Goal: Task Accomplishment & Management: Use online tool/utility

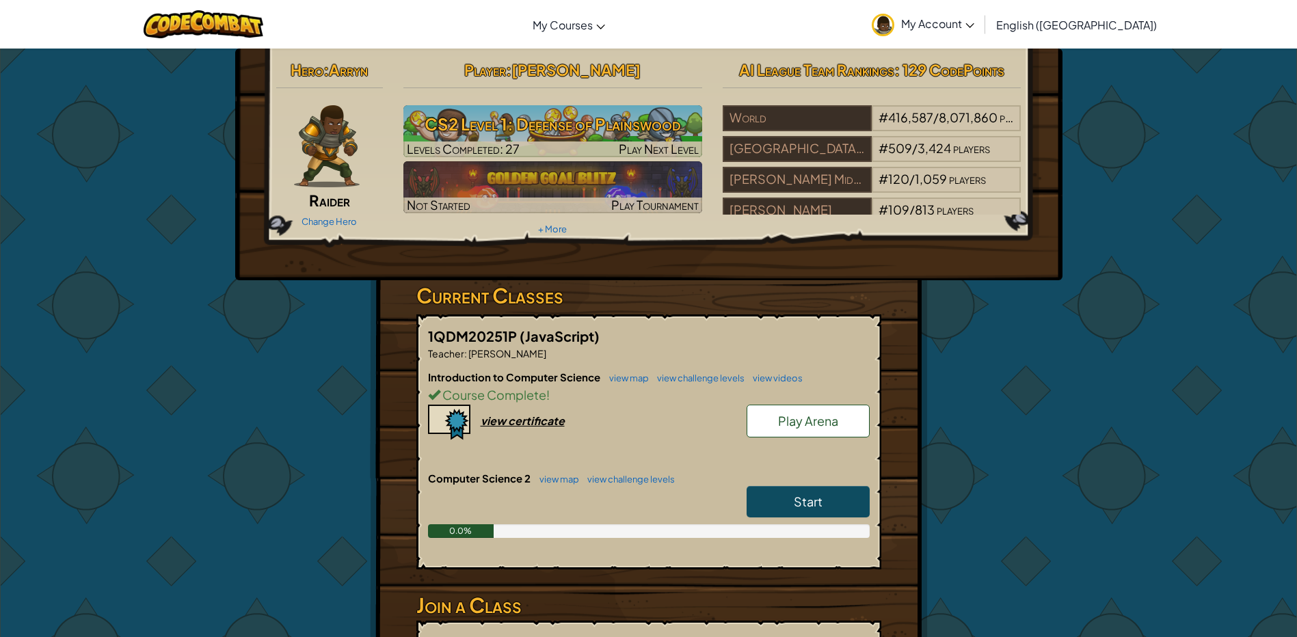
click at [789, 492] on link "Start" at bounding box center [808, 501] width 123 height 31
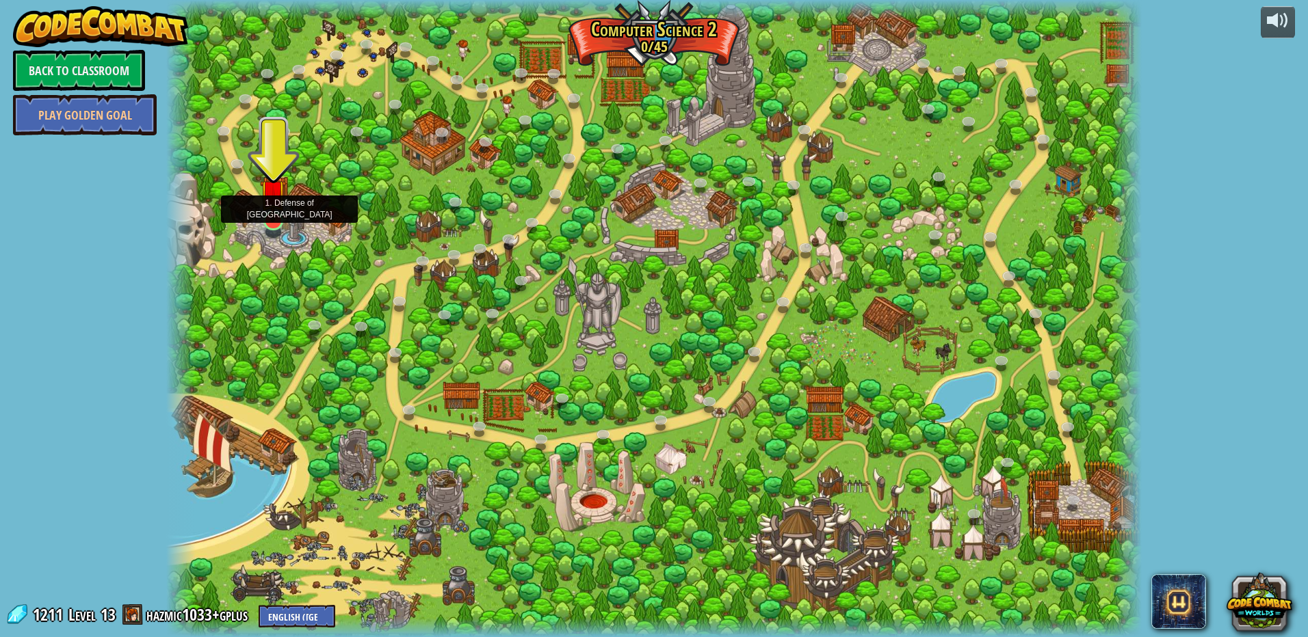
click at [269, 218] on img at bounding box center [273, 193] width 26 height 60
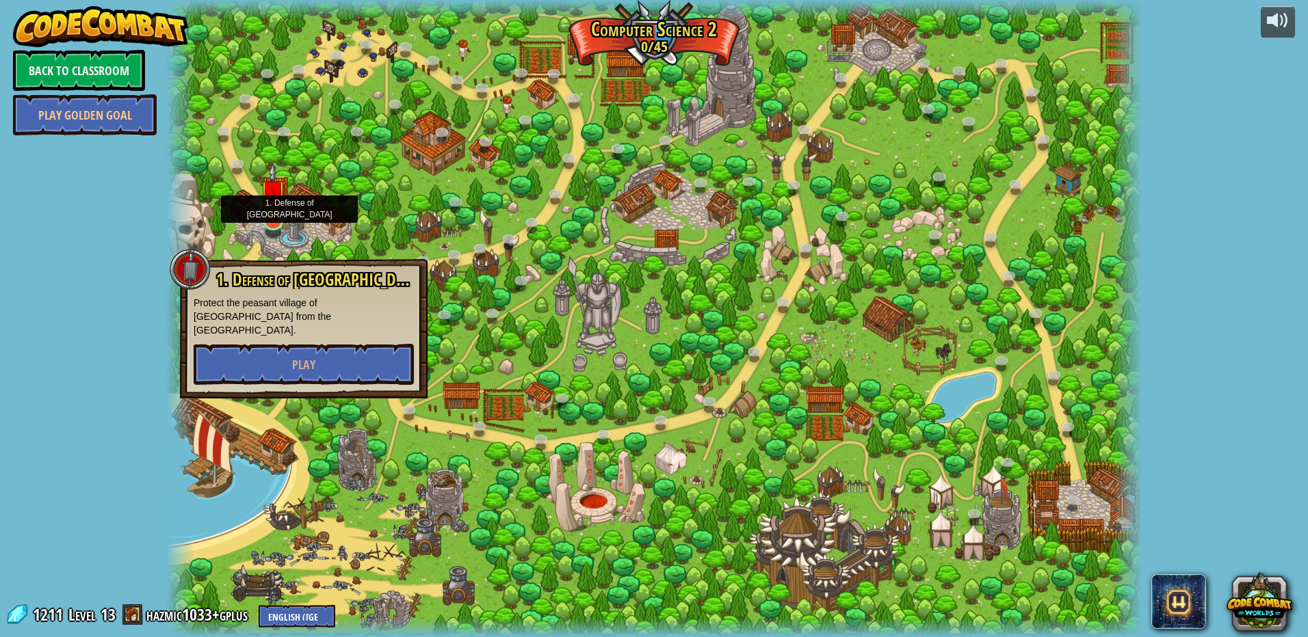
click at [269, 218] on img at bounding box center [273, 193] width 26 height 60
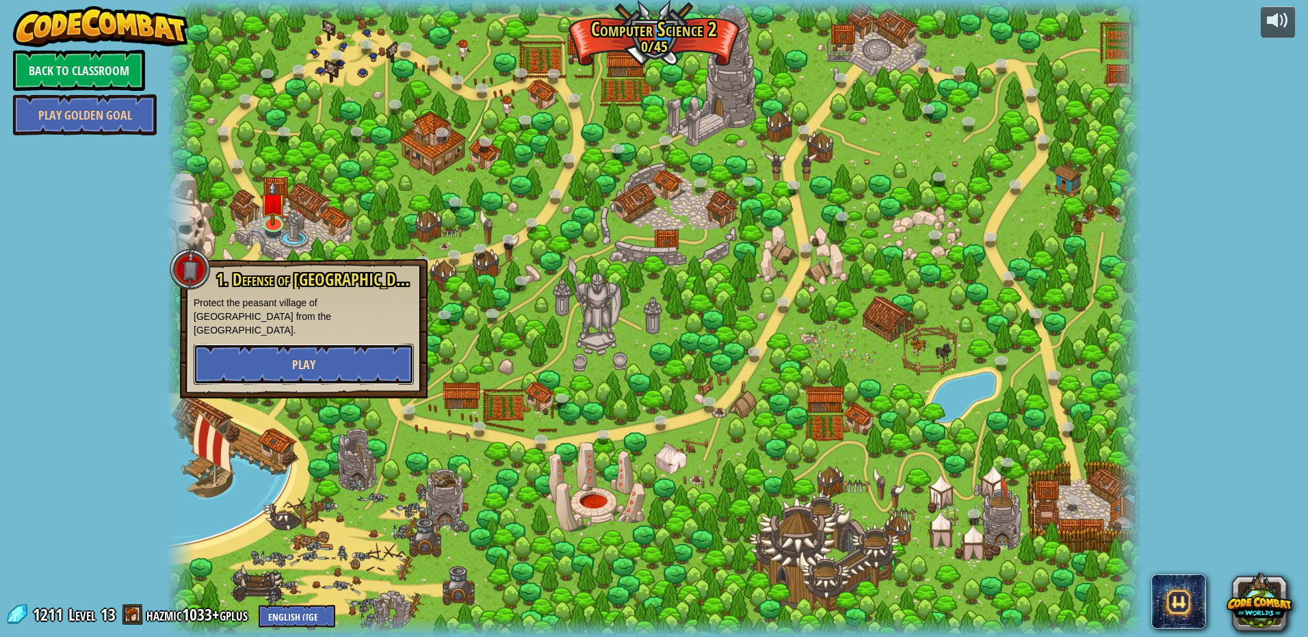
click at [281, 358] on button "Play" at bounding box center [304, 364] width 220 height 41
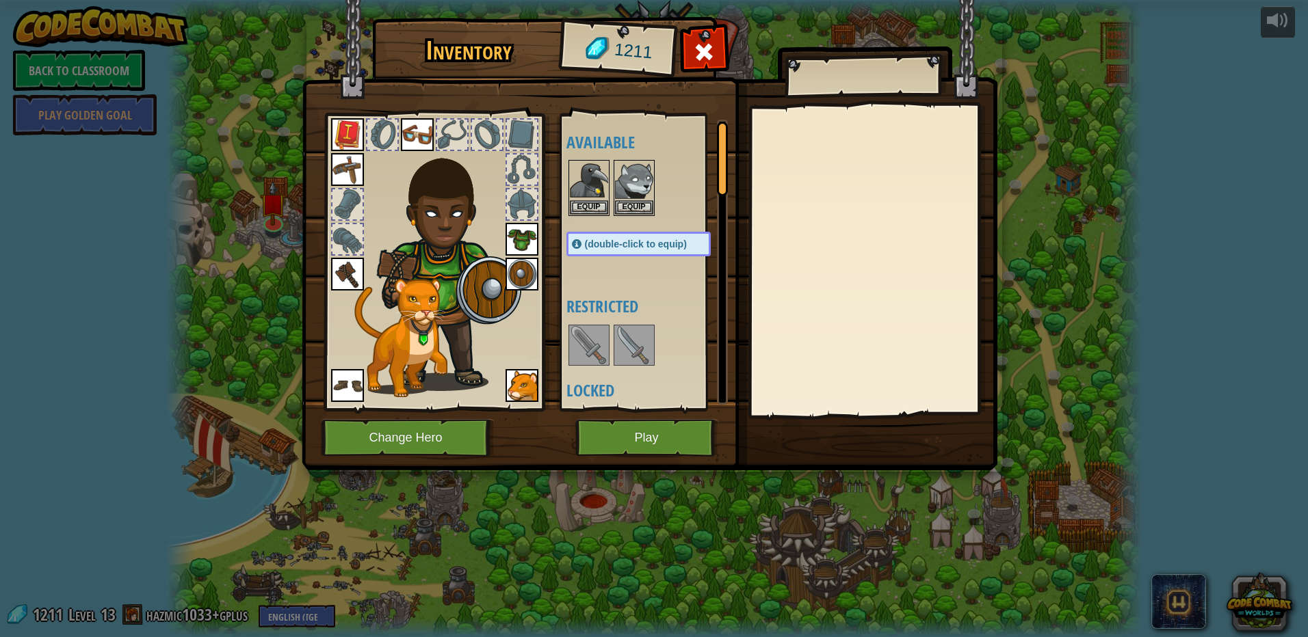
click at [624, 486] on div "Inventory 1211 Available Equip Equip Equip Equip Equip Equip Equip Equip Equip …" at bounding box center [654, 318] width 1308 height 637
click at [659, 446] on button "Play" at bounding box center [646, 438] width 143 height 38
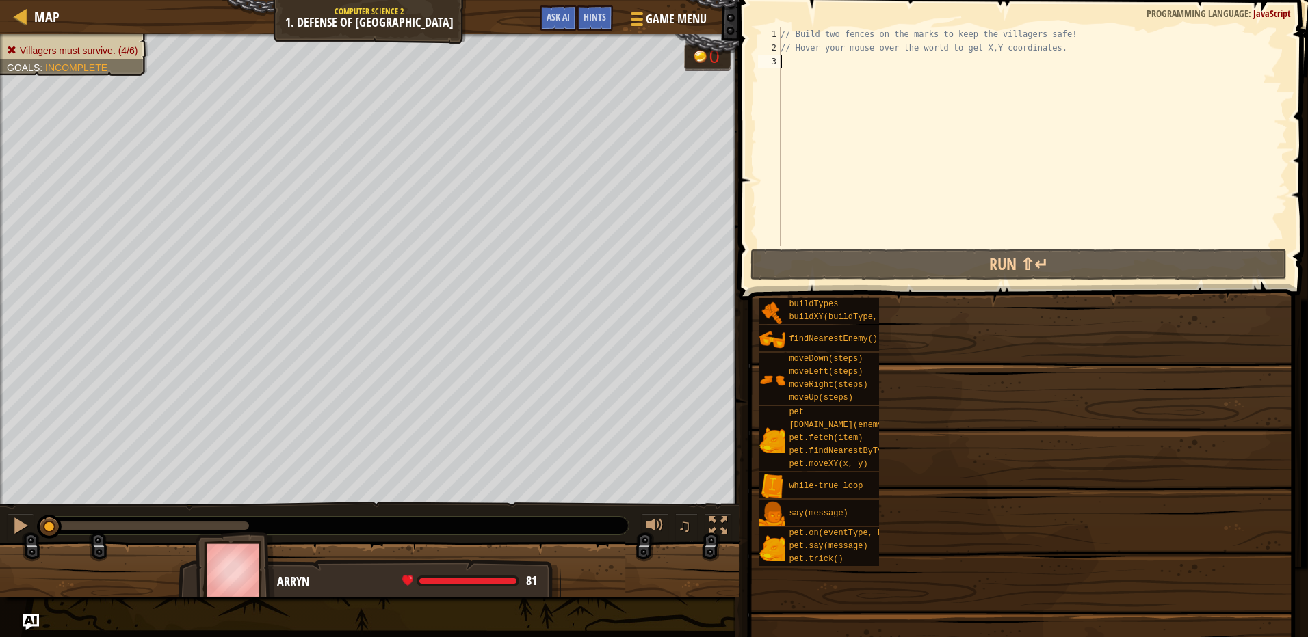
click at [1066, 444] on div "Goal Villagers must survive. Move your mouse cursor over a spot to find the x a…" at bounding box center [654, 318] width 1308 height 637
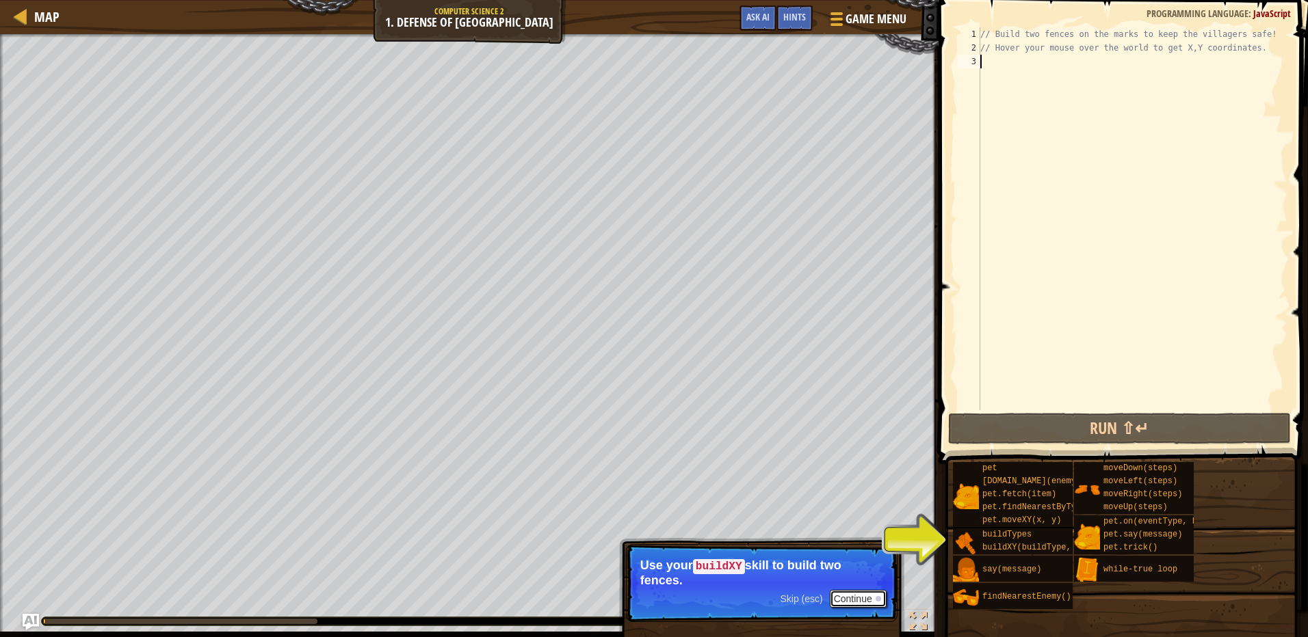
drag, startPoint x: 878, startPoint y: 593, endPoint x: 871, endPoint y: 594, distance: 6.9
click at [871, 594] on button "Continue" at bounding box center [858, 599] width 57 height 18
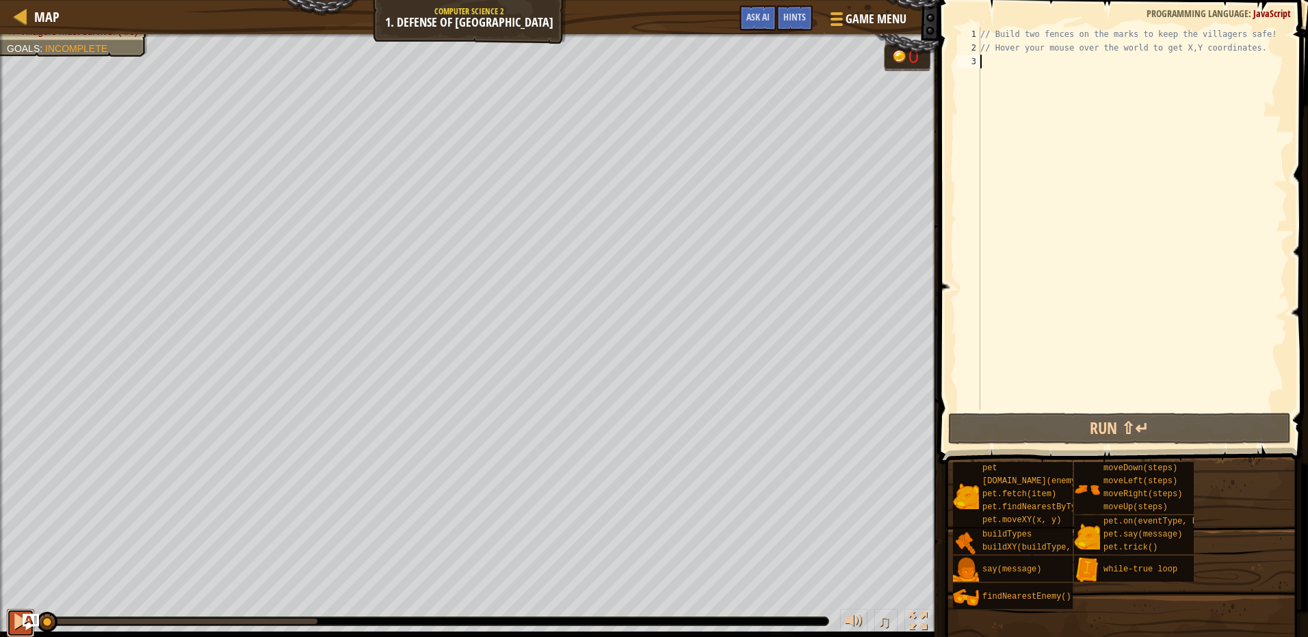
click at [14, 621] on div at bounding box center [21, 622] width 18 height 18
drag, startPoint x: 96, startPoint y: 623, endPoint x: -3, endPoint y: 590, distance: 104.7
click at [0, 0] on html "Map Computer Science 2 1. Defense of Plainswood Game Menu Done Hints Ask AI 1 ה…" at bounding box center [654, 0] width 1308 height 0
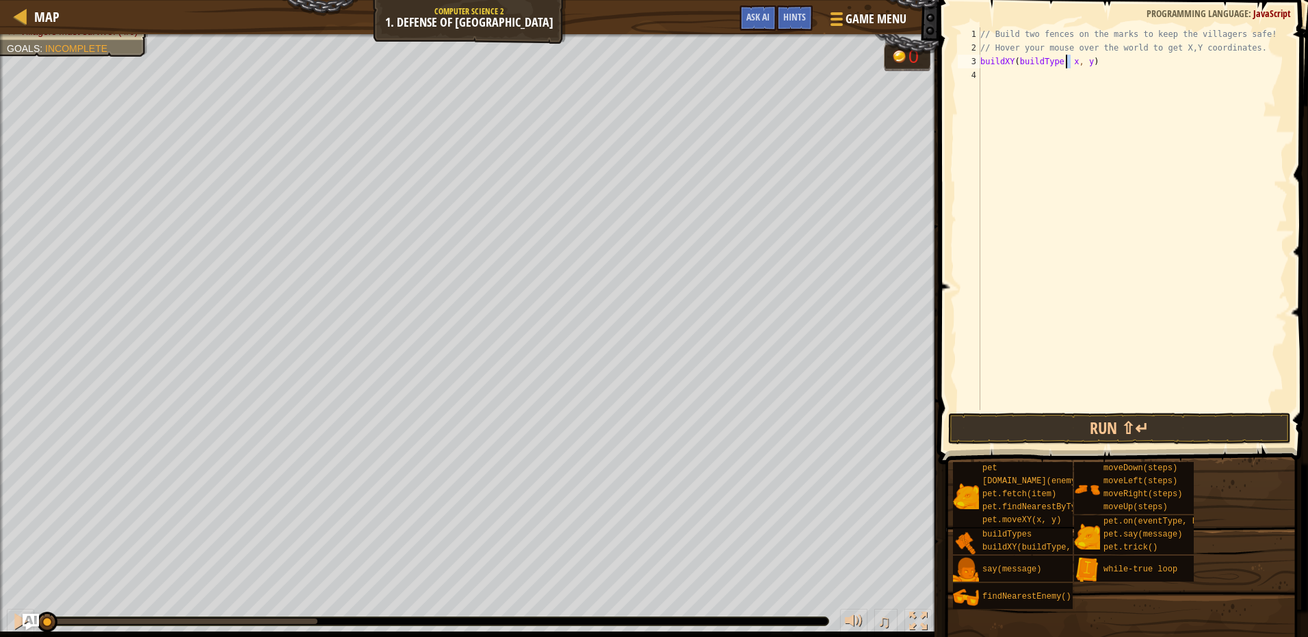
click at [1065, 64] on div "// Build two fences on the marks to keep the villagers safe! // Hover your mous…" at bounding box center [1132, 232] width 310 height 410
click at [1088, 62] on div "// Build two fences on the marks to keep the villagers safe! // Hover your mous…" at bounding box center [1132, 232] width 310 height 410
click at [976, 61] on div "3" at bounding box center [968, 62] width 23 height 14
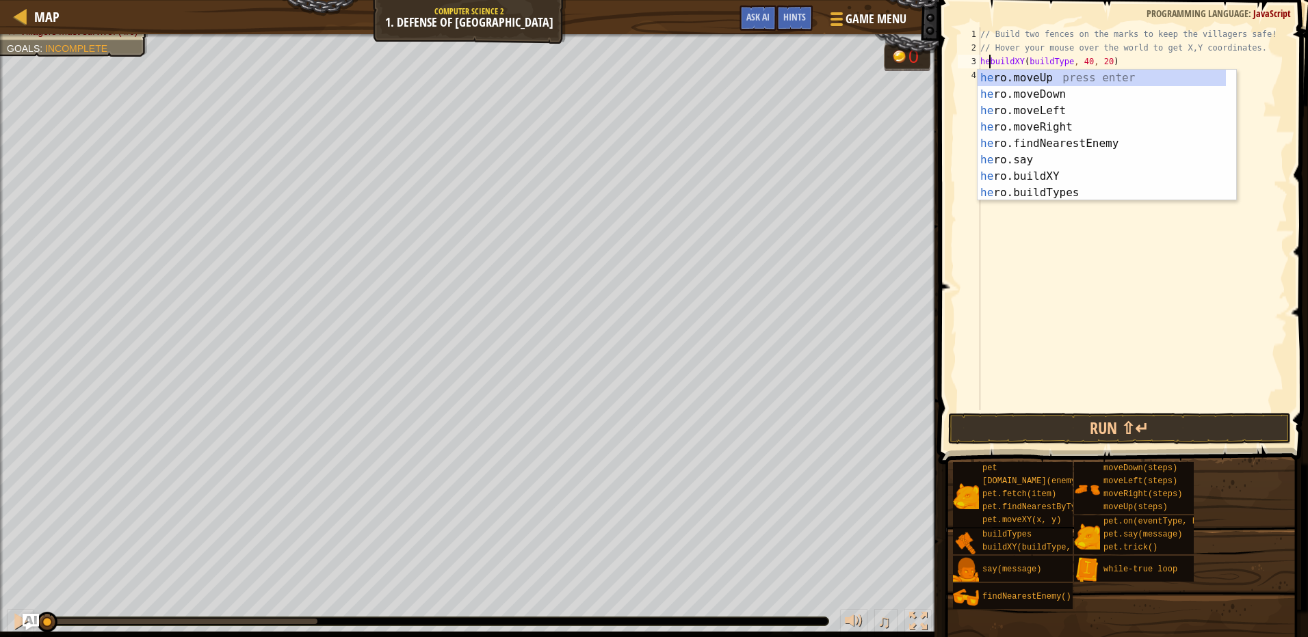
scroll to position [6, 1]
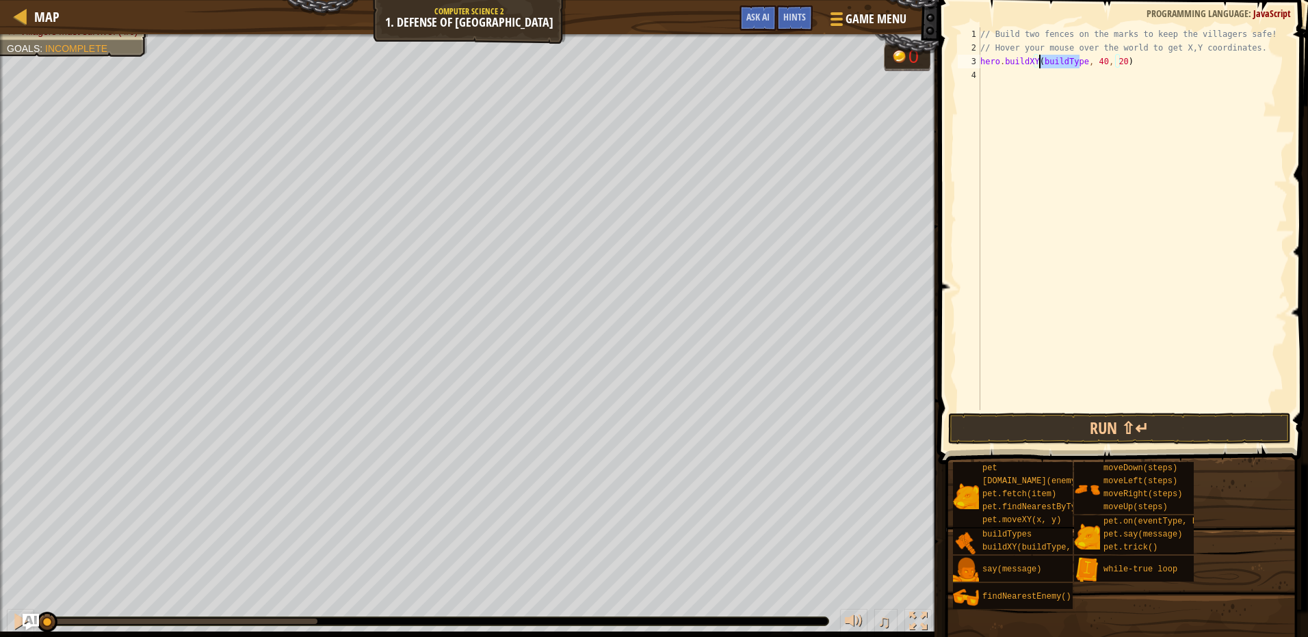
drag, startPoint x: 1076, startPoint y: 61, endPoint x: 1037, endPoint y: 60, distance: 39.7
click at [1037, 60] on div "// Build two fences on the marks to keep the villagers safe! // Hover your mous…" at bounding box center [1132, 232] width 310 height 410
type textarea "hero.buildXY("fence", 40, 20)"
drag, startPoint x: 1130, startPoint y: 64, endPoint x: 974, endPoint y: 66, distance: 156.6
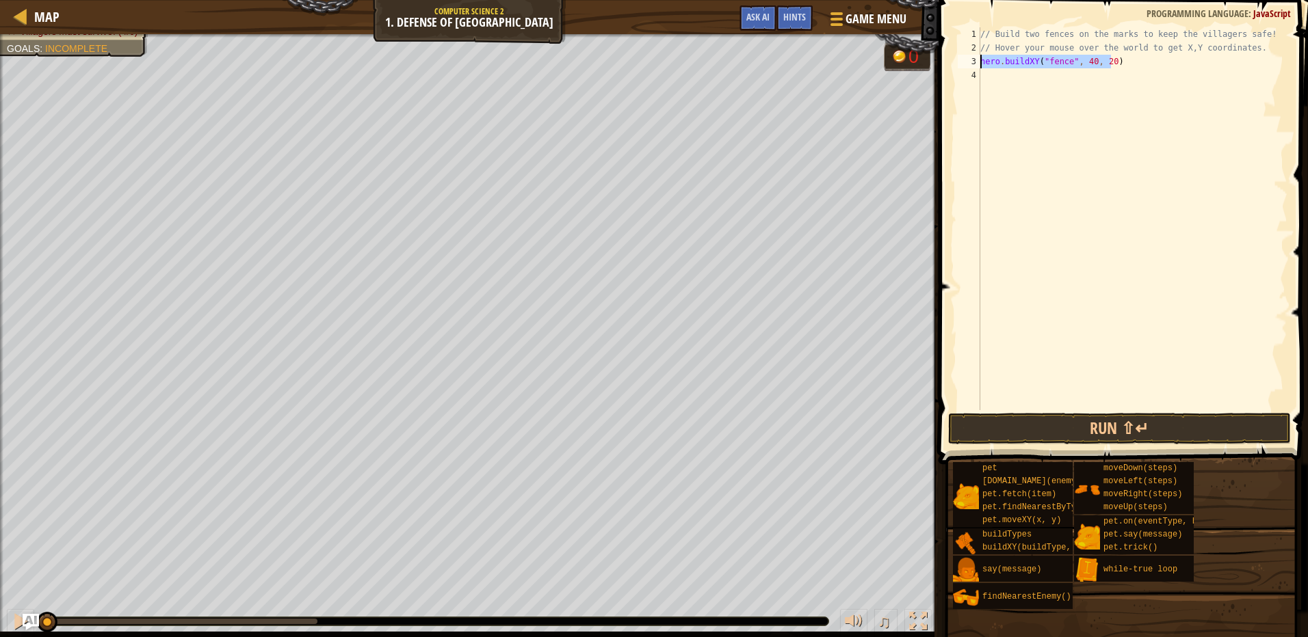
click at [974, 66] on div "hero.buildXY("fence", 40, 20) 1 2 3 4 // Build two fences on the marks to keep …" at bounding box center [1121, 218] width 332 height 383
click at [1008, 72] on div "// Build two fences on the marks to keep the villagers safe! // Hover your mous…" at bounding box center [1132, 232] width 310 height 410
paste textarea "hero.buildXY("fence", 40, 20)"
click at [1099, 77] on div "// Build two fences on the marks to keep the villagers safe! // Hover your mous…" at bounding box center [1132, 232] width 310 height 410
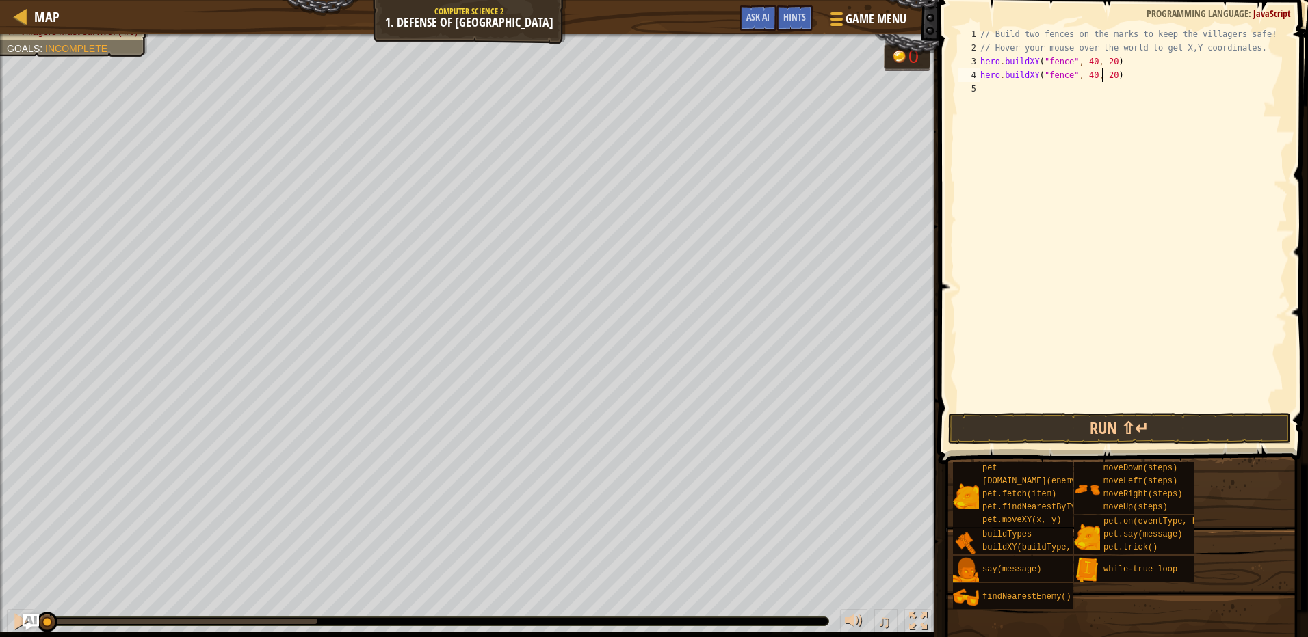
click at [1102, 78] on div "// Build two fences on the marks to keep the villagers safe! // Hover your mous…" at bounding box center [1132, 232] width 310 height 410
type textarea "hero.buildXY("fence", 40, 50)"
click at [1124, 429] on button "Run ⇧↵" at bounding box center [1119, 428] width 343 height 31
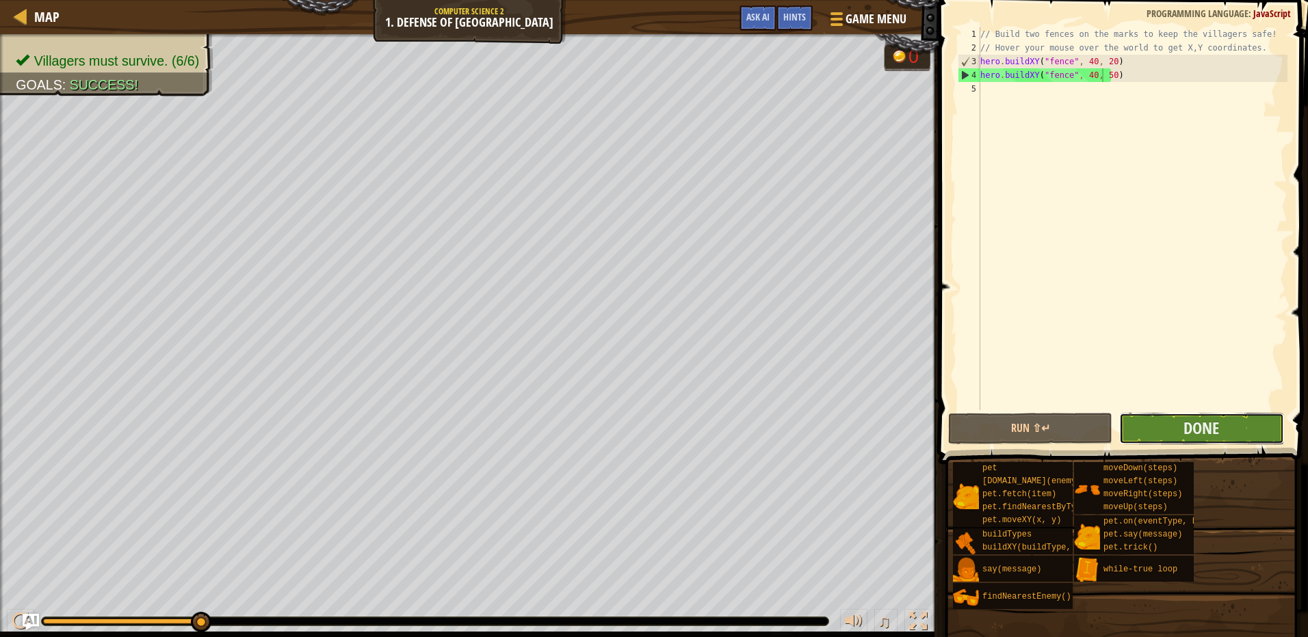
click at [1230, 419] on button "Done" at bounding box center [1201, 428] width 164 height 31
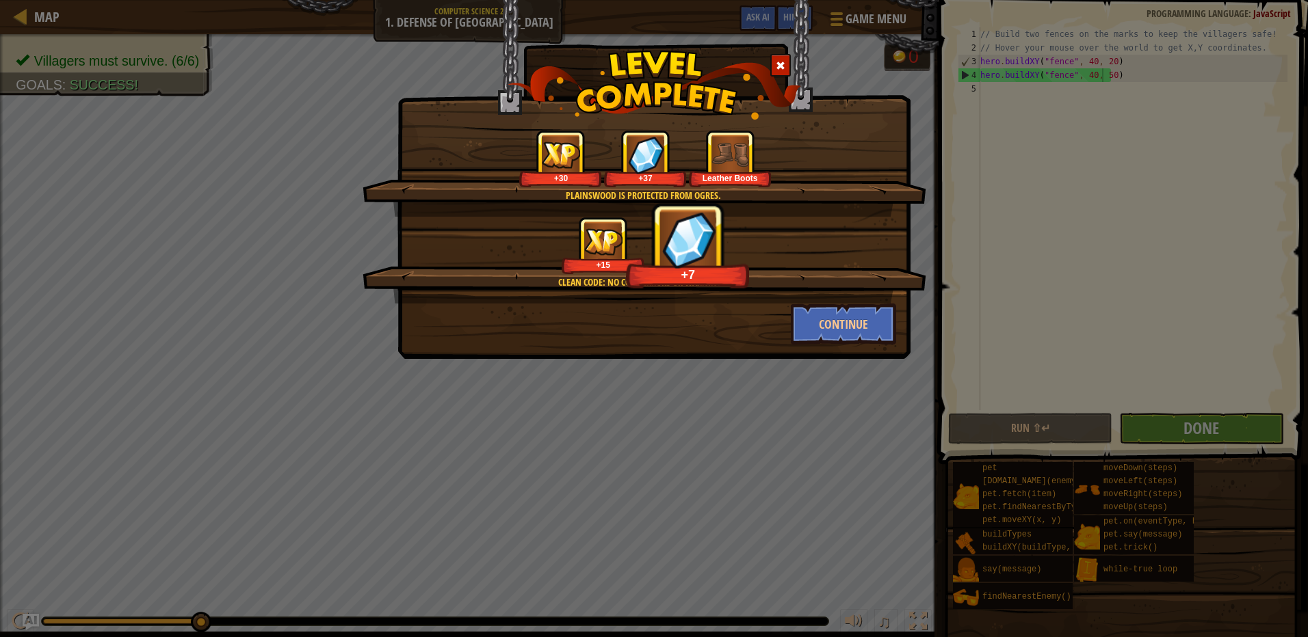
click at [848, 350] on div "Plainswood is protected from ogres. +30 +37 Leather Boots Clean code: no code e…" at bounding box center [653, 179] width 513 height 359
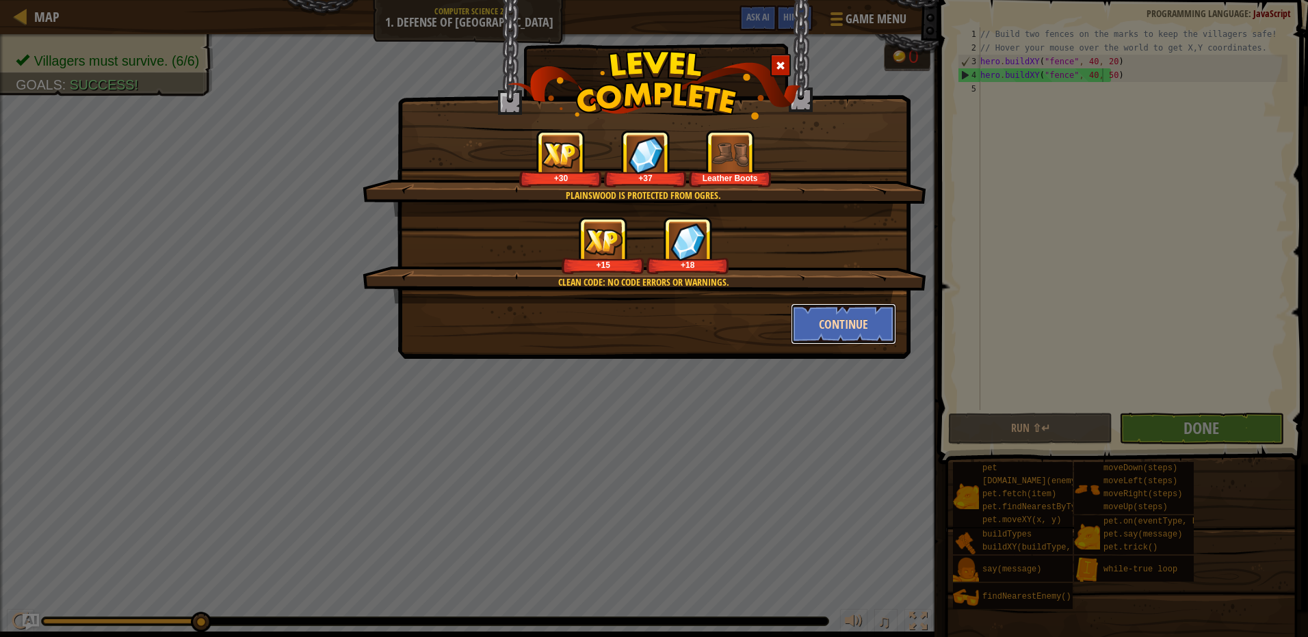
click at [833, 341] on button "Continue" at bounding box center [844, 324] width 106 height 41
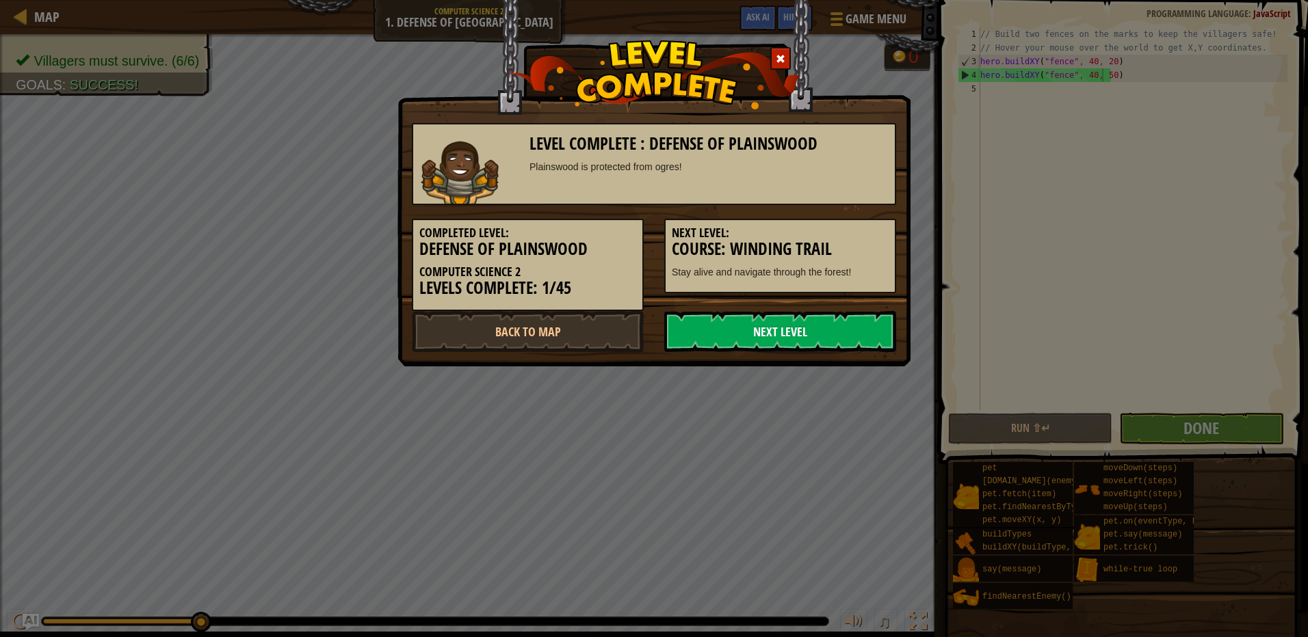
click at [754, 328] on link "Next Level" at bounding box center [780, 331] width 232 height 41
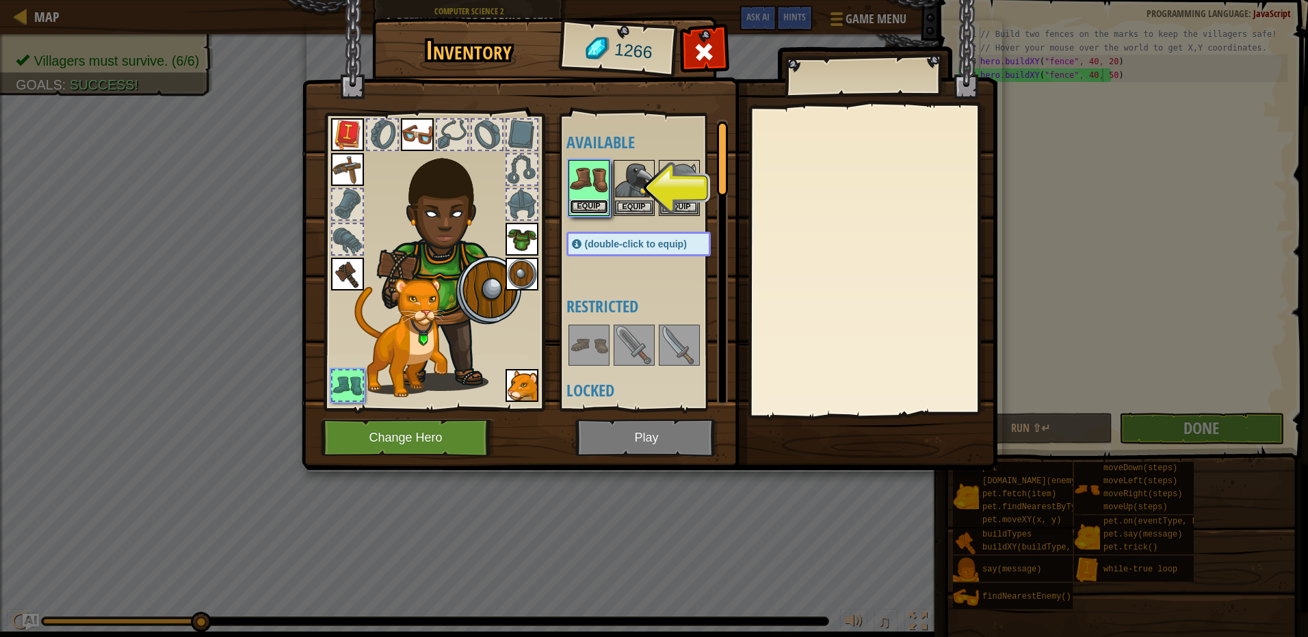
click at [590, 208] on button "Equip" at bounding box center [589, 207] width 38 height 14
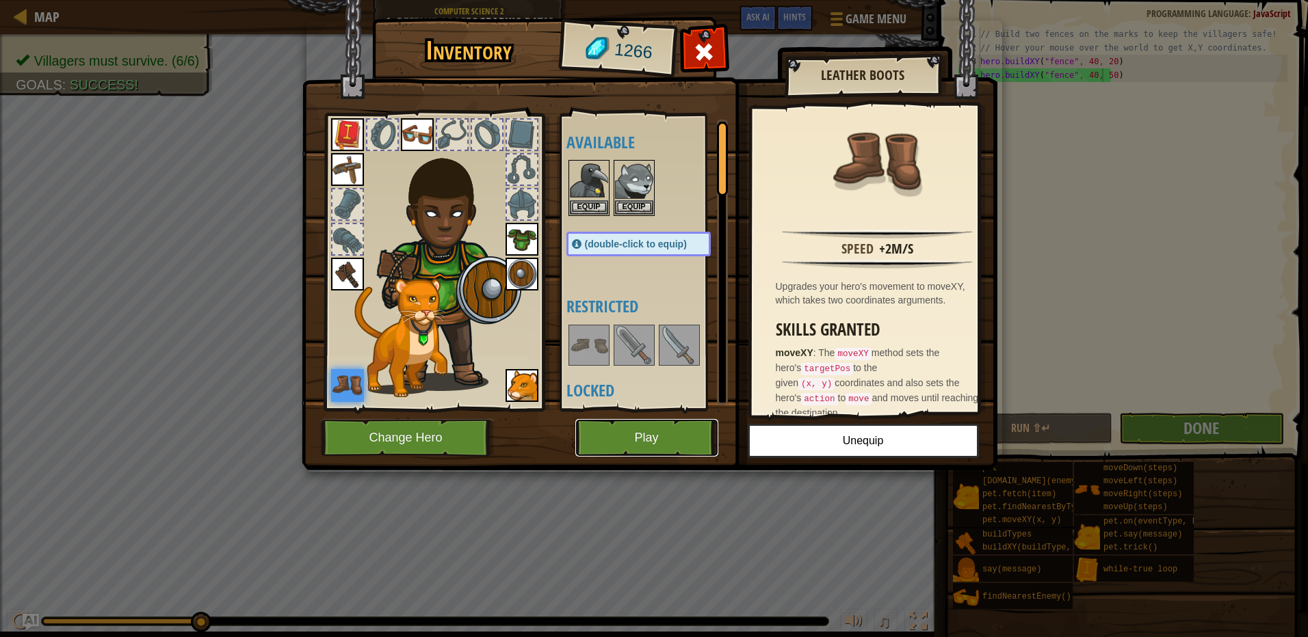
click at [676, 425] on button "Play" at bounding box center [646, 438] width 143 height 38
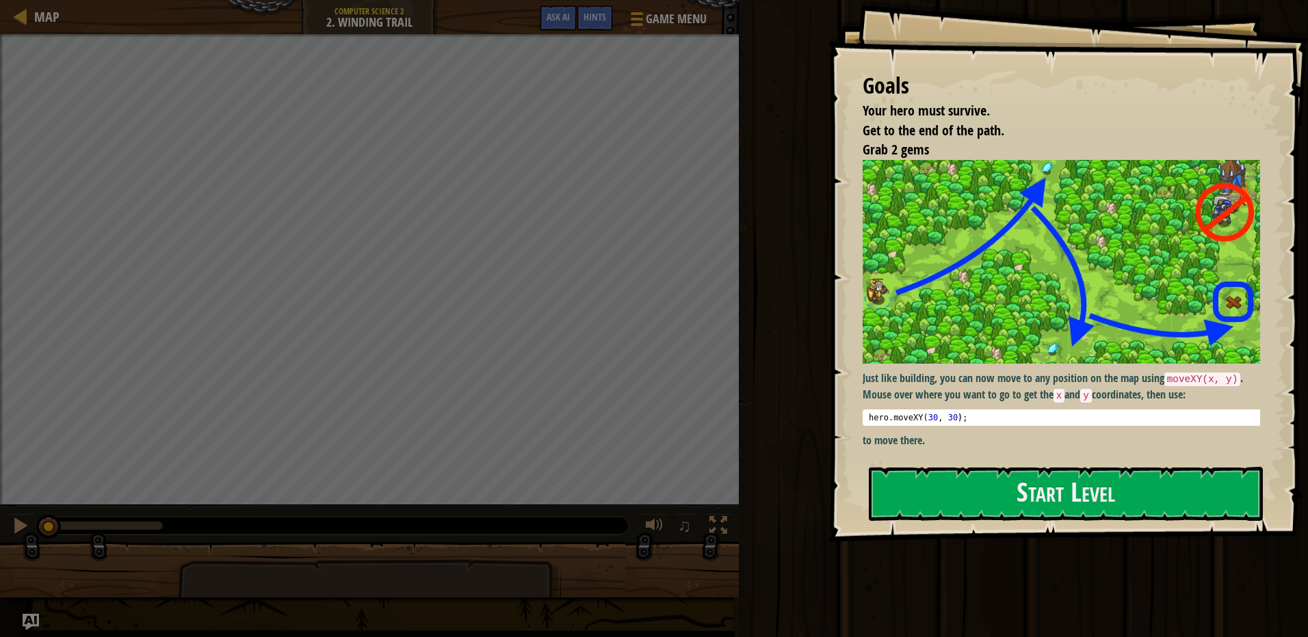
drag, startPoint x: 1175, startPoint y: 375, endPoint x: 1201, endPoint y: 401, distance: 36.8
click at [1211, 378] on code "moveXY(x, y)" at bounding box center [1202, 380] width 77 height 14
drag, startPoint x: 1175, startPoint y: 506, endPoint x: 1157, endPoint y: 511, distance: 18.4
click at [1157, 511] on button "Start Level" at bounding box center [1066, 494] width 394 height 54
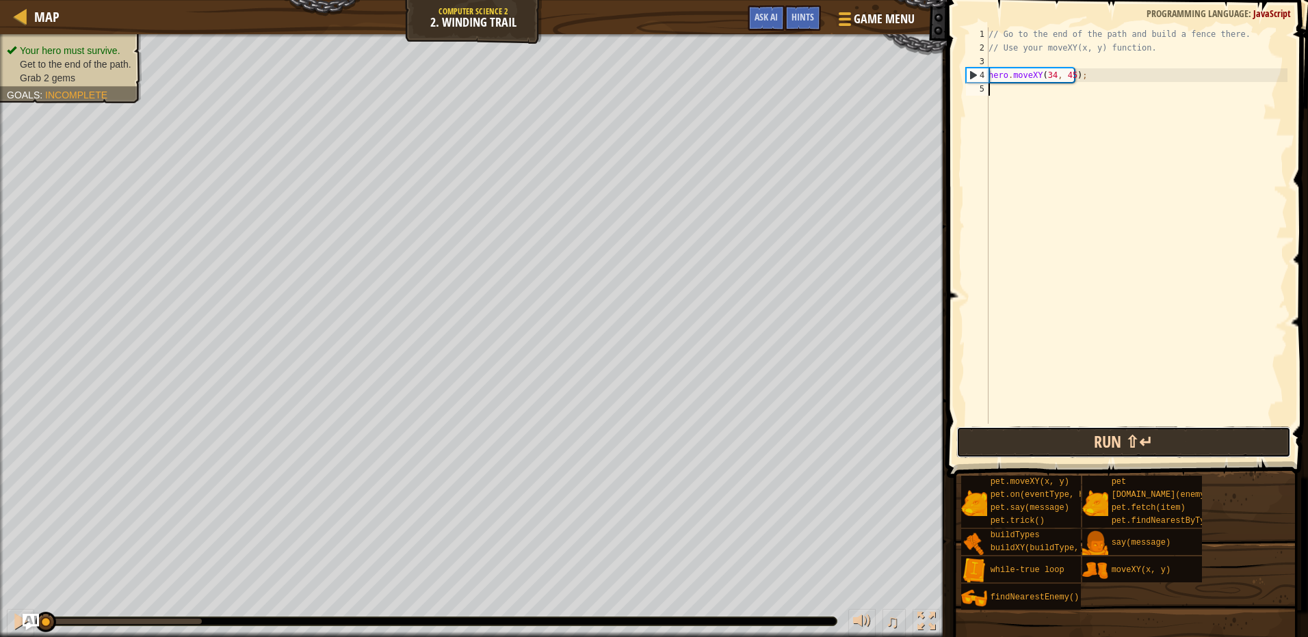
click at [975, 434] on button "Run ⇧↵" at bounding box center [1123, 442] width 334 height 31
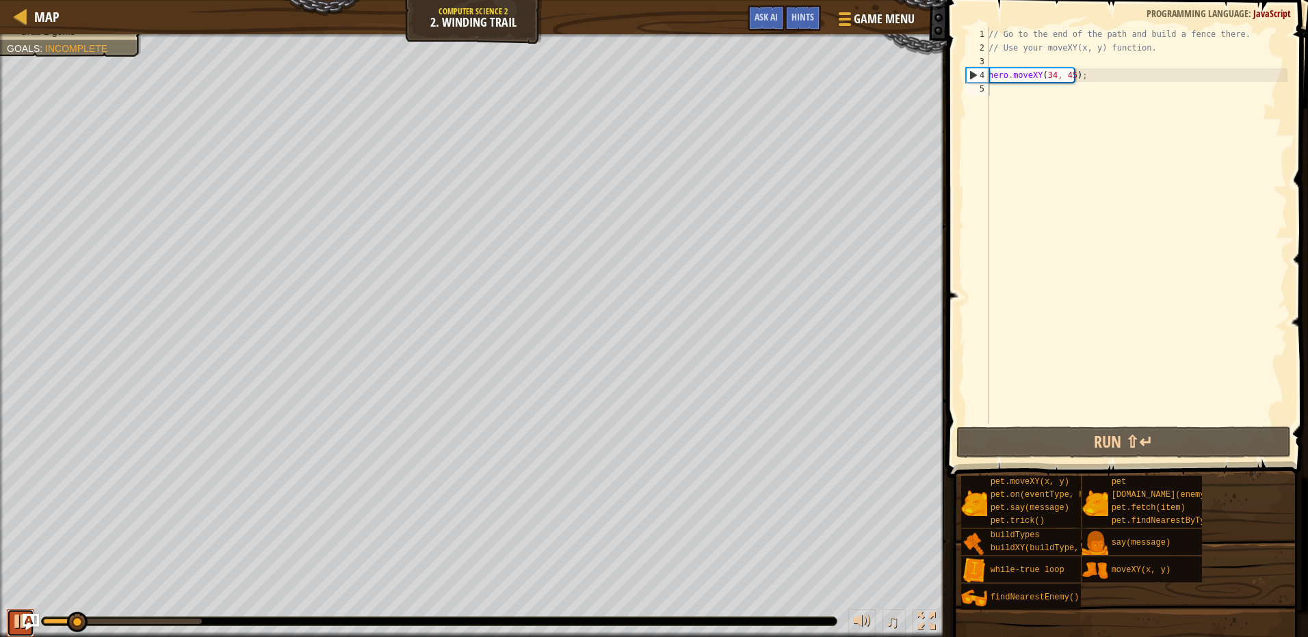
click at [19, 616] on div at bounding box center [21, 622] width 18 height 18
click at [1070, 74] on div "// Go to the end of the path and build a fence there. // Use your moveXY(x, y) …" at bounding box center [1137, 239] width 302 height 424
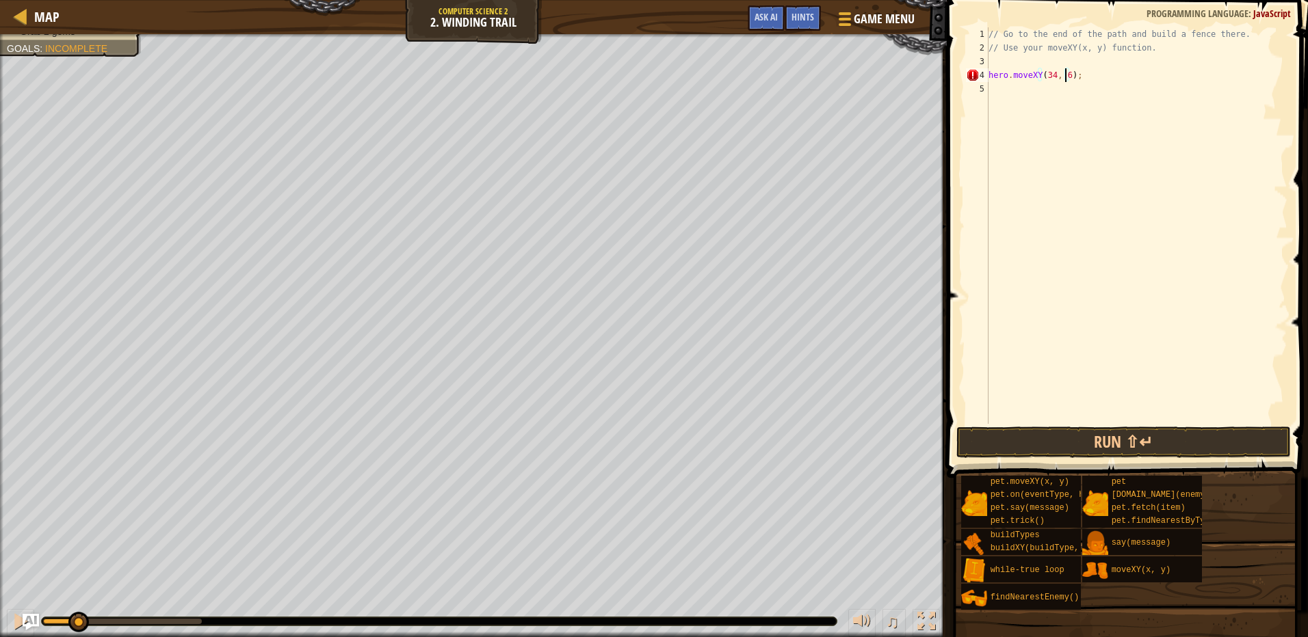
scroll to position [6, 6]
click at [1074, 460] on span at bounding box center [1128, 219] width 372 height 518
click at [1067, 431] on button "Run ⇧↵" at bounding box center [1123, 442] width 334 height 31
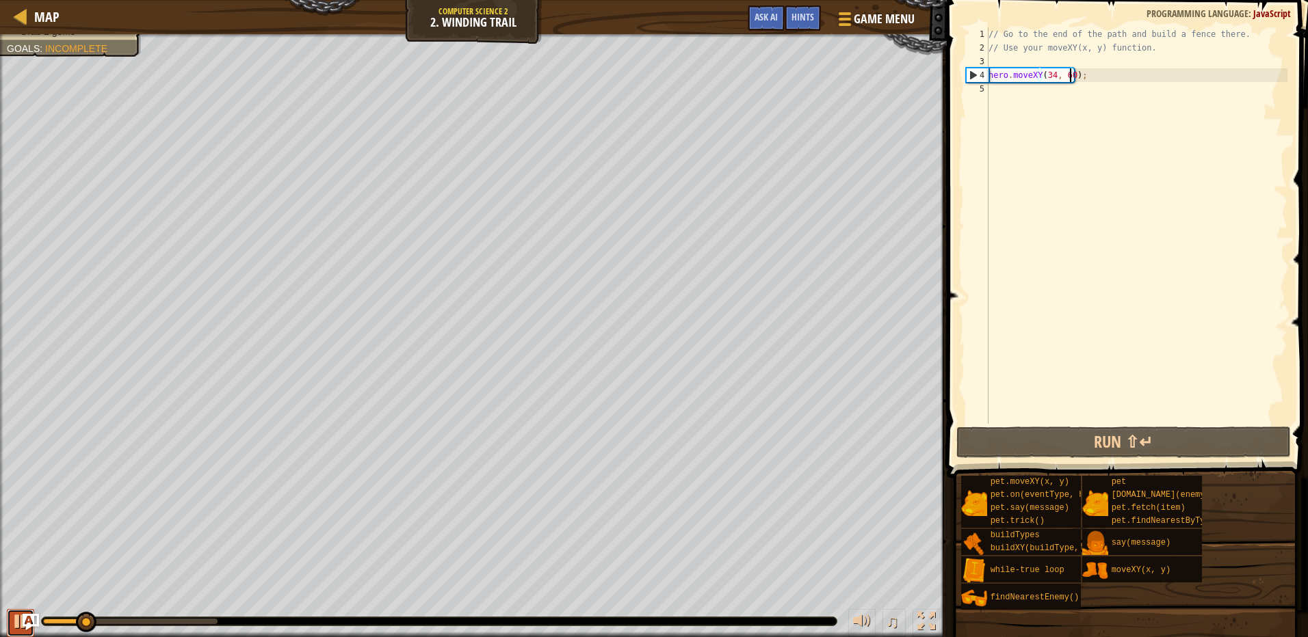
click at [13, 623] on div at bounding box center [21, 622] width 18 height 18
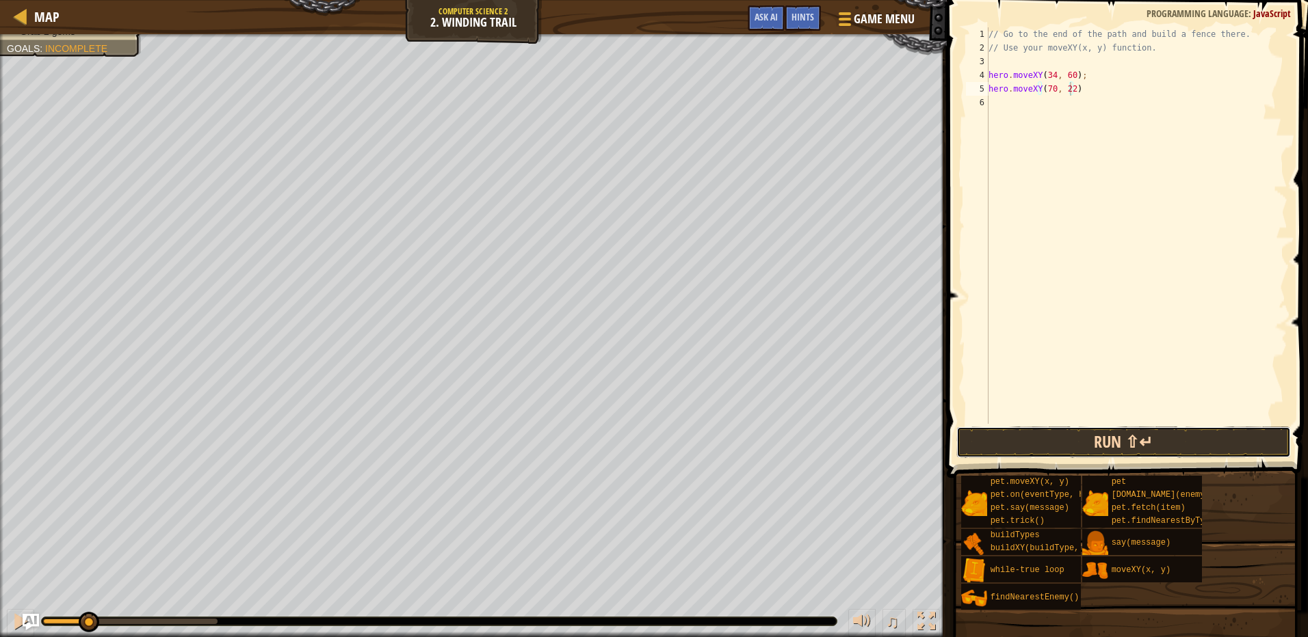
click at [1123, 453] on button "Run ⇧↵" at bounding box center [1123, 442] width 334 height 31
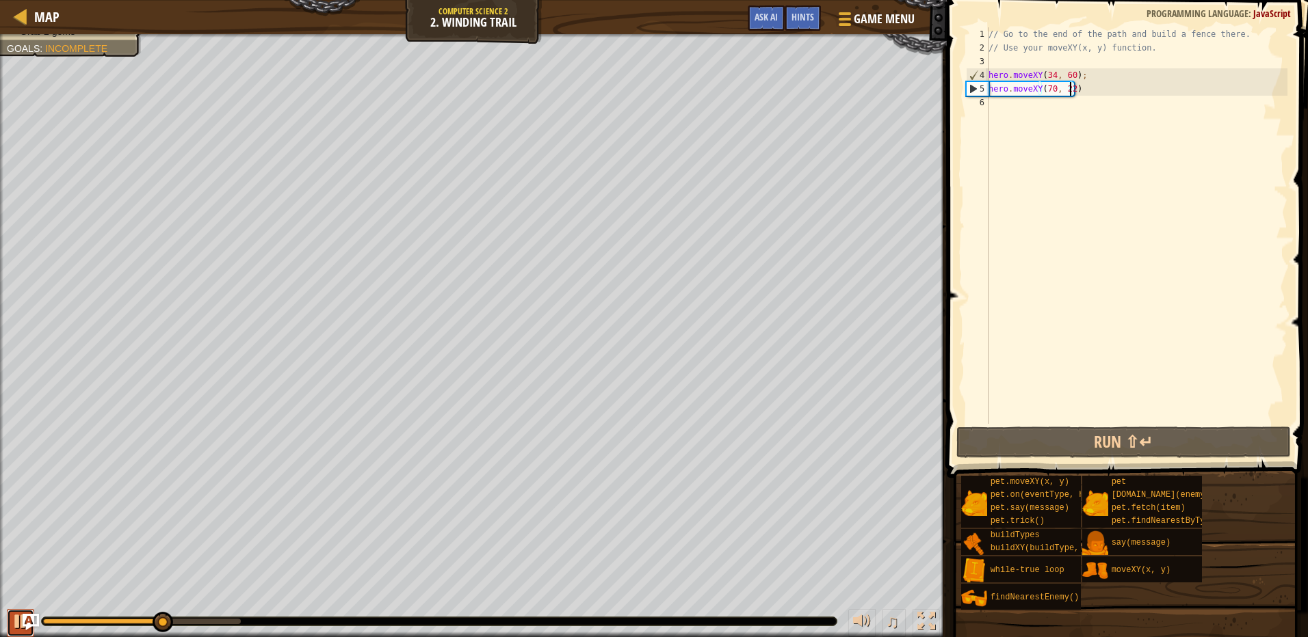
click at [11, 622] on button at bounding box center [20, 623] width 27 height 28
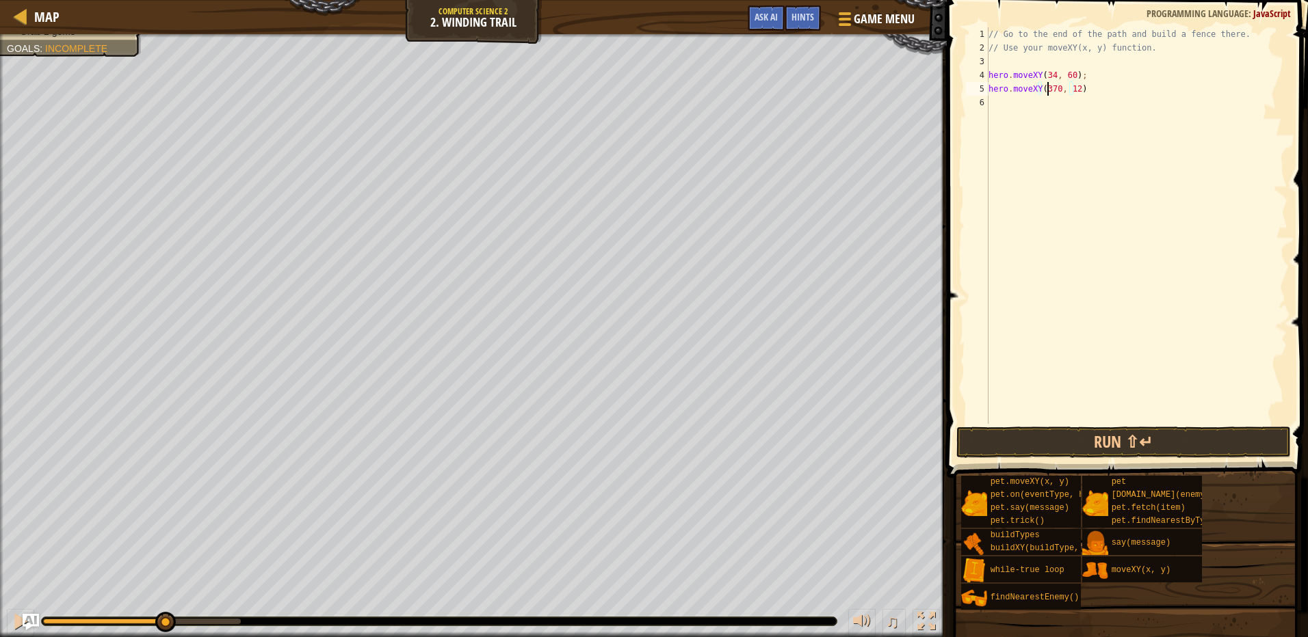
scroll to position [6, 5]
click at [1212, 438] on button "Run ⇧↵" at bounding box center [1123, 442] width 334 height 31
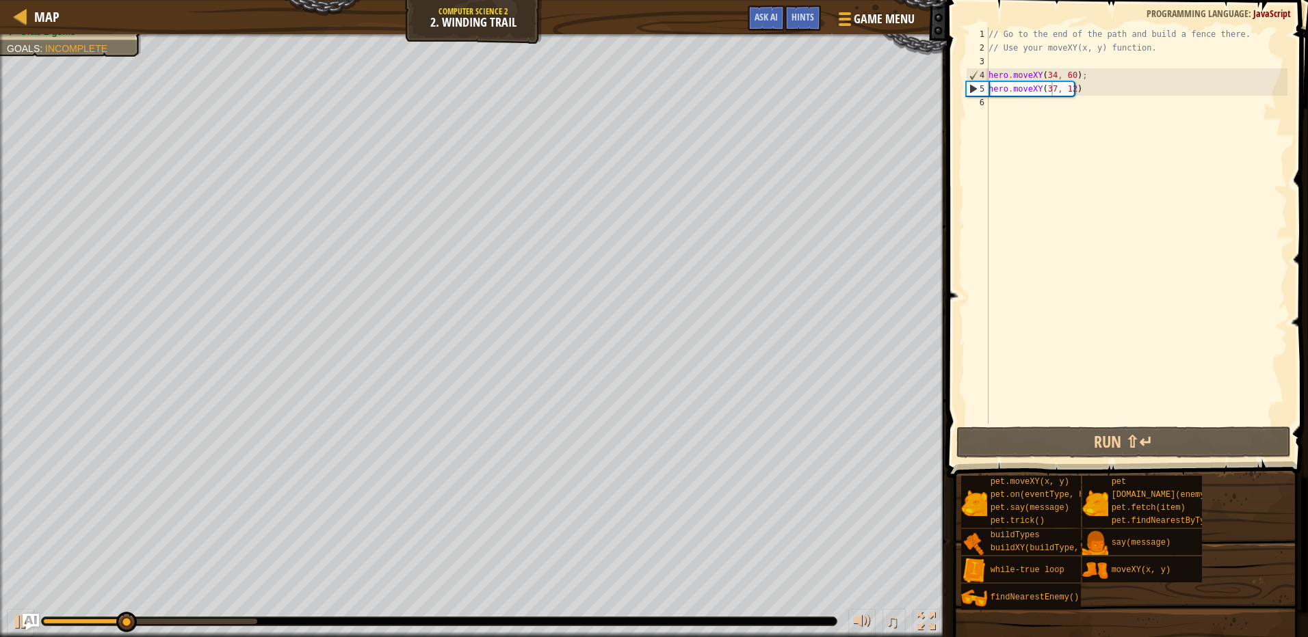
click at [6, 615] on div "♫" at bounding box center [473, 618] width 947 height 41
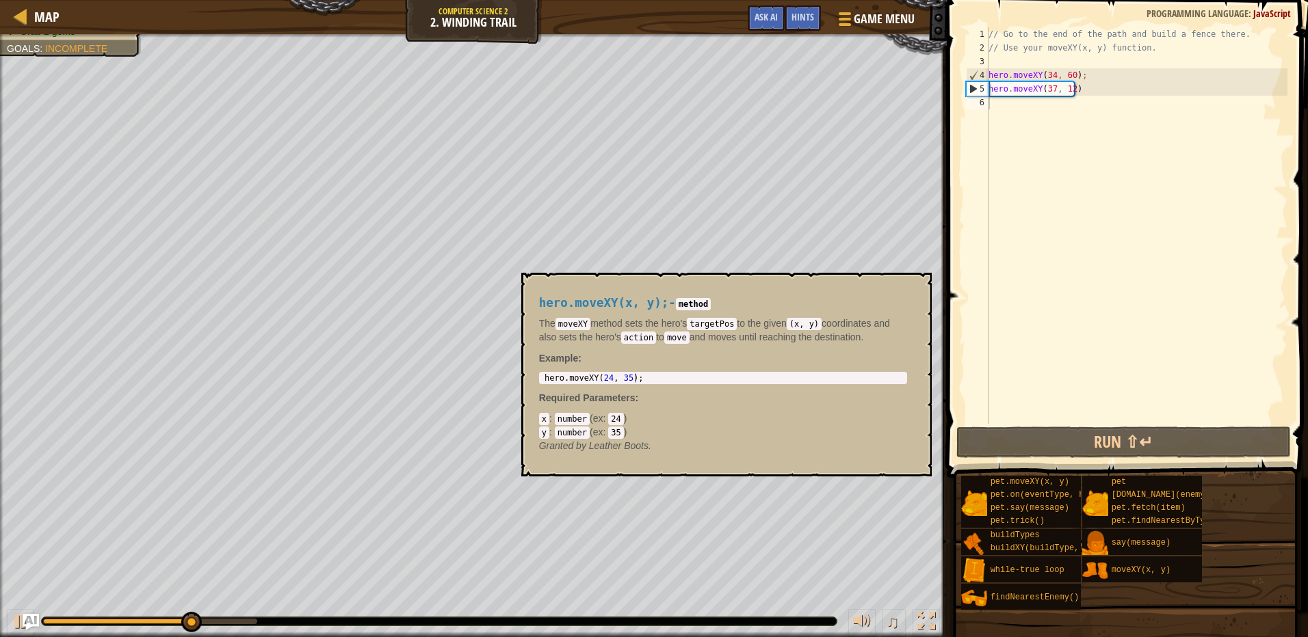
scroll to position [6, 4]
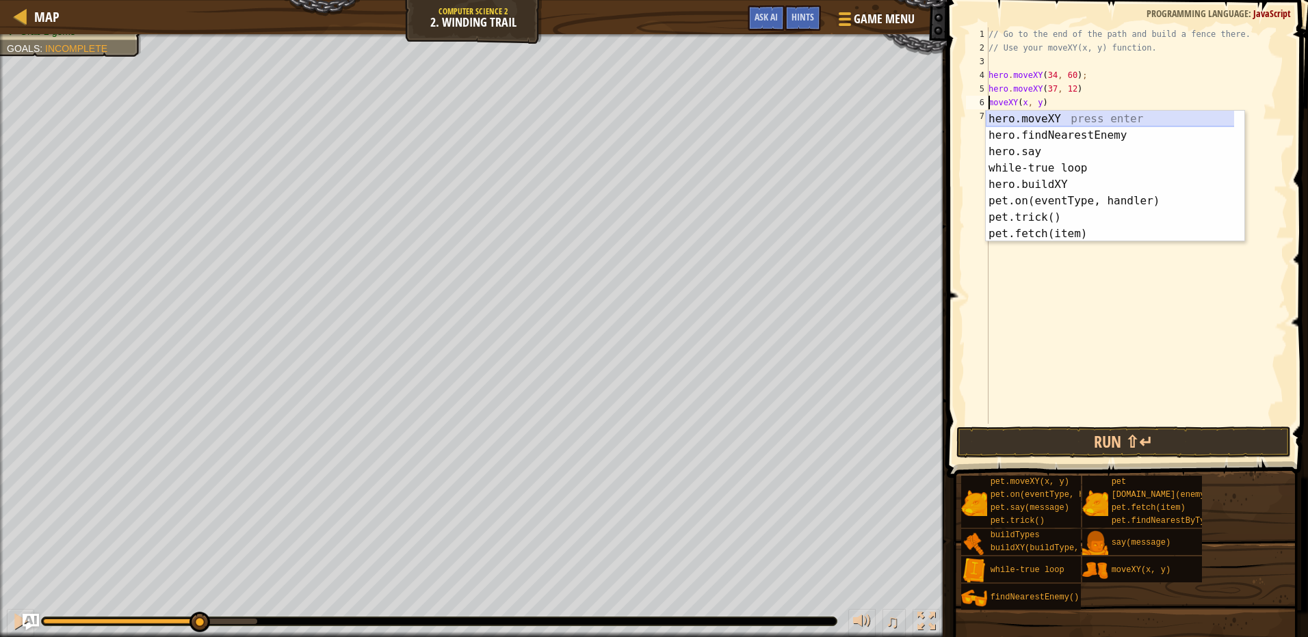
click at [1020, 112] on div "hero.moveXY press enter hero.findNearestEnemy press enter hero.say press enter …" at bounding box center [1115, 193] width 259 height 164
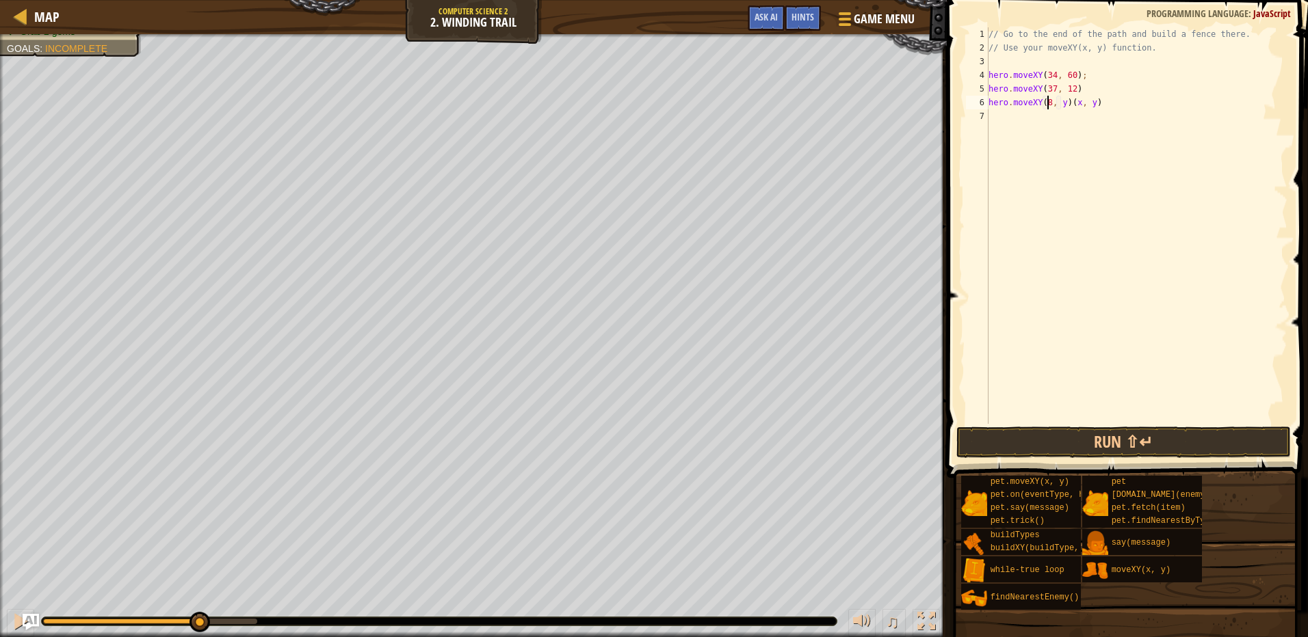
scroll to position [6, 5]
click at [1061, 103] on div "// Go to the end of the path and build a fence there. // Use your moveXY(x, y) …" at bounding box center [1137, 239] width 302 height 424
click at [1063, 103] on div "// Go to the end of the path and build a fence there. // Use your moveXY(x, y) …" at bounding box center [1137, 239] width 302 height 424
click at [1128, 92] on div "// Go to the end of the path and build a fence there. // Use your moveXY(x, y) …" at bounding box center [1137, 239] width 302 height 424
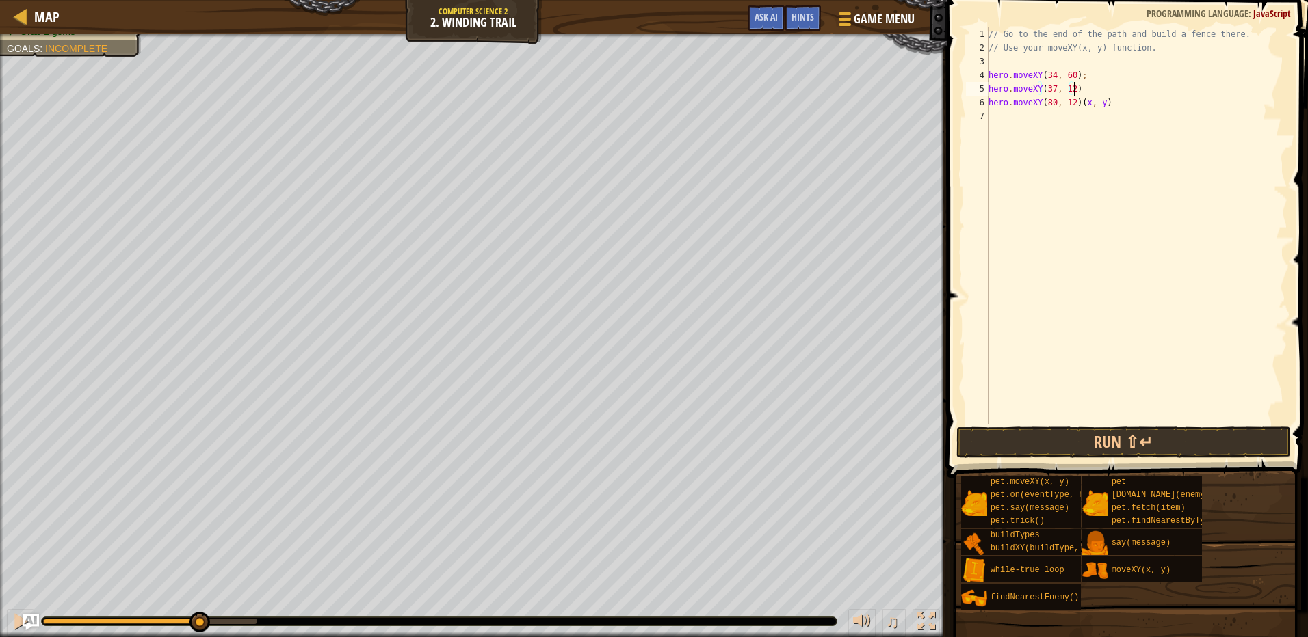
click at [1122, 100] on div "// Go to the end of the path and build a fence there. // Use your moveXY(x, y) …" at bounding box center [1137, 239] width 302 height 424
click at [1131, 438] on button "Run ⇧↵" at bounding box center [1123, 442] width 334 height 31
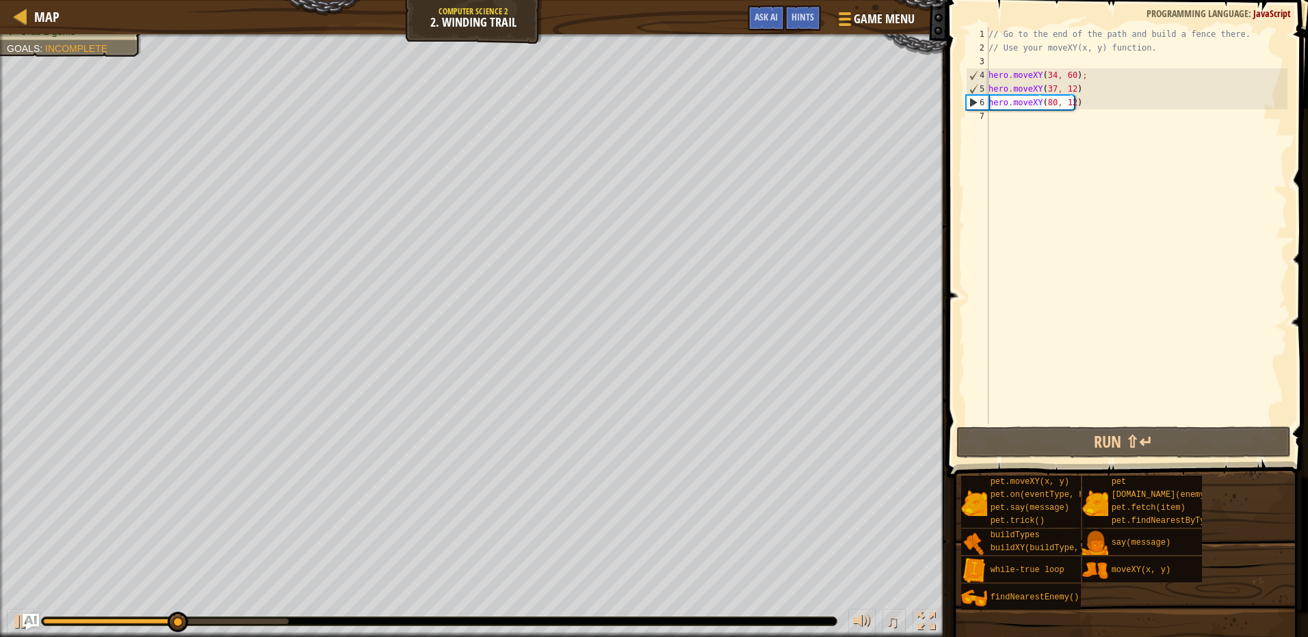
click at [5, 628] on div "♫" at bounding box center [473, 618] width 947 height 41
click at [8, 628] on button at bounding box center [20, 623] width 27 height 28
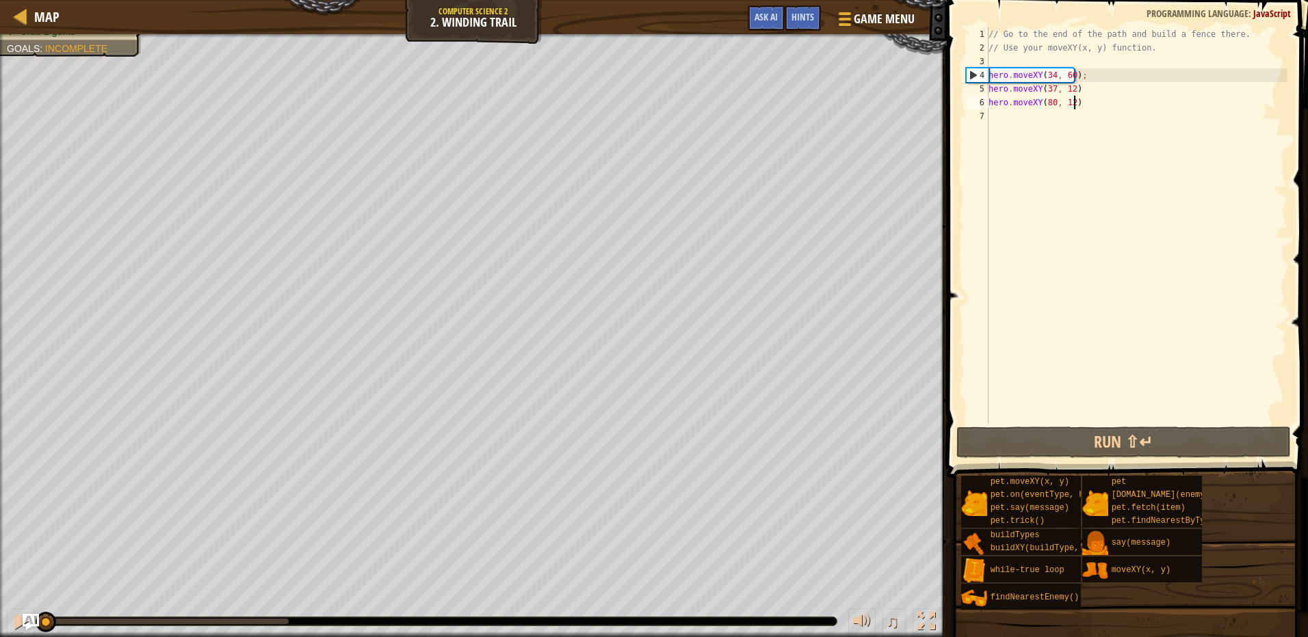
drag, startPoint x: 184, startPoint y: 621, endPoint x: -3, endPoint y: 611, distance: 187.0
click at [0, 0] on html "Map Computer Science 2 2. Winding Trail Game Menu Done Hints Ask AI 1 ההההההההה…" at bounding box center [654, 0] width 1308 height 0
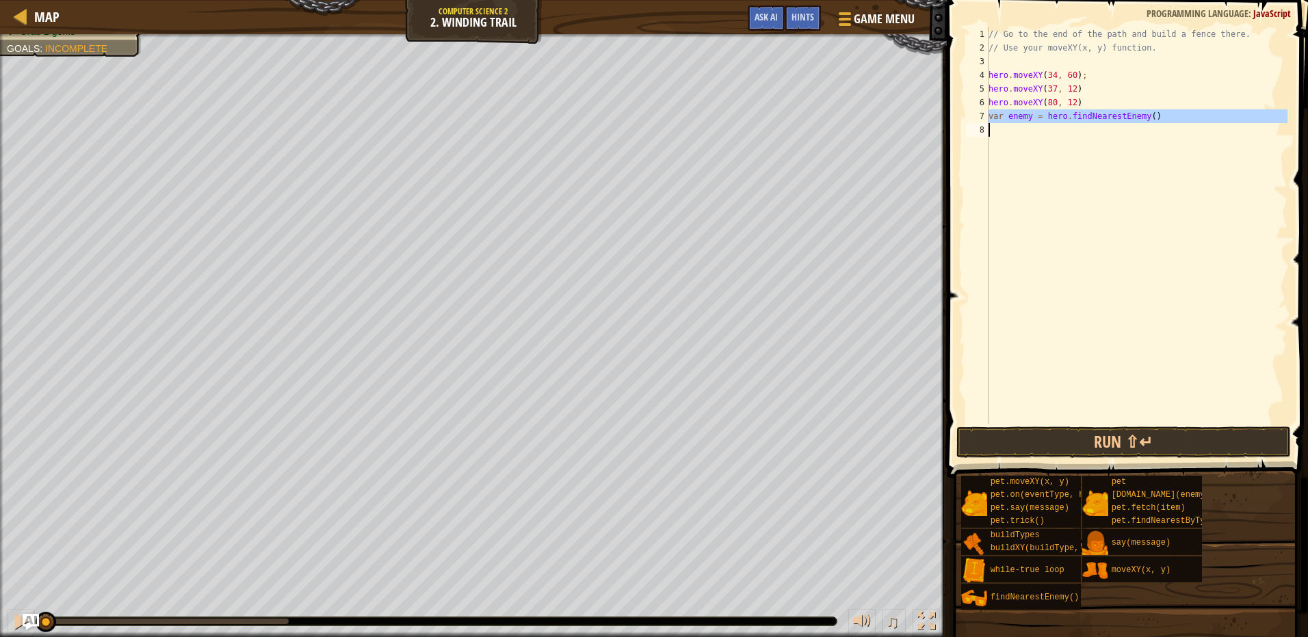
drag, startPoint x: 982, startPoint y: 114, endPoint x: 1167, endPoint y: 137, distance: 186.9
click at [1167, 137] on div "var enemy = hero.findNearestEnemy() 1 2 3 4 5 6 7 8 // Go to the end of the pat…" at bounding box center [1125, 225] width 324 height 397
type textarea "var enemy = hero.findNearestEnemy()"
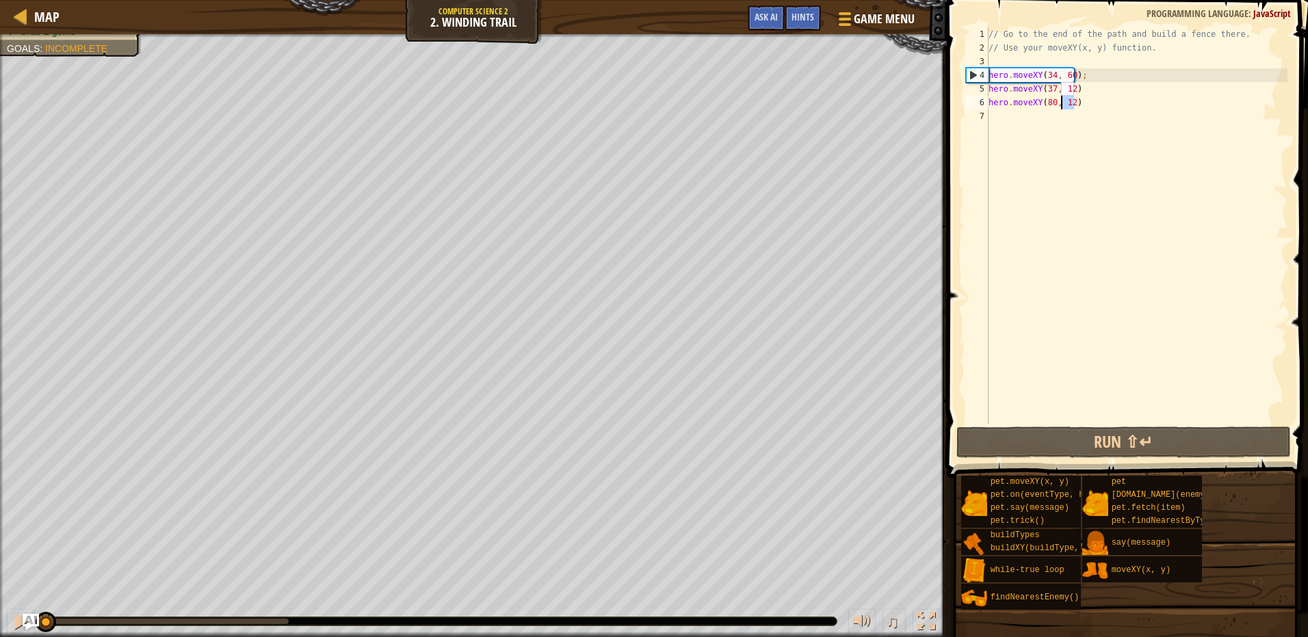
drag, startPoint x: 1087, startPoint y: 107, endPoint x: 1062, endPoint y: 105, distance: 25.4
click at [1062, 105] on div "// Go to the end of the path and build a fence there. // Use your moveXY(x, y) …" at bounding box center [1137, 239] width 302 height 424
click at [1049, 105] on div "// Go to the end of the path and build a fence there. // Use your moveXY(x, y) …" at bounding box center [1137, 239] width 302 height 424
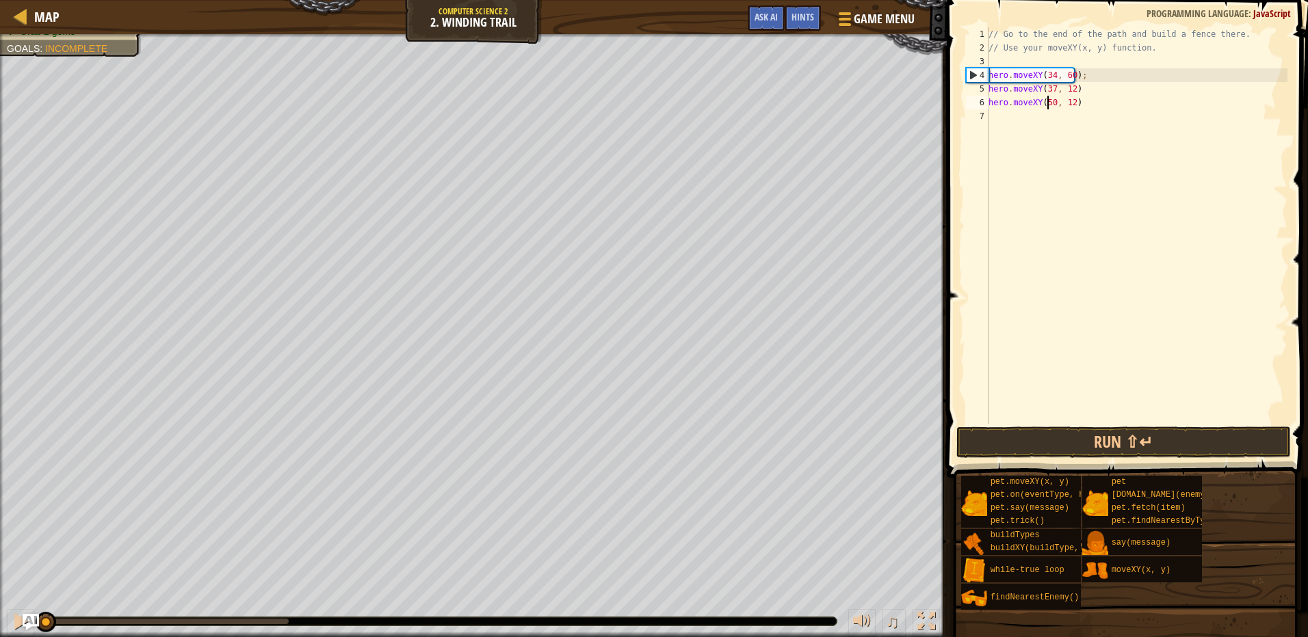
scroll to position [6, 5]
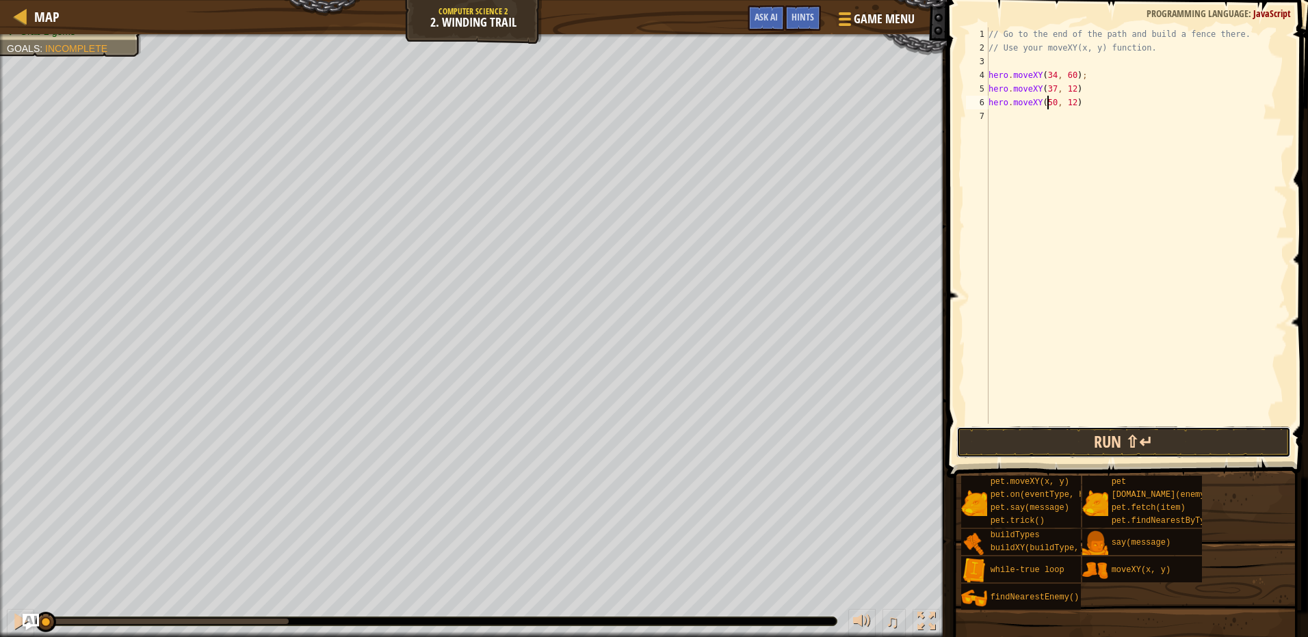
click at [1020, 453] on button "Run ⇧↵" at bounding box center [1123, 442] width 334 height 31
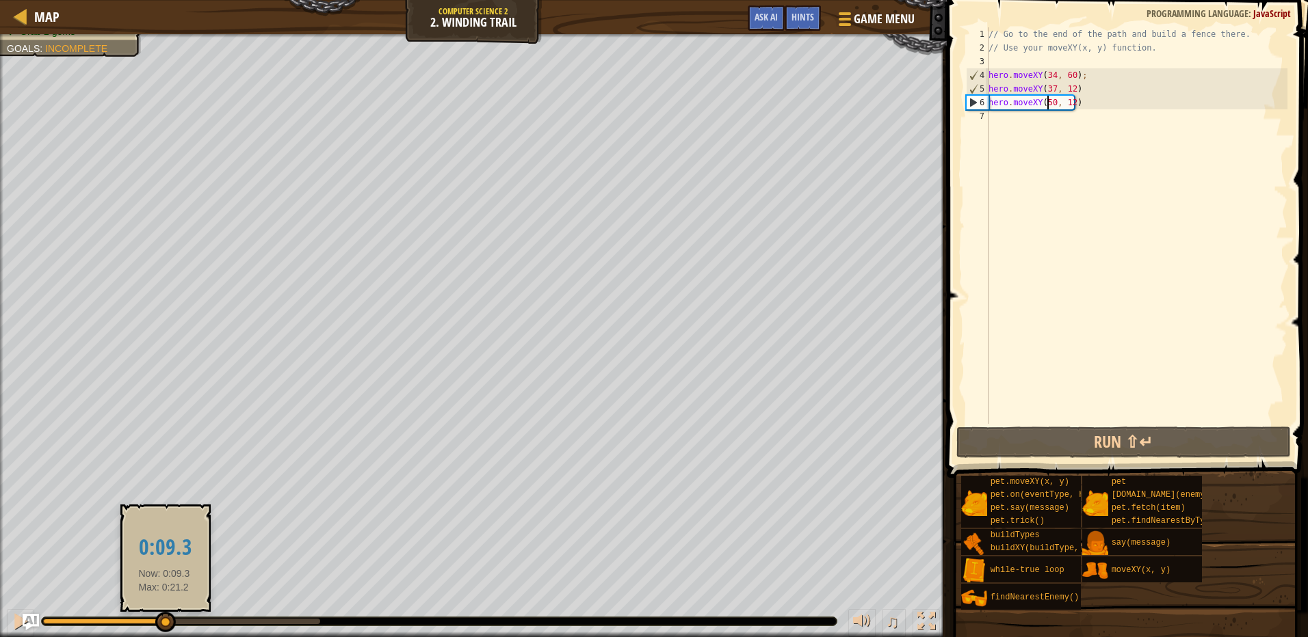
drag, startPoint x: 93, startPoint y: 613, endPoint x: 164, endPoint y: 624, distance: 72.0
click at [164, 624] on div at bounding box center [165, 622] width 21 height 21
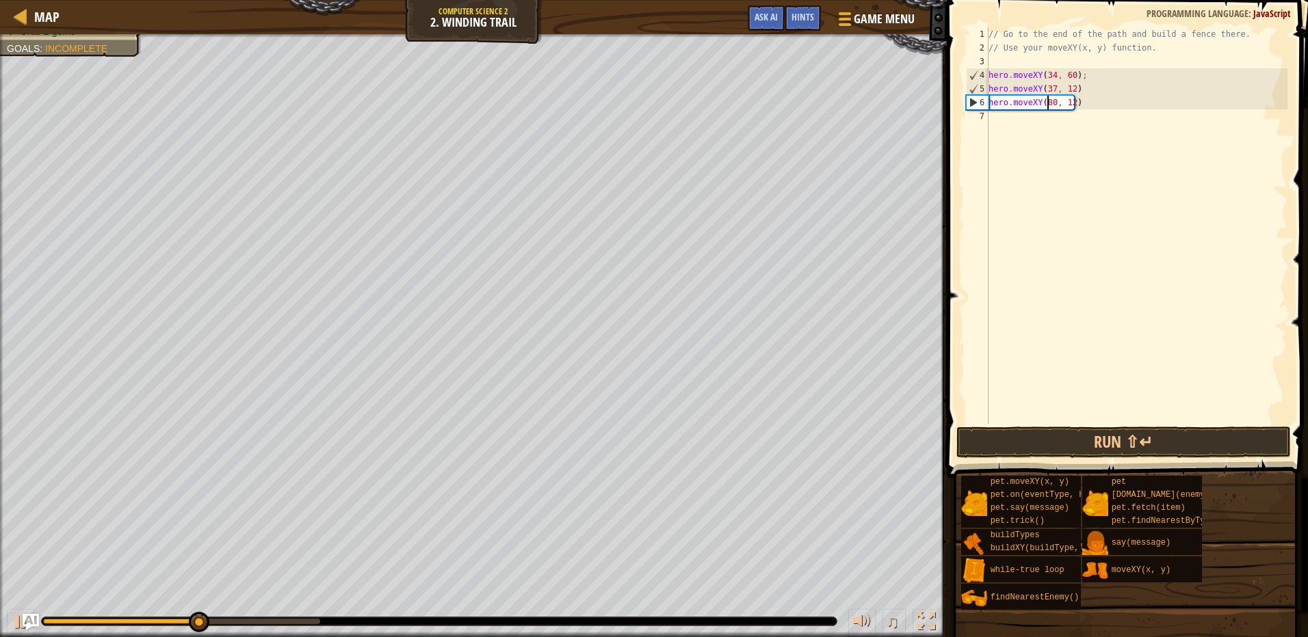
click at [1079, 425] on span at bounding box center [1128, 219] width 372 height 518
click at [1076, 440] on button "Run ⇧↵" at bounding box center [1123, 442] width 334 height 31
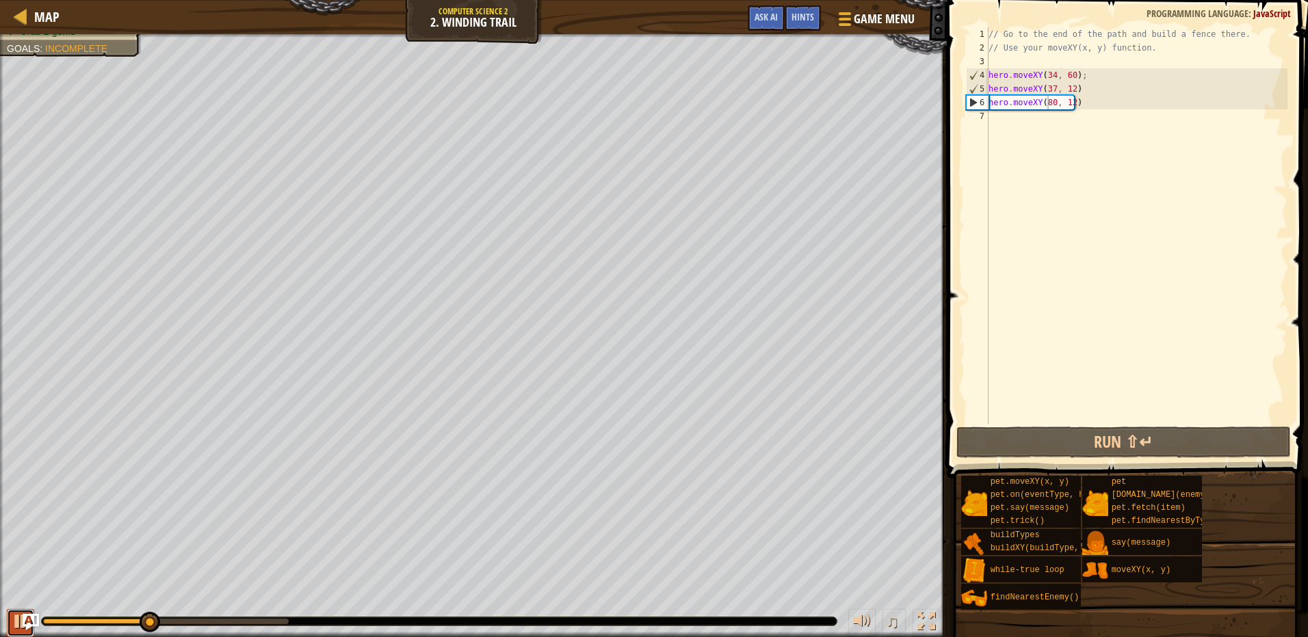
click at [10, 623] on button at bounding box center [20, 623] width 27 height 28
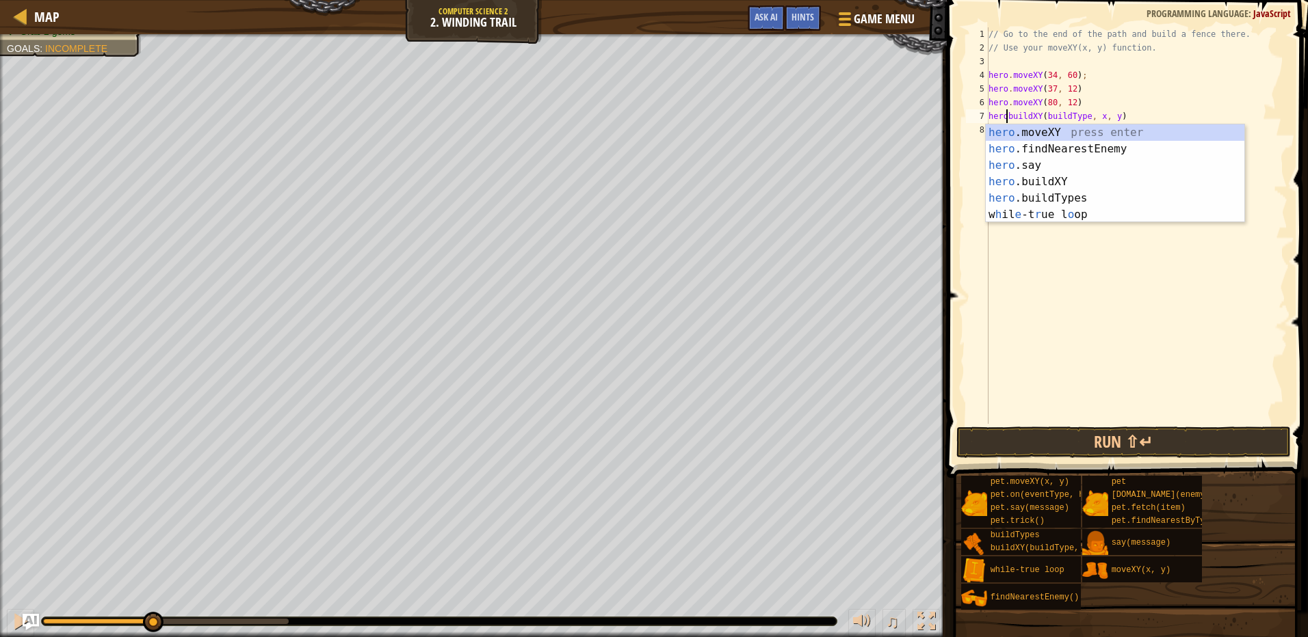
scroll to position [6, 1]
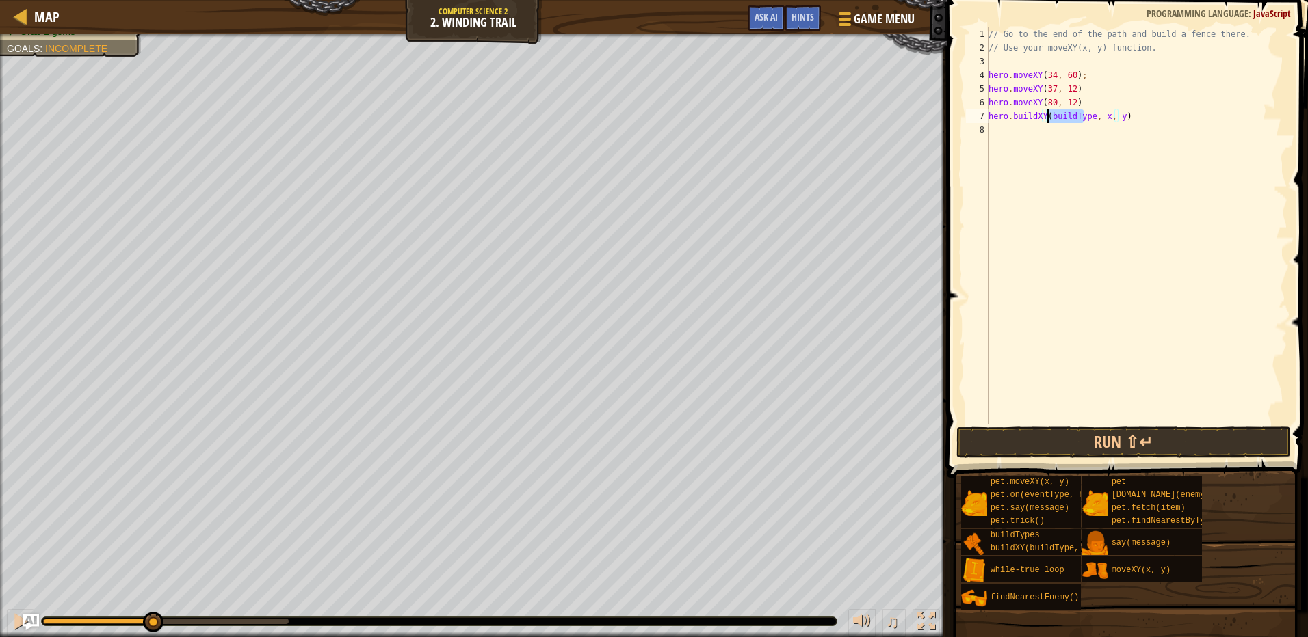
drag, startPoint x: 1085, startPoint y: 116, endPoint x: 1047, endPoint y: 120, distance: 37.8
click at [1047, 120] on div "// Go to the end of the path and build a fence there. // Use your moveXY(x, y) …" at bounding box center [1137, 239] width 302 height 424
click at [1091, 120] on div "// Go to the end of the path and build a fence there. // Use your moveXY(x, y) …" at bounding box center [1137, 239] width 302 height 424
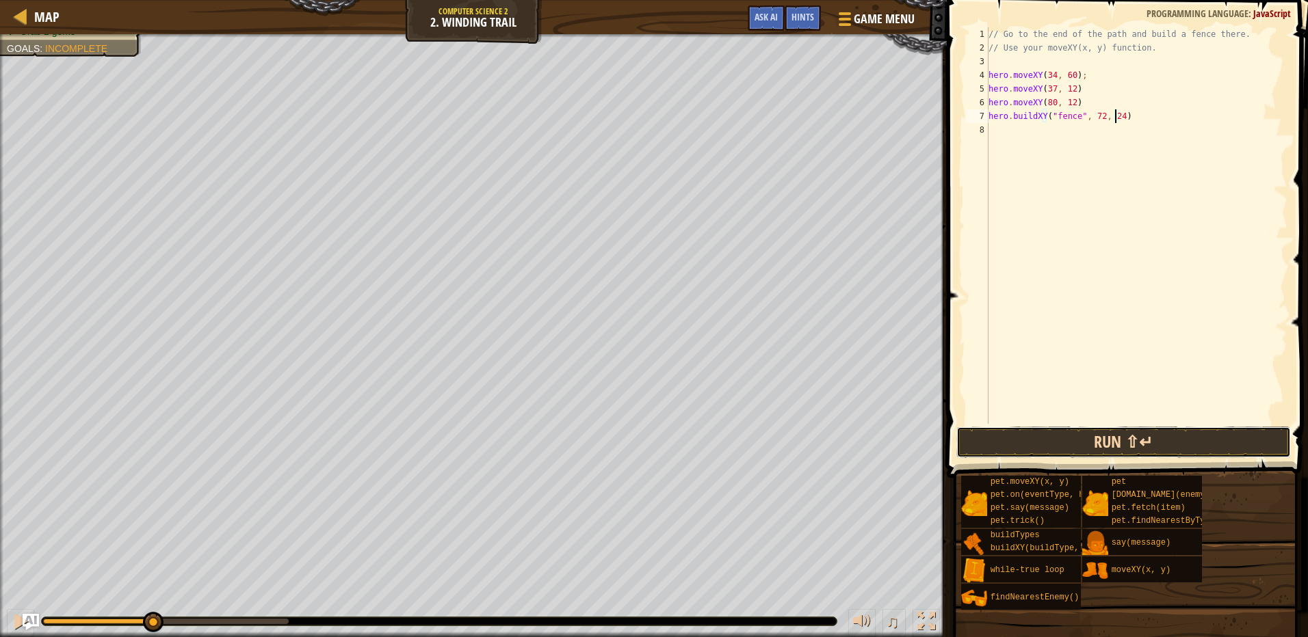
click at [1067, 448] on button "Run ⇧↵" at bounding box center [1123, 442] width 334 height 31
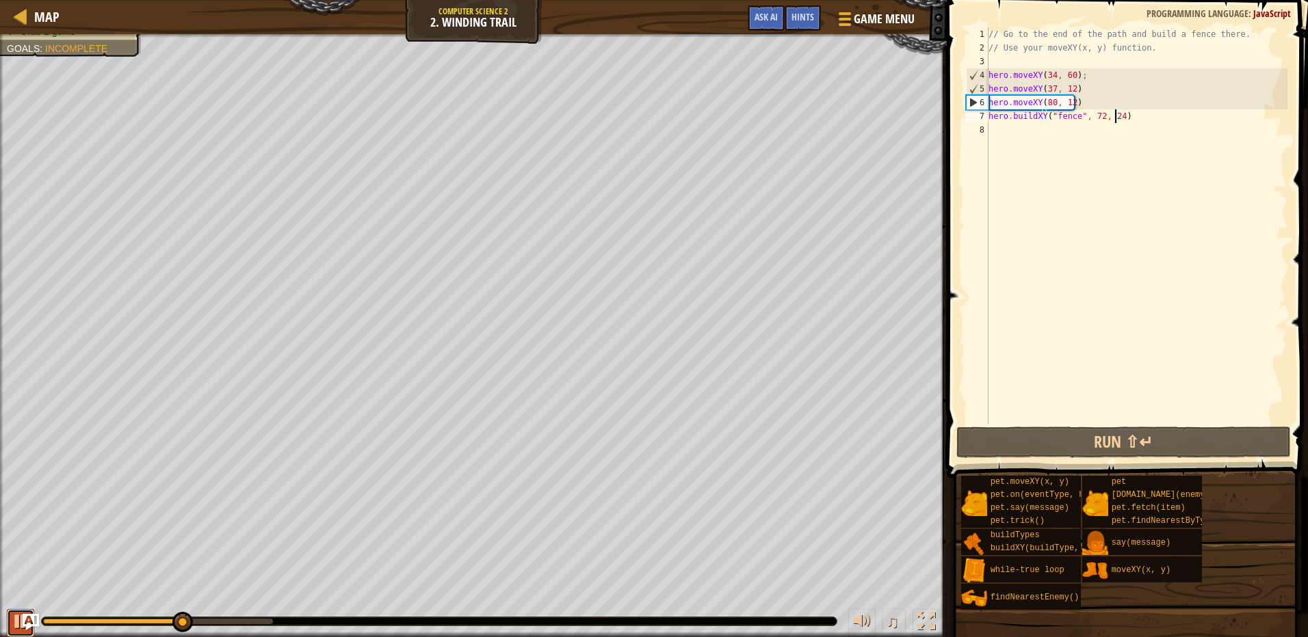
click at [20, 620] on div at bounding box center [21, 622] width 18 height 18
drag, startPoint x: 1173, startPoint y: 116, endPoint x: 988, endPoint y: 114, distance: 185.3
click at [988, 114] on div "hero.buildXY("fence", 72, 24) 1 2 3 4 5 6 7 8 // Go to the end of the path and …" at bounding box center [1125, 225] width 324 height 397
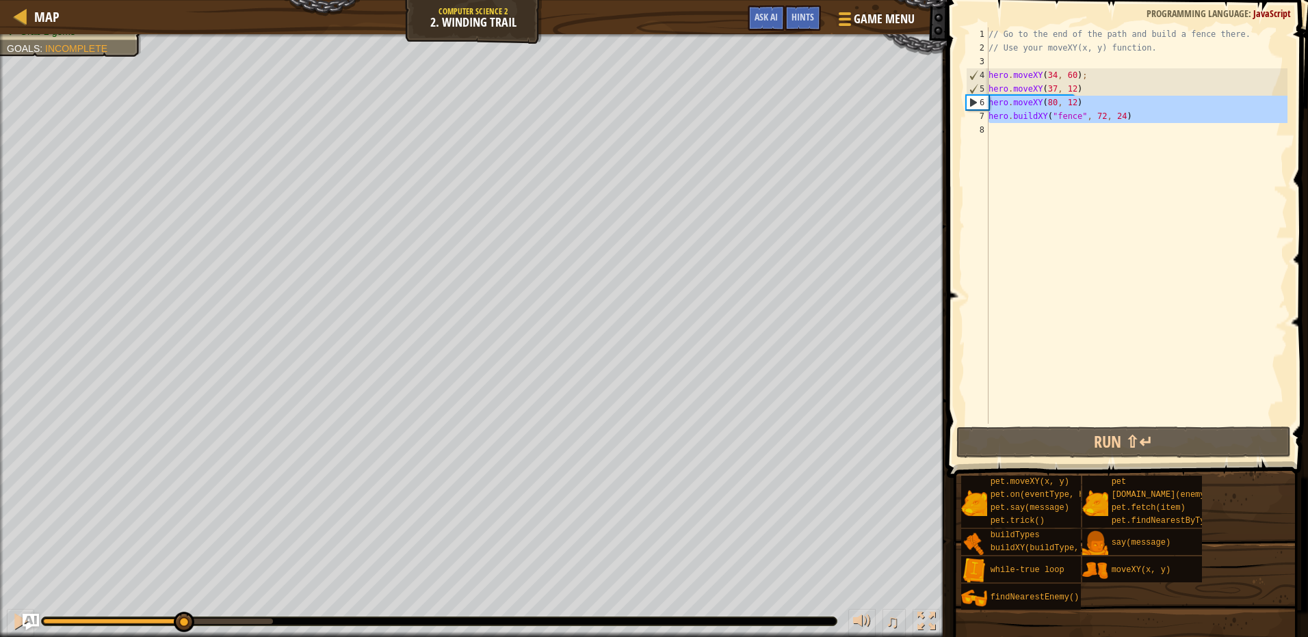
drag, startPoint x: 985, startPoint y: 114, endPoint x: 985, endPoint y: 99, distance: 15.0
drag, startPoint x: 1098, startPoint y: 100, endPoint x: 986, endPoint y: 115, distance: 113.8
click at [986, 115] on div "hero.moveXY(80, 12) 1 2 3 4 5 6 7 8 // Go to the end of the path and build a fe…" at bounding box center [1125, 225] width 324 height 397
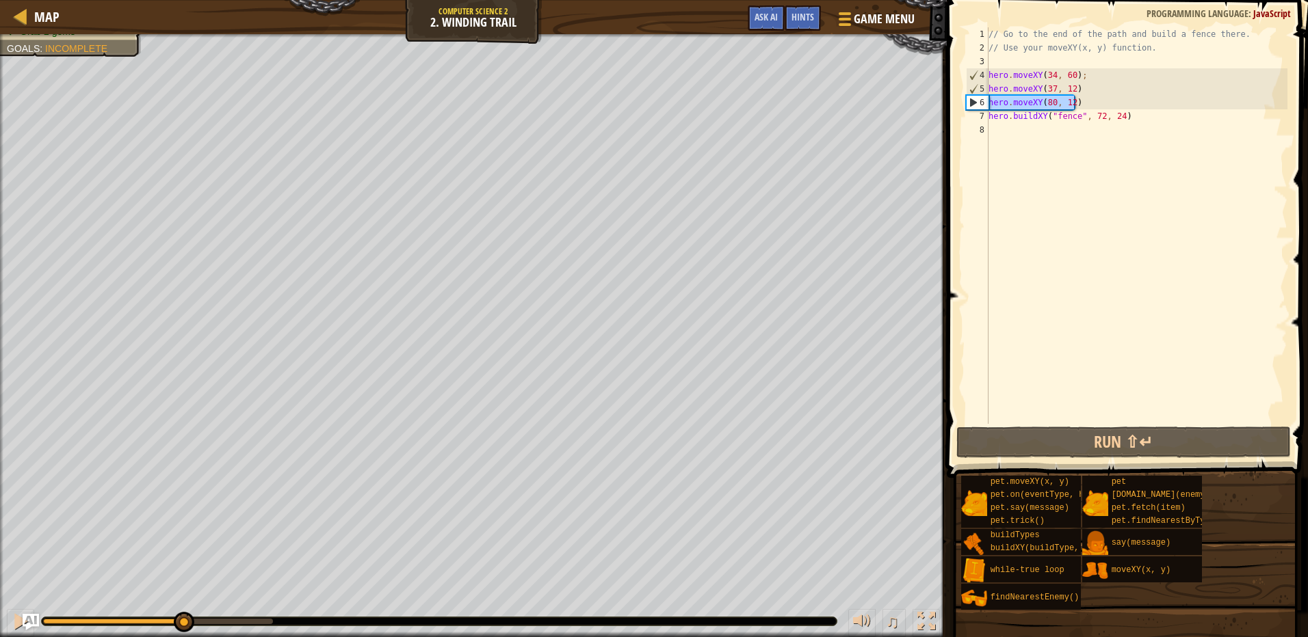
drag, startPoint x: 1085, startPoint y: 99, endPoint x: 983, endPoint y: 103, distance: 101.3
click at [983, 103] on div "hero.buildXY("fence", 72, 24) 1 2 3 4 5 6 7 8 // Go to the end of the path and …" at bounding box center [1125, 225] width 324 height 397
type textarea "hero.buildXY("fence", 72, 24)"
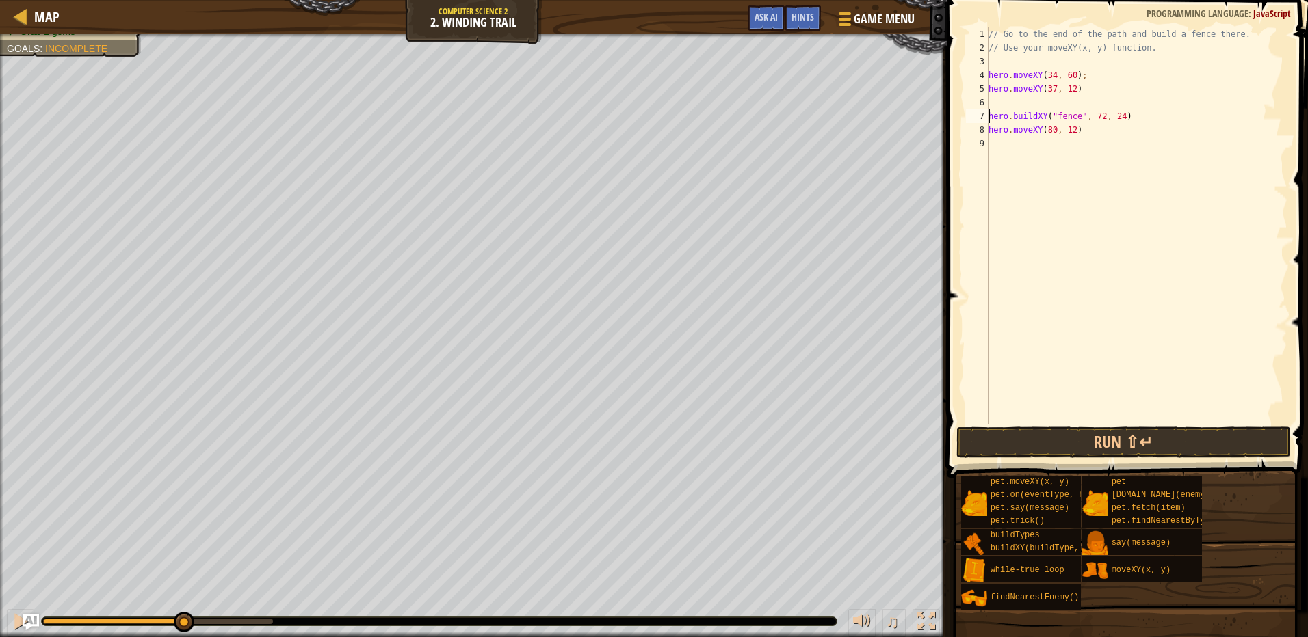
click at [988, 114] on div "// Go to the end of the path and build a fence there. // Use your moveXY(x, y) …" at bounding box center [1137, 239] width 302 height 424
type textarea "hero.buildXY("fence", 72, 24)"
click at [1135, 416] on div "// Go to the end of the path and build a fence there. // Use your moveXY(x, y) …" at bounding box center [1137, 239] width 302 height 424
click at [1119, 451] on button "Run ⇧↵" at bounding box center [1123, 442] width 334 height 31
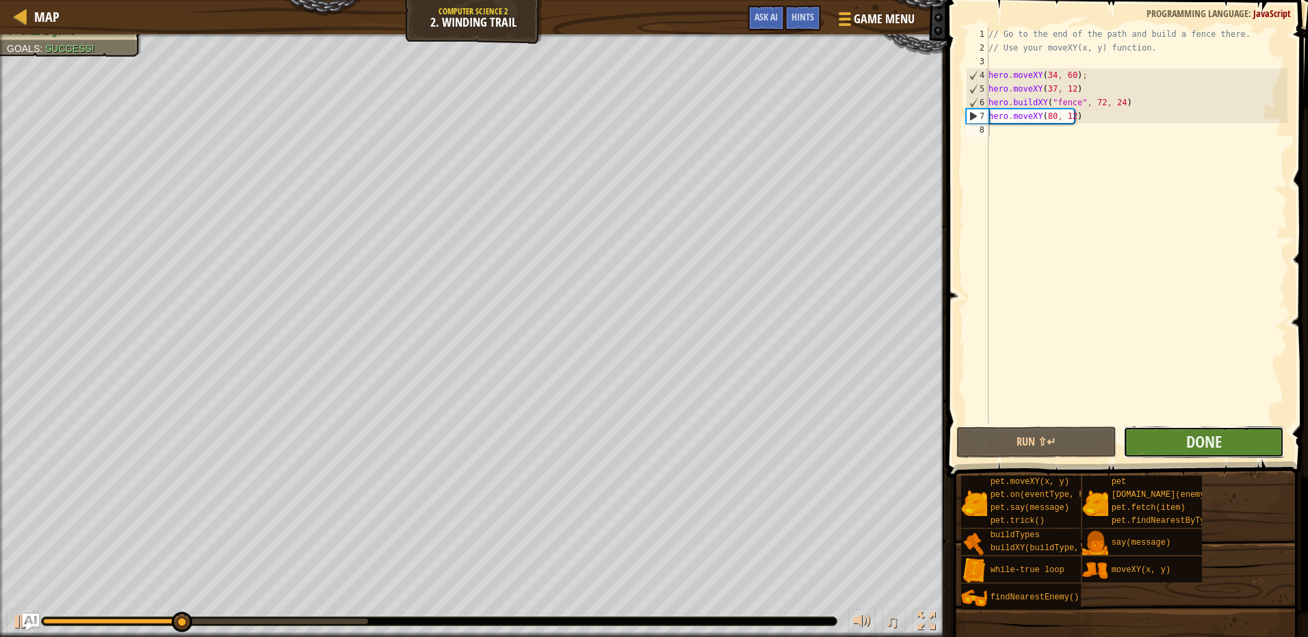
click at [1228, 451] on button "Done" at bounding box center [1203, 442] width 161 height 31
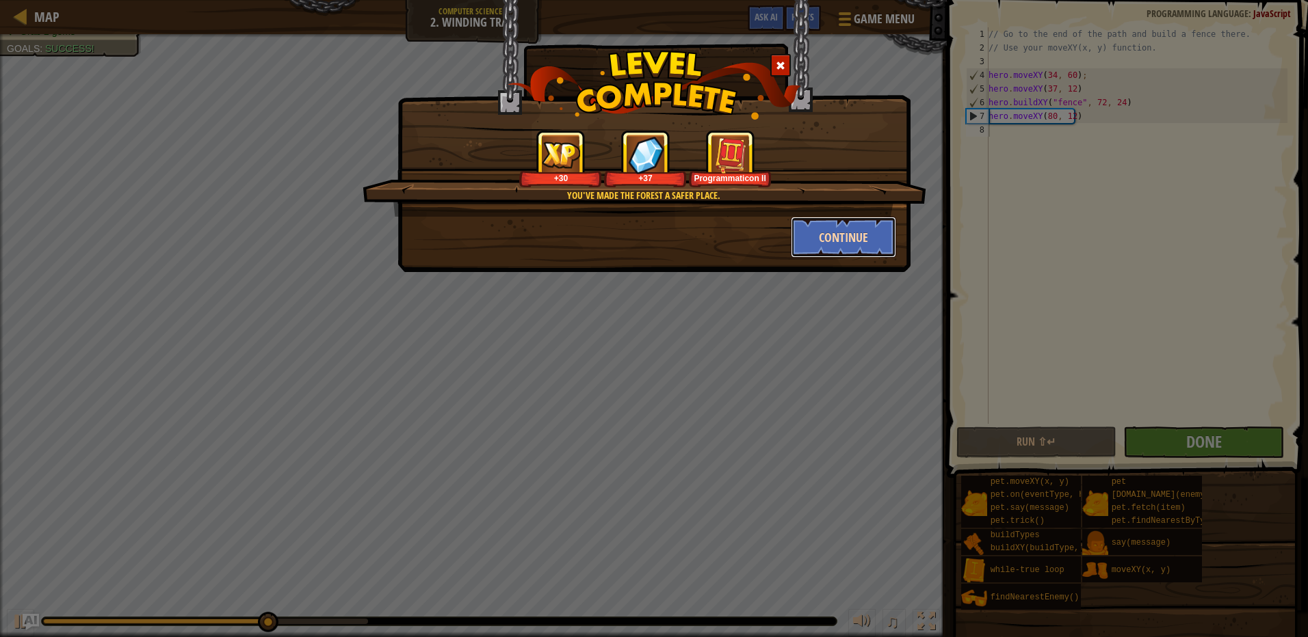
click at [853, 240] on button "Continue" at bounding box center [844, 237] width 106 height 41
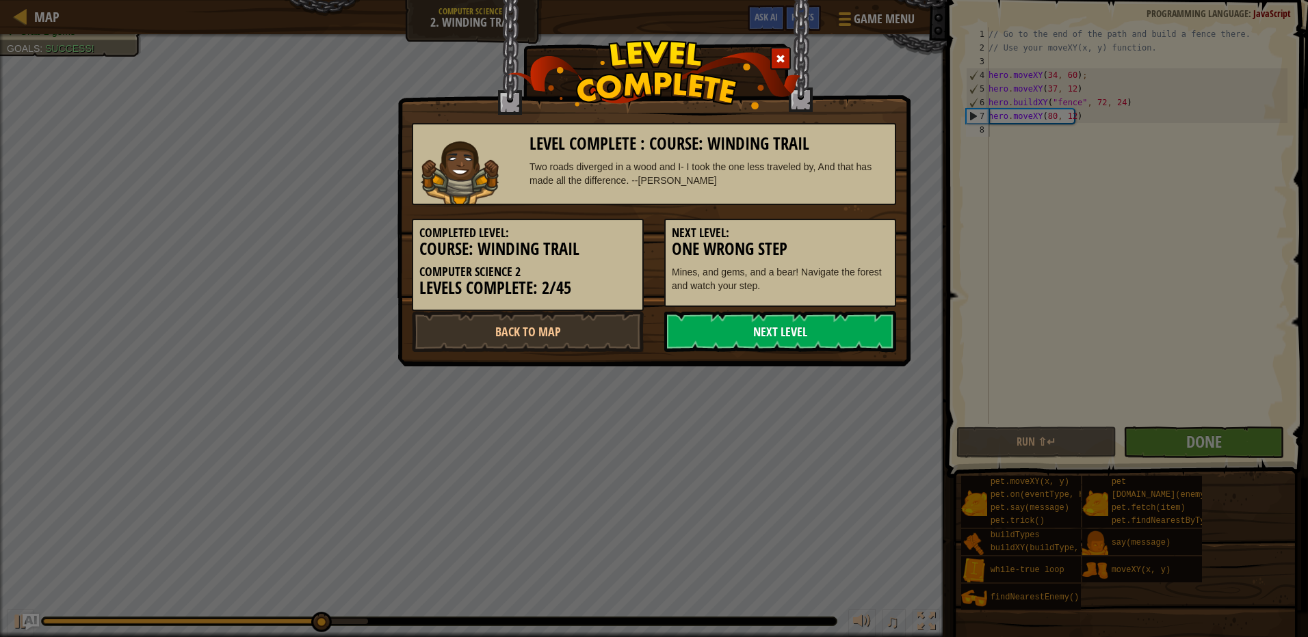
click at [732, 324] on link "Next Level" at bounding box center [780, 331] width 232 height 41
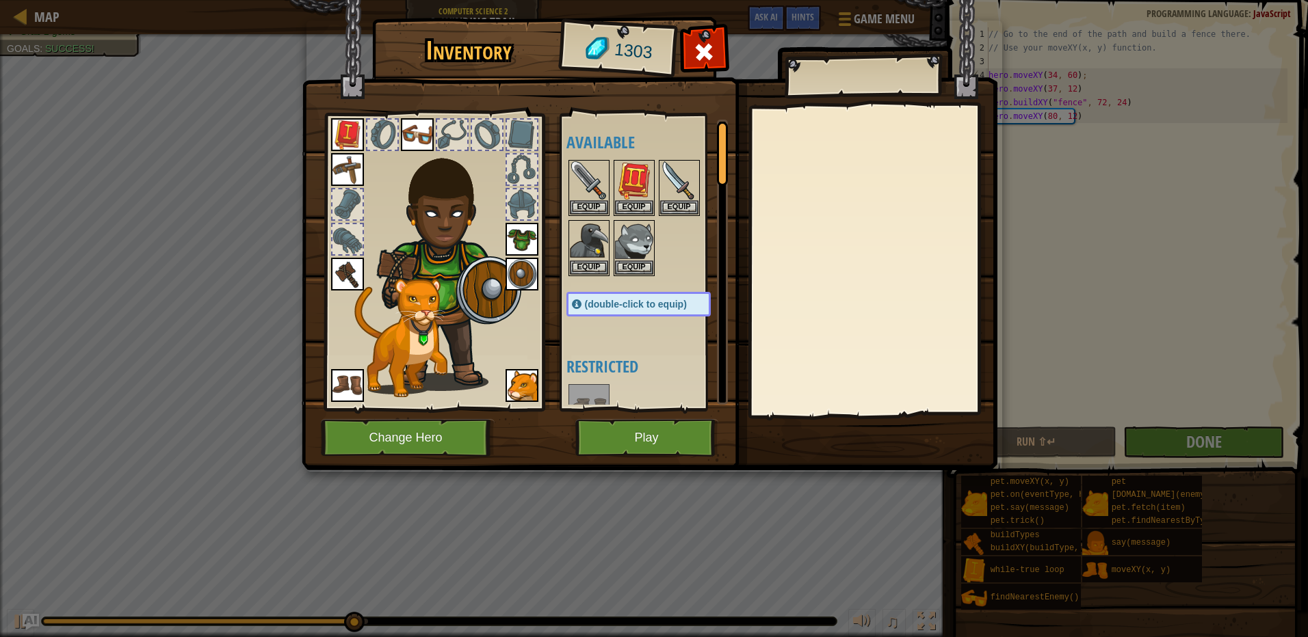
click at [359, 140] on img at bounding box center [347, 134] width 33 height 33
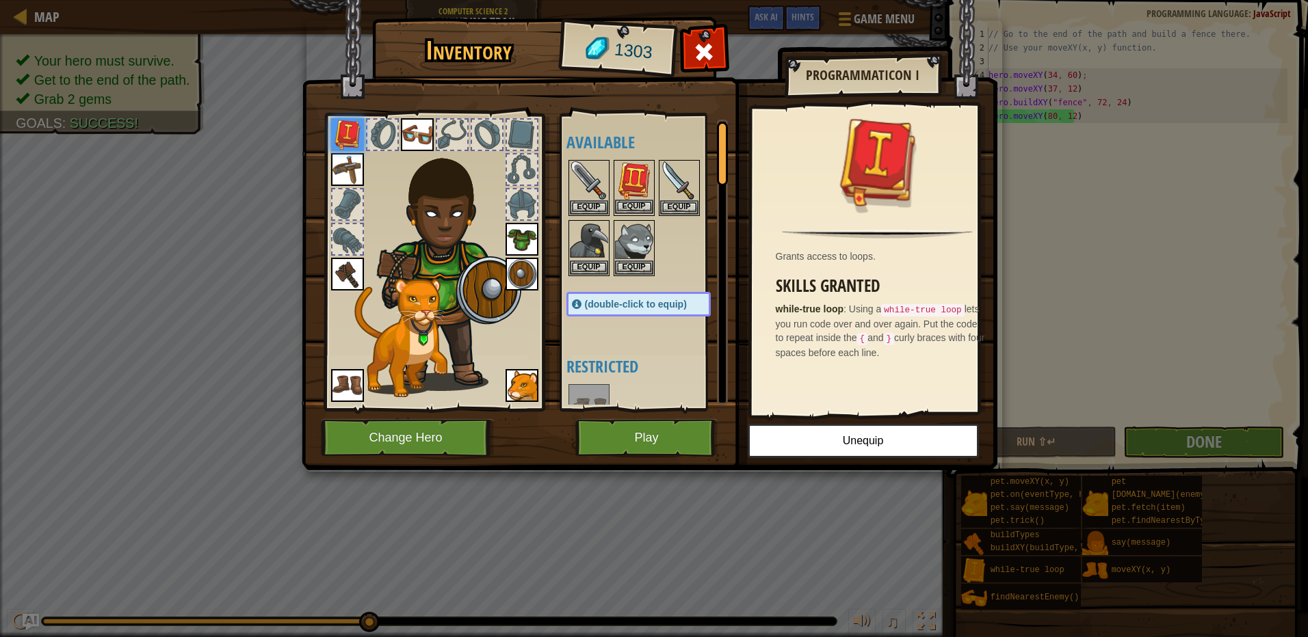
click at [627, 164] on img at bounding box center [634, 180] width 38 height 38
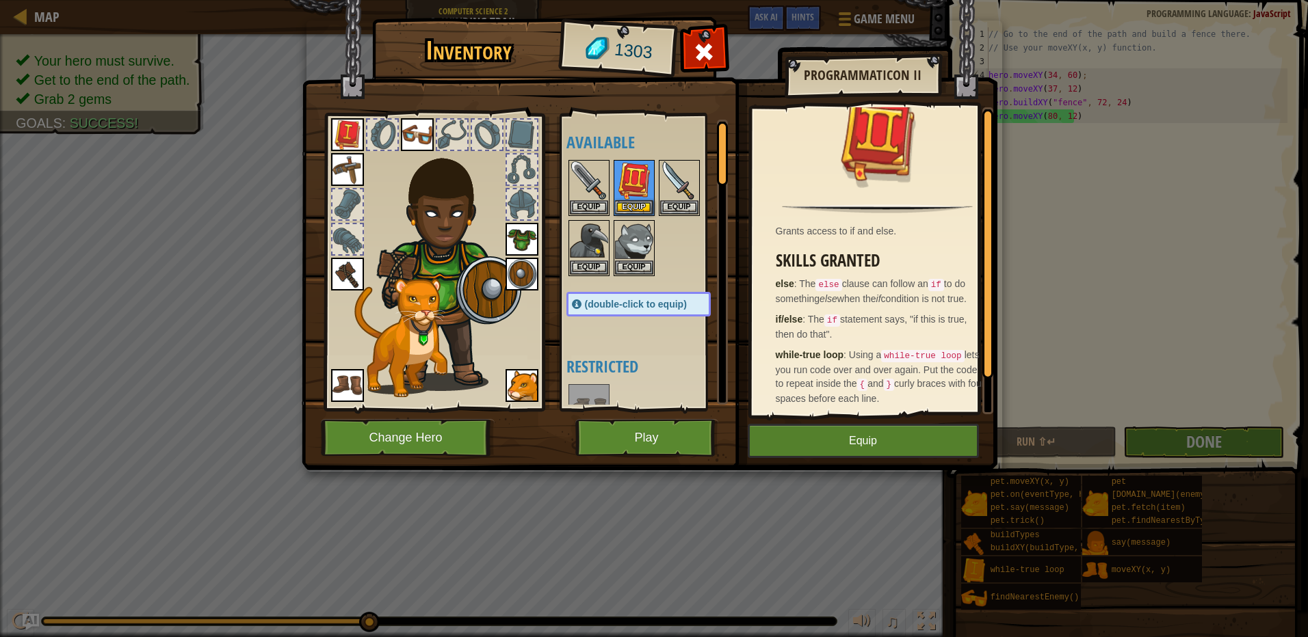
scroll to position [38, 0]
click at [628, 207] on button "Equip" at bounding box center [634, 207] width 38 height 14
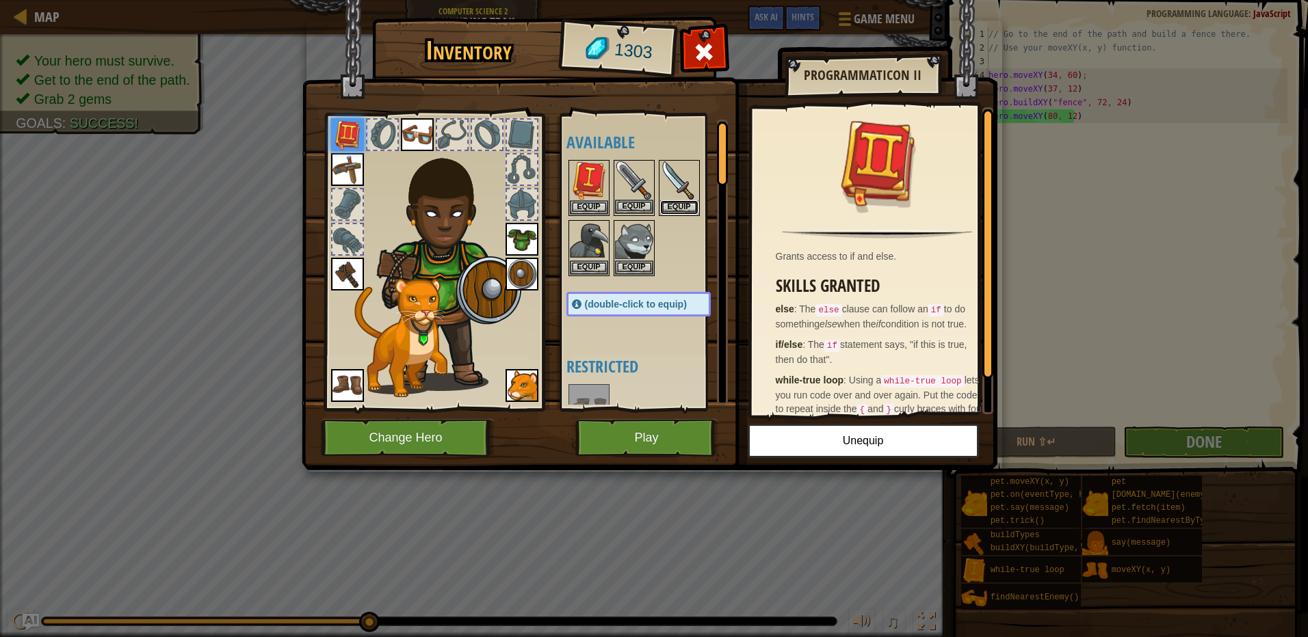
click at [677, 209] on button "Equip" at bounding box center [679, 207] width 38 height 14
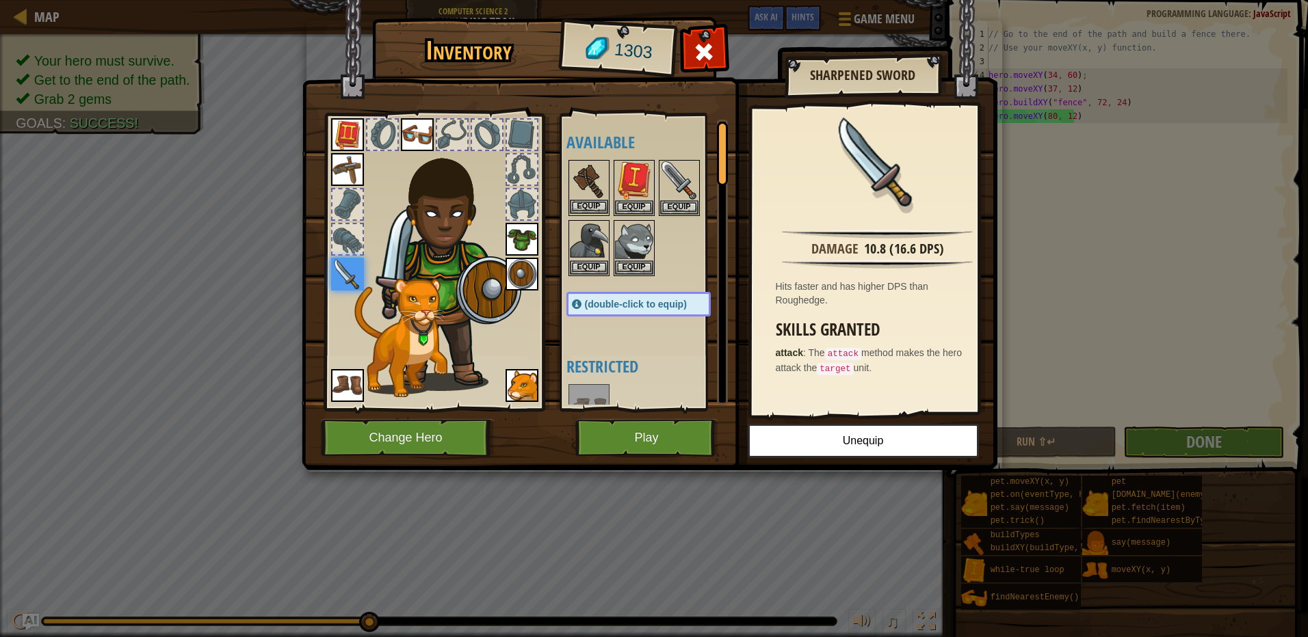
click at [582, 198] on img at bounding box center [589, 180] width 38 height 38
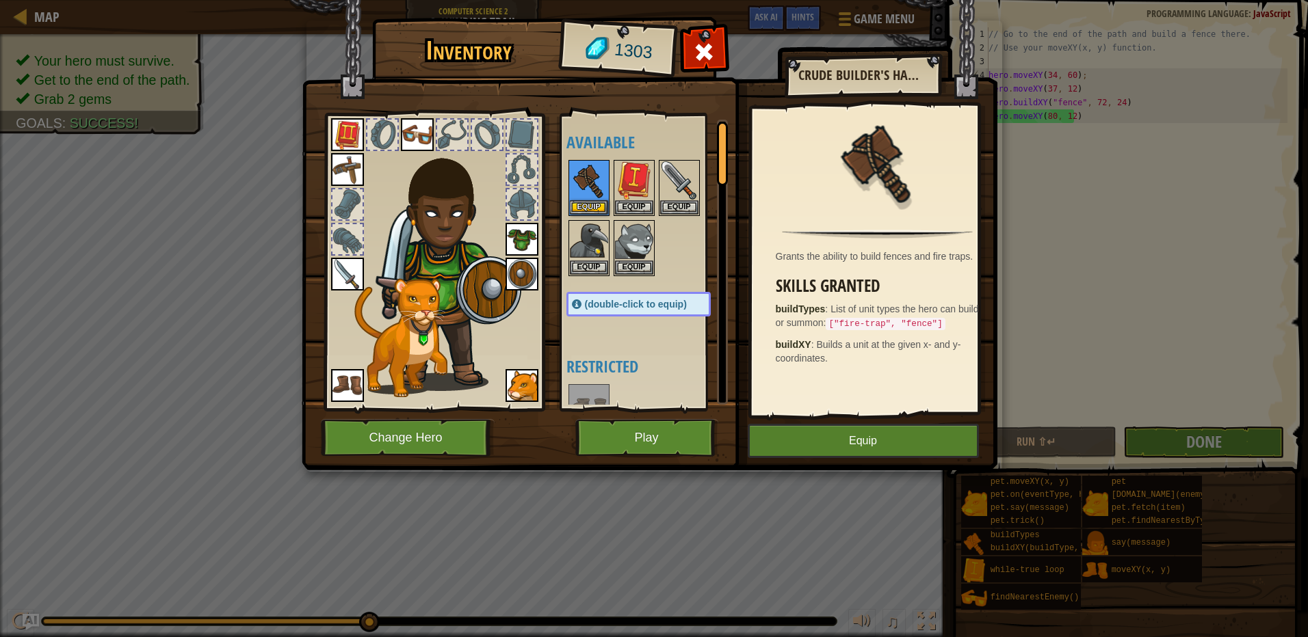
click at [879, 464] on img at bounding box center [650, 222] width 696 height 497
click at [871, 456] on button "Equip" at bounding box center [863, 441] width 231 height 34
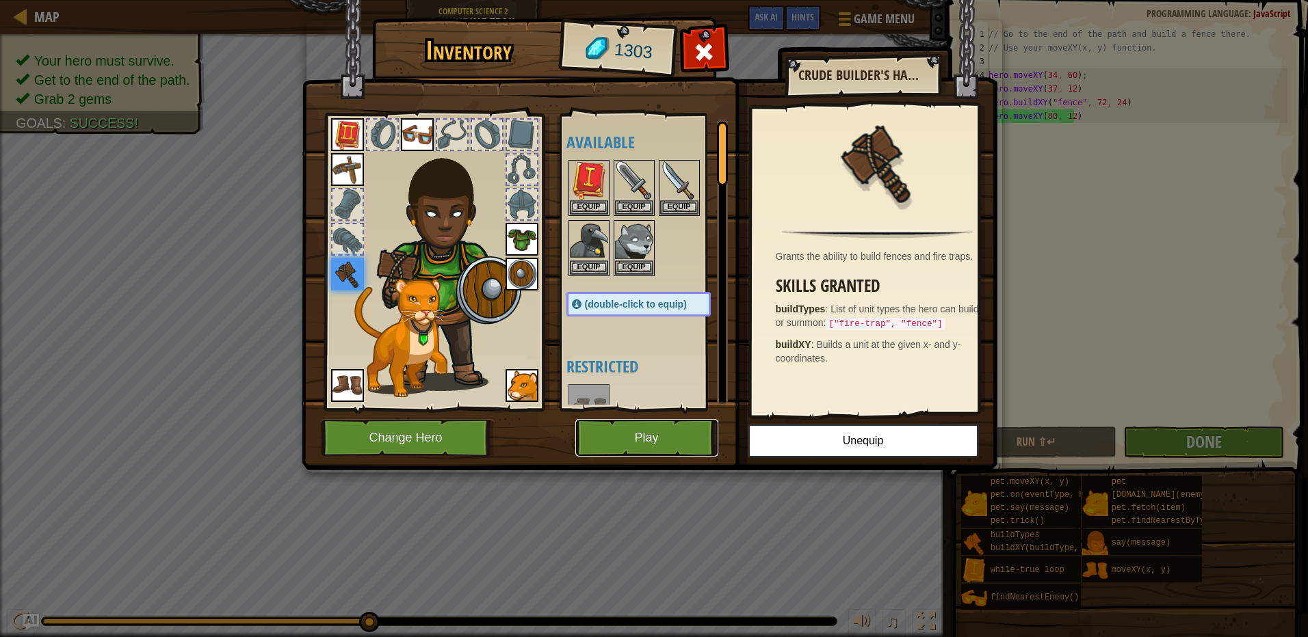
click at [681, 454] on button "Play" at bounding box center [646, 438] width 143 height 38
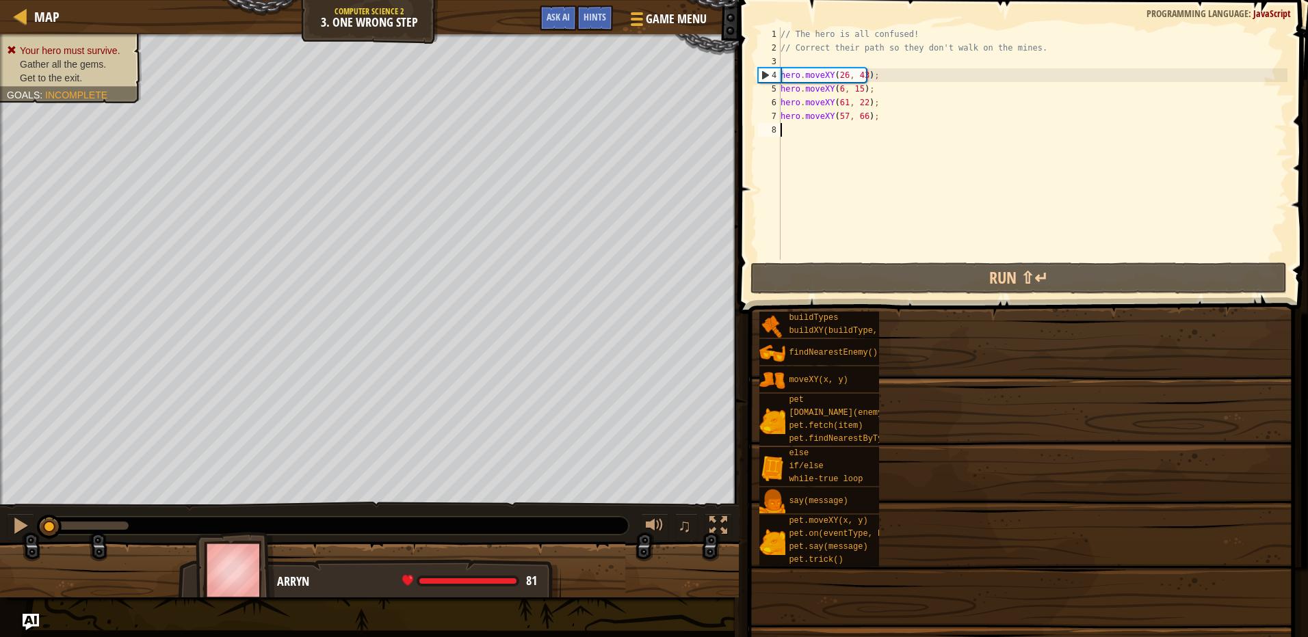
click at [967, 447] on div "Goals Gather all the gems. Get to the exit. Code can be changed! One's destiny …" at bounding box center [654, 318] width 1308 height 637
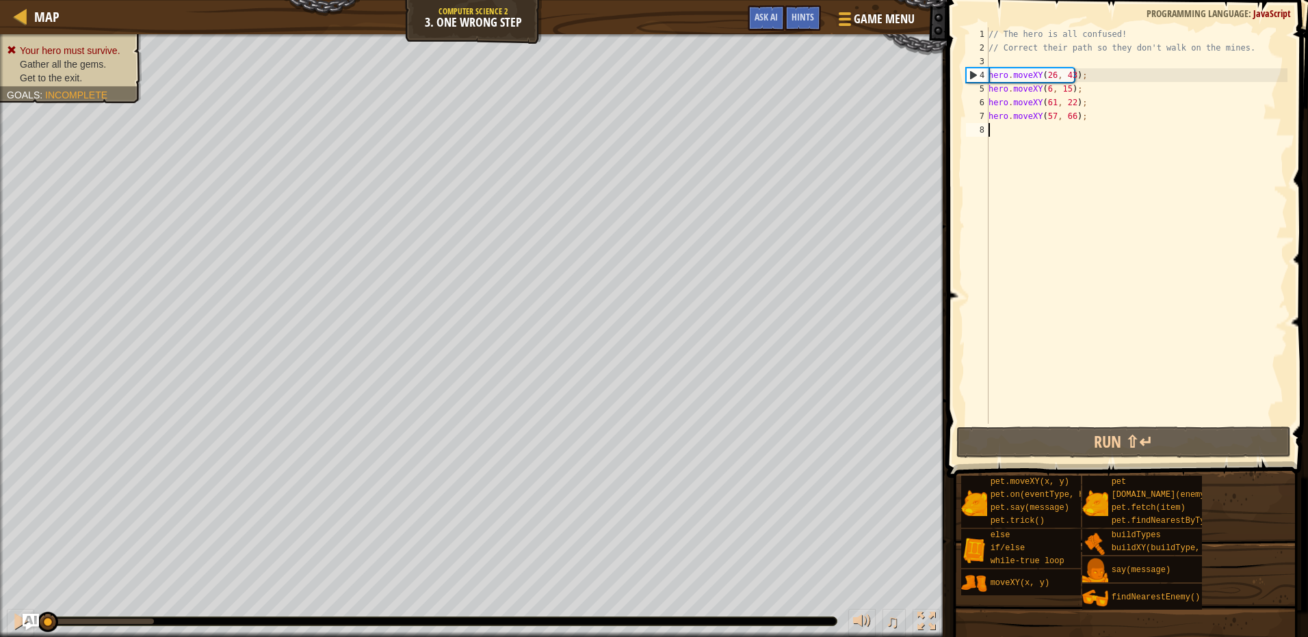
drag, startPoint x: 52, startPoint y: 620, endPoint x: 35, endPoint y: 651, distance: 35.2
click at [35, 0] on html "Map Computer Science 2 3. One Wrong Step Game Menu Done Hints Ask AI 1 הההההההה…" at bounding box center [654, 0] width 1308 height 0
click at [1068, 76] on div "// The hero is all confused! // Correct their path so they don't walk on the mi…" at bounding box center [1137, 239] width 302 height 424
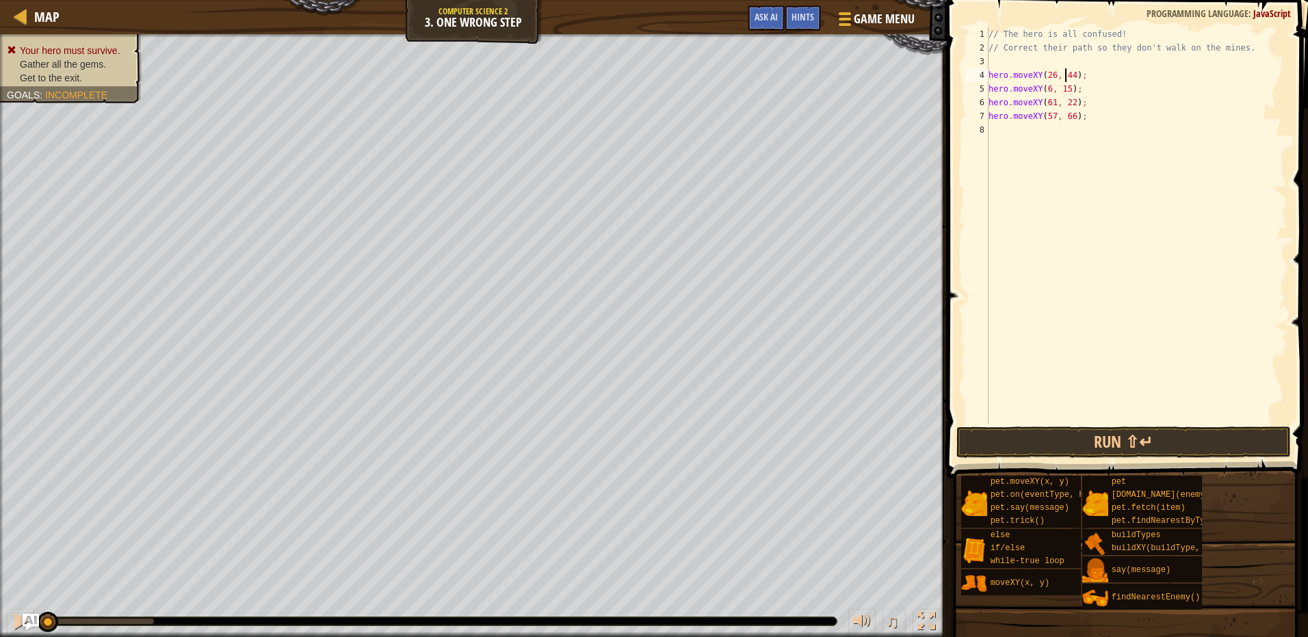
scroll to position [6, 6]
drag, startPoint x: 1050, startPoint y: 75, endPoint x: 1040, endPoint y: 75, distance: 10.3
click at [1040, 75] on div "// The hero is all confused! // Correct their path so they don't walk on the mi…" at bounding box center [1137, 239] width 302 height 424
click at [452, 429] on div "copy 36, 26" at bounding box center [479, 430] width 115 height 27
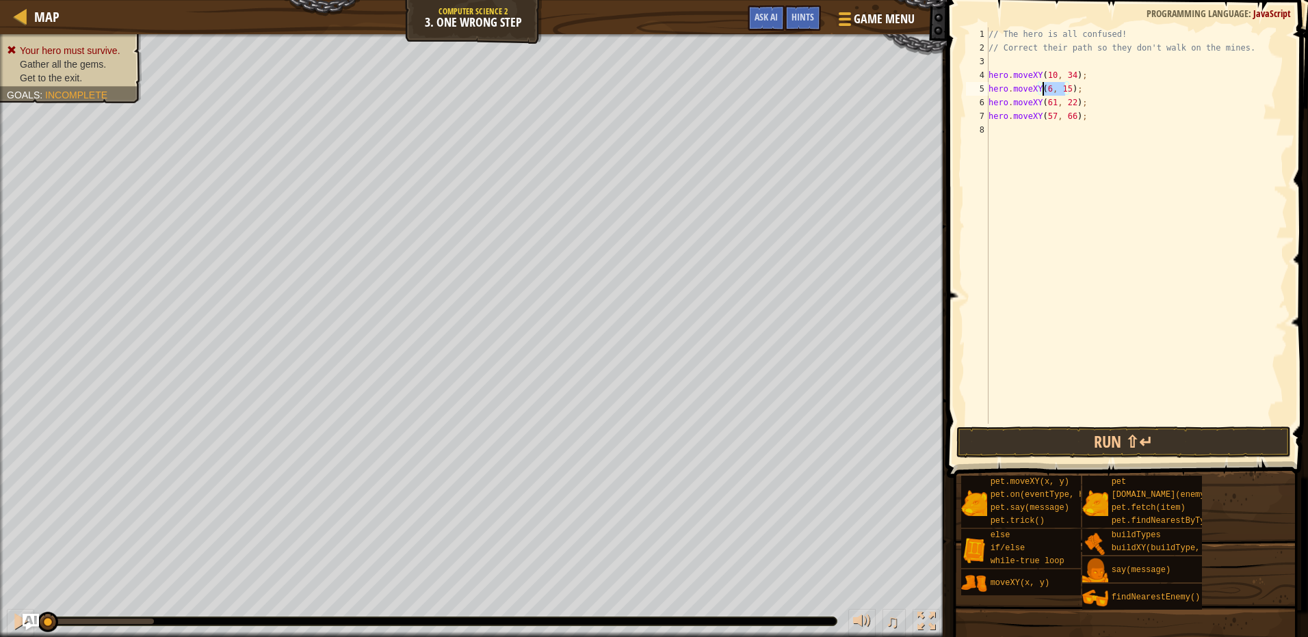
drag, startPoint x: 1065, startPoint y: 91, endPoint x: 1040, endPoint y: 90, distance: 24.6
click at [1040, 90] on div "// The hero is all confused! // Correct their path so they don't walk on the mi…" at bounding box center [1137, 239] width 302 height 424
paste textarea "36, 26"
drag, startPoint x: 1072, startPoint y: 106, endPoint x: 1060, endPoint y: 106, distance: 11.6
click at [1060, 106] on div "// The hero is all confused! // Correct their path so they don't walk on the mi…" at bounding box center [1137, 239] width 302 height 424
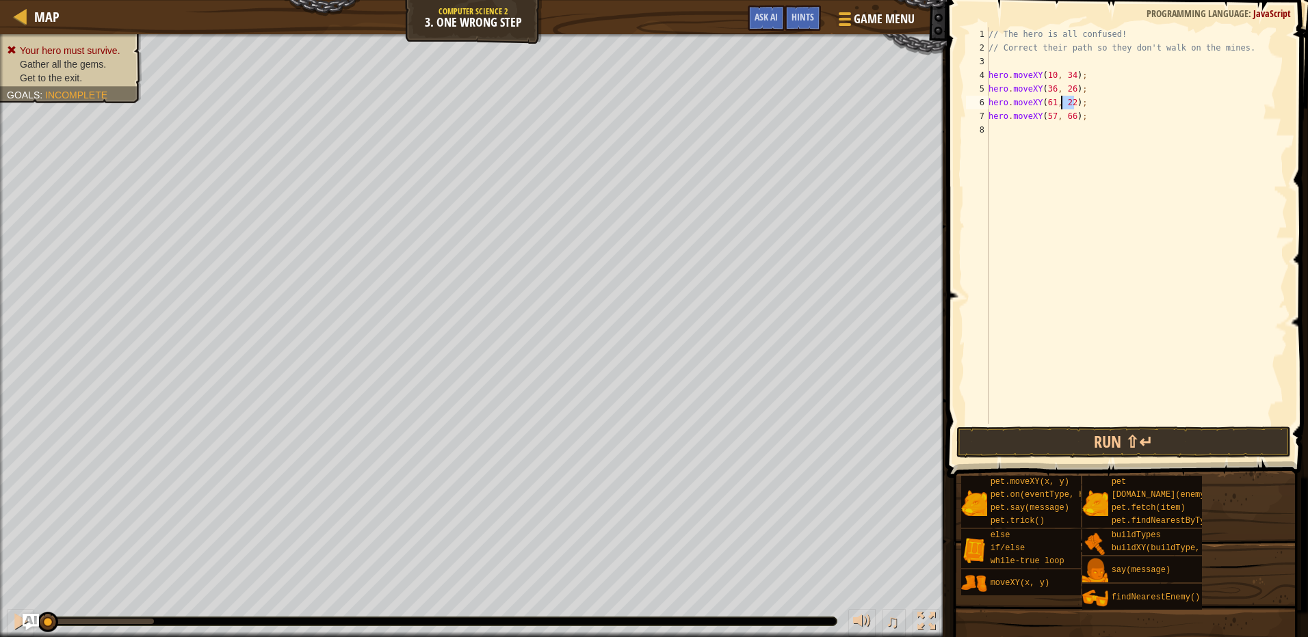
click at [1068, 106] on div "// The hero is all confused! // Correct their path so they don't walk on the mi…" at bounding box center [1137, 225] width 302 height 397
drag, startPoint x: 1053, startPoint y: 101, endPoint x: 1044, endPoint y: 101, distance: 8.9
click at [1044, 101] on div "// The hero is all confused! // Correct their path so they don't walk on the mi…" at bounding box center [1137, 239] width 302 height 424
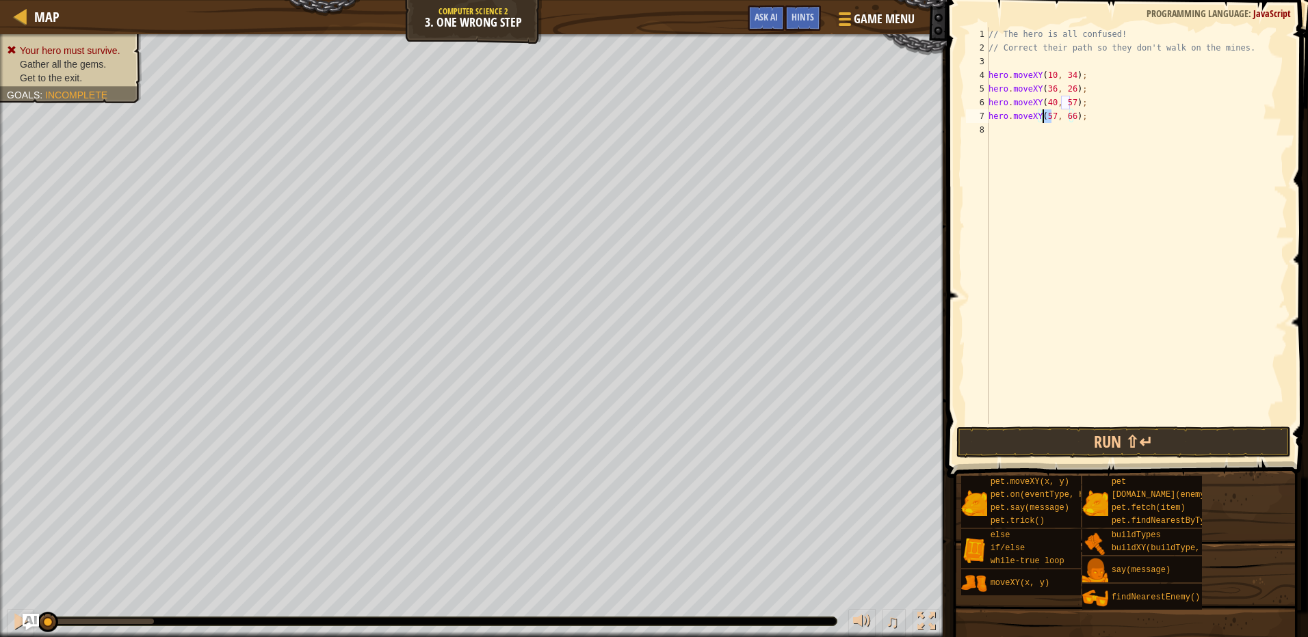
drag, startPoint x: 1050, startPoint y: 116, endPoint x: 1041, endPoint y: 118, distance: 9.3
click at [1041, 118] on div "// The hero is all confused! // Correct their path so they don't walk on the mi…" at bounding box center [1137, 239] width 302 height 424
click at [1059, 116] on div "// The hero is all confused! // Correct their path so they don't walk on the mi…" at bounding box center [1137, 225] width 302 height 397
type textarea "hero.moveXY(, 57);"
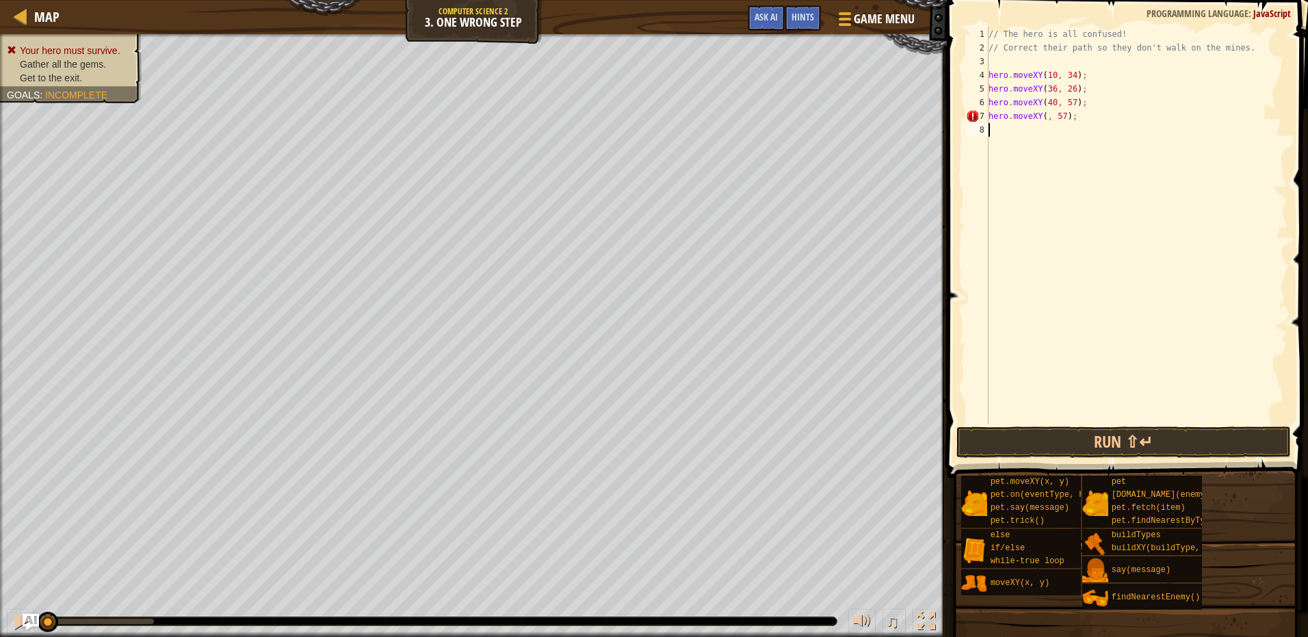
click at [1040, 120] on div "// The hero is all confused! // Correct their path so they don't walk on the mi…" at bounding box center [1137, 239] width 302 height 424
type textarea "hero.moveXY(77, 57);"
click at [1186, 447] on button "Run ⇧↵" at bounding box center [1123, 442] width 334 height 31
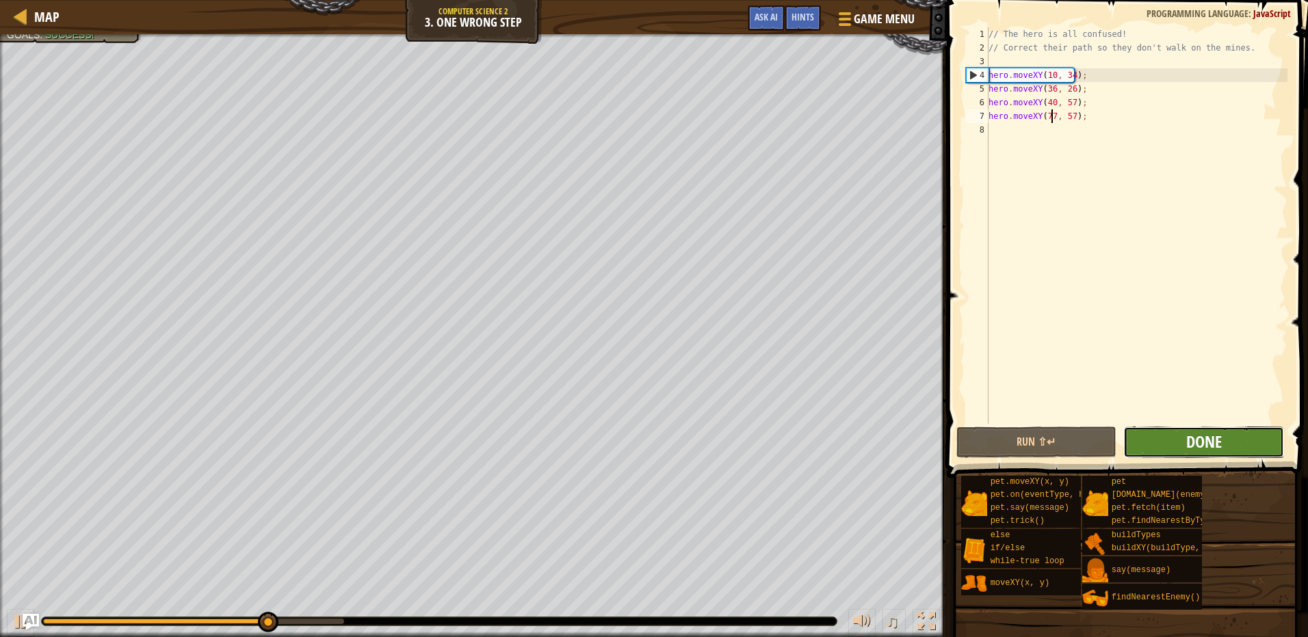
click at [1191, 444] on span "Done" at bounding box center [1204, 442] width 36 height 22
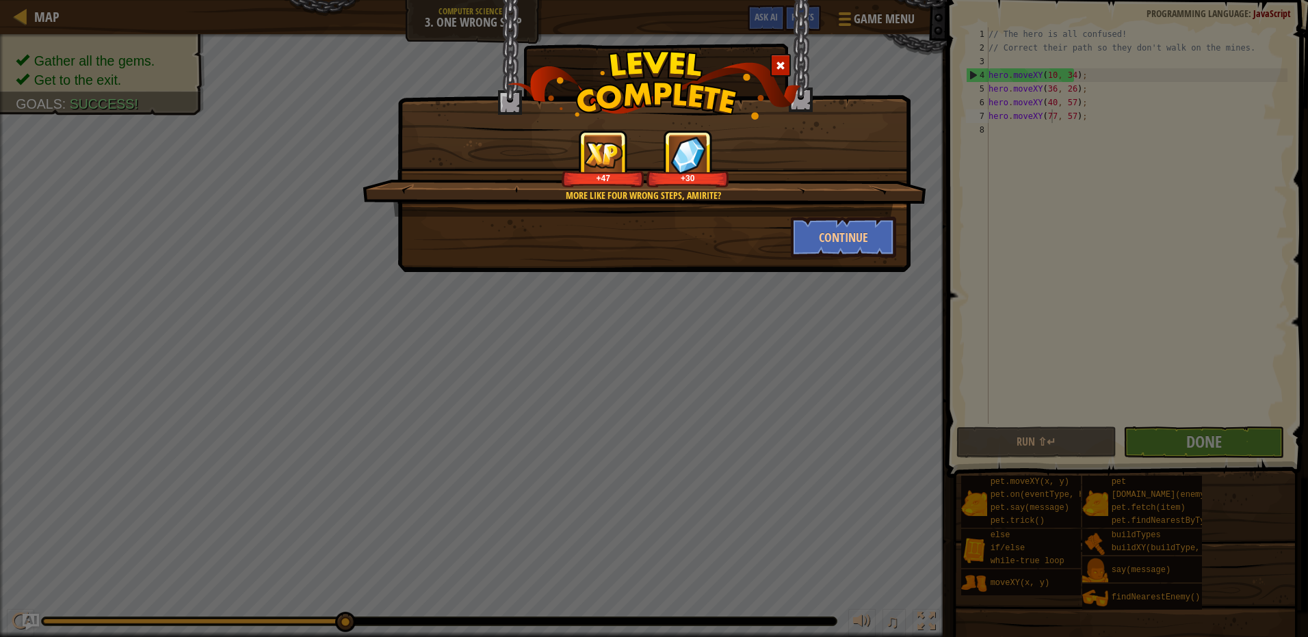
click at [829, 260] on div "More like four wrong steps, amirite? +47 +30 Continue" at bounding box center [653, 136] width 513 height 272
click at [821, 238] on button "Continue" at bounding box center [844, 237] width 106 height 41
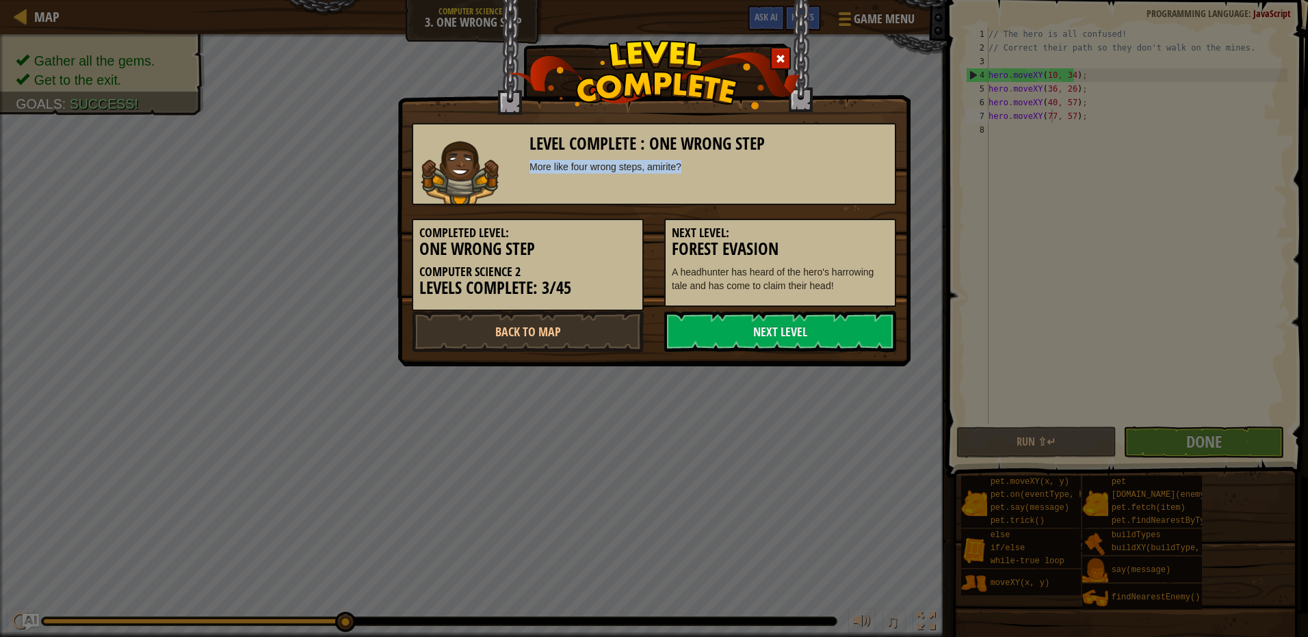
drag, startPoint x: 734, startPoint y: 174, endPoint x: 520, endPoint y: 159, distance: 214.6
click at [520, 159] on div "Level Complete : One Wrong Step More like four wrong steps, amirite?" at bounding box center [654, 164] width 484 height 82
drag, startPoint x: 520, startPoint y: 159, endPoint x: 722, endPoint y: 302, distance: 247.3
click at [722, 302] on div "Next Level: Forest Evasion A headhunter has heard of the hero's harrowing tale …" at bounding box center [780, 263] width 232 height 88
click at [724, 310] on div "Completed Level: One Wrong Step Computer Science 2 Levels Complete: 3/45 Next L…" at bounding box center [653, 258] width 505 height 106
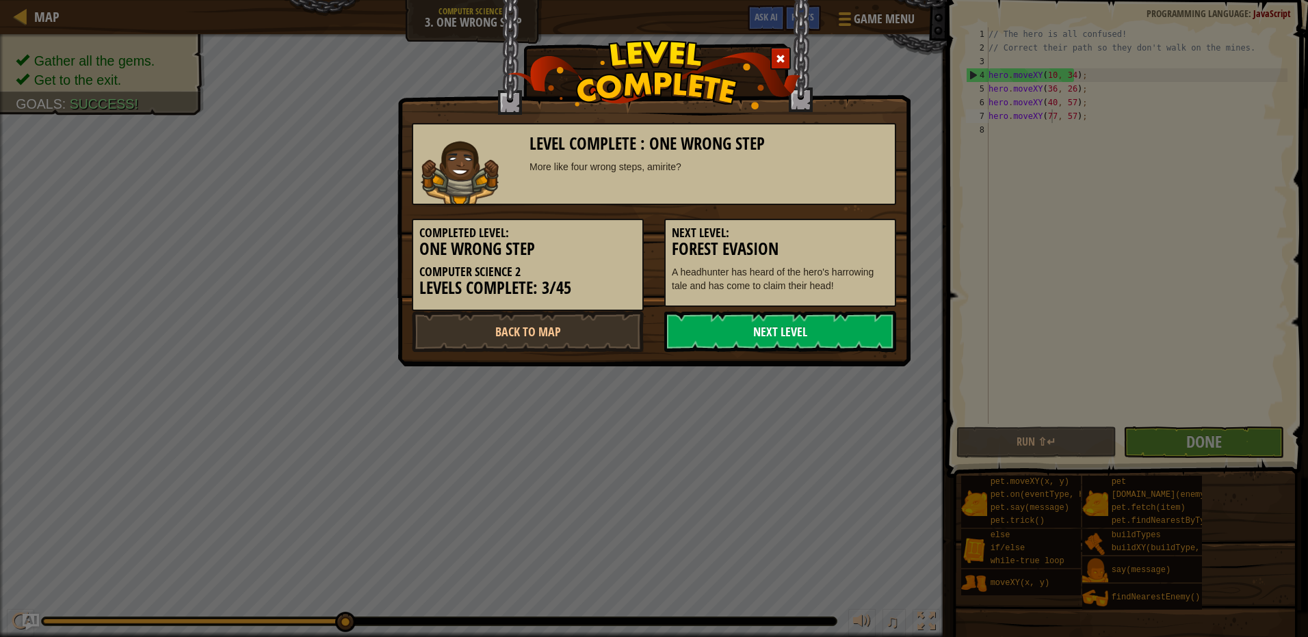
click at [727, 341] on link "Next Level" at bounding box center [780, 331] width 232 height 41
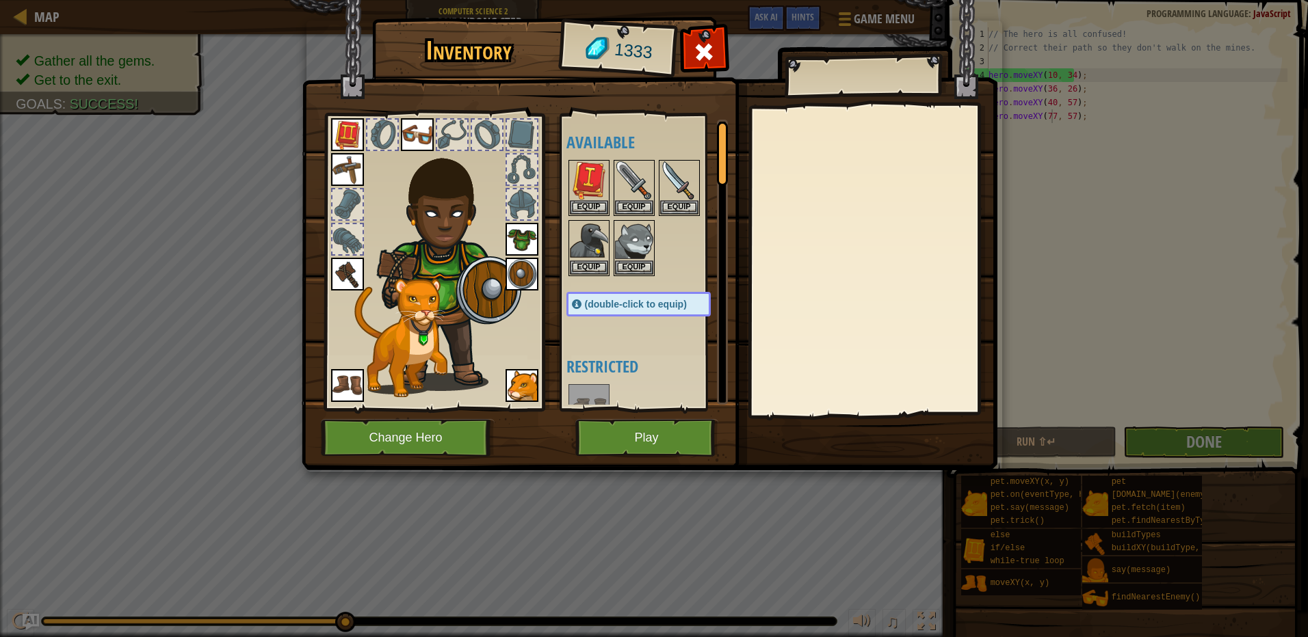
click at [574, 301] on span at bounding box center [577, 305] width 10 height 10
click at [512, 273] on img at bounding box center [521, 274] width 33 height 33
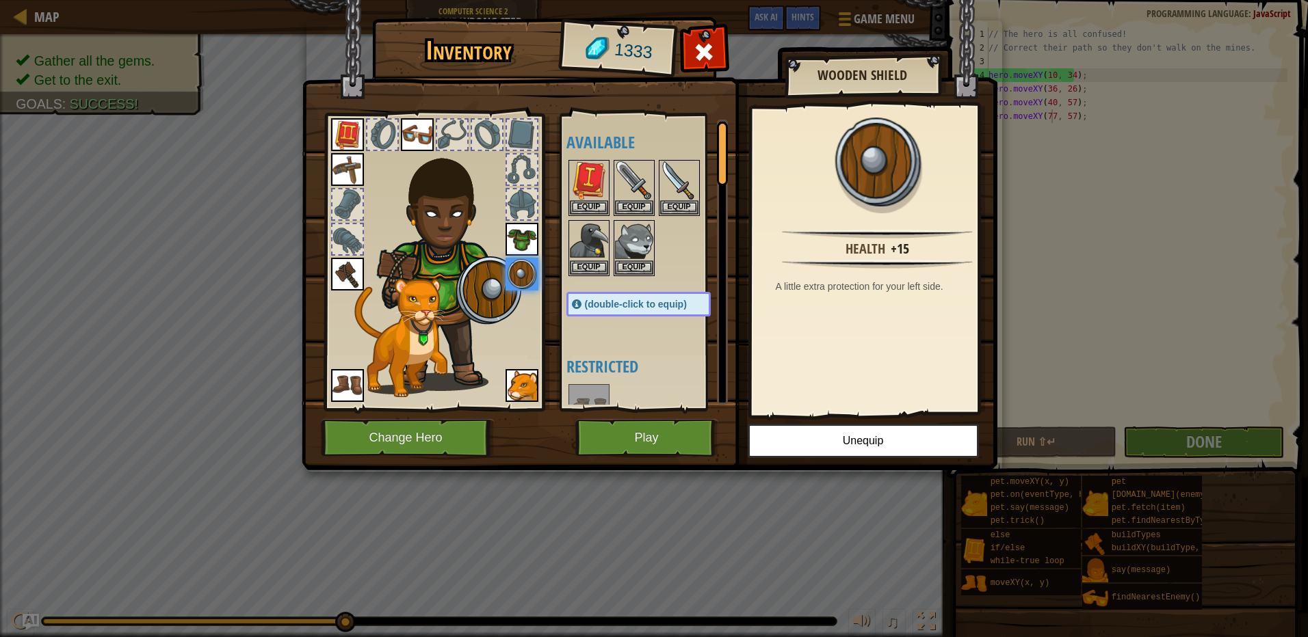
click at [519, 247] on img at bounding box center [521, 239] width 33 height 33
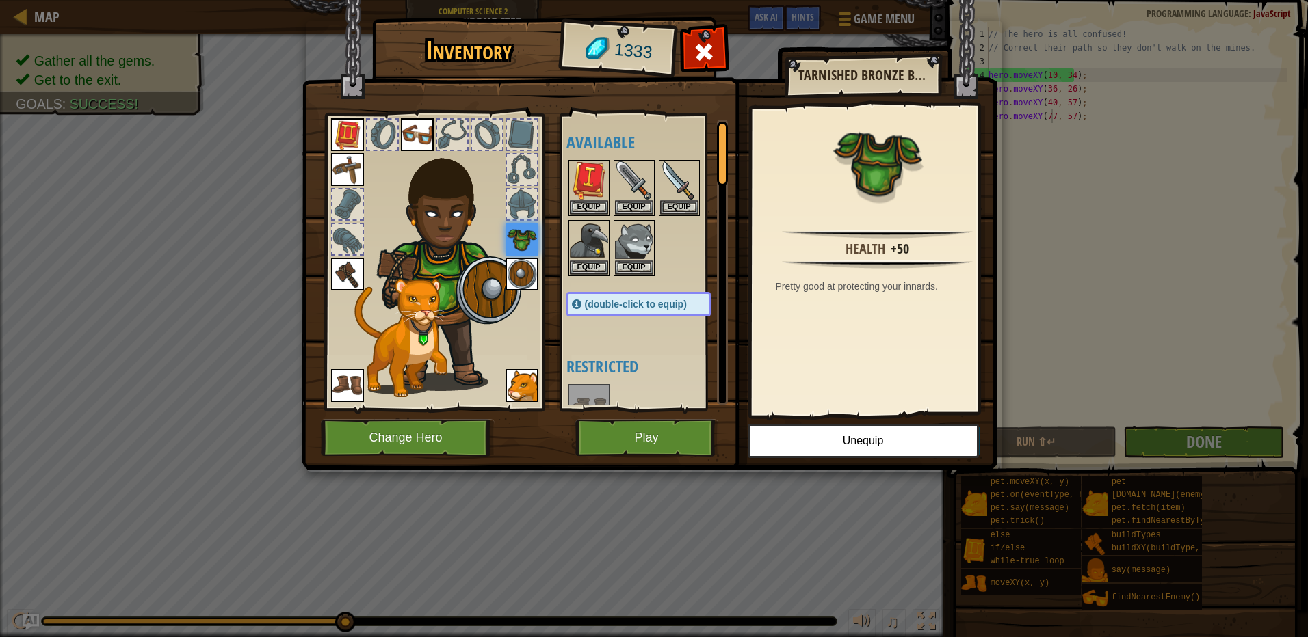
click at [525, 280] on img at bounding box center [521, 274] width 33 height 33
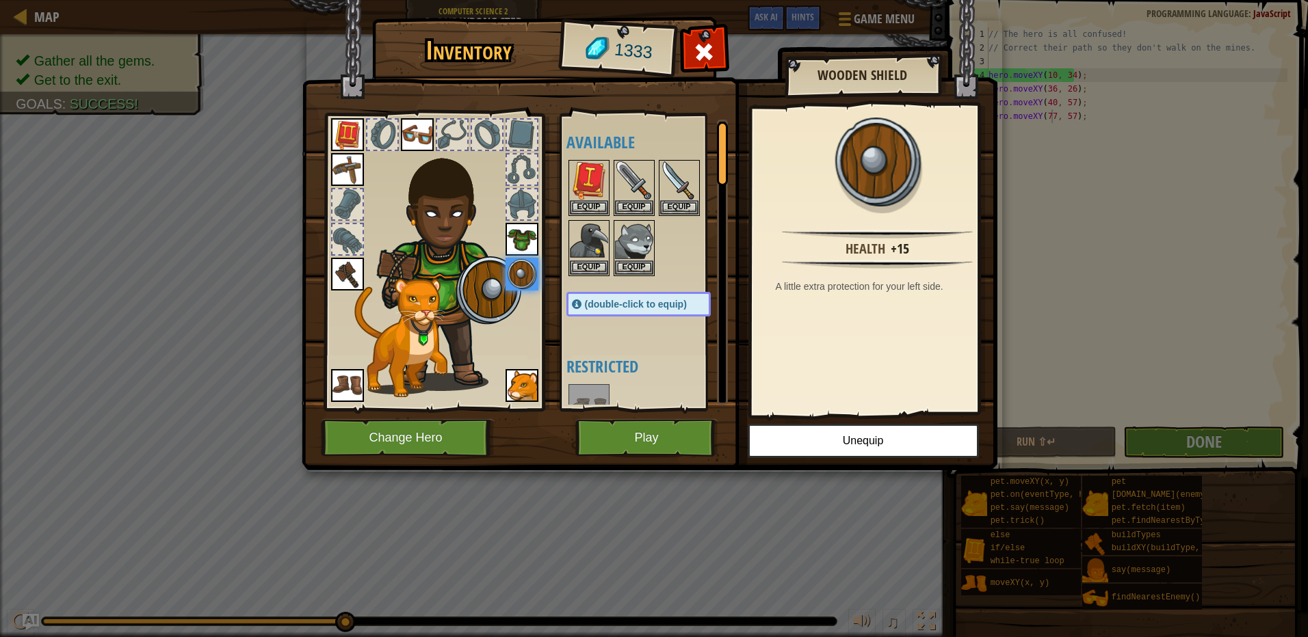
click at [512, 170] on div at bounding box center [522, 170] width 30 height 30
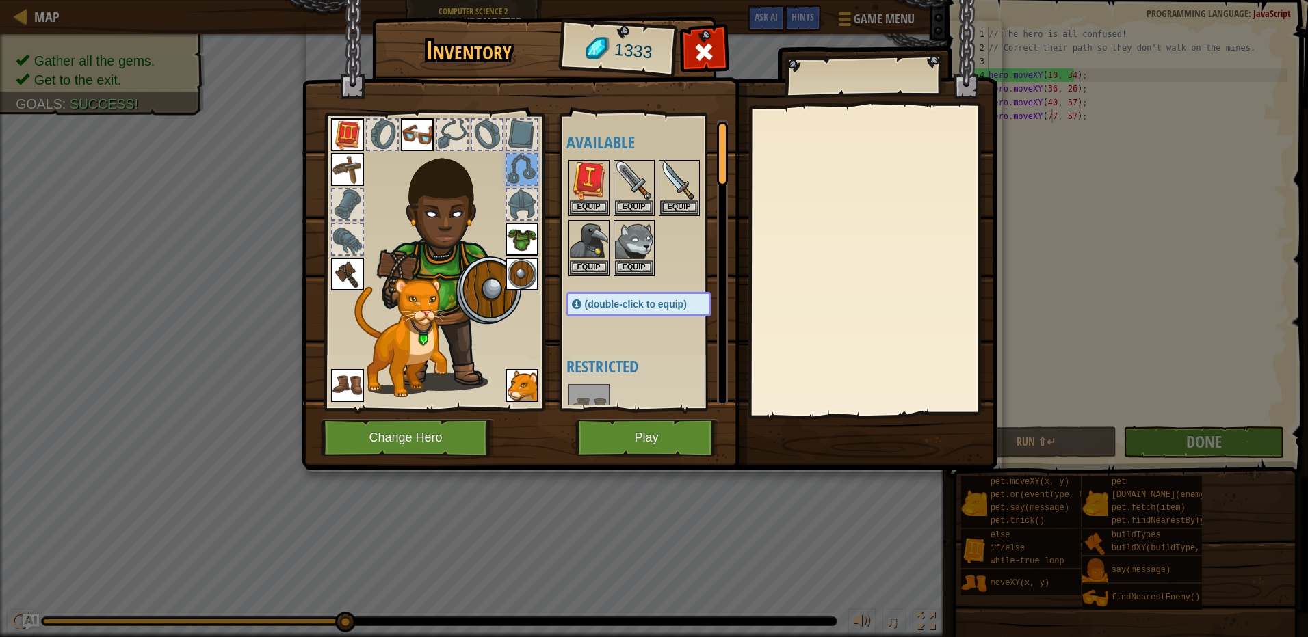
click at [522, 140] on div at bounding box center [522, 135] width 30 height 30
drag, startPoint x: 494, startPoint y: 132, endPoint x: 459, endPoint y: 132, distance: 34.9
click at [488, 132] on div at bounding box center [487, 135] width 30 height 30
click at [438, 135] on div at bounding box center [452, 135] width 30 height 30
click at [416, 135] on img at bounding box center [417, 134] width 33 height 33
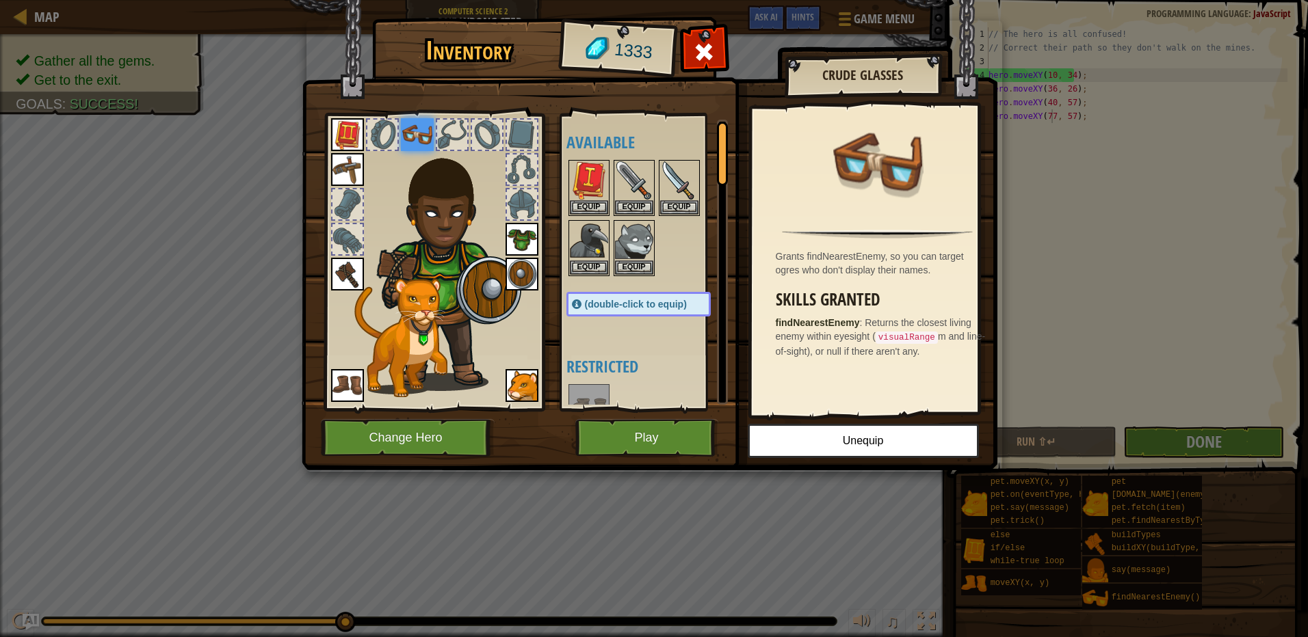
click at [348, 385] on img at bounding box center [347, 385] width 33 height 33
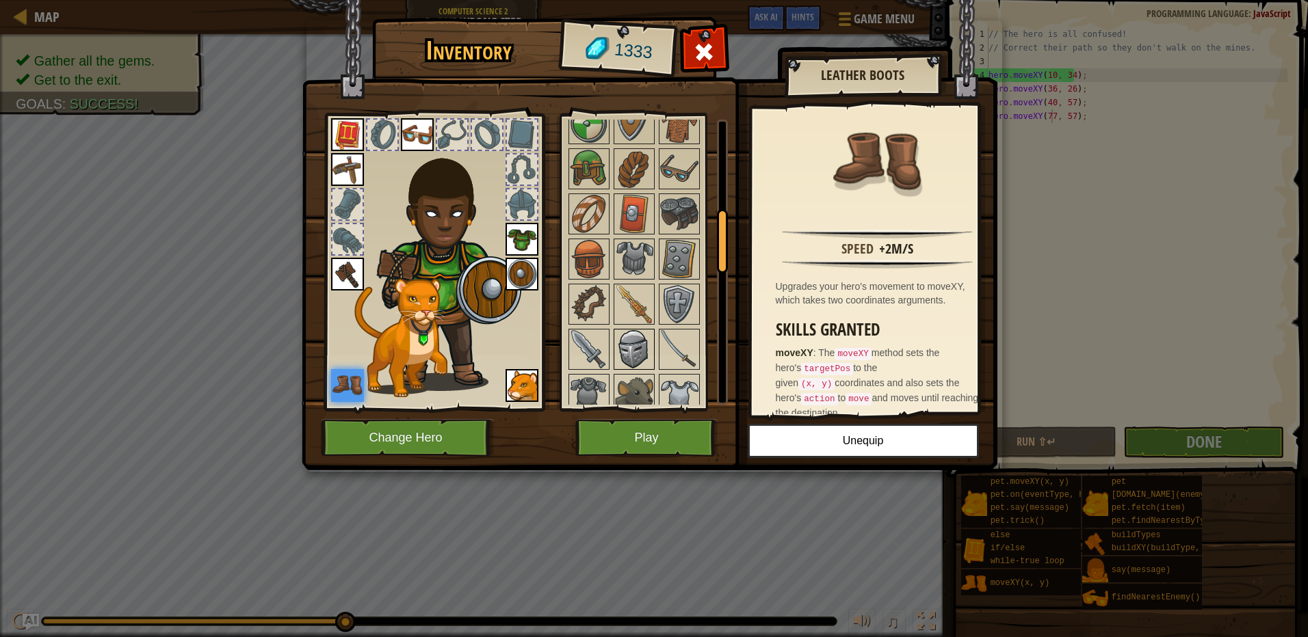
scroll to position [342, 0]
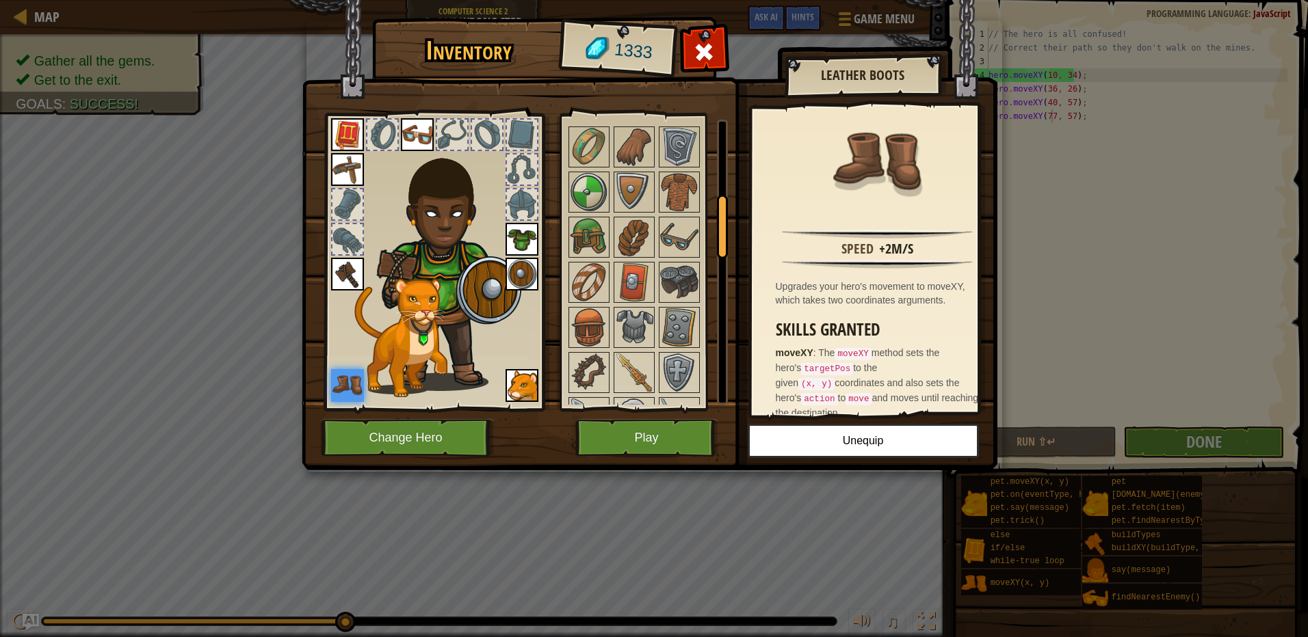
click at [564, 211] on div "Available Equip Equip Equip Equip Equip Equip Equip Equip Equip Equip Equip Equ…" at bounding box center [644, 262] width 168 height 297
click at [596, 193] on img at bounding box center [589, 192] width 38 height 38
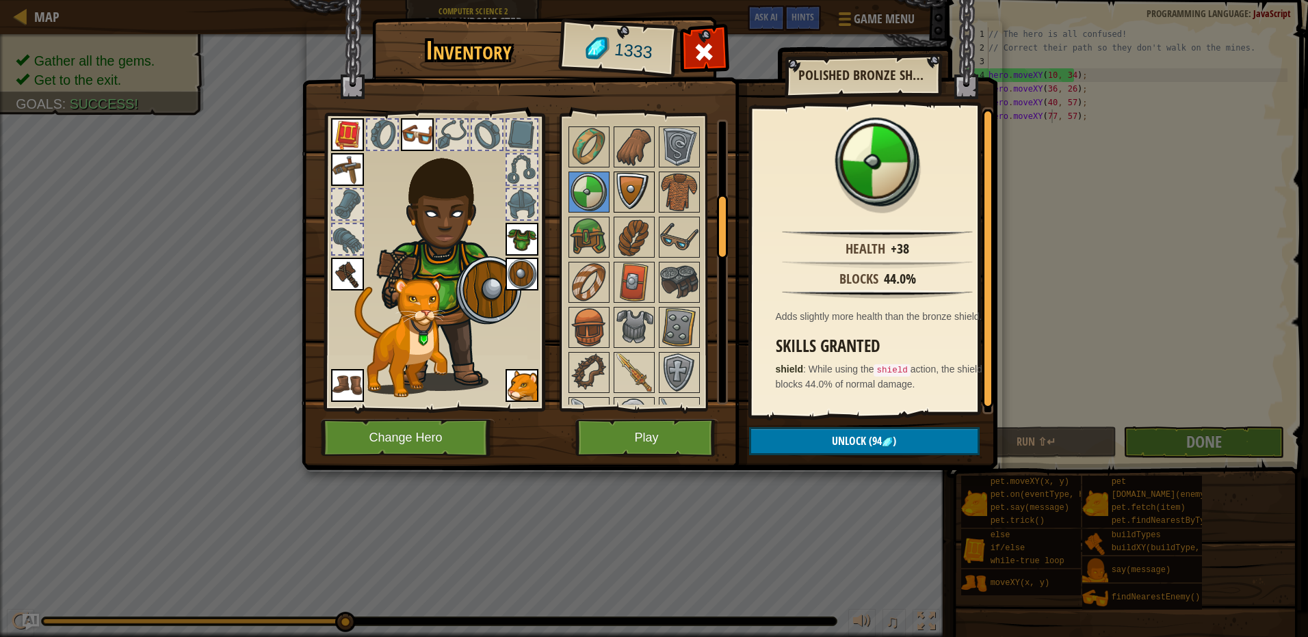
click at [620, 189] on img at bounding box center [634, 192] width 38 height 38
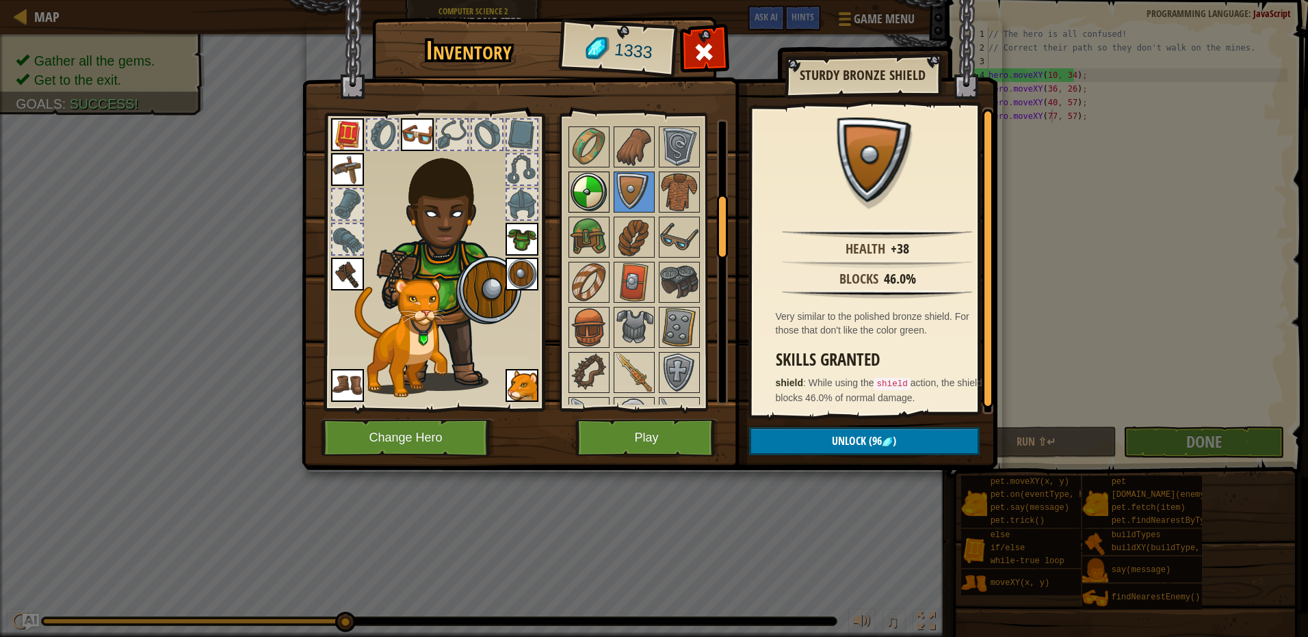
click at [582, 194] on img at bounding box center [589, 192] width 38 height 38
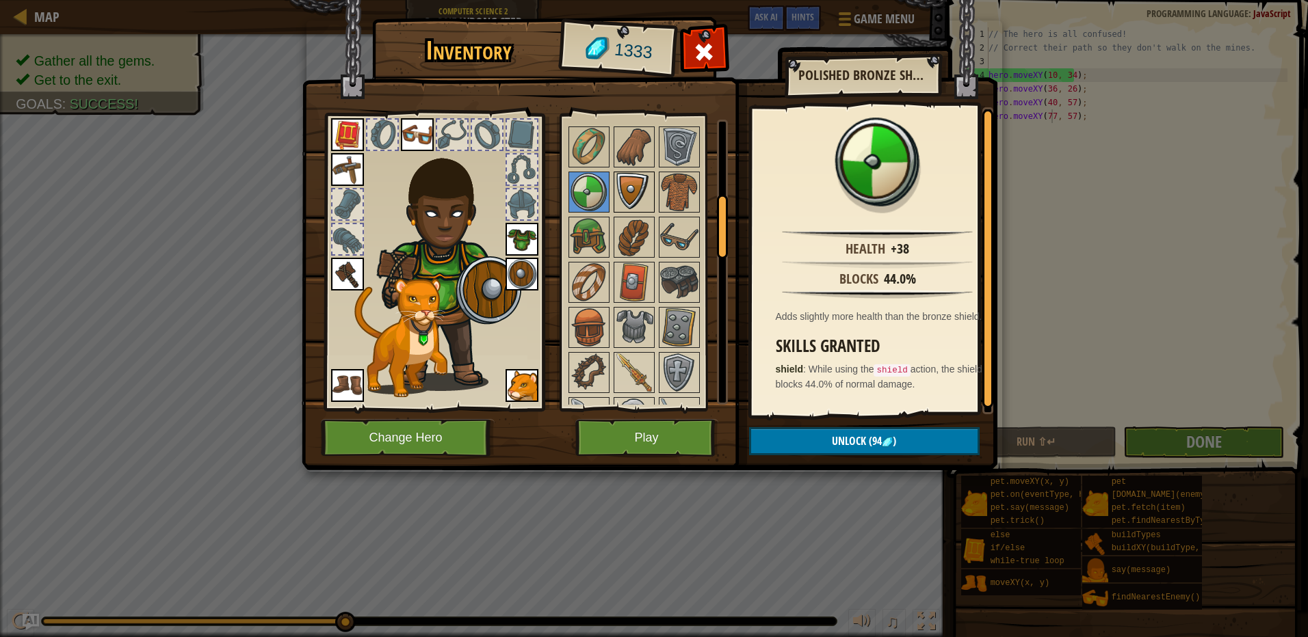
click at [633, 190] on img at bounding box center [634, 192] width 38 height 38
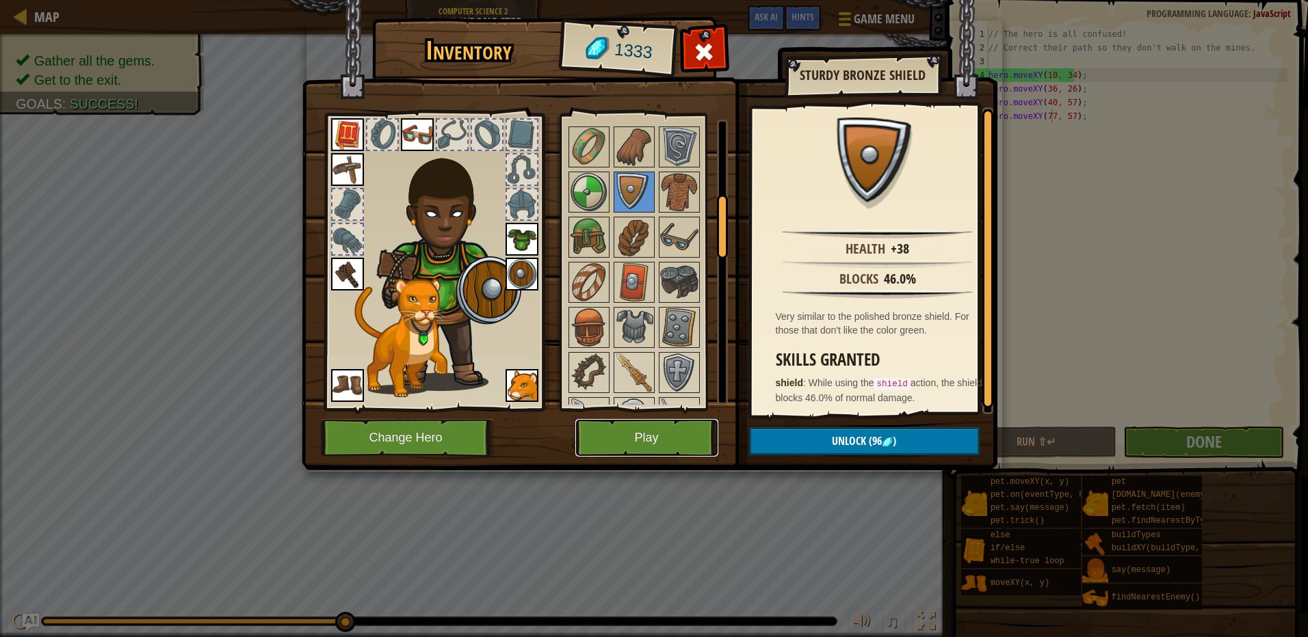
click at [685, 442] on button "Play" at bounding box center [646, 438] width 143 height 38
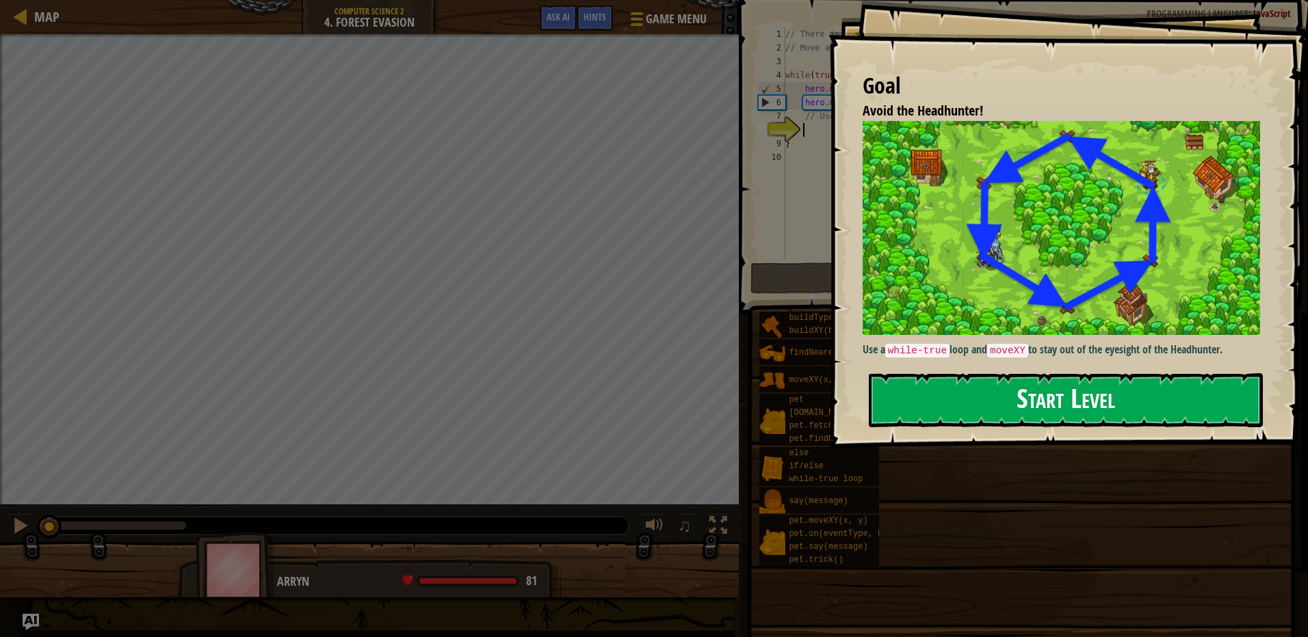
click at [1039, 390] on button "Start Level" at bounding box center [1066, 400] width 394 height 54
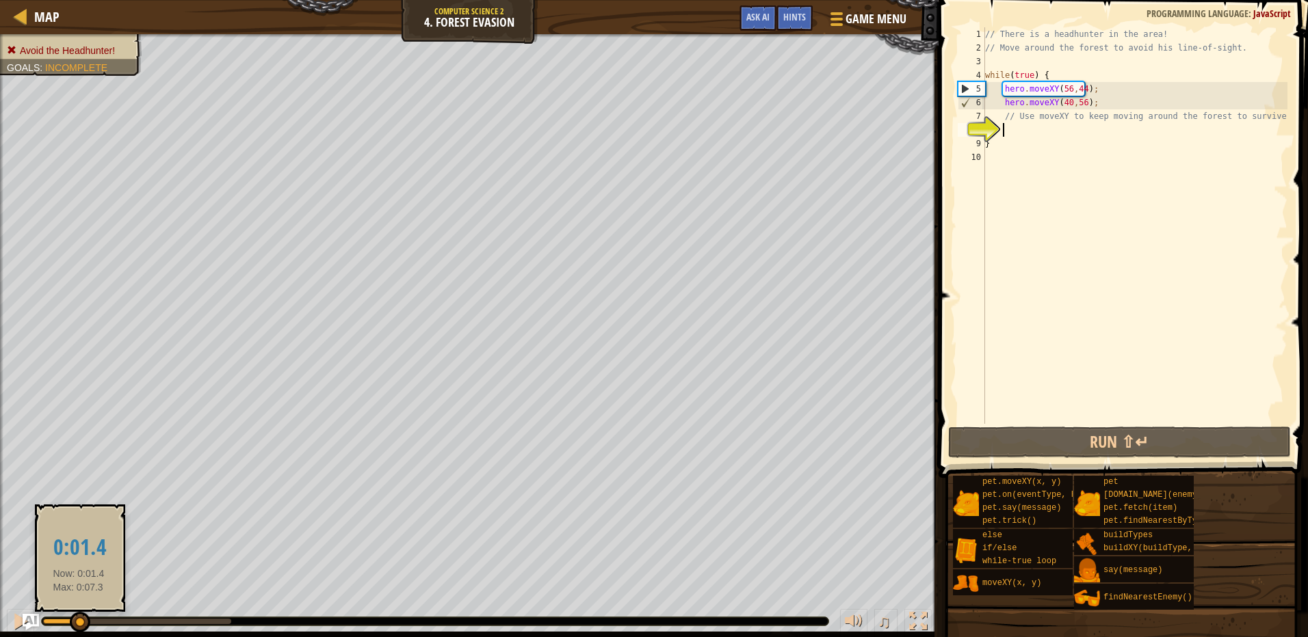
drag, startPoint x: 51, startPoint y: 623, endPoint x: 79, endPoint y: 613, distance: 29.6
click at [79, 613] on div at bounding box center [80, 622] width 21 height 21
drag, startPoint x: 85, startPoint y: 616, endPoint x: 78, endPoint y: 618, distance: 7.6
click at [78, 618] on div at bounding box center [76, 622] width 21 height 21
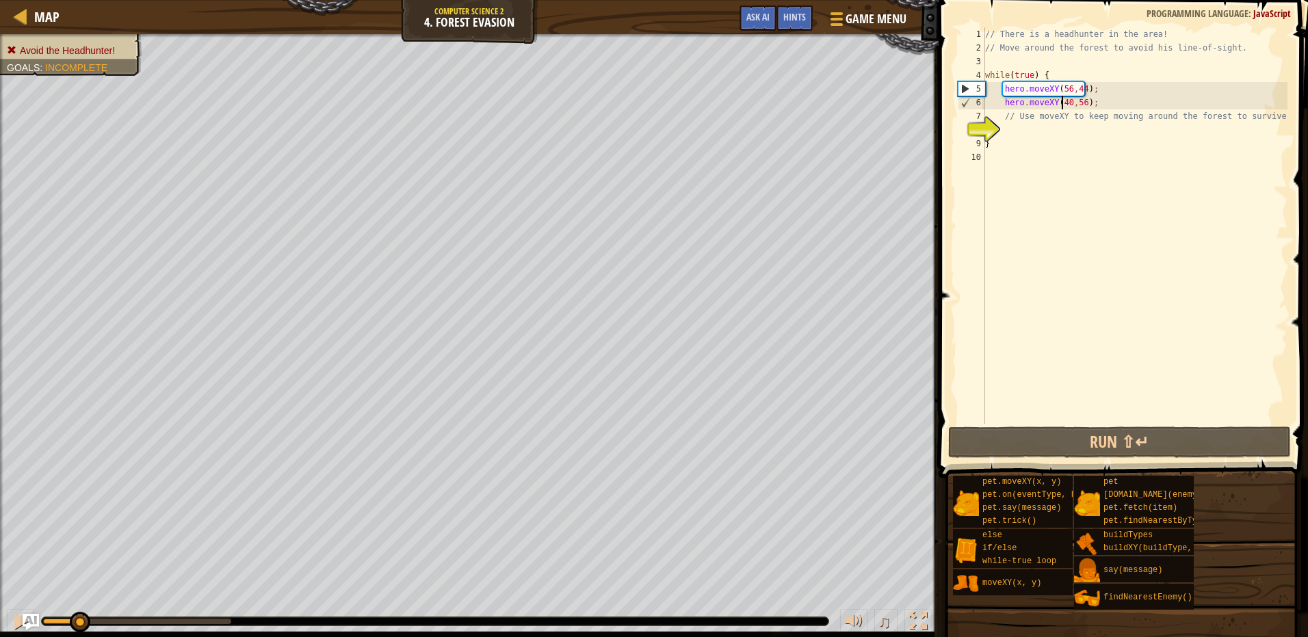
click at [1063, 99] on div "// There is a headhunter in the area! // Move around the forest to avoid his li…" at bounding box center [1134, 239] width 305 height 424
click at [1065, 99] on div "// There is a headhunter in the area! // Move around the forest to avoid his li…" at bounding box center [1134, 239] width 305 height 424
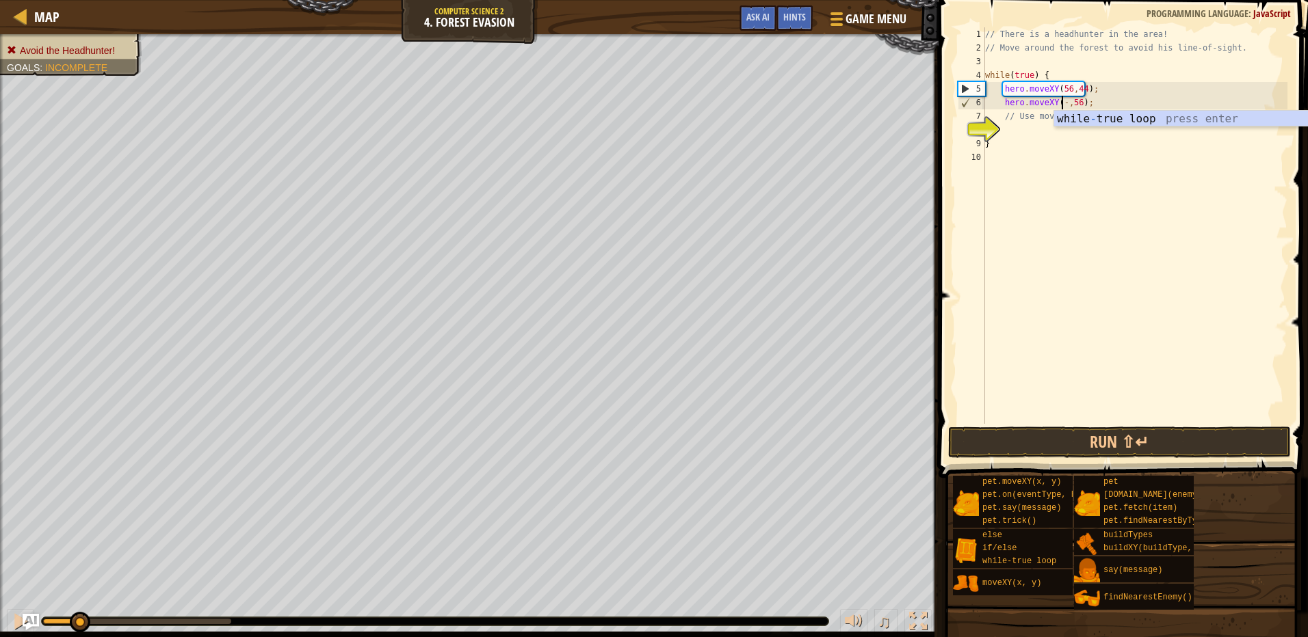
scroll to position [6, 6]
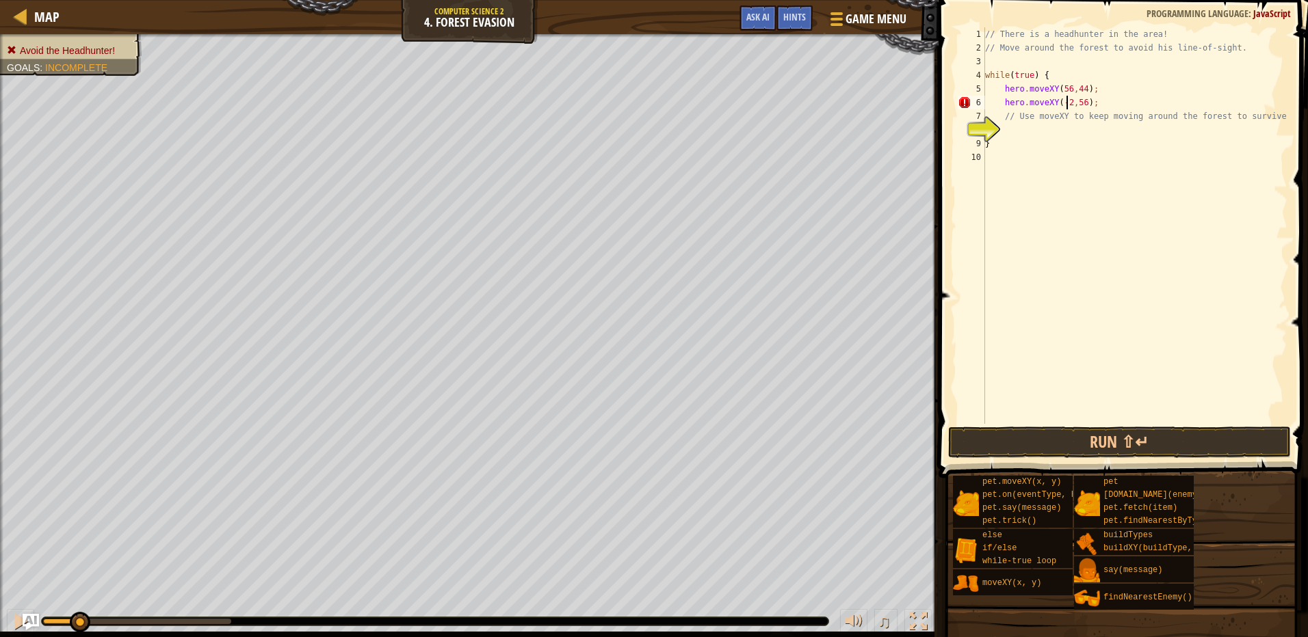
type textarea "hero.moveXY(-20,56);"
drag, startPoint x: 1085, startPoint y: 380, endPoint x: 1072, endPoint y: 429, distance: 50.8
click at [1080, 404] on div "// There is a headhunter in the area! // Move around the forest to avoid his li…" at bounding box center [1134, 239] width 305 height 424
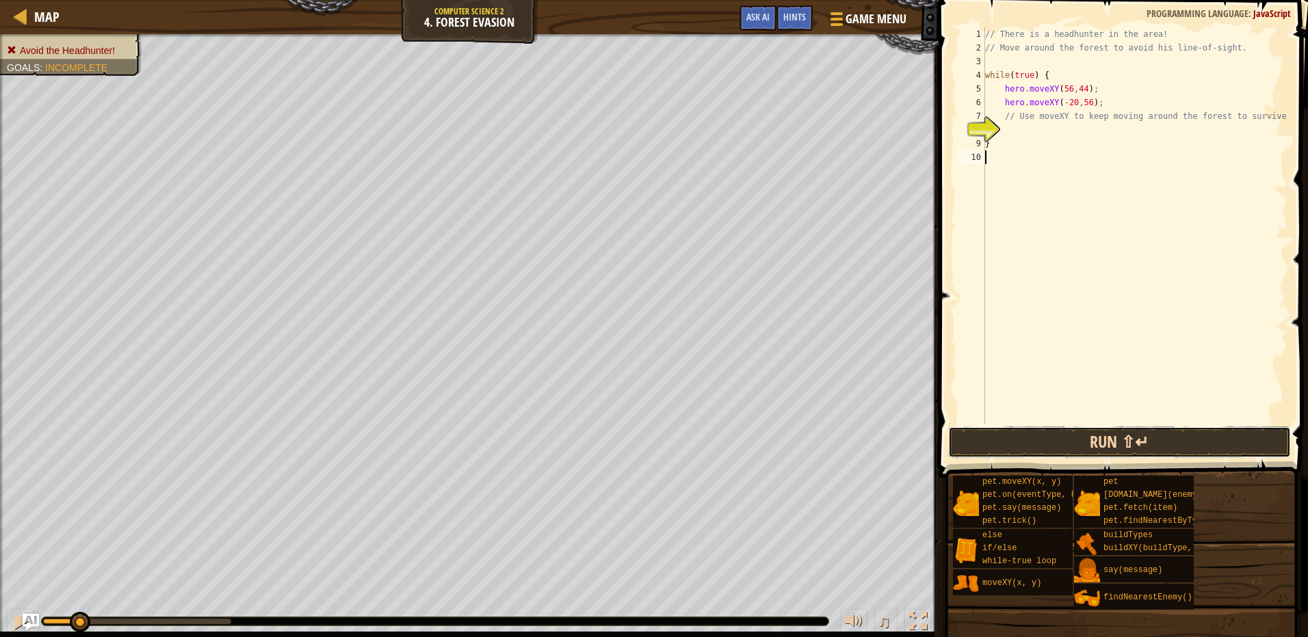
click at [1068, 438] on button "Run ⇧↵" at bounding box center [1119, 442] width 343 height 31
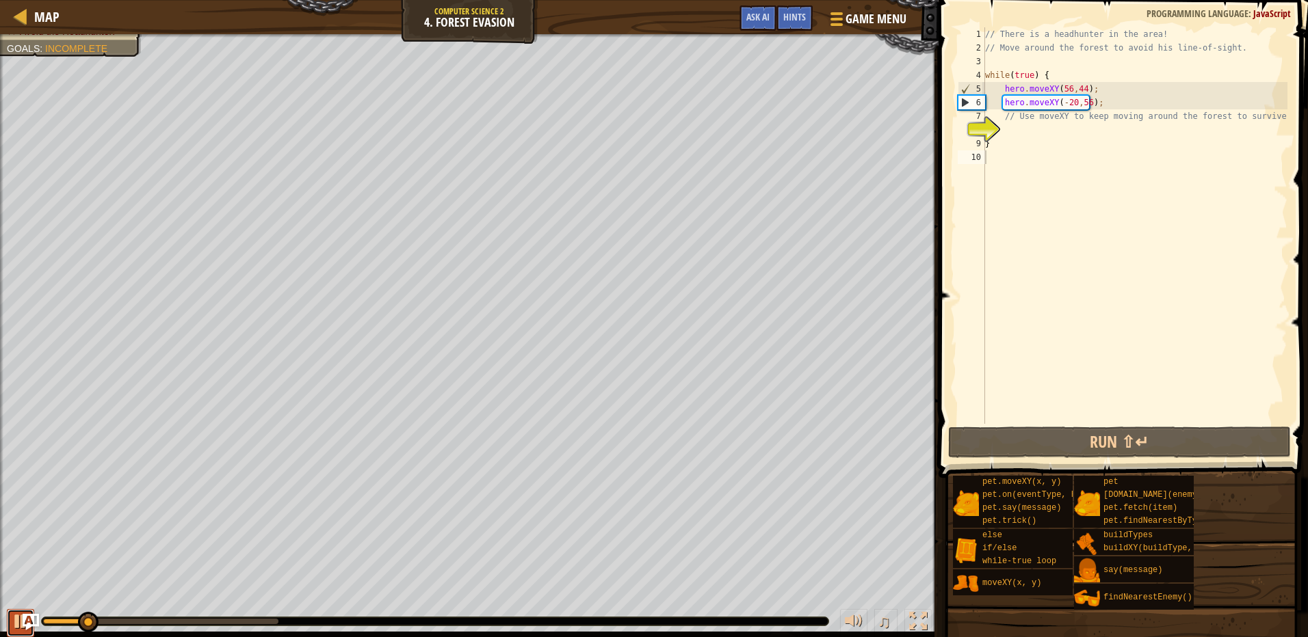
click at [16, 622] on div at bounding box center [21, 622] width 18 height 18
drag, startPoint x: 85, startPoint y: 612, endPoint x: 1, endPoint y: 610, distance: 84.1
click at [1, 610] on div "♫" at bounding box center [469, 618] width 938 height 41
drag, startPoint x: 1081, startPoint y: 90, endPoint x: 1068, endPoint y: 90, distance: 13.0
click at [1068, 90] on div "// There is a headhunter in the area! // Move around the forest to avoid his li…" at bounding box center [1134, 239] width 305 height 424
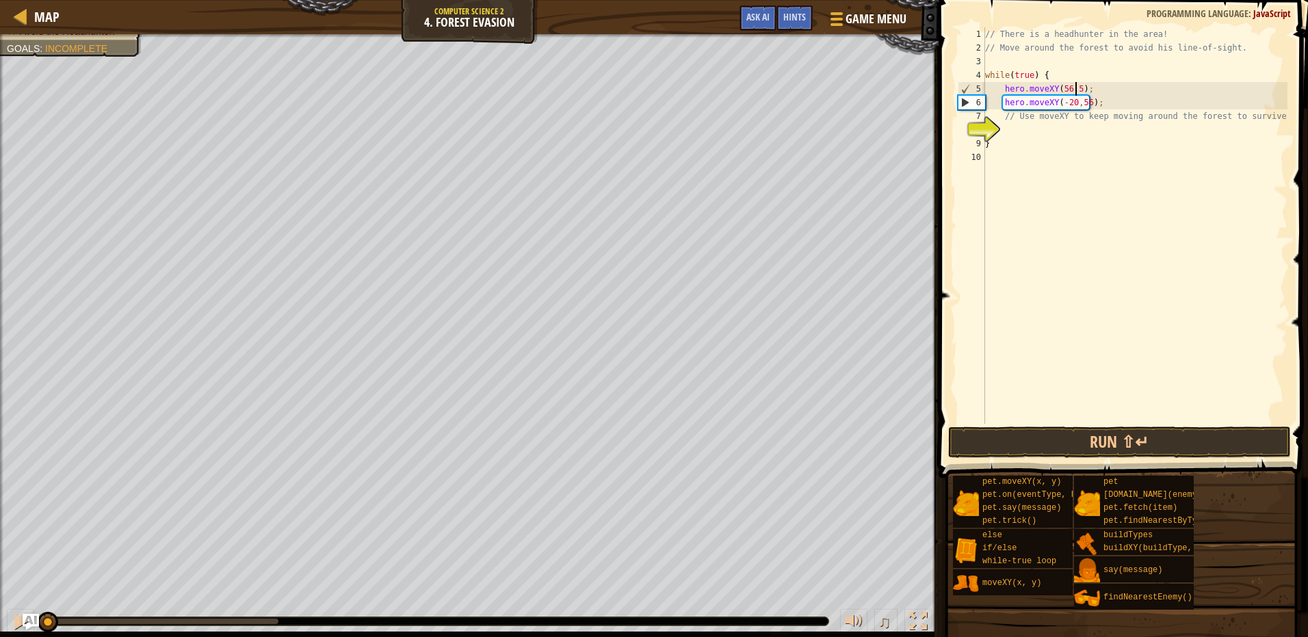
scroll to position [6, 8]
click at [1064, 86] on div "// There is a headhunter in the area! // Move around the forest to avoid his li…" at bounding box center [1134, 239] width 305 height 424
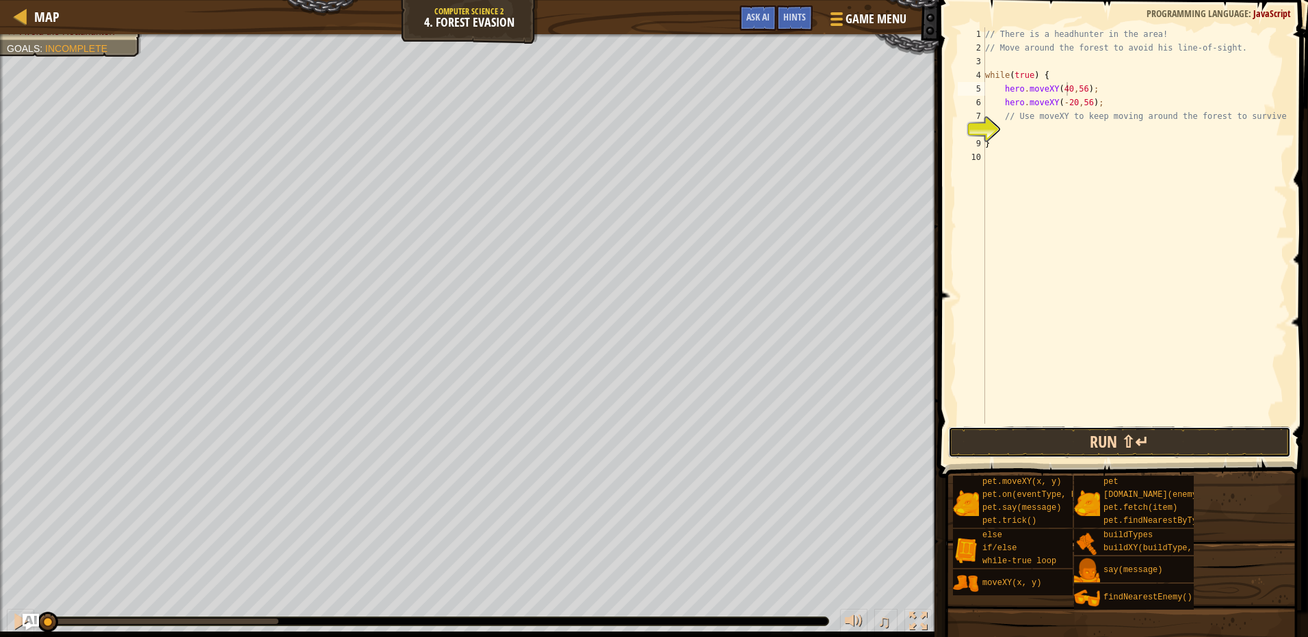
click at [1020, 442] on button "Run ⇧↵" at bounding box center [1119, 442] width 343 height 31
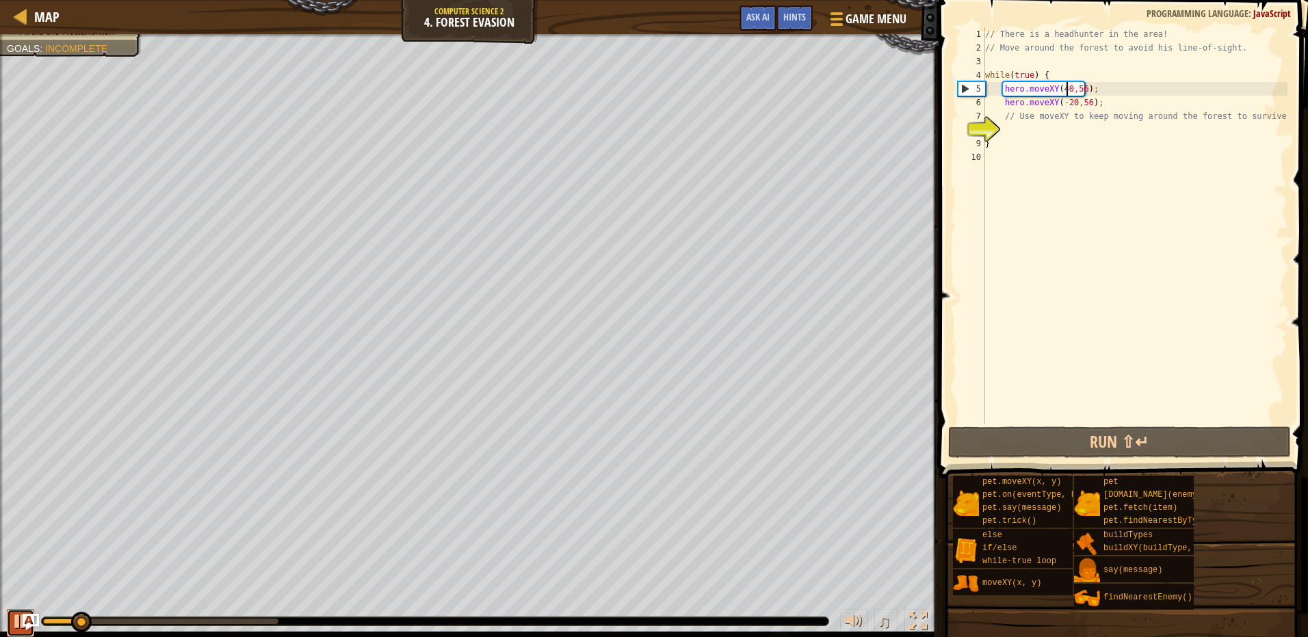
click at [17, 622] on div at bounding box center [21, 622] width 18 height 18
click at [1070, 101] on div "// There is a headhunter in the area! // Move around the forest to avoid his li…" at bounding box center [1134, 239] width 305 height 424
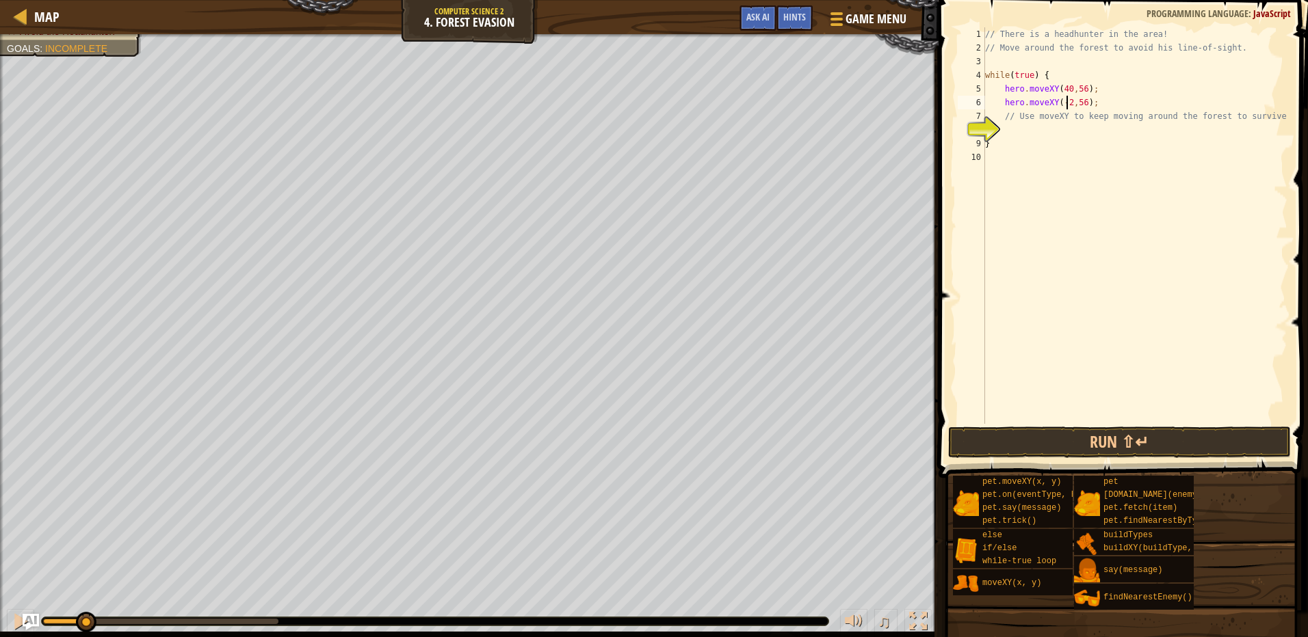
scroll to position [6, 7]
click at [1072, 107] on div "// There is a headhunter in the area! // Move around the forest to avoid his li…" at bounding box center [1134, 239] width 305 height 424
click at [1088, 449] on button "Run ⇧↵" at bounding box center [1119, 442] width 343 height 31
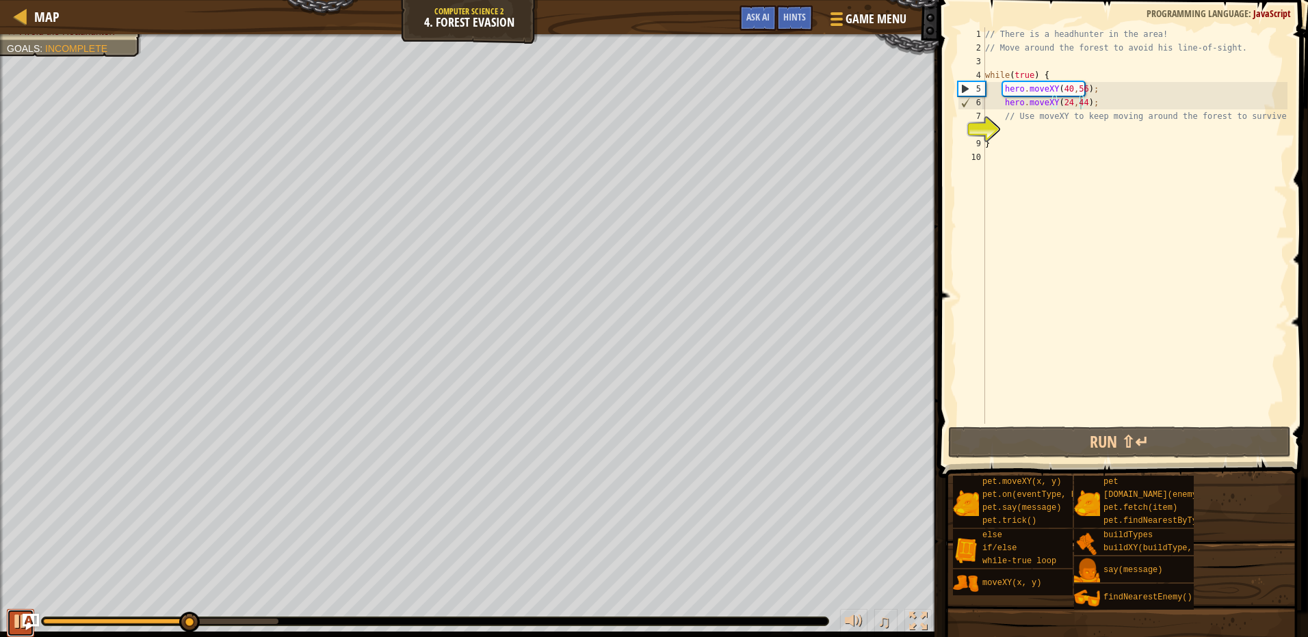
click at [10, 623] on button at bounding box center [20, 623] width 27 height 28
drag, startPoint x: 184, startPoint y: 618, endPoint x: 29, endPoint y: 633, distance: 155.4
click at [29, 633] on div "♫" at bounding box center [469, 618] width 938 height 41
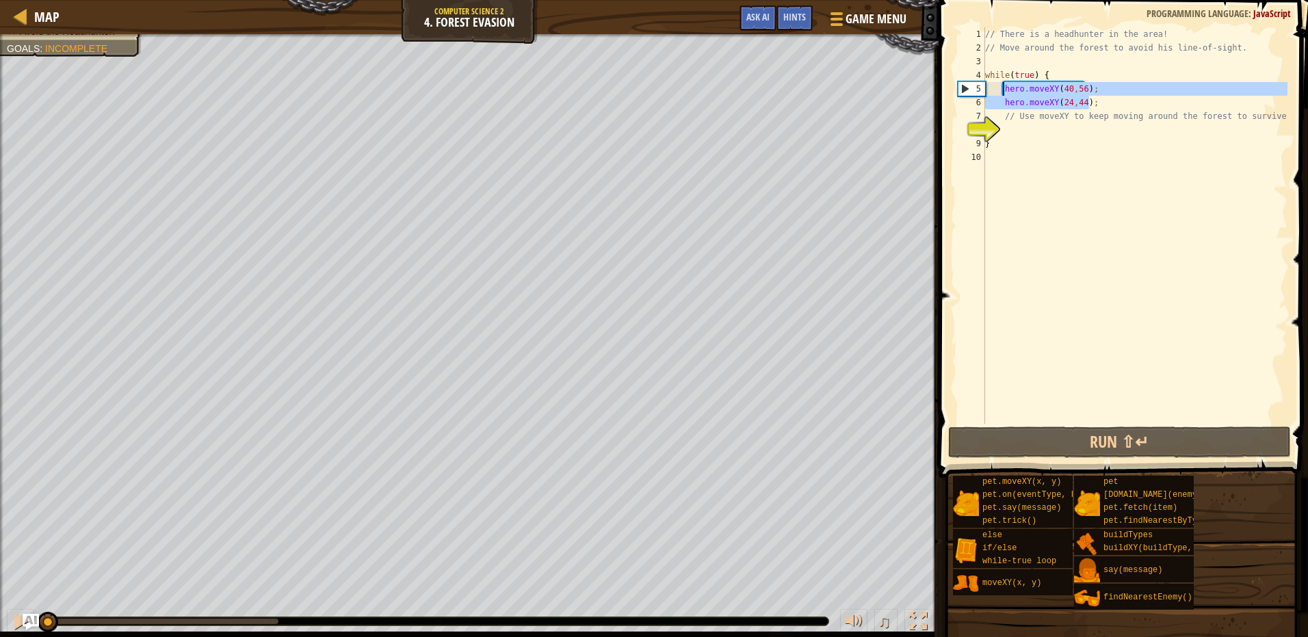
drag, startPoint x: 1097, startPoint y: 96, endPoint x: 1001, endPoint y: 86, distance: 96.9
click at [1001, 86] on div "// There is a headhunter in the area! // Move around the forest to avoid his li…" at bounding box center [1134, 239] width 305 height 424
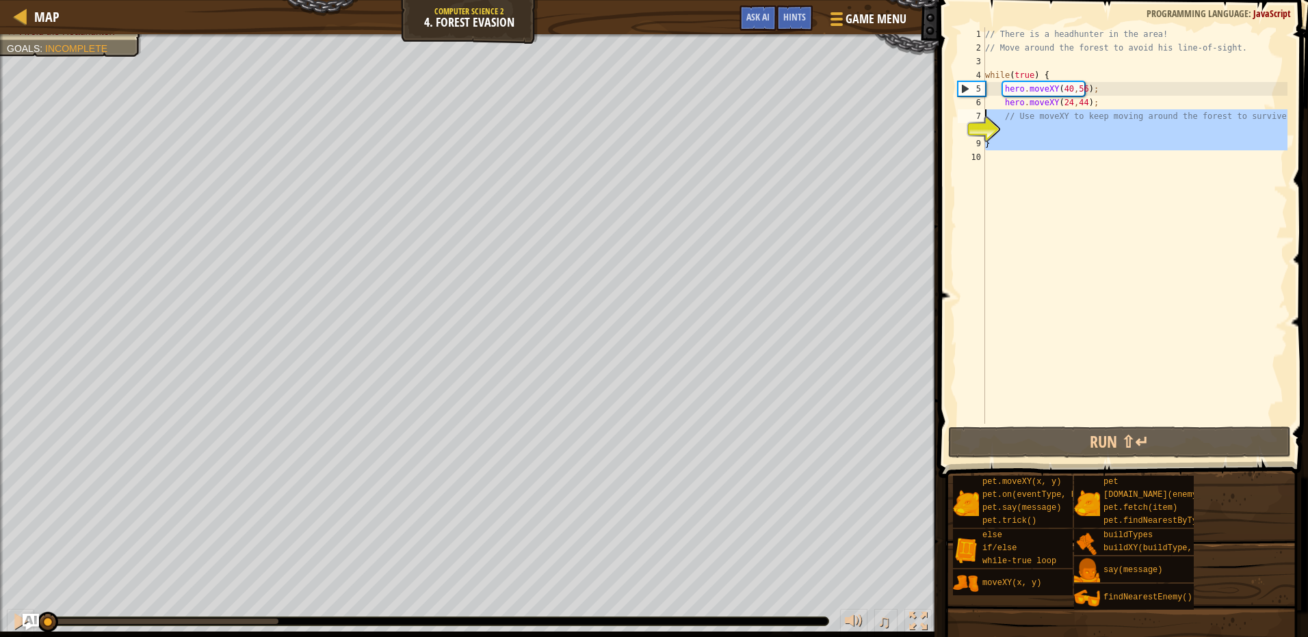
drag, startPoint x: 1112, startPoint y: 162, endPoint x: 949, endPoint y: 120, distance: 168.7
click at [949, 120] on div "hero.moveXY(40,56); hero.moveXY(24,44); 1 2 3 4 5 6 7 8 9 10 // There is a head…" at bounding box center [1120, 266] width 373 height 518
paste textarea "hero.moveXY(24,44);"
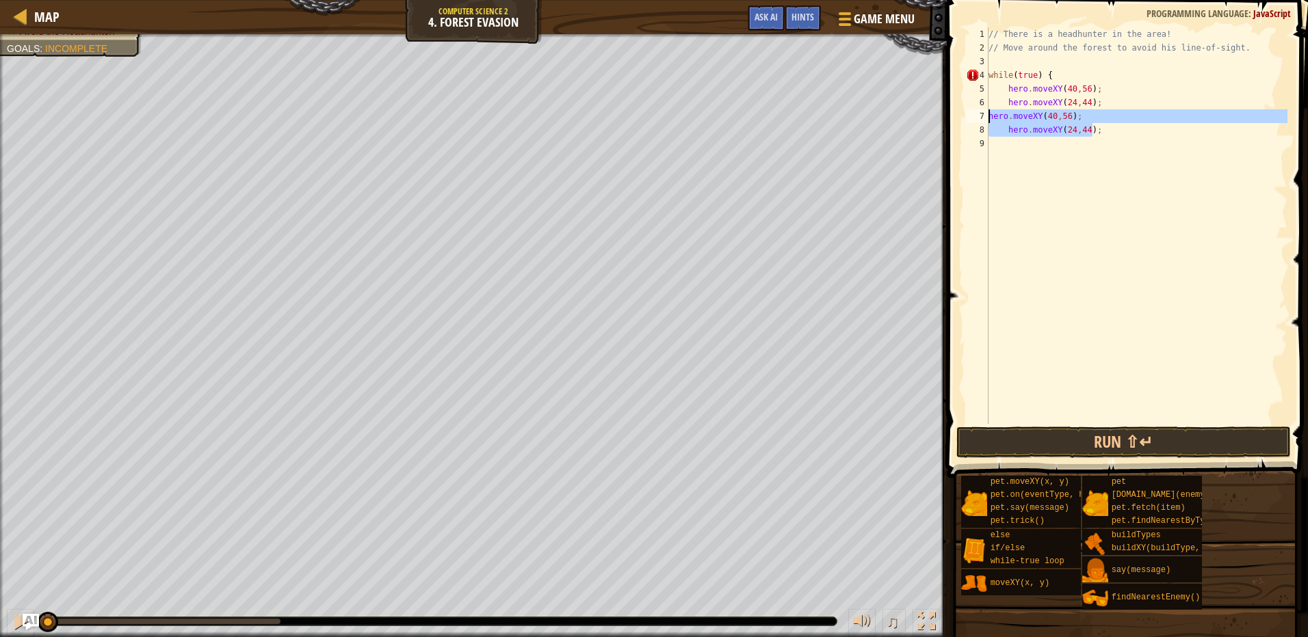
drag, startPoint x: 1086, startPoint y: 132, endPoint x: 990, endPoint y: 111, distance: 97.9
click at [967, 111] on div "hero.moveXY(24,44); 1 2 3 4 5 6 7 8 9 // There is a headhunter in the area! // …" at bounding box center [1125, 225] width 324 height 397
type textarea "hero.moveXY(40,56);"
click at [1092, 137] on div "// There is a headhunter in the area! // Move around the forest to avoid his li…" at bounding box center [1137, 239] width 302 height 424
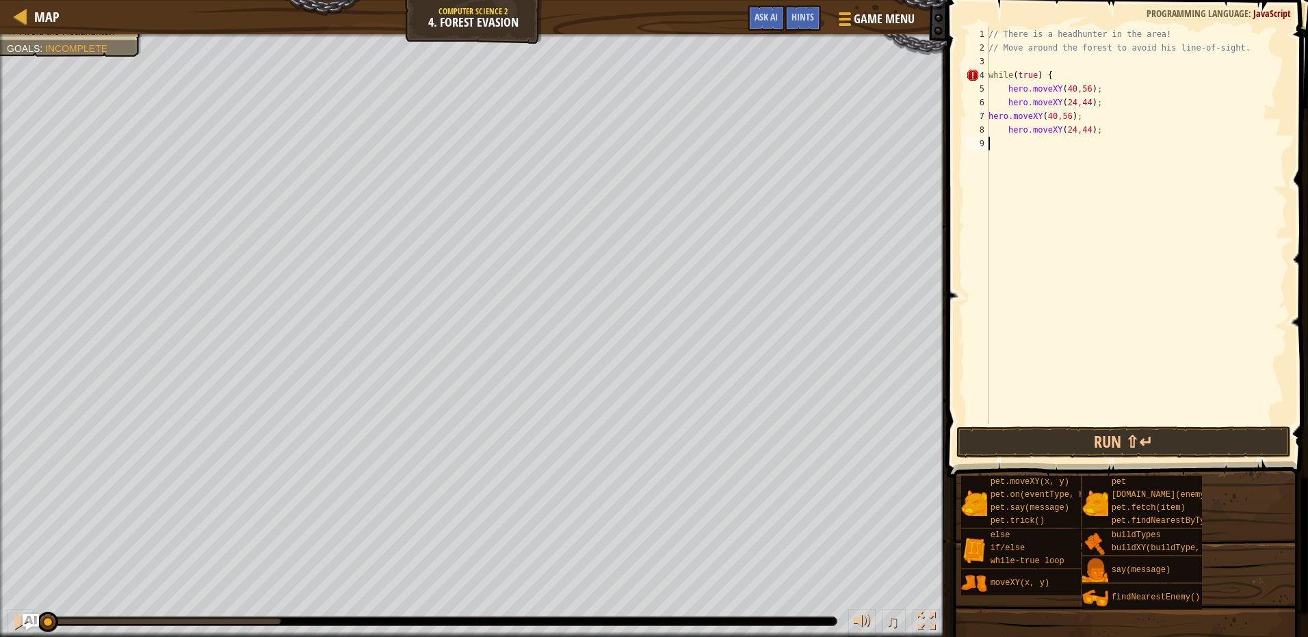
scroll to position [6, 0]
click at [1103, 137] on div "// There is a headhunter in the area! // Move around the forest to avoid his li…" at bounding box center [1137, 239] width 302 height 424
paste textarea "hero.moveXY(24,44);"
type textarea "hero.moveXY(24,44);"
click at [1007, 171] on div "// There is a headhunter in the area! // Move around the forest to avoid his li…" at bounding box center [1138, 239] width 297 height 424
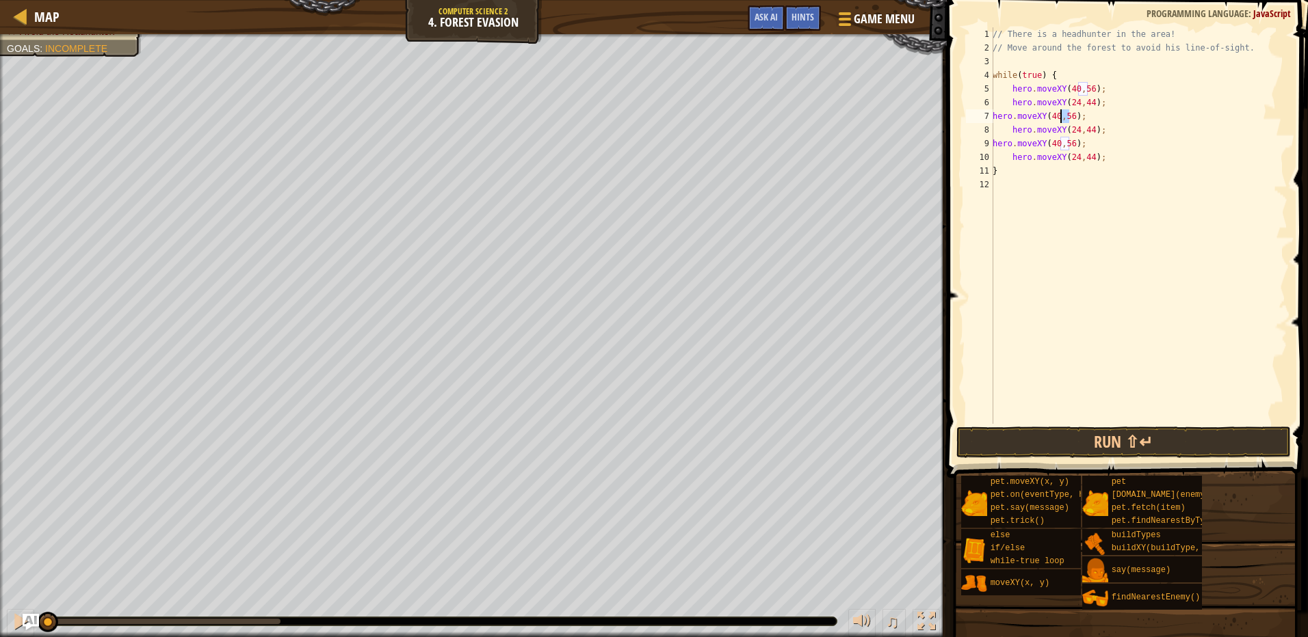
drag, startPoint x: 1069, startPoint y: 117, endPoint x: 1061, endPoint y: 118, distance: 7.6
click at [1061, 118] on div "// There is a headhunter in the area! // Move around the forest to avoid his li…" at bounding box center [1138, 239] width 297 height 424
click at [1068, 132] on div "// There is a headhunter in the area! // Move around the forest to avoid his li…" at bounding box center [1138, 239] width 297 height 424
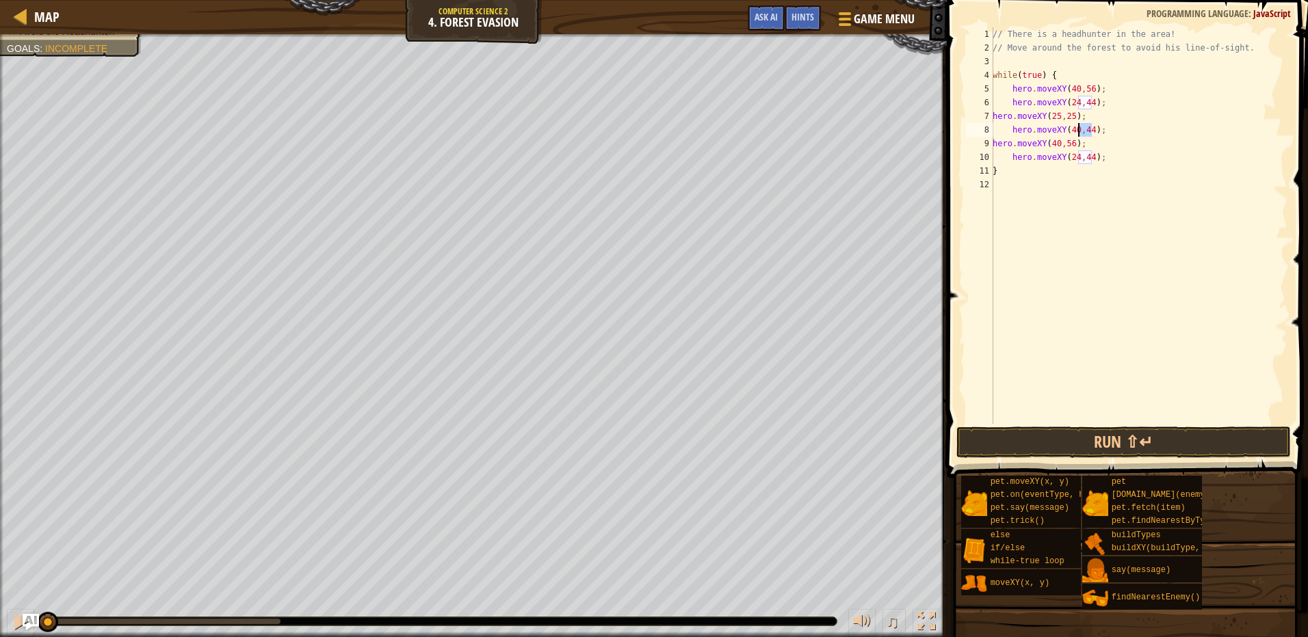
drag, startPoint x: 1090, startPoint y: 132, endPoint x: 1076, endPoint y: 129, distance: 14.8
click at [1076, 129] on div "// There is a headhunter in the area! // Move around the forest to avoid his li…" at bounding box center [1138, 239] width 297 height 424
click at [1085, 129] on div "// There is a headhunter in the area! // Move around the forest to avoid his li…" at bounding box center [1138, 225] width 297 height 397
click at [1083, 128] on div "// There is a headhunter in the area! // Move around the forest to avoid his li…" at bounding box center [1138, 239] width 297 height 424
drag, startPoint x: 1085, startPoint y: 128, endPoint x: 1076, endPoint y: 128, distance: 8.9
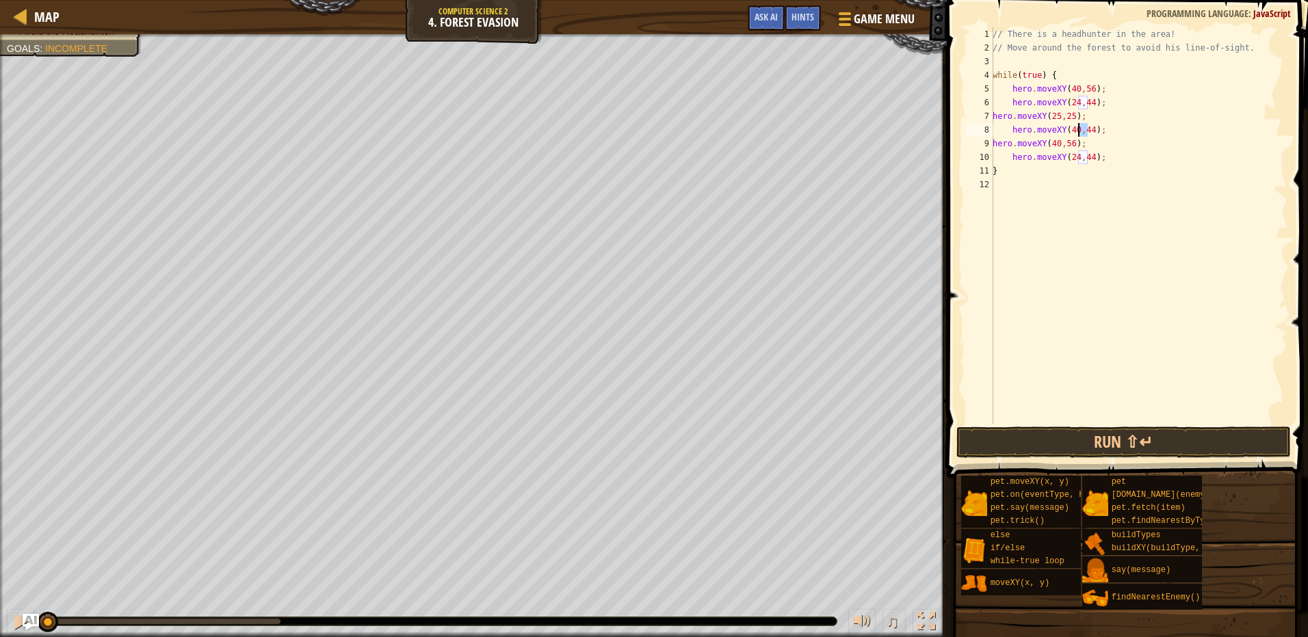
click at [1076, 128] on div "// There is a headhunter in the area! // Move around the forest to avoid his li…" at bounding box center [1138, 239] width 297 height 424
drag, startPoint x: 1055, startPoint y: 144, endPoint x: 1072, endPoint y: 136, distance: 19.3
click at [1057, 143] on div "// There is a headhunter in the area! // Move around the forest to avoid his li…" at bounding box center [1138, 239] width 297 height 424
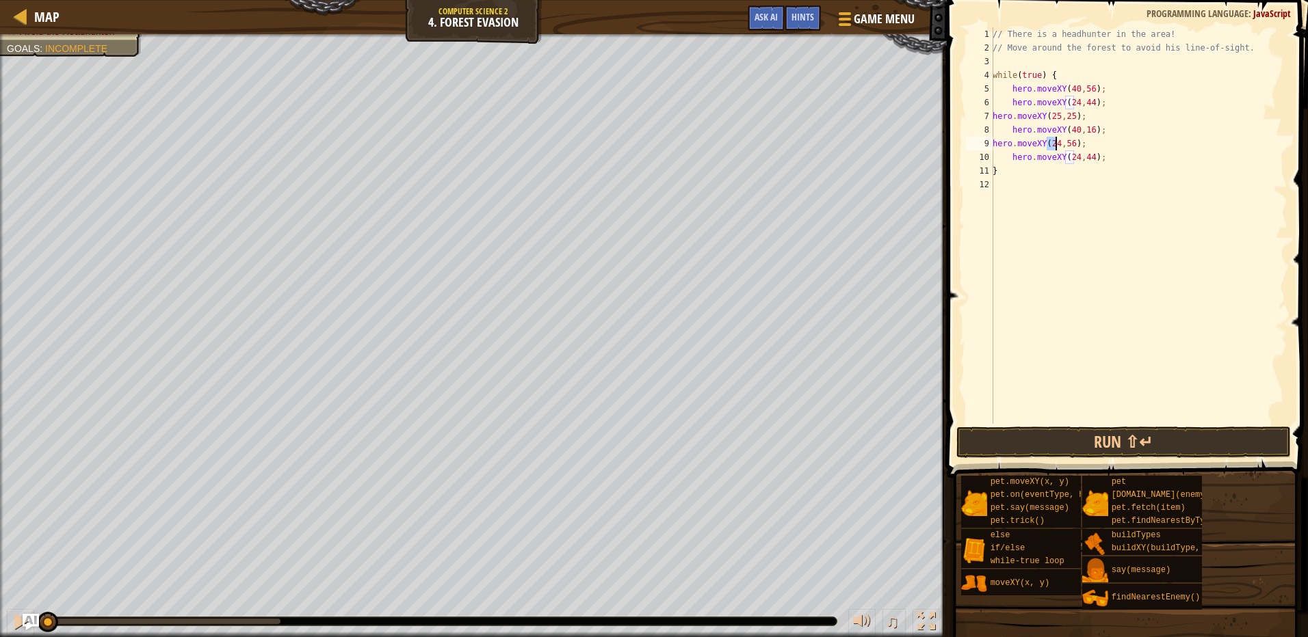
drag, startPoint x: 1047, startPoint y: 142, endPoint x: 1057, endPoint y: 142, distance: 9.6
click at [1057, 142] on div "// There is a headhunter in the area! // Move around the forest to avoid his li…" at bounding box center [1138, 239] width 297 height 424
click at [1059, 145] on div "// There is a headhunter in the area! // Move around the forest to avoid his li…" at bounding box center [1138, 225] width 297 height 397
drag, startPoint x: 1059, startPoint y: 142, endPoint x: 1051, endPoint y: 142, distance: 7.5
click at [1051, 142] on div "// There is a headhunter in the area! // Move around the forest to avoid his li…" at bounding box center [1138, 239] width 297 height 424
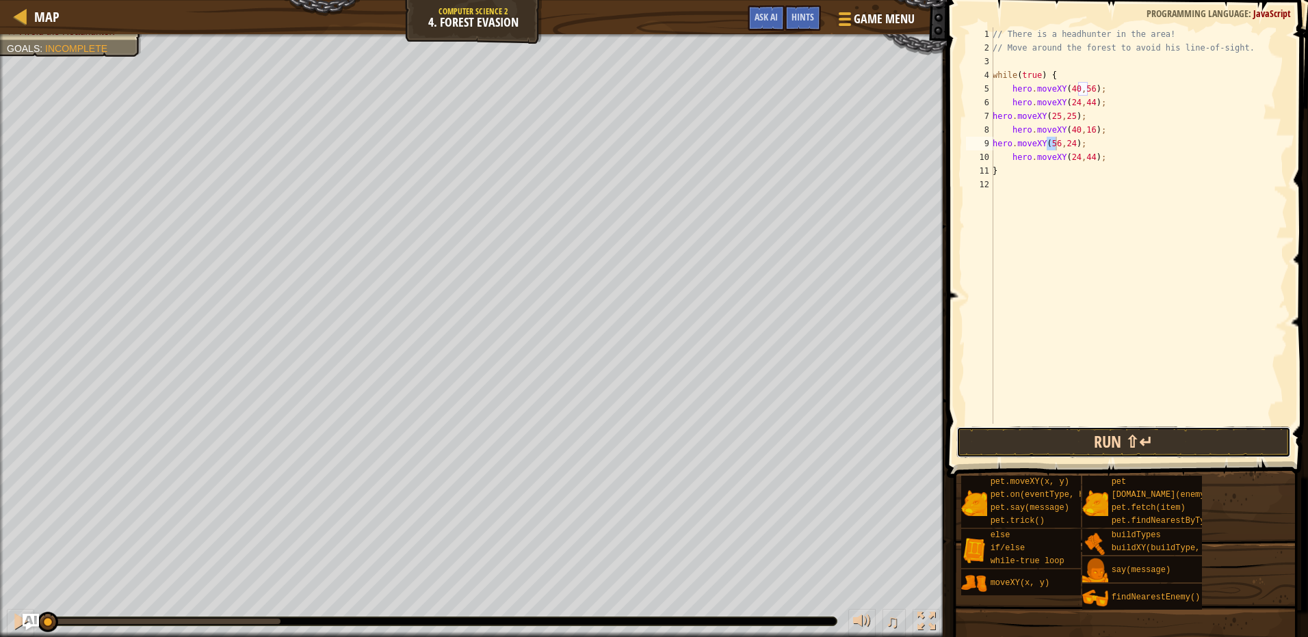
click at [1118, 442] on button "Run ⇧↵" at bounding box center [1123, 442] width 334 height 31
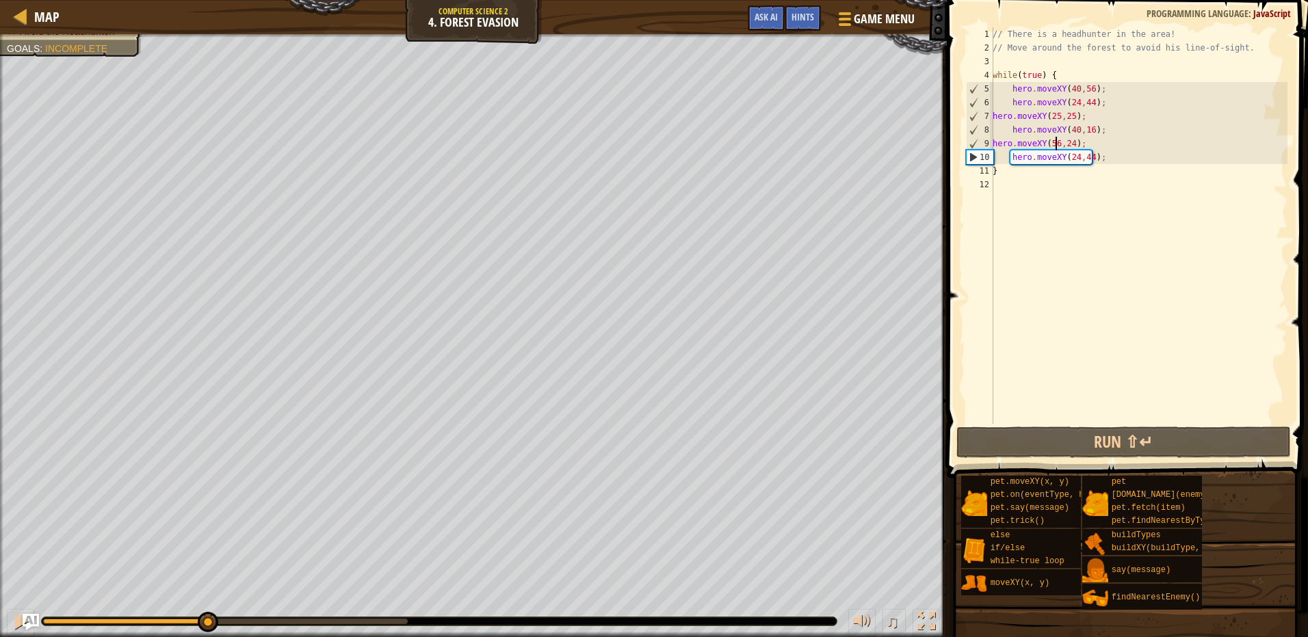
click at [207, 593] on div "Avoid the Headhunter! Goals : Incomplete ♫ Arryn 81 x: 56 y: 24 x: 56 y: 24 act…" at bounding box center [654, 335] width 1308 height 603
click at [12, 617] on div at bounding box center [21, 622] width 18 height 18
click at [1087, 132] on div "// There is a headhunter in the area! // Move around the forest to avoid his li…" at bounding box center [1138, 239] width 297 height 424
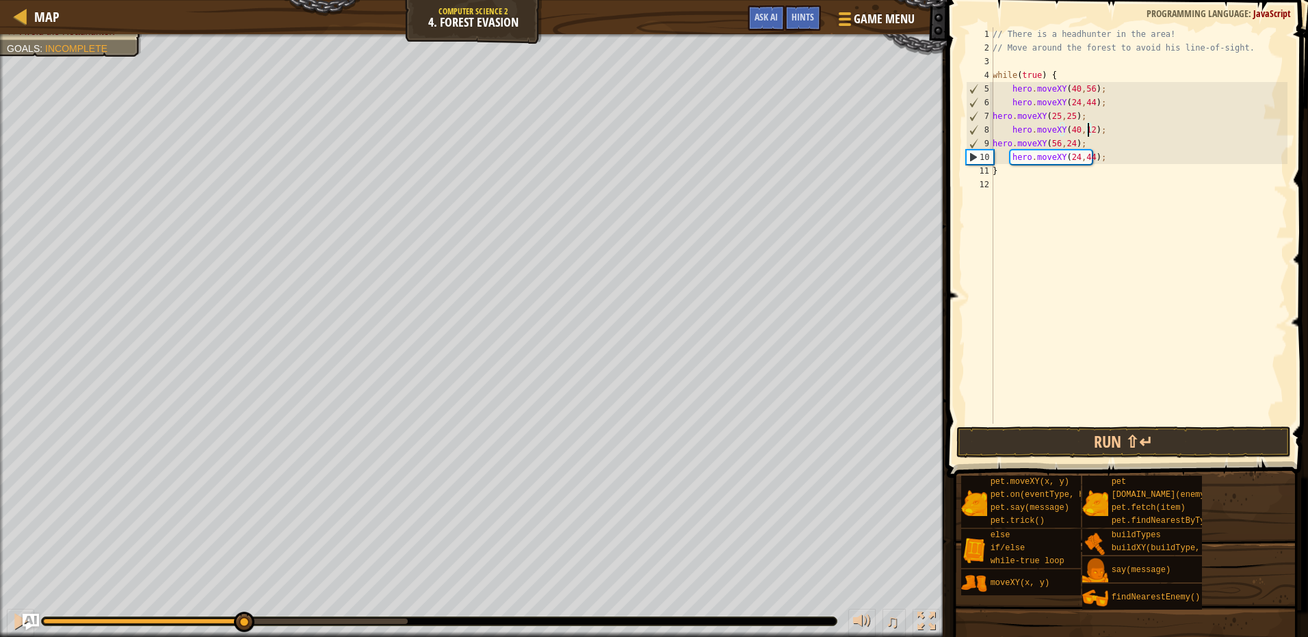
scroll to position [6, 8]
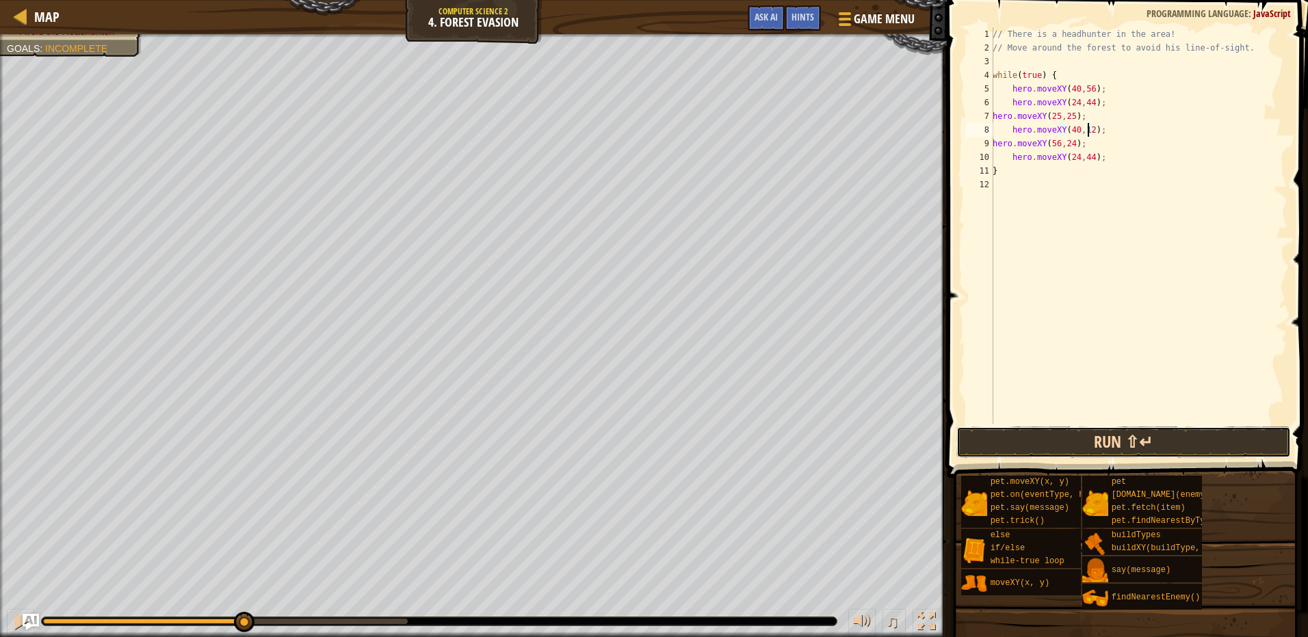
click at [1064, 428] on button "Run ⇧↵" at bounding box center [1123, 442] width 334 height 31
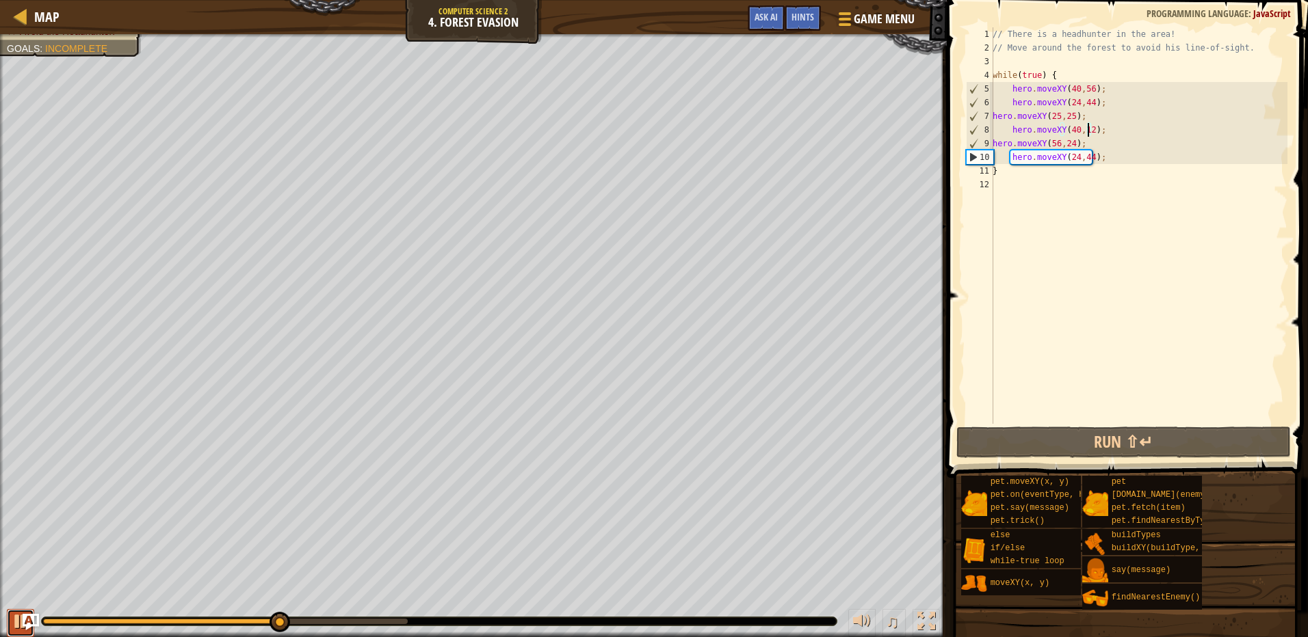
click at [16, 619] on div at bounding box center [21, 622] width 18 height 18
click at [1085, 155] on div "// There is a headhunter in the area! // Move around the forest to avoid his li…" at bounding box center [1138, 239] width 297 height 424
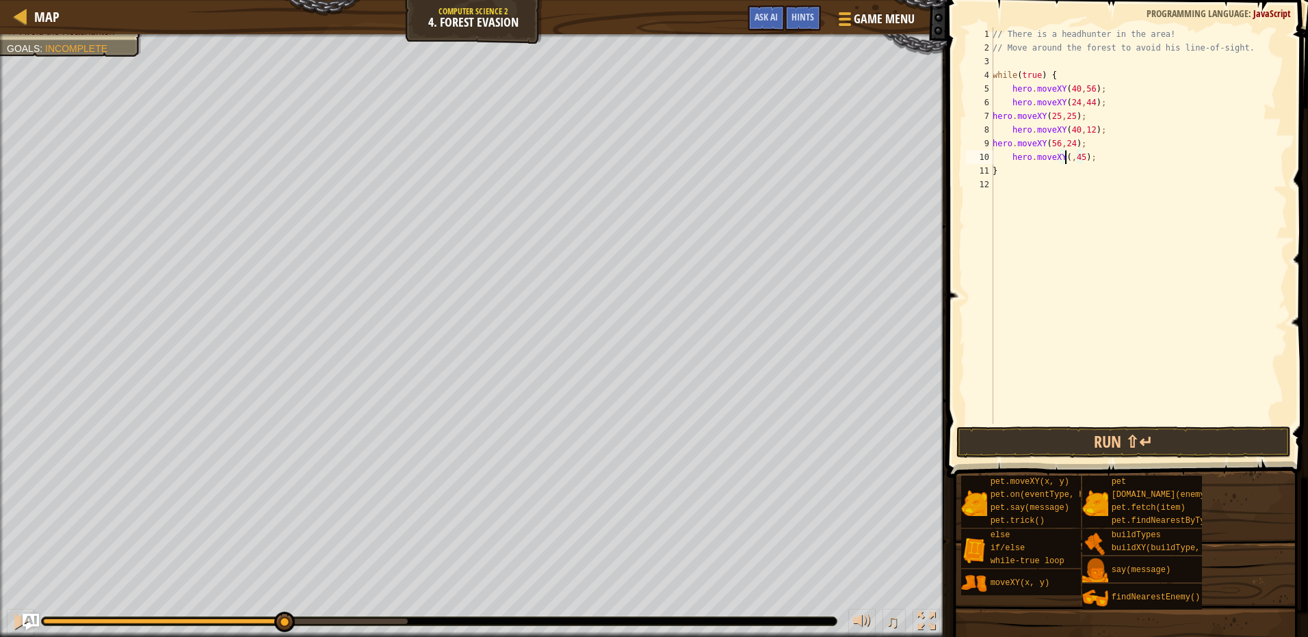
scroll to position [6, 6]
type textarea "hero.moveXY(55,45);"
click at [1057, 448] on button "Run ⇧↵" at bounding box center [1123, 442] width 334 height 31
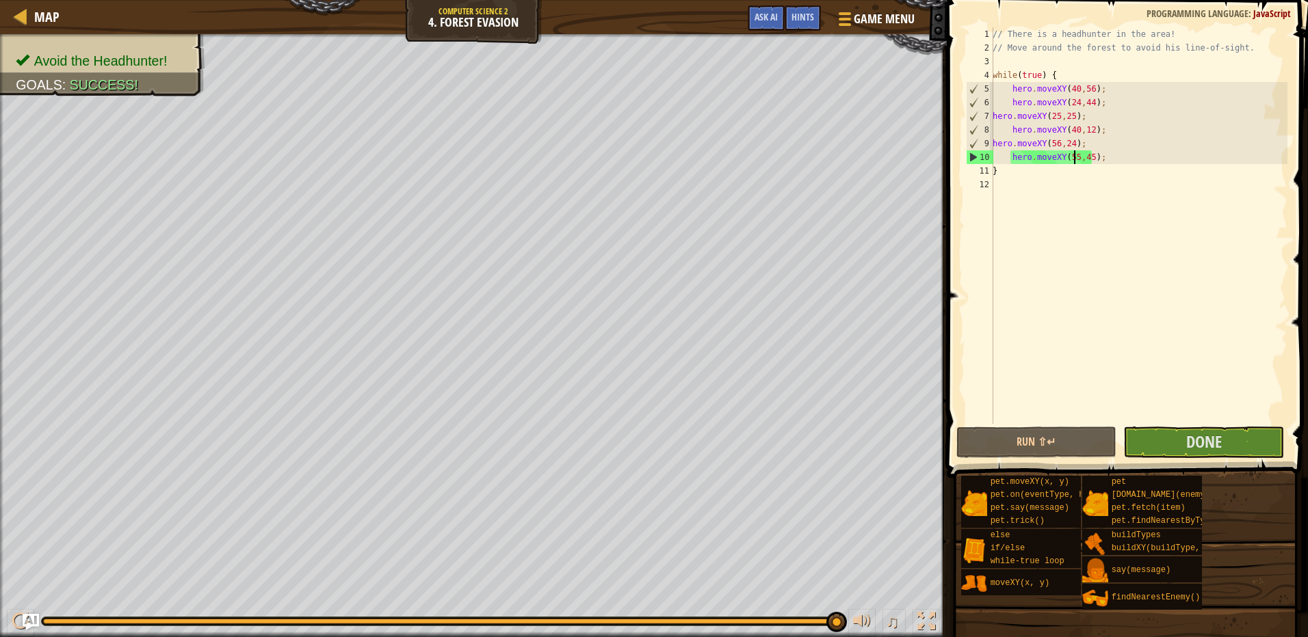
drag, startPoint x: 711, startPoint y: 620, endPoint x: 1310, endPoint y: -37, distance: 888.8
click at [1297, 0] on html "Map Computer Science 2 4. Forest Evasion Game Menu Done Hints Ask AI 1 הההההההה…" at bounding box center [654, 0] width 1308 height 0
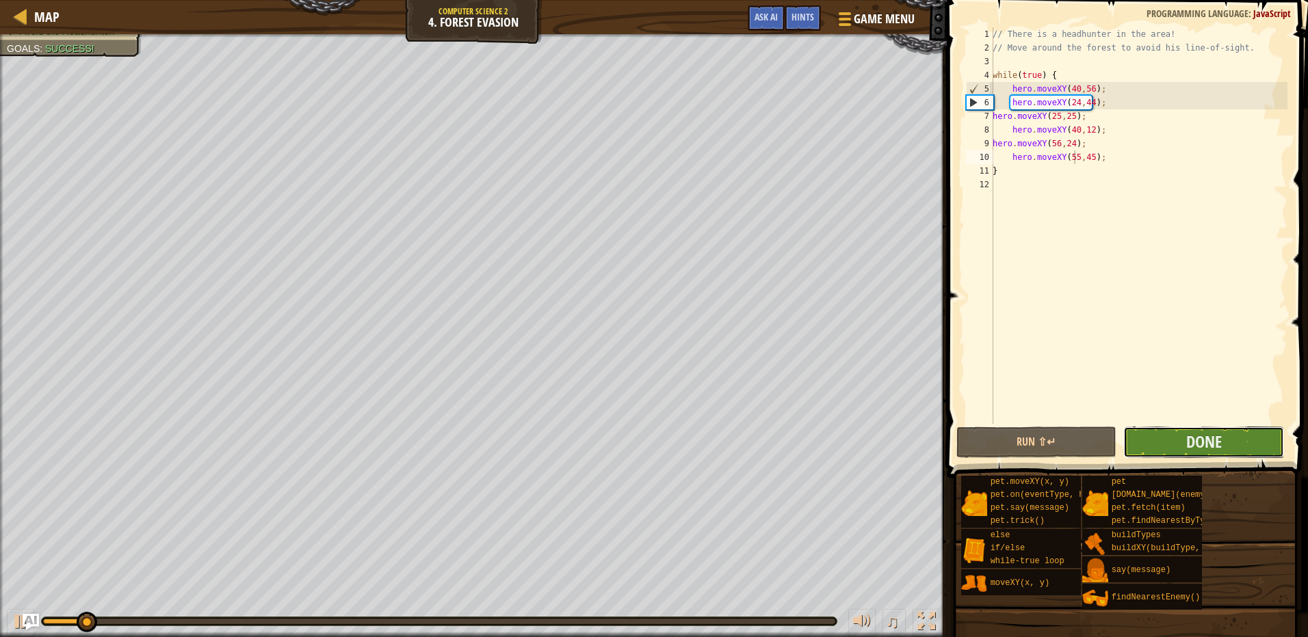
click at [1204, 456] on button "Done" at bounding box center [1203, 442] width 161 height 31
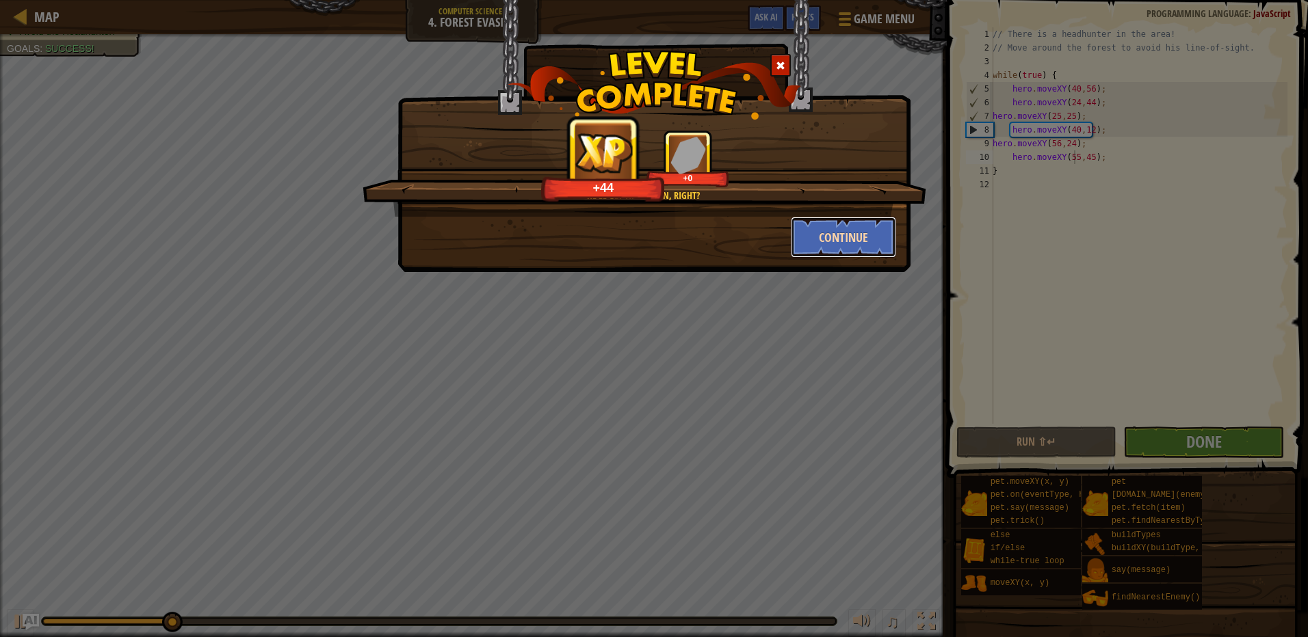
click at [824, 225] on button "Continue" at bounding box center [844, 237] width 106 height 41
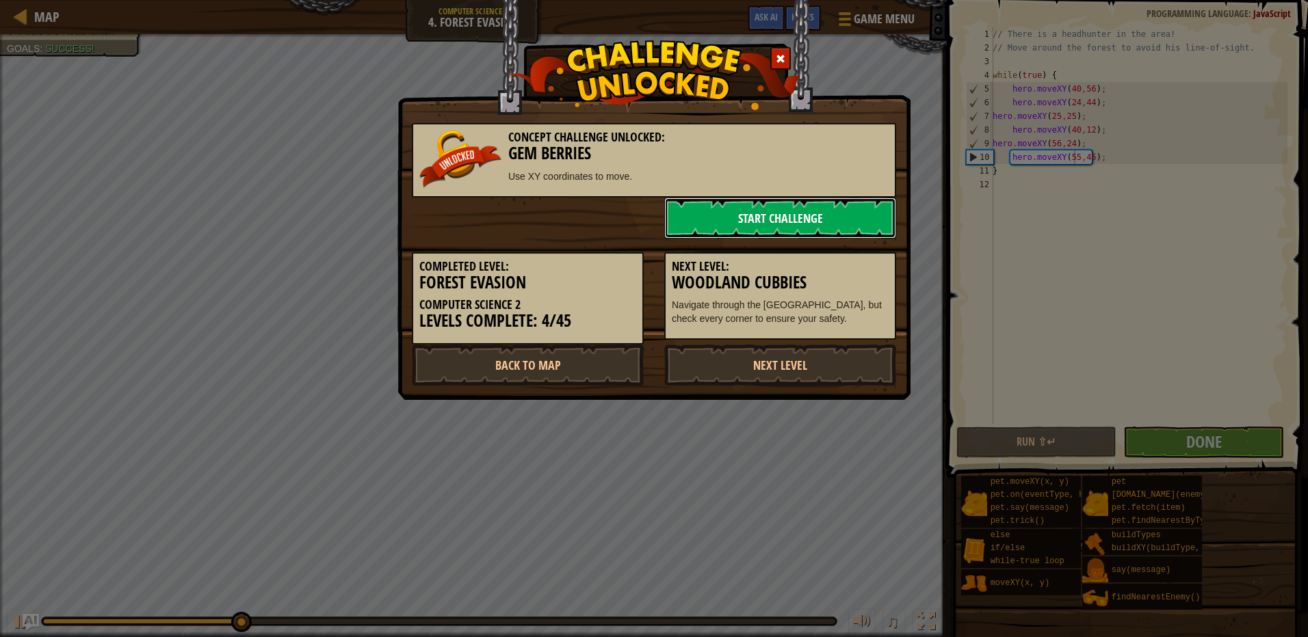
click at [783, 219] on link "Start Challenge" at bounding box center [780, 218] width 232 height 41
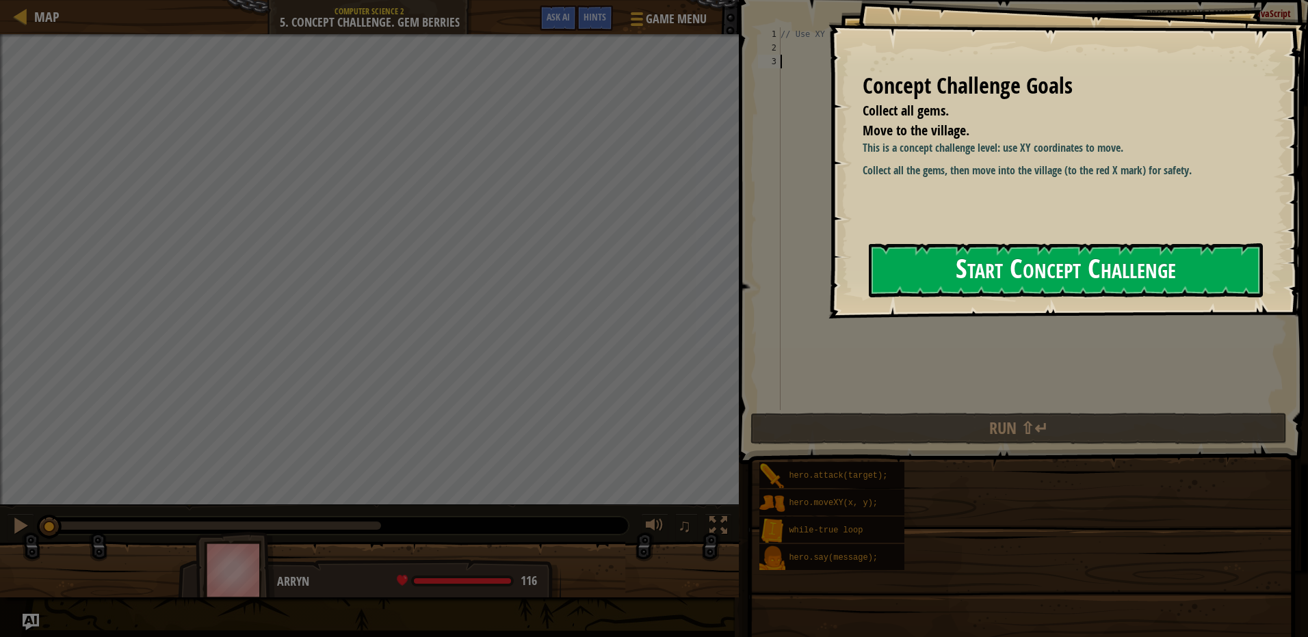
click at [931, 274] on button "Start Concept Challenge" at bounding box center [1066, 270] width 394 height 54
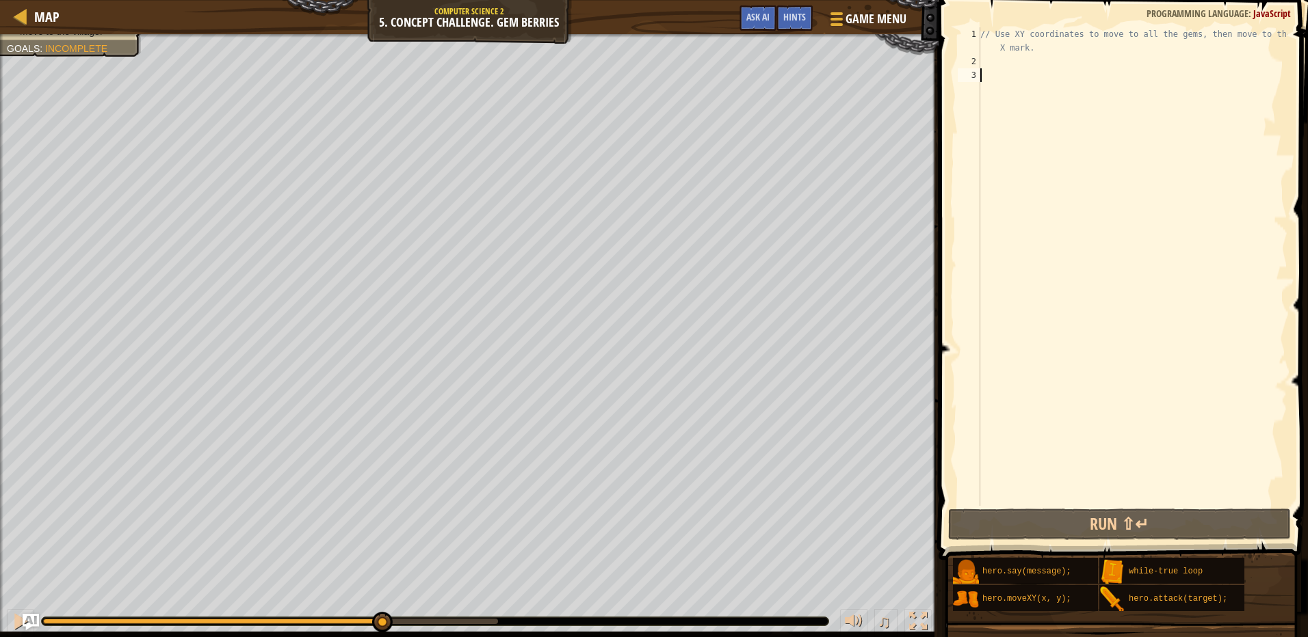
click at [380, 557] on div "Your hero must survive. Collect all gems. Move to the village. Goals : Incomple…" at bounding box center [654, 335] width 1308 height 603
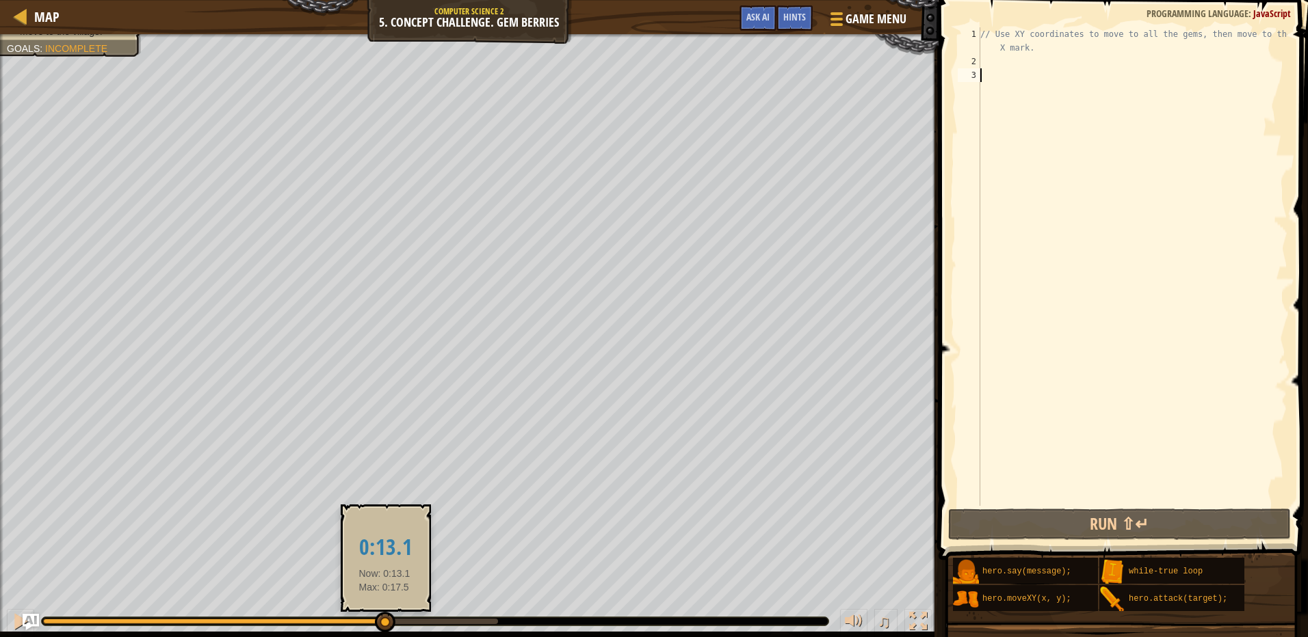
click at [384, 618] on div at bounding box center [385, 622] width 21 height 21
click at [382, 620] on div at bounding box center [382, 622] width 21 height 21
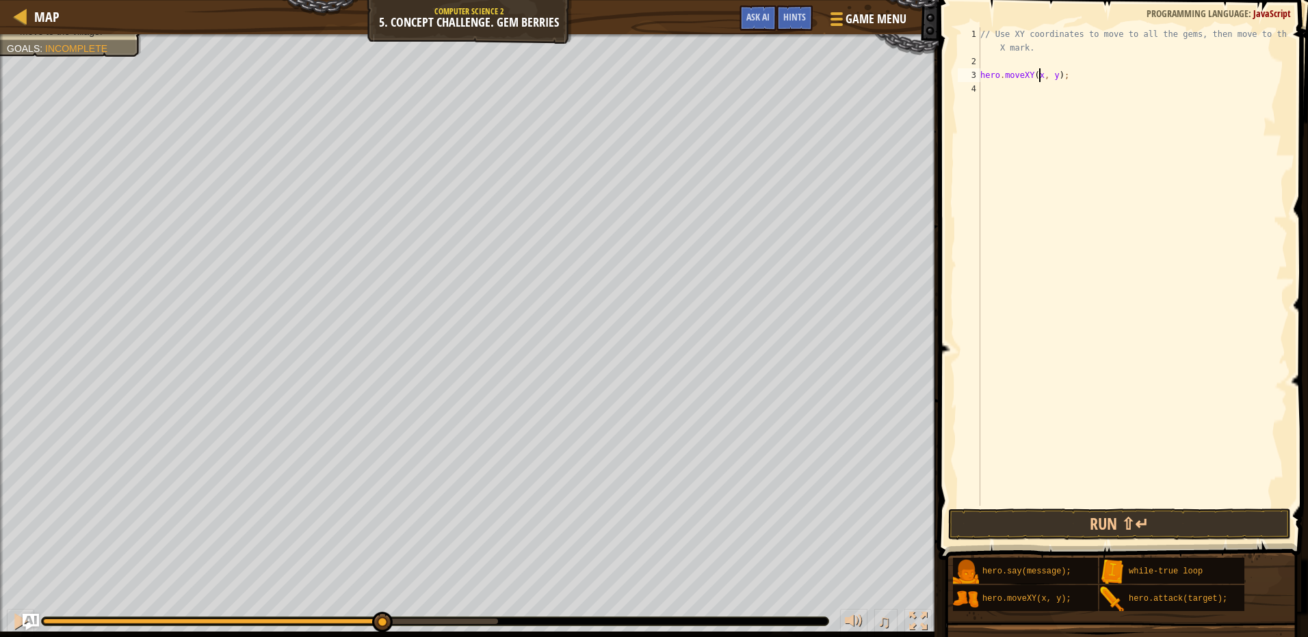
click at [1039, 72] on div "// Use XY coordinates to move to all the gems, then move to the red X mark. her…" at bounding box center [1132, 287] width 310 height 520
drag, startPoint x: 1102, startPoint y: 76, endPoint x: 994, endPoint y: 78, distance: 107.4
click at [994, 78] on div "// Use XY coordinates to move to all the gems, then move to the red X mark. her…" at bounding box center [1132, 287] width 310 height 520
click at [1053, 95] on div "// Use XY coordinates to move to all the gems, then move to the red X mark. her…" at bounding box center [1132, 287] width 310 height 520
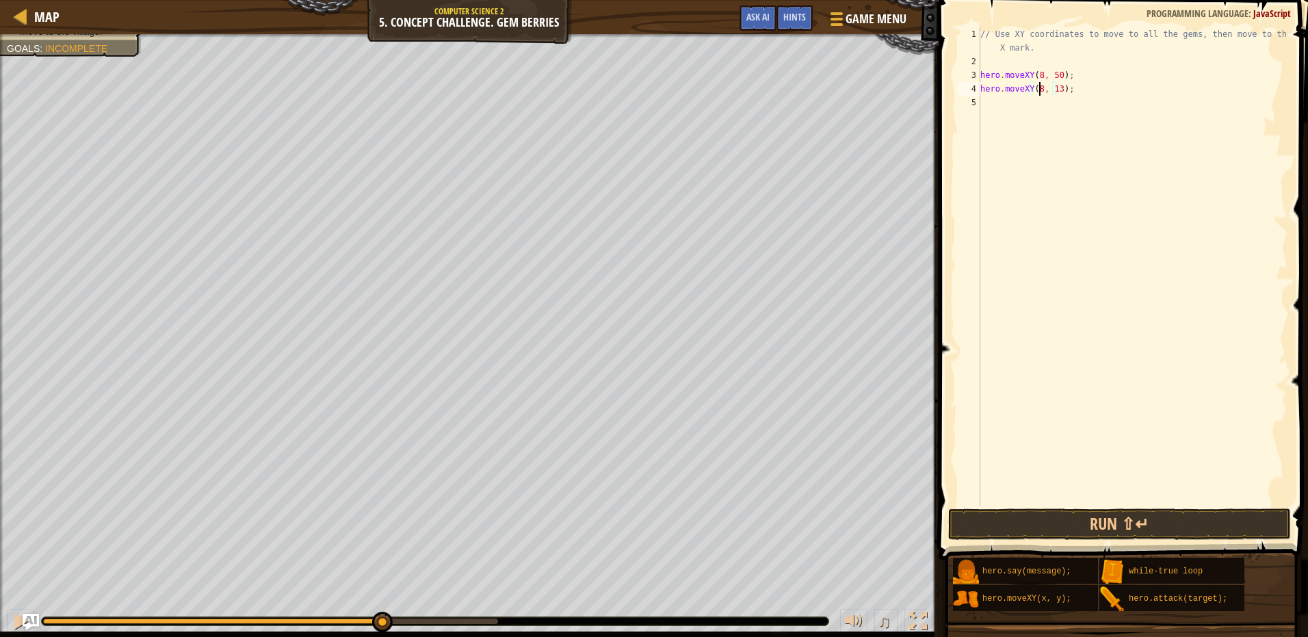
scroll to position [6, 5]
click at [426, 528] on div "copy 34, 15" at bounding box center [461, 522] width 115 height 27
drag, startPoint x: 1051, startPoint y: 99, endPoint x: 1035, endPoint y: 100, distance: 16.4
click at [1035, 100] on div "// Use XY coordinates to move to all the gems, then move to the red X mark. her…" at bounding box center [1132, 287] width 310 height 520
paste textarea "34, 15"
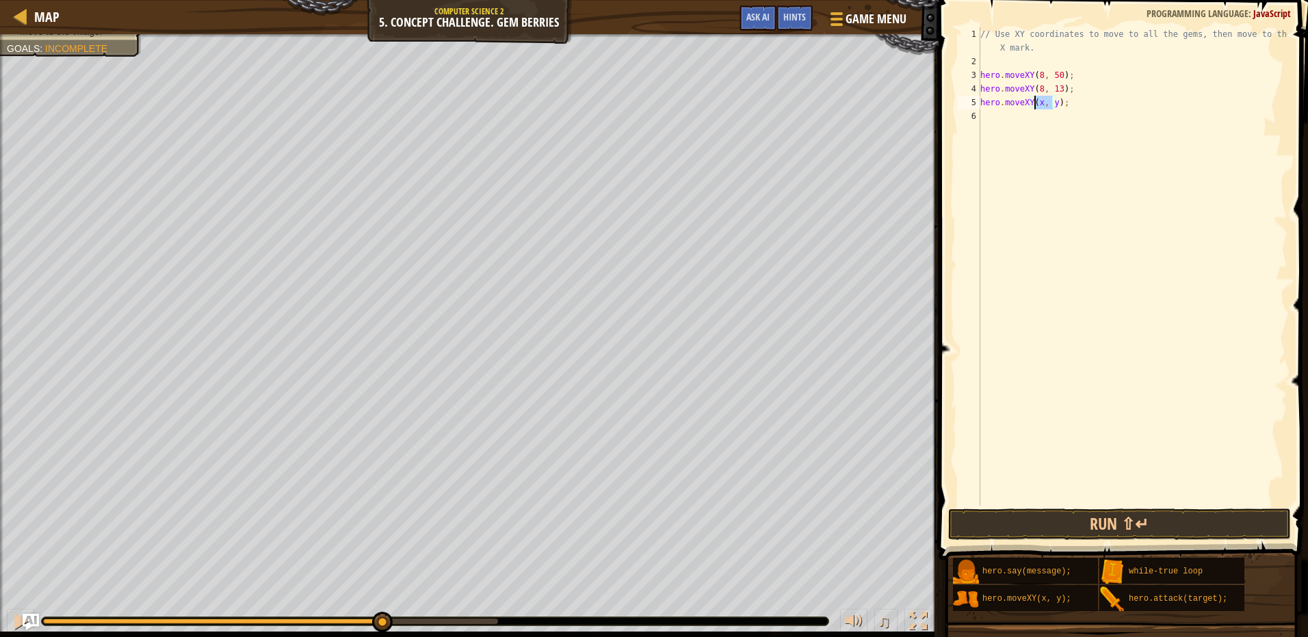
type textarea "hero.moveXY(34, 15);"
click at [1081, 172] on div "// Use XY coordinates to move to all the gems, then move to the red X mark. her…" at bounding box center [1132, 287] width 310 height 520
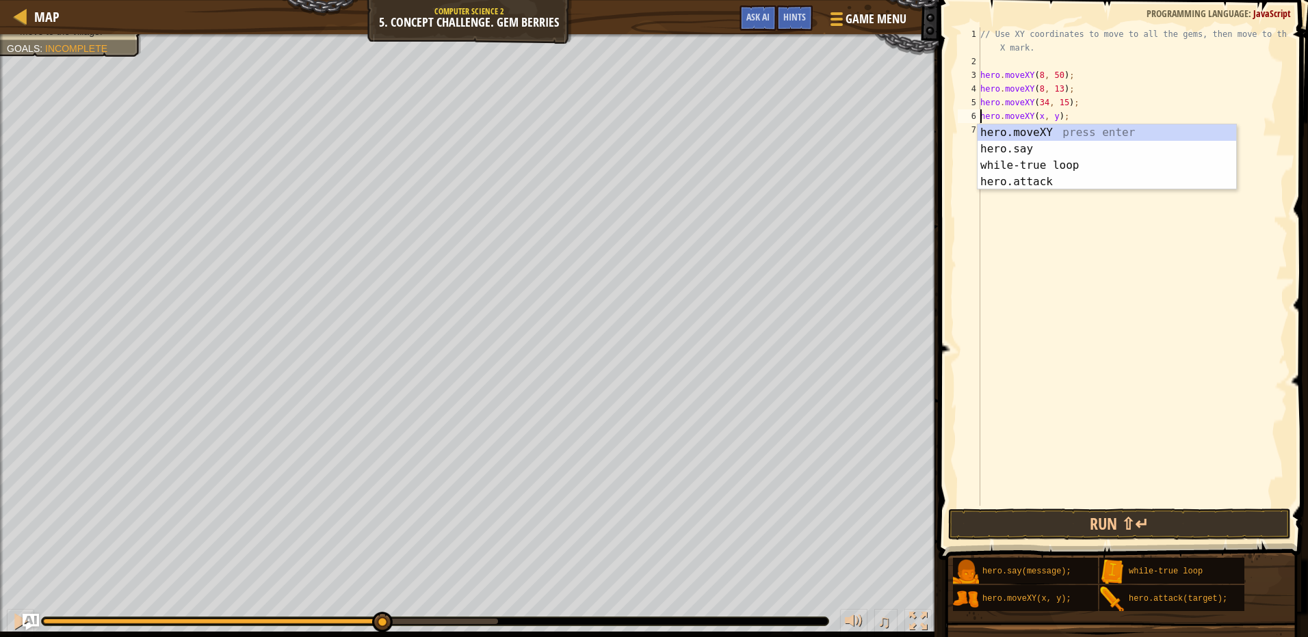
click at [1036, 116] on div "// Use XY coordinates to move to all the gems, then move to the red X mark. her…" at bounding box center [1132, 287] width 310 height 520
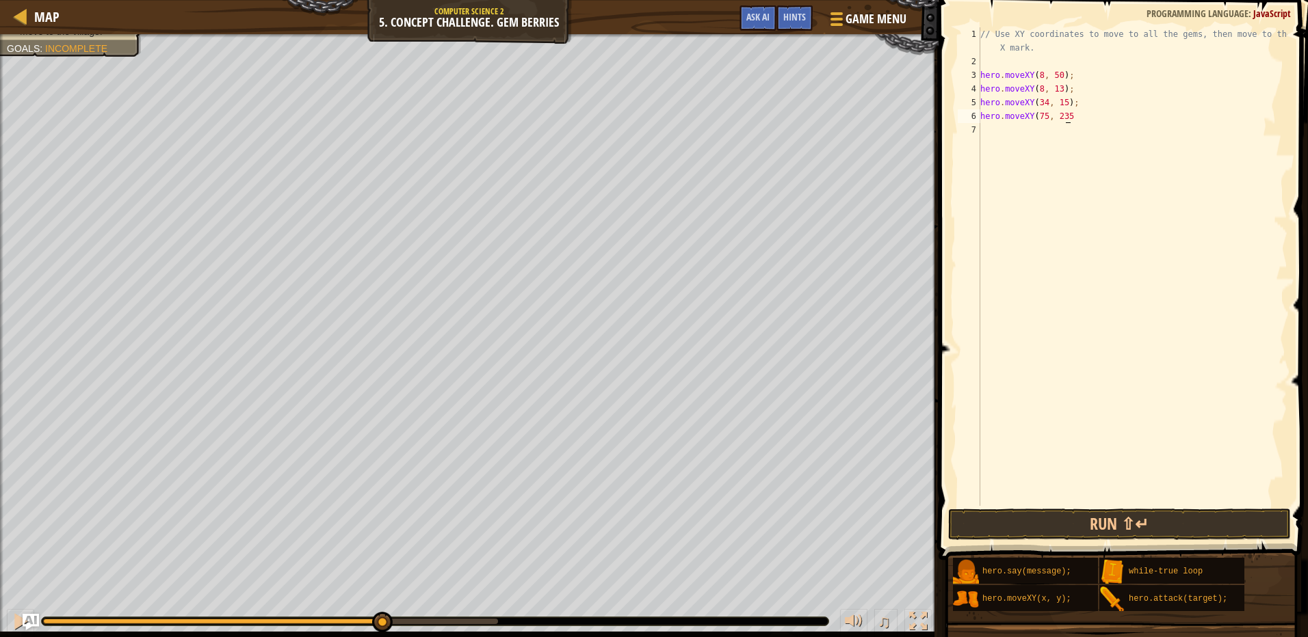
scroll to position [6, 6]
type textarea "hero.moveXY(75, 35"
click at [1124, 525] on button "Run ⇧↵" at bounding box center [1119, 524] width 343 height 31
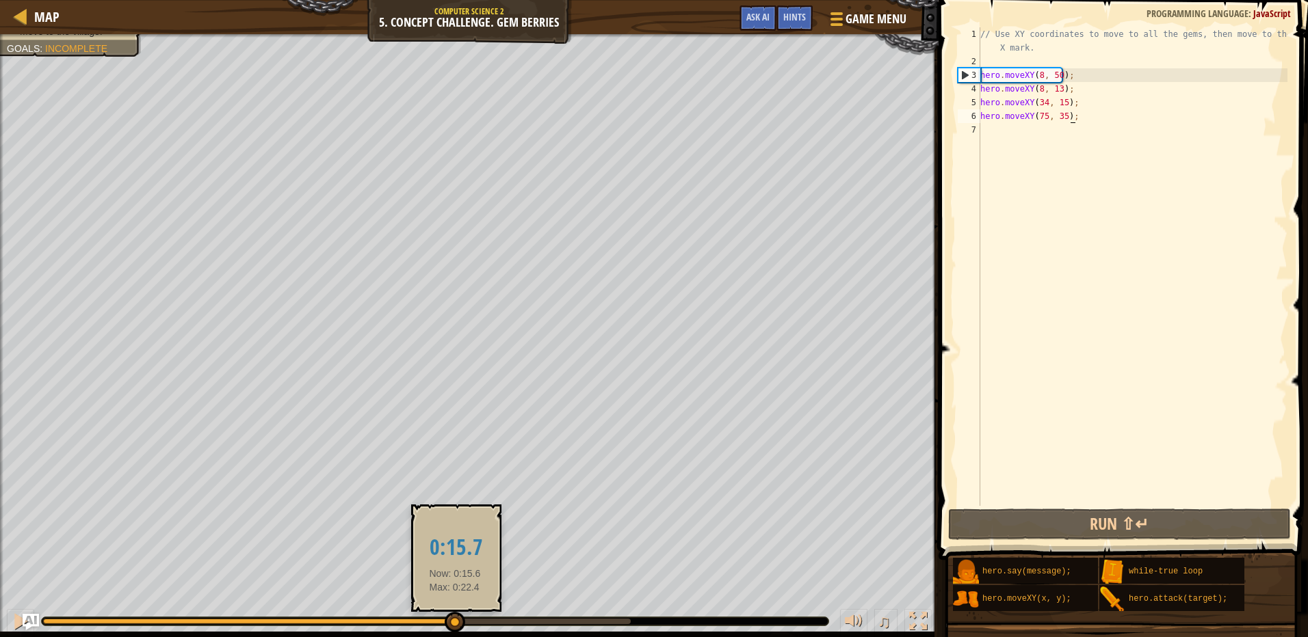
drag, startPoint x: 310, startPoint y: 622, endPoint x: 459, endPoint y: 613, distance: 149.4
click at [456, 616] on div at bounding box center [455, 622] width 21 height 21
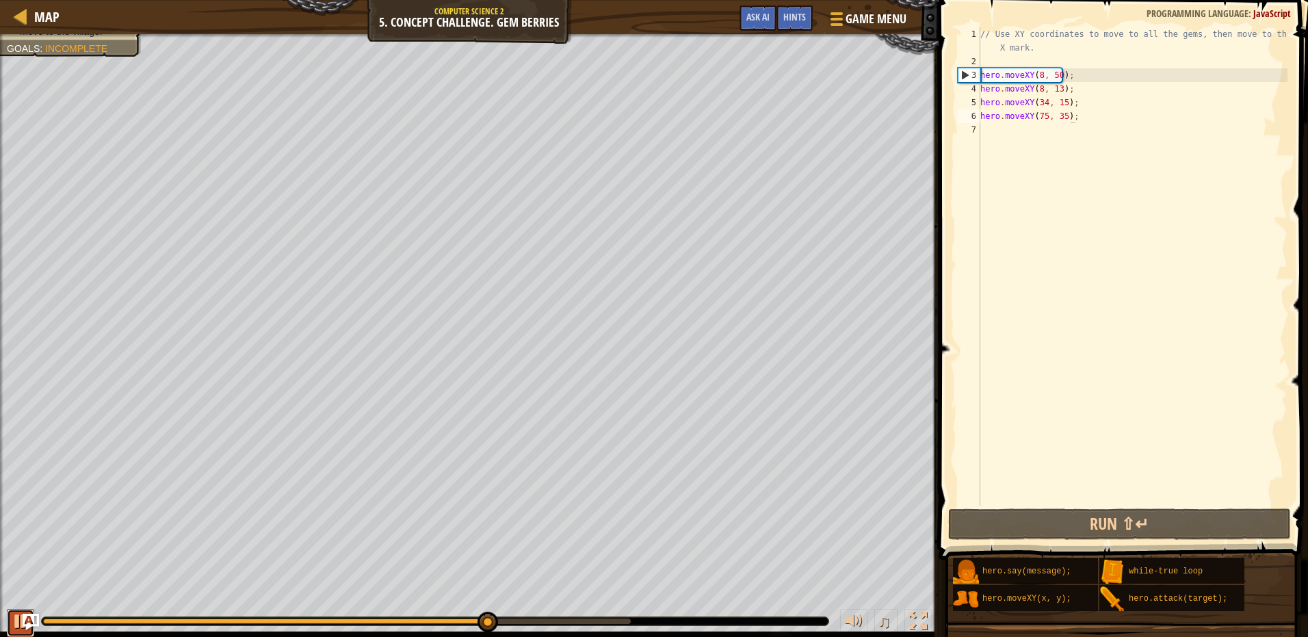
click at [14, 621] on div at bounding box center [21, 622] width 18 height 18
click at [1042, 116] on div "// Use XY coordinates to move to all the gems, then move to the red X mark. her…" at bounding box center [1132, 287] width 310 height 520
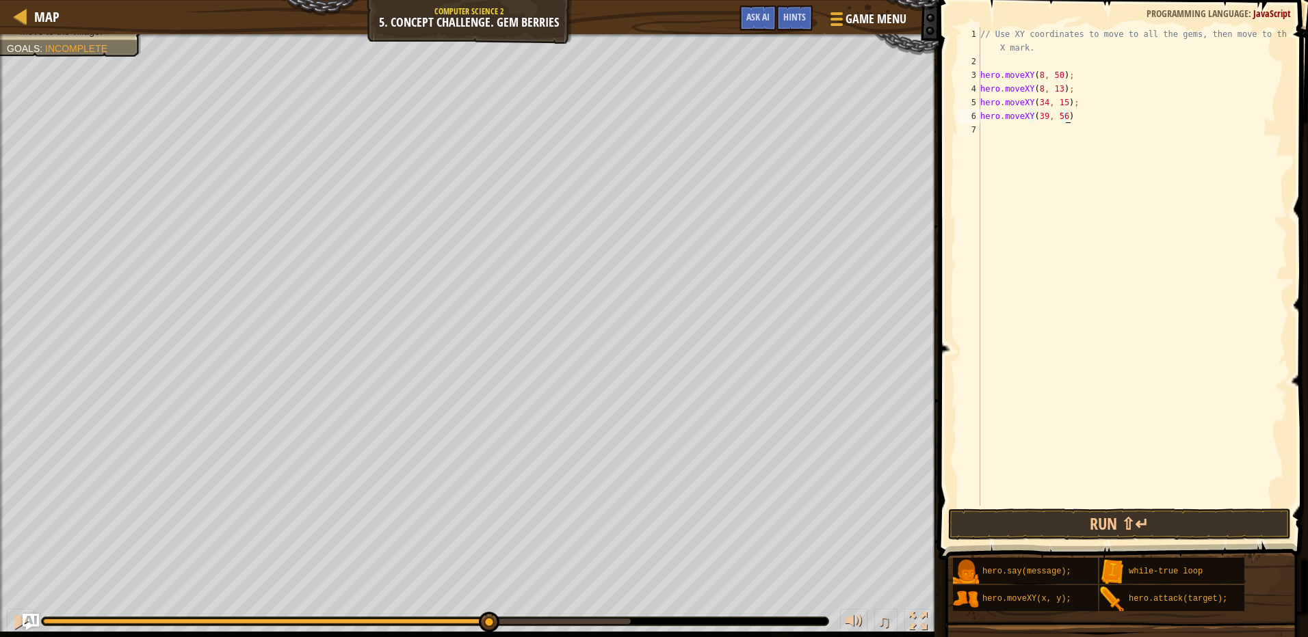
scroll to position [6, 8]
click at [1051, 516] on button "Run ⇧↵" at bounding box center [1119, 524] width 343 height 31
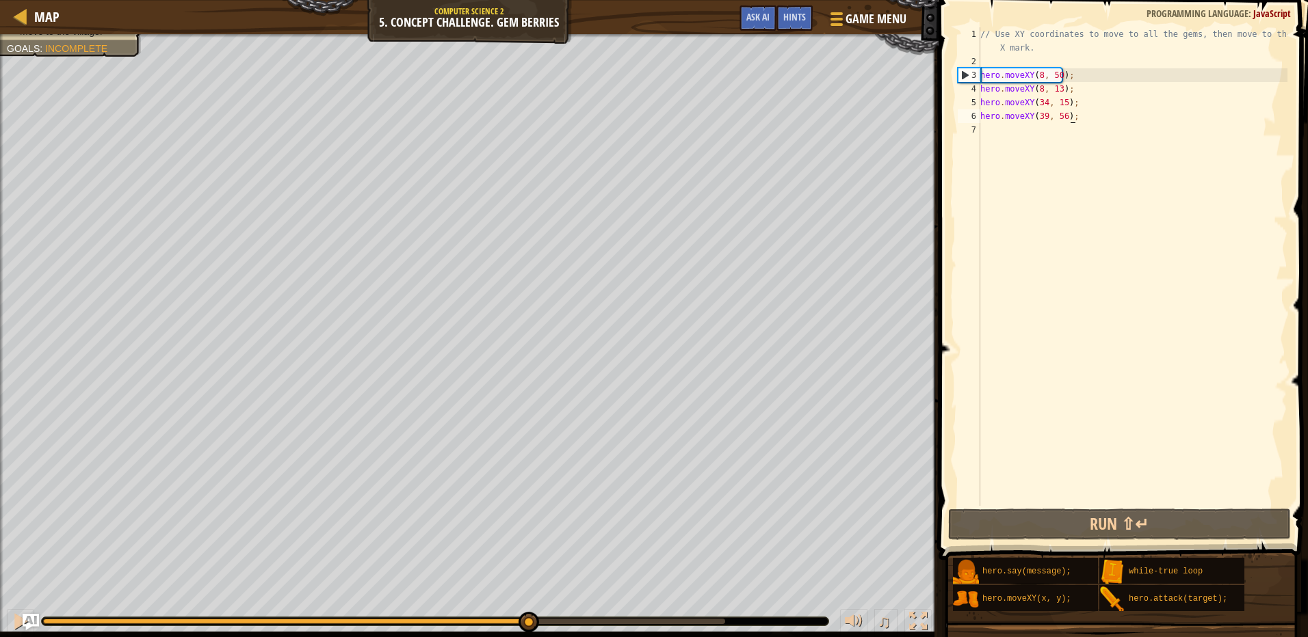
click at [525, 573] on div "Your hero must survive. Collect all gems. Move to the village. Goals : Incomple…" at bounding box center [654, 335] width 1308 height 603
click at [15, 621] on div at bounding box center [21, 622] width 18 height 18
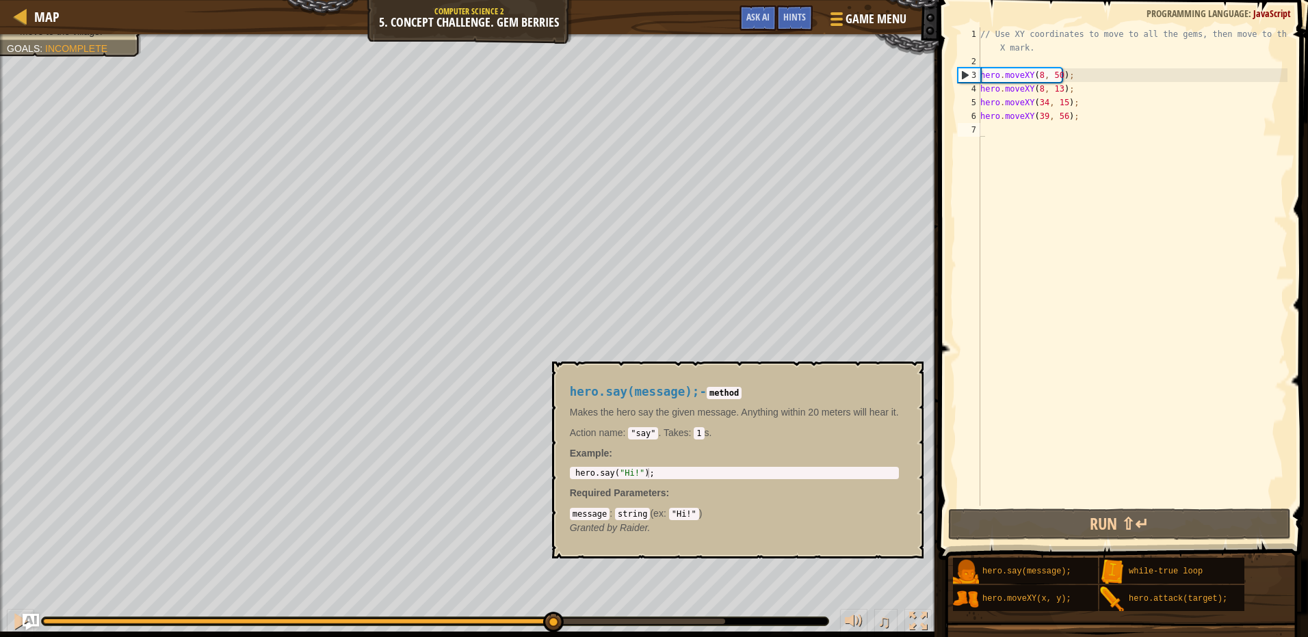
scroll to position [6, 6]
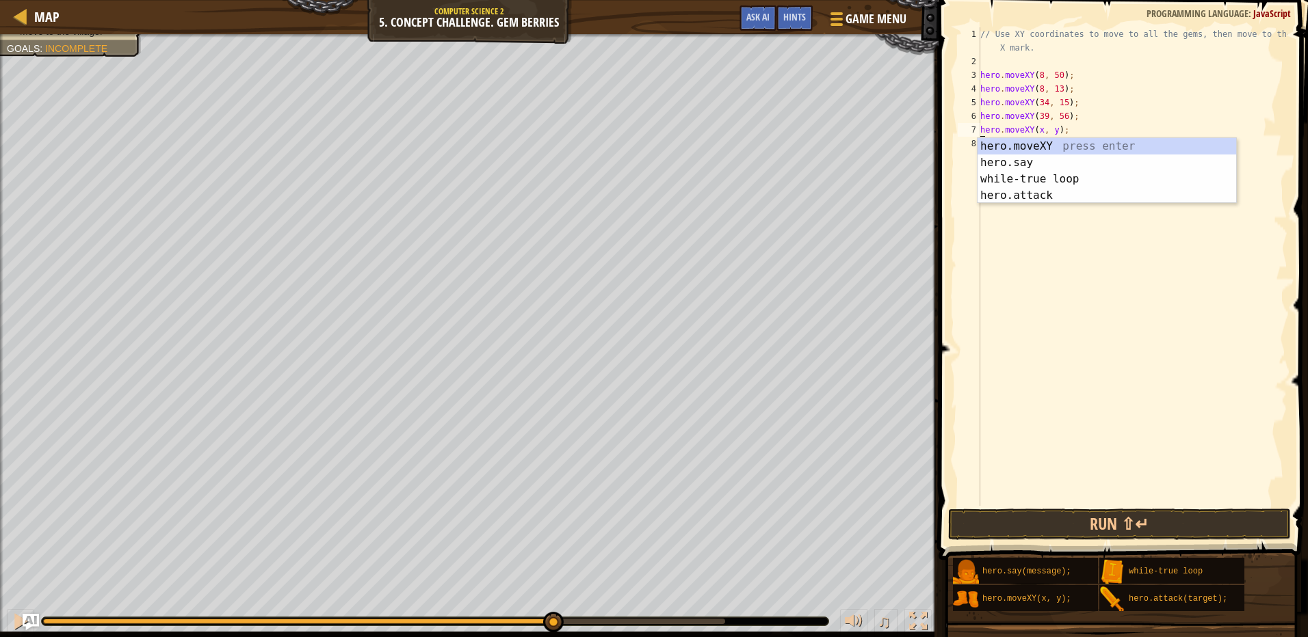
click at [1055, 132] on div "// Use XY coordinates to move to all the gems, then move to the red X mark. her…" at bounding box center [1132, 287] width 310 height 520
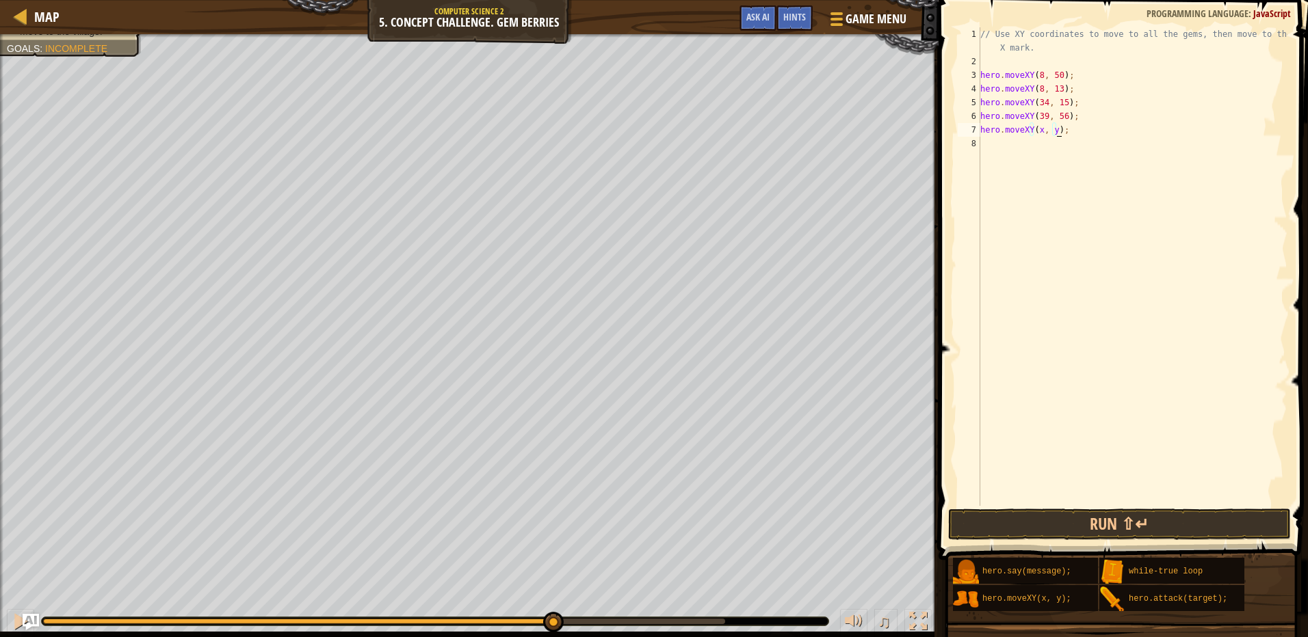
click at [1049, 132] on div "// Use XY coordinates to move to all the gems, then move to the red X mark. her…" at bounding box center [1132, 287] width 310 height 520
drag, startPoint x: 1038, startPoint y: 133, endPoint x: 1069, endPoint y: 131, distance: 30.8
click at [1044, 133] on div "// Use XY coordinates to move to all the gems, then move to the red X mark. her…" at bounding box center [1132, 287] width 310 height 520
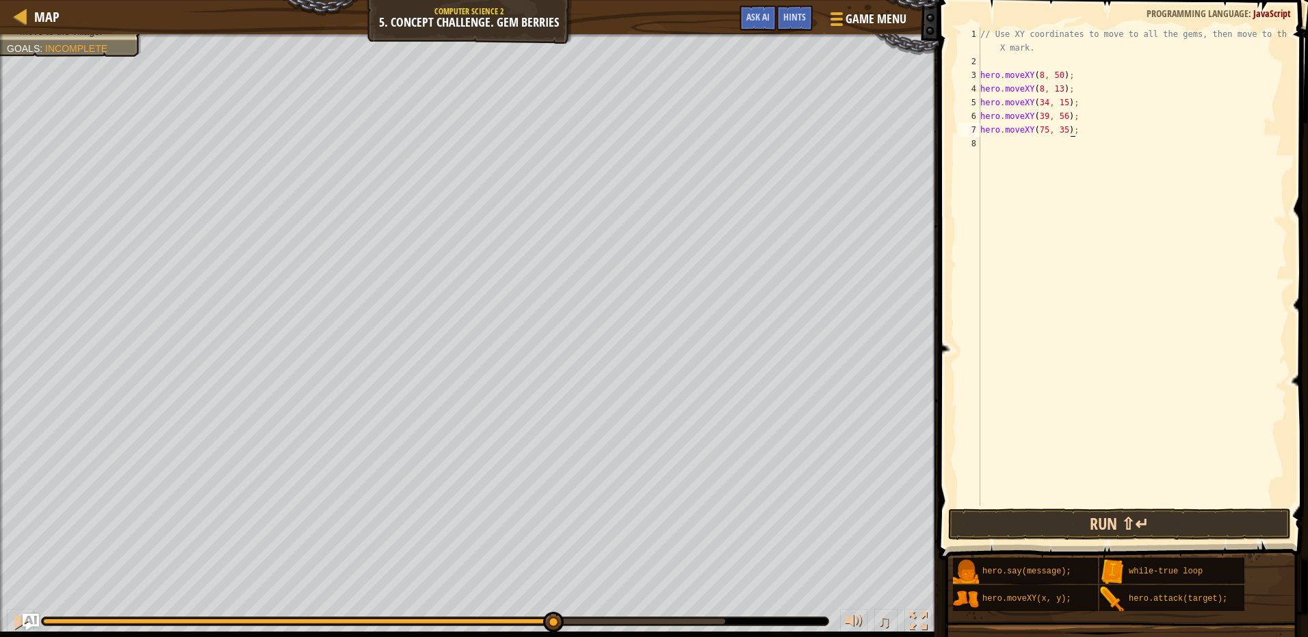
type textarea "hero.moveXY(75, 35);"
click at [1112, 529] on button "Run ⇧↵" at bounding box center [1119, 524] width 343 height 31
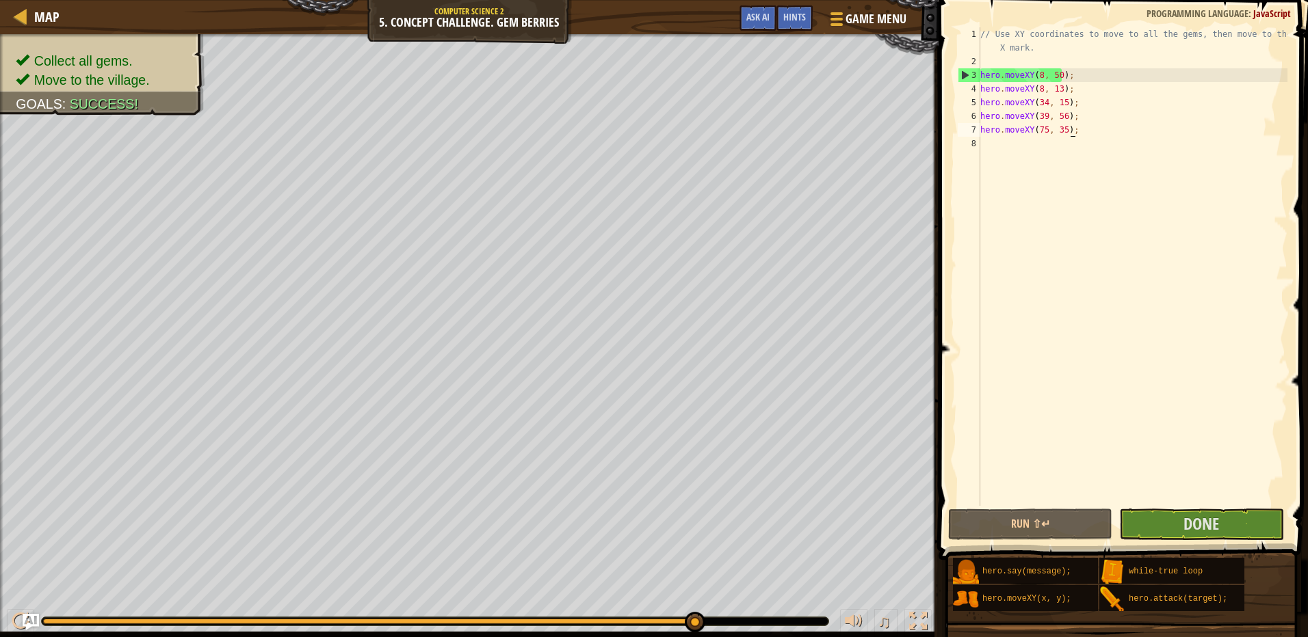
drag, startPoint x: 696, startPoint y: 622, endPoint x: 723, endPoint y: 620, distance: 26.8
click at [723, 620] on div at bounding box center [435, 622] width 786 height 8
click at [1185, 526] on span "Done" at bounding box center [1201, 524] width 36 height 22
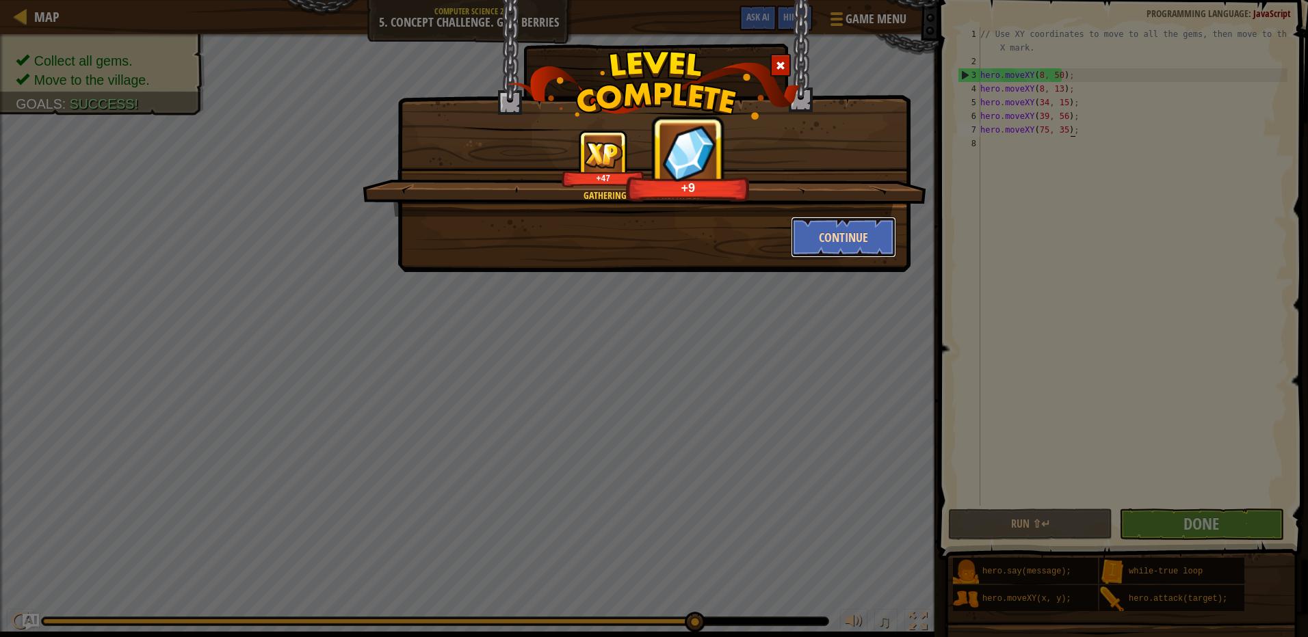
click at [808, 248] on button "Continue" at bounding box center [844, 237] width 106 height 41
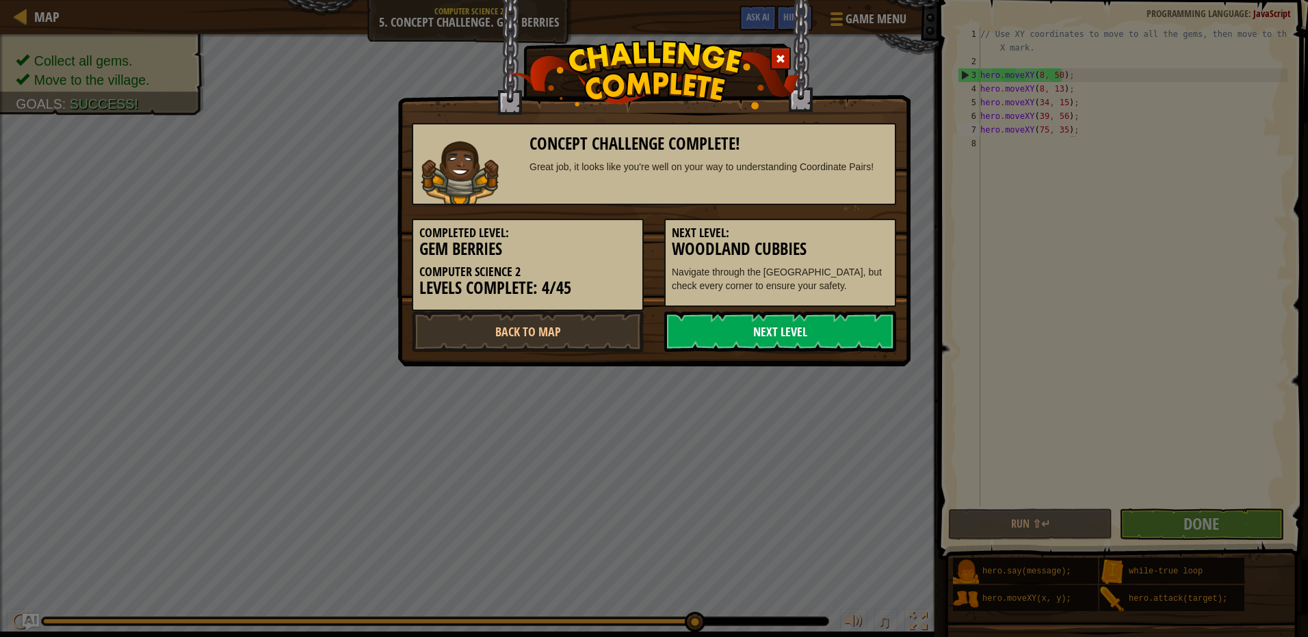
click at [777, 346] on link "Next Level" at bounding box center [780, 331] width 232 height 41
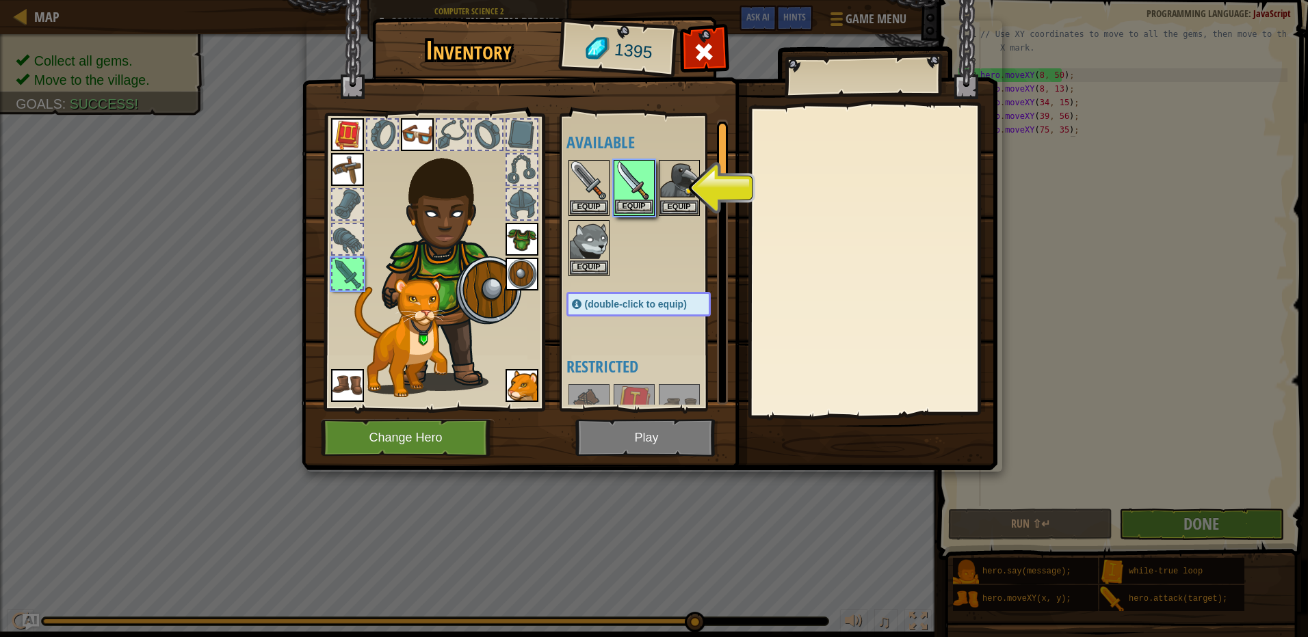
click at [634, 196] on img at bounding box center [634, 180] width 38 height 38
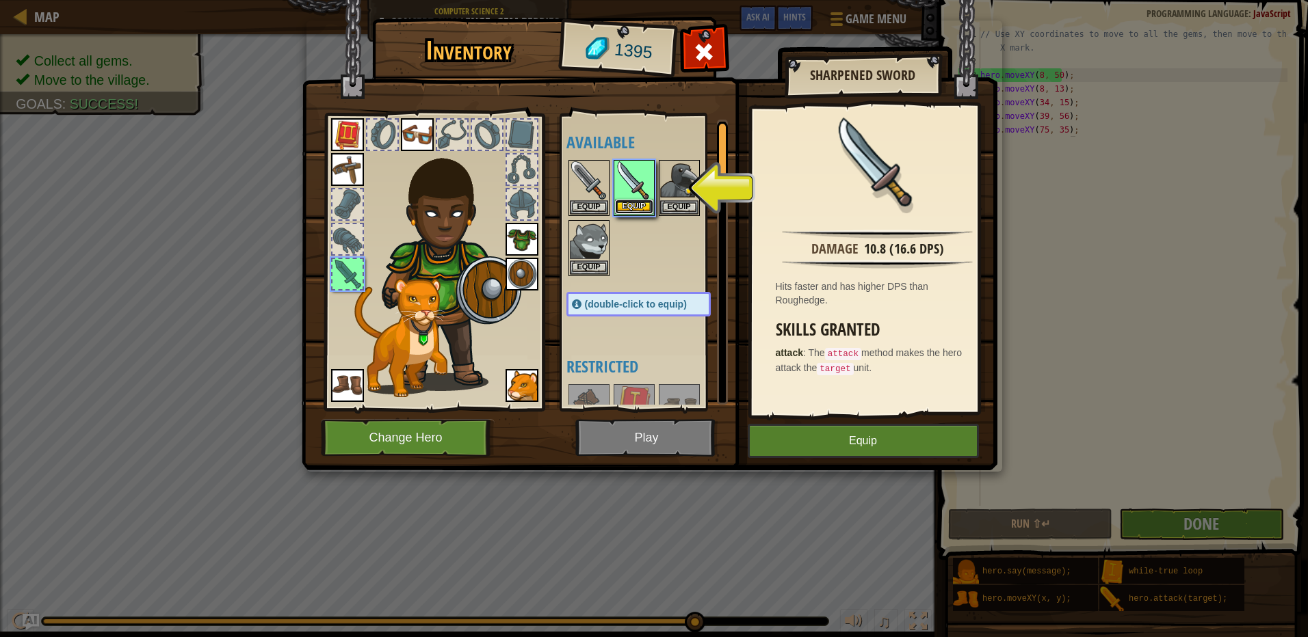
click at [636, 203] on button "Equip" at bounding box center [634, 207] width 38 height 14
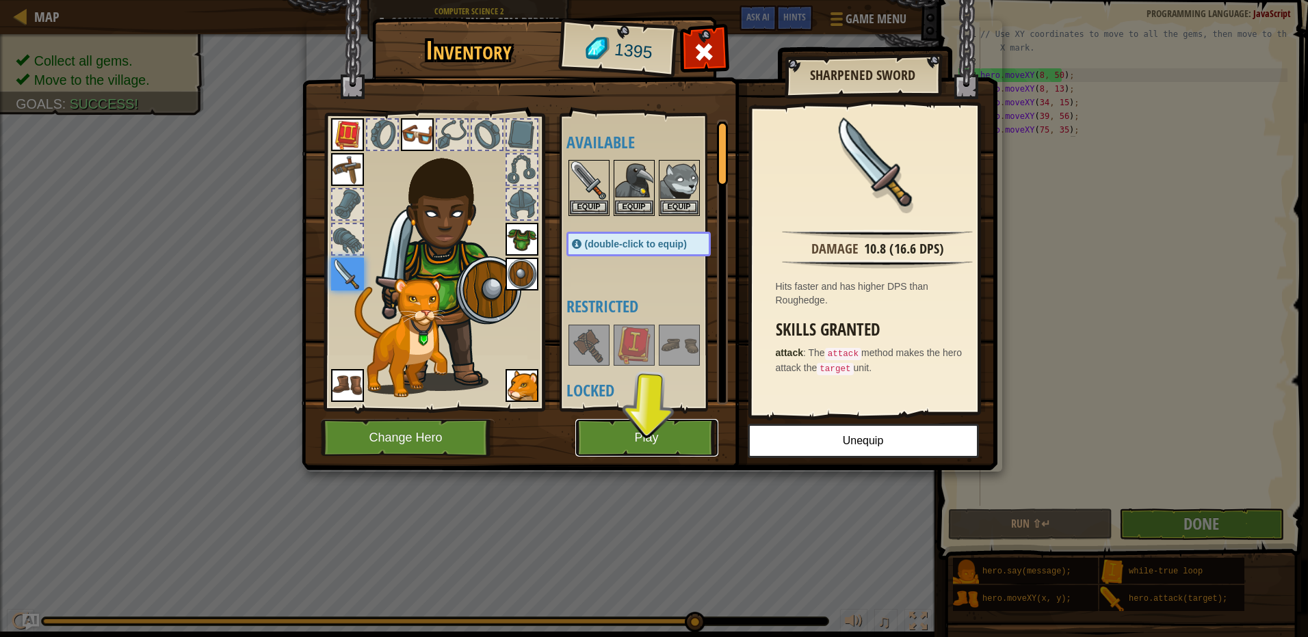
click at [661, 436] on button "Play" at bounding box center [646, 438] width 143 height 38
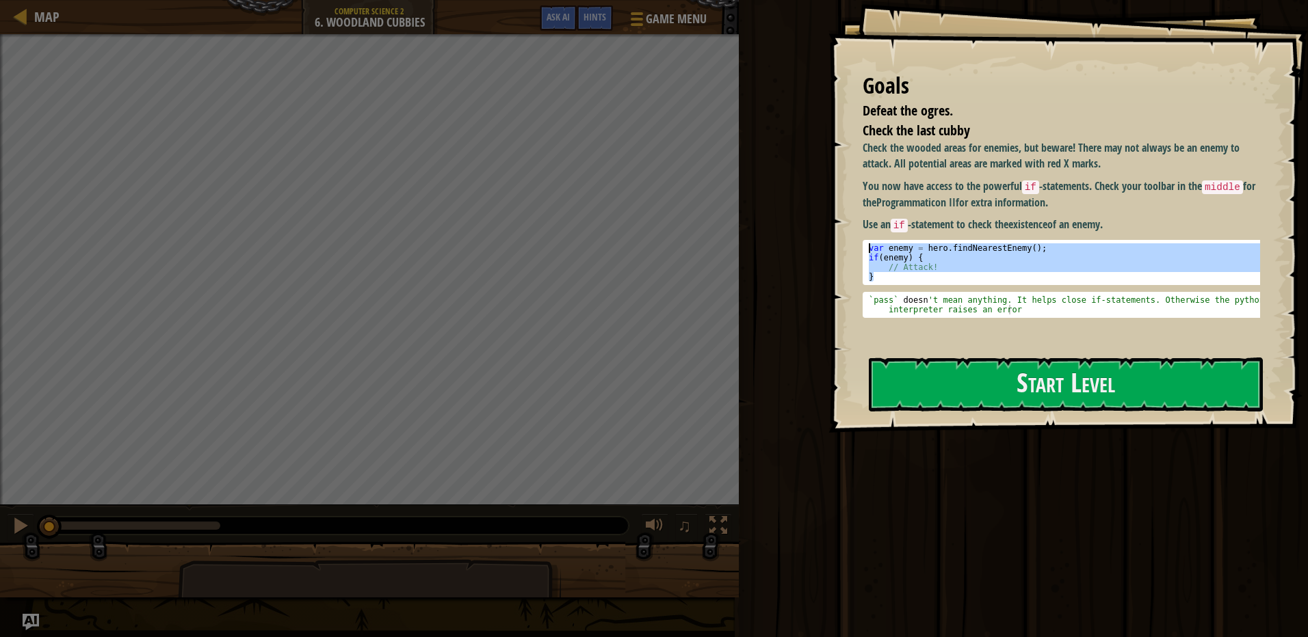
drag, startPoint x: 998, startPoint y: 275, endPoint x: 862, endPoint y: 243, distance: 139.8
click at [862, 243] on pre "} 1 2 3 4 var enemy = hero . findNearestEnemy ( ) ; if ( enemy ) { // Attack! }…" at bounding box center [1066, 262] width 408 height 45
drag, startPoint x: 862, startPoint y: 243, endPoint x: 888, endPoint y: 250, distance: 27.1
click at [888, 250] on div "var enemy = hero . findNearestEnemy ( ) ; if ( enemy ) { // Attack! }" at bounding box center [1066, 262] width 401 height 38
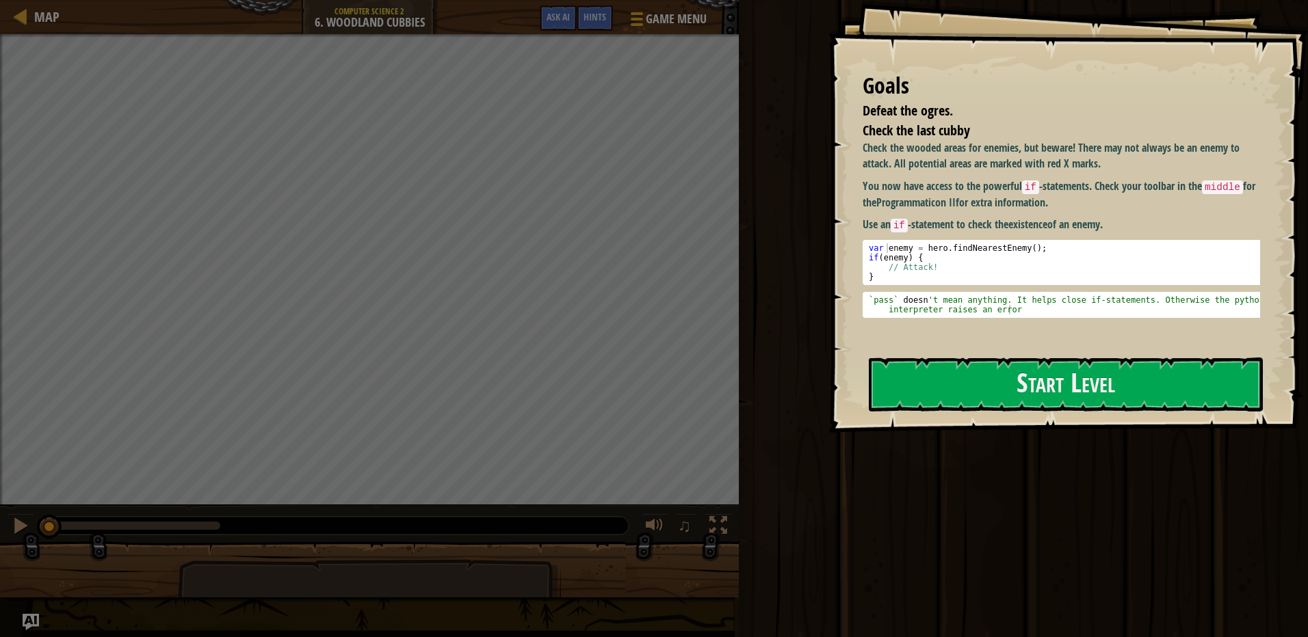
drag, startPoint x: 962, startPoint y: 286, endPoint x: 878, endPoint y: 259, distance: 88.5
click at [878, 259] on div "Check the wooded areas for enemies, but beware! There may not always be an enem…" at bounding box center [1066, 229] width 408 height 178
drag, startPoint x: 873, startPoint y: 248, endPoint x: 898, endPoint y: 260, distance: 27.8
click at [898, 260] on div "Goals Defeat the ogres. Check the last cubby Check the wooded areas for enemies…" at bounding box center [1067, 216] width 479 height 433
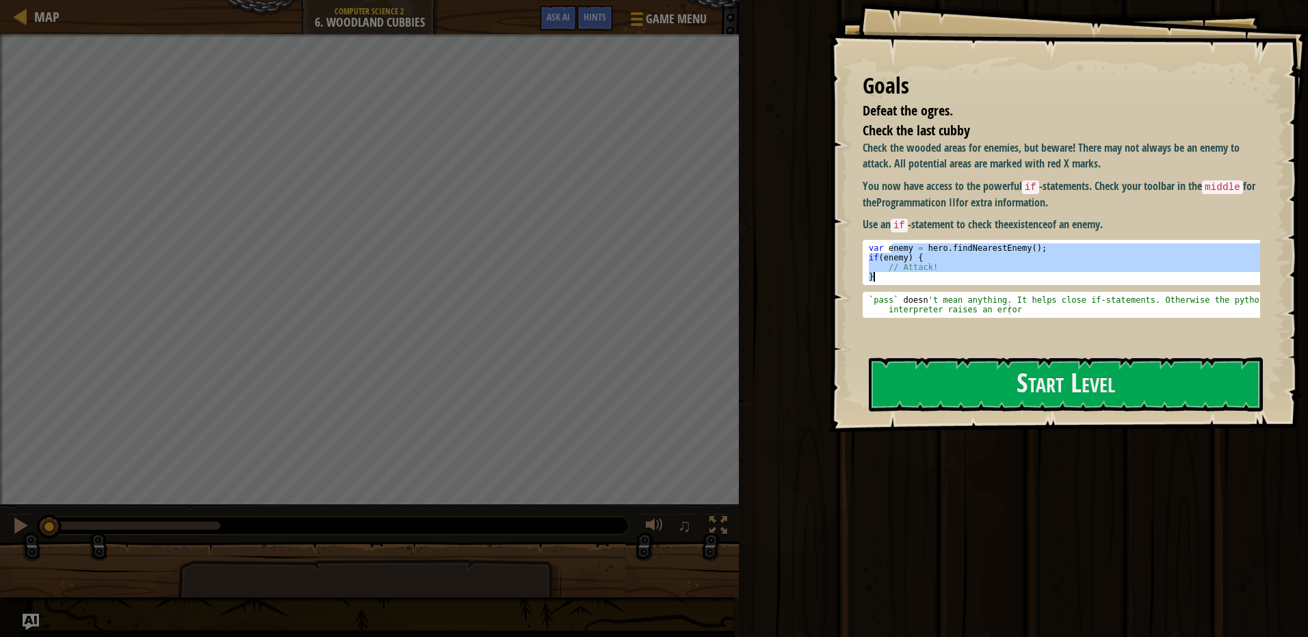
drag, startPoint x: 890, startPoint y: 253, endPoint x: 937, endPoint y: 285, distance: 56.7
click at [937, 285] on pre "var enemy = hero.findNearestEnemy(); 1 2 3 4 var enemy = hero . findNearestEnem…" at bounding box center [1066, 262] width 408 height 45
drag, startPoint x: 937, startPoint y: 285, endPoint x: 884, endPoint y: 259, distance: 58.4
click at [895, 265] on div "var enemy = hero . findNearestEnemy ( ) ; if ( enemy ) { // Attack! }" at bounding box center [1066, 262] width 401 height 38
drag, startPoint x: 871, startPoint y: 243, endPoint x: 916, endPoint y: 280, distance: 57.9
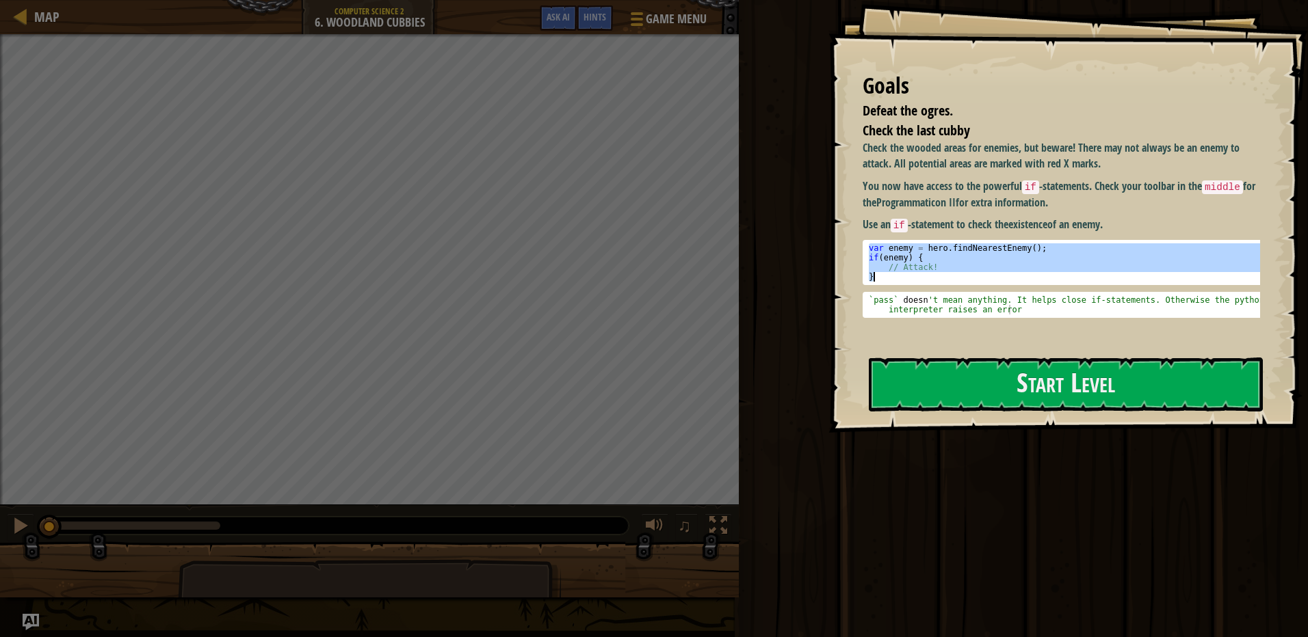
click at [916, 280] on div "var enemy = hero . findNearestEnemy ( ) ; if ( enemy ) { // Attack! }" at bounding box center [1066, 271] width 401 height 57
drag, startPoint x: 906, startPoint y: 272, endPoint x: 891, endPoint y: 256, distance: 21.8
click at [891, 256] on div "var enemy = hero . findNearestEnemy ( ) ; if ( enemy ) { // Attack! }" at bounding box center [1066, 262] width 401 height 38
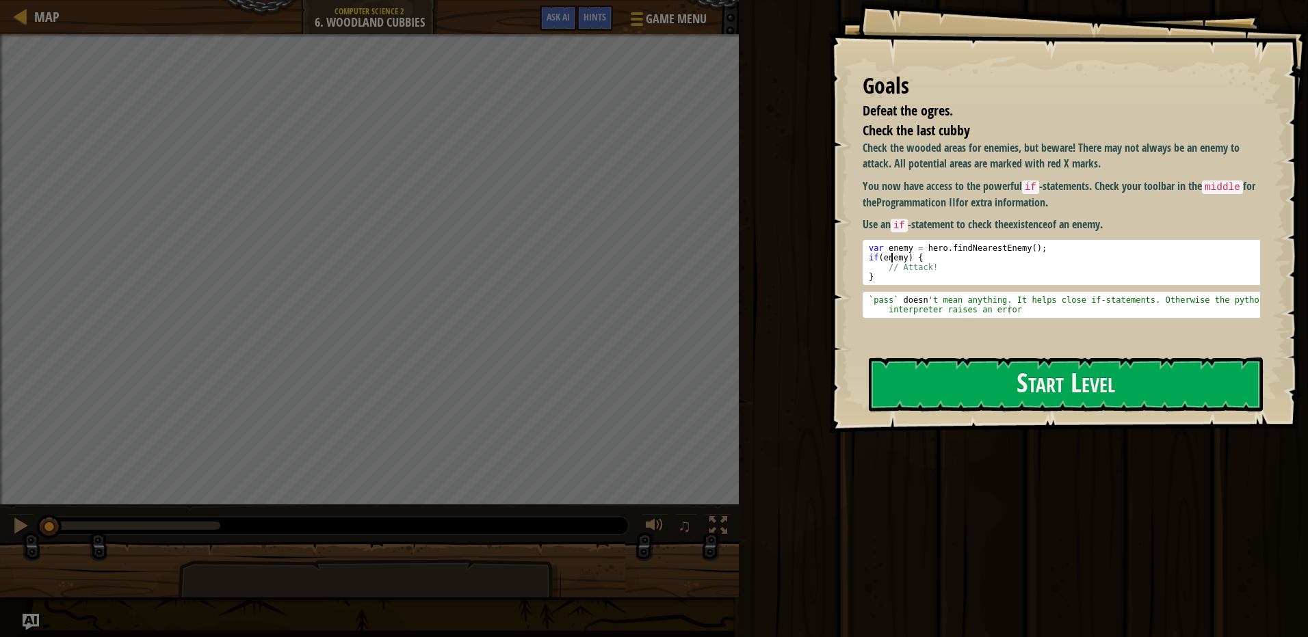
drag, startPoint x: 891, startPoint y: 256, endPoint x: 871, endPoint y: 247, distance: 22.6
click at [862, 247] on pre "if(enemy) { 1 2 3 4 var enemy = hero . findNearestEnemy ( ) ; if ( enemy ) { //…" at bounding box center [1066, 262] width 408 height 45
drag, startPoint x: 863, startPoint y: 244, endPoint x: 901, endPoint y: 279, distance: 51.8
click at [901, 279] on pre "if(enemy) { 1 2 3 4 var enemy = hero . findNearestEnemy ( ) ; if ( enemy ) { //…" at bounding box center [1066, 262] width 408 height 45
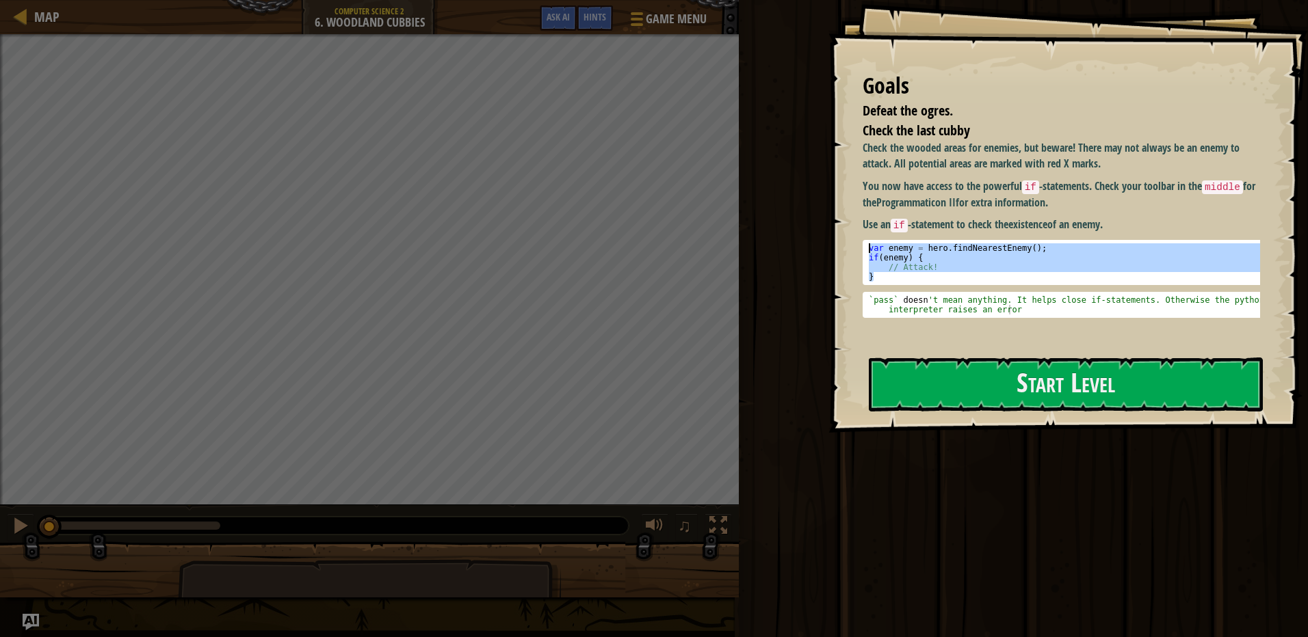
drag, startPoint x: 882, startPoint y: 274, endPoint x: 863, endPoint y: 237, distance: 41.3
click at [863, 237] on div "Check the wooded areas for enemies, but beware! There may not always be an enem…" at bounding box center [1066, 229] width 408 height 178
drag, startPoint x: 863, startPoint y: 237, endPoint x: 899, endPoint y: 249, distance: 38.1
drag, startPoint x: 899, startPoint y: 249, endPoint x: 875, endPoint y: 254, distance: 24.4
click at [875, 254] on div "var enemy = hero . findNearestEnemy ( ) ; if ( enemy ) { // Attack! }" at bounding box center [1066, 262] width 401 height 38
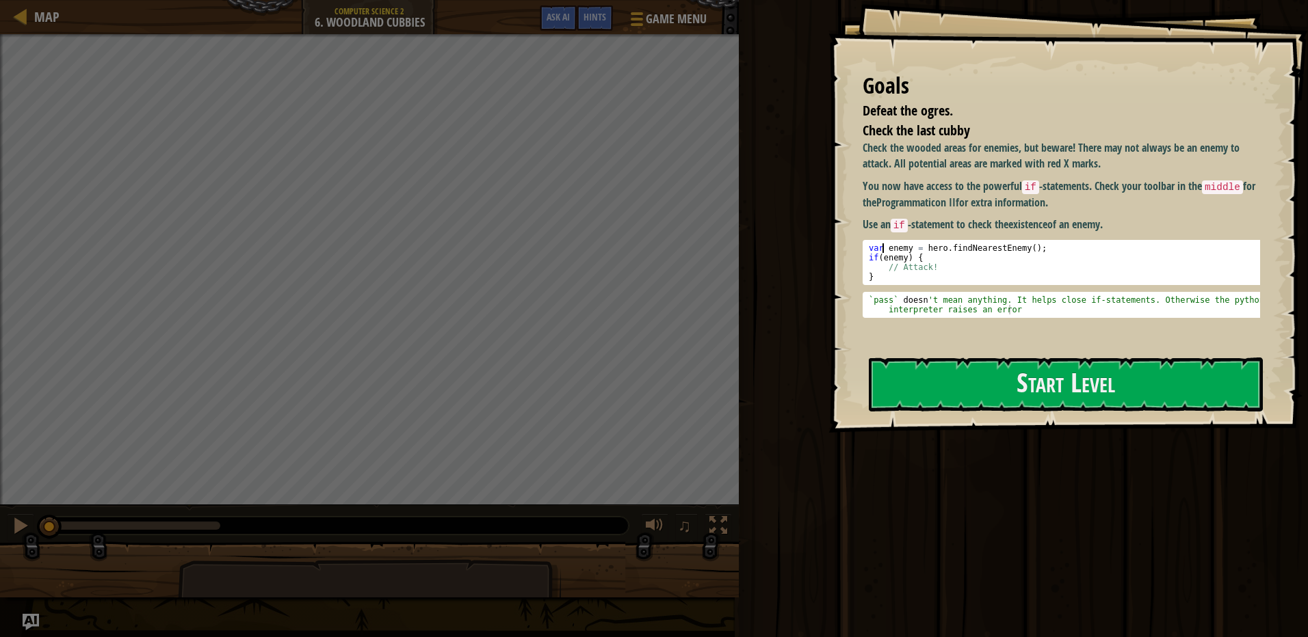
drag, startPoint x: 884, startPoint y: 252, endPoint x: 865, endPoint y: 276, distance: 30.2
click at [866, 276] on div "var enemy = hero . findNearestEnemy ( ) ; if ( enemy ) { // Attack! }" at bounding box center [1066, 262] width 401 height 38
type textarea "}"
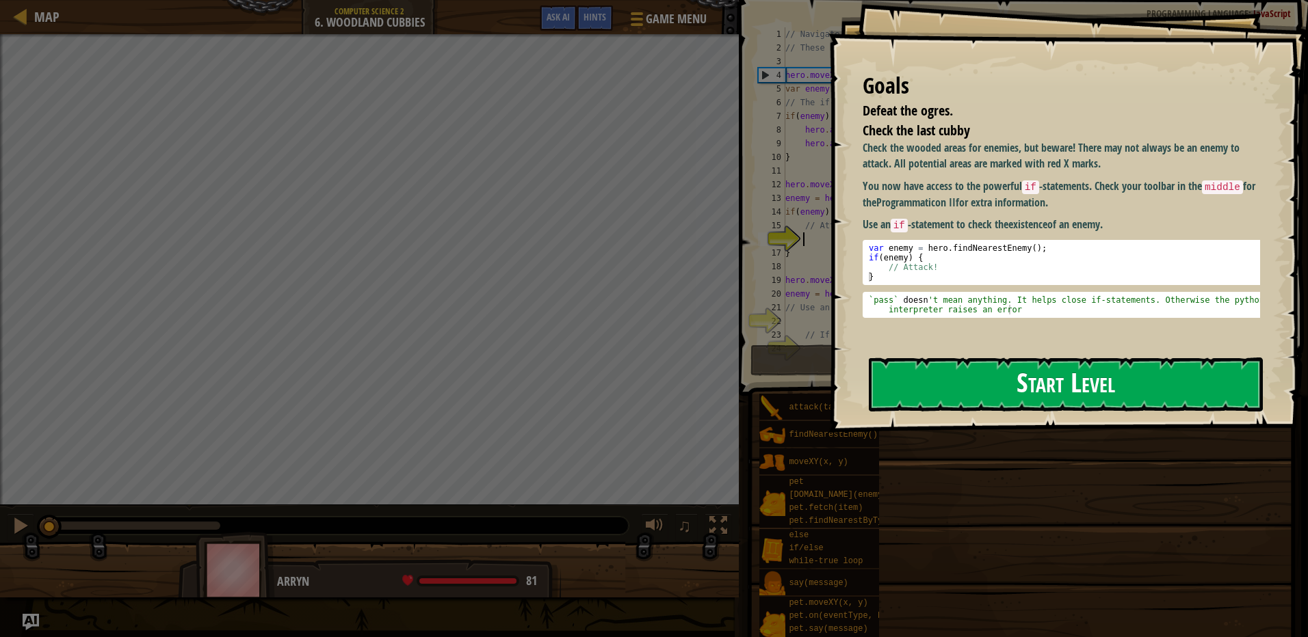
click at [904, 364] on button "Start Level" at bounding box center [1066, 385] width 394 height 54
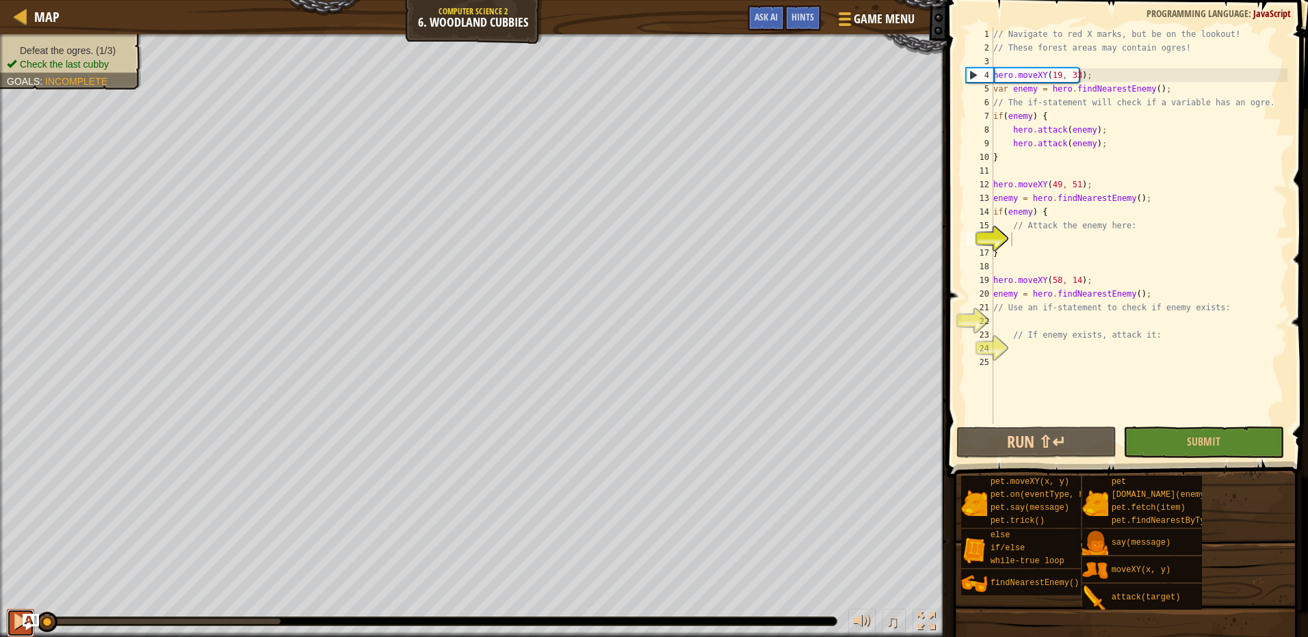
click at [19, 615] on div at bounding box center [21, 622] width 18 height 18
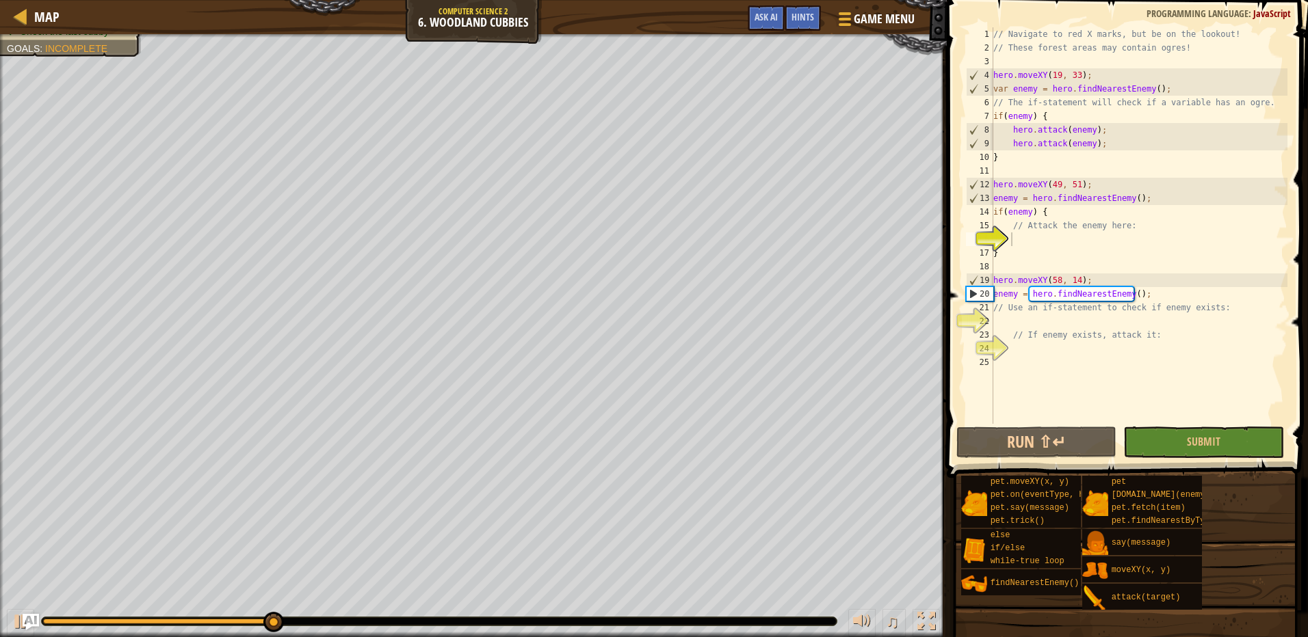
click at [5, 615] on div "♫" at bounding box center [473, 618] width 947 height 41
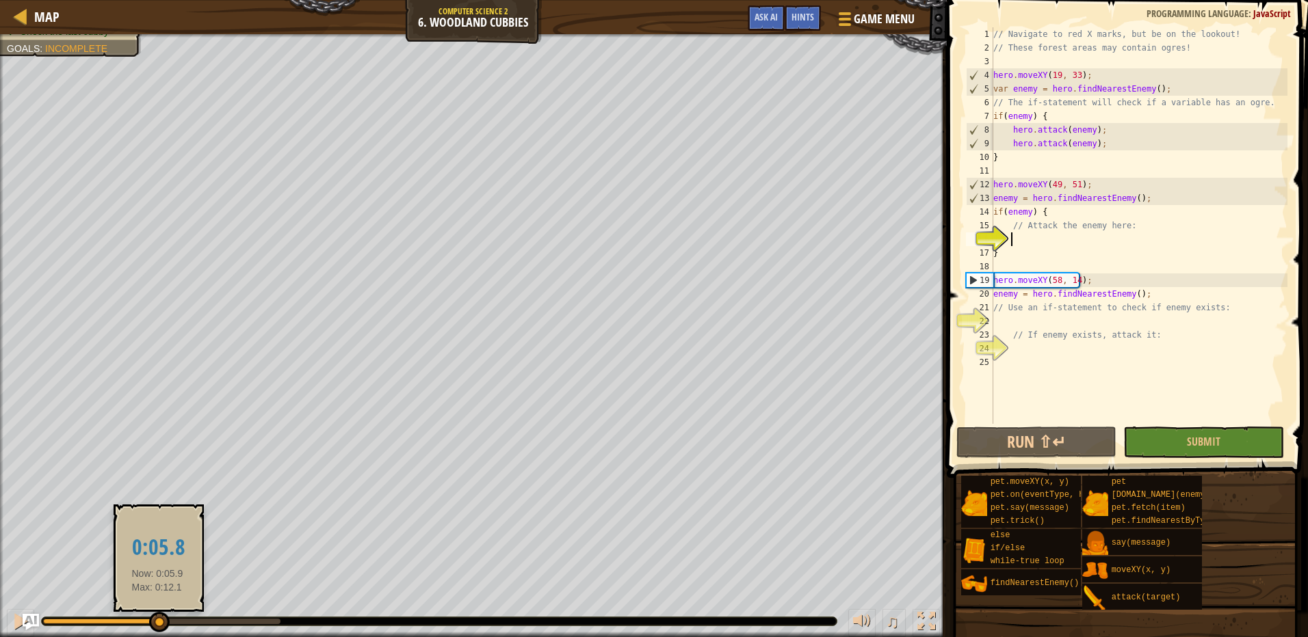
drag, startPoint x: 282, startPoint y: 613, endPoint x: 157, endPoint y: 613, distance: 124.5
click at [157, 613] on div at bounding box center [159, 622] width 21 height 21
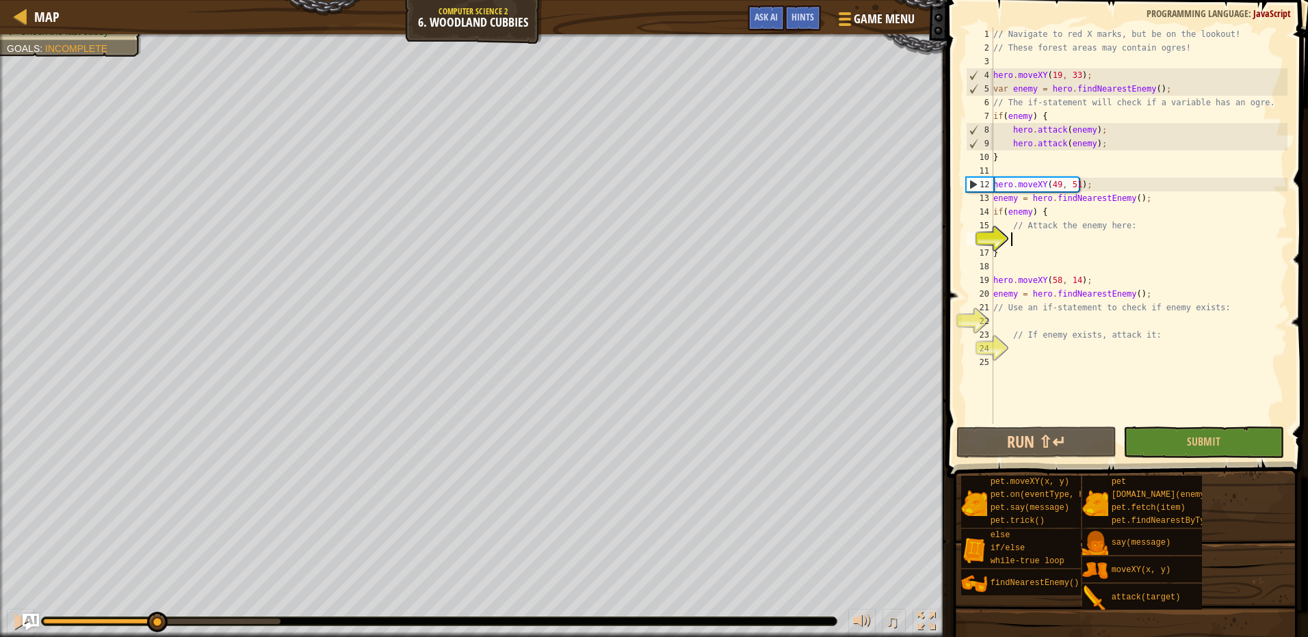
click at [156, 578] on div "Defeat the ogres. (1/3) Check the last cubby Goals : Incomplete ♫ Arryn 77 x: 4…" at bounding box center [654, 335] width 1308 height 603
drag, startPoint x: 1008, startPoint y: 126, endPoint x: 1110, endPoint y: 147, distance: 104.1
click at [1110, 147] on div "// Navigate to red X marks, but be on the lookout! // These forest areas may co…" at bounding box center [1138, 239] width 297 height 424
click at [1035, 231] on div "// Navigate to red X marks, but be on the lookout! // These forest areas may co…" at bounding box center [1138, 239] width 297 height 424
click at [1009, 226] on div "// Navigate to red X marks, but be on the lookout! // These forest areas may co…" at bounding box center [1138, 239] width 297 height 424
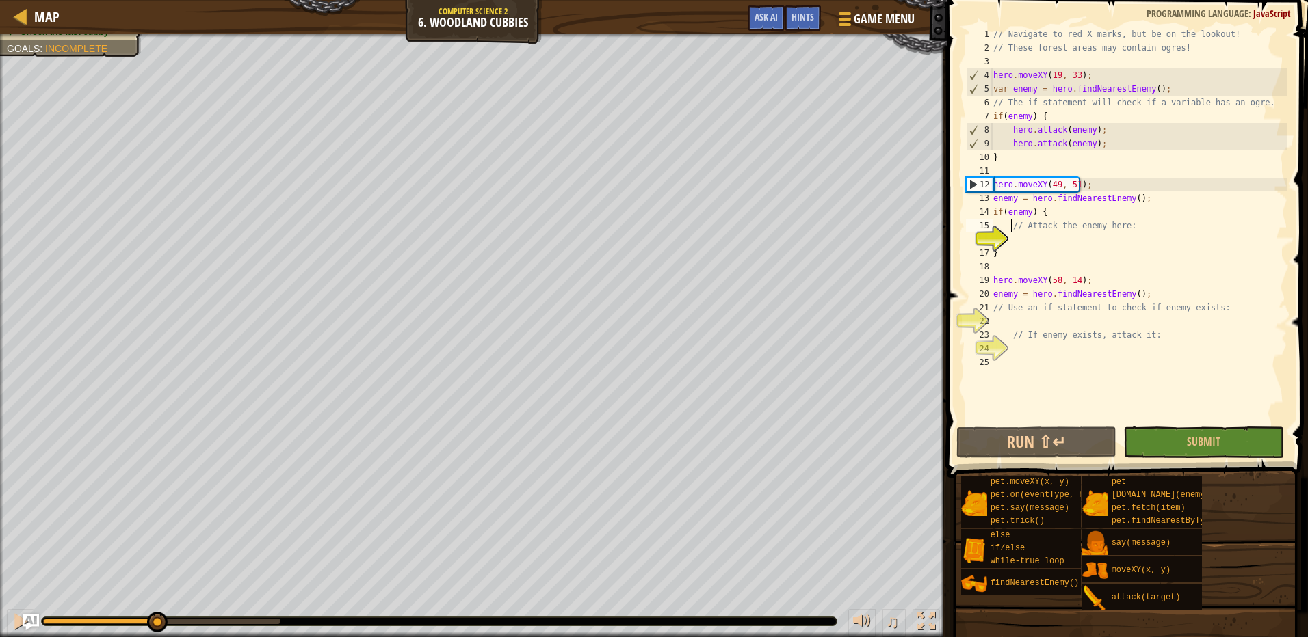
paste textarea "hero.attack(enemy);"
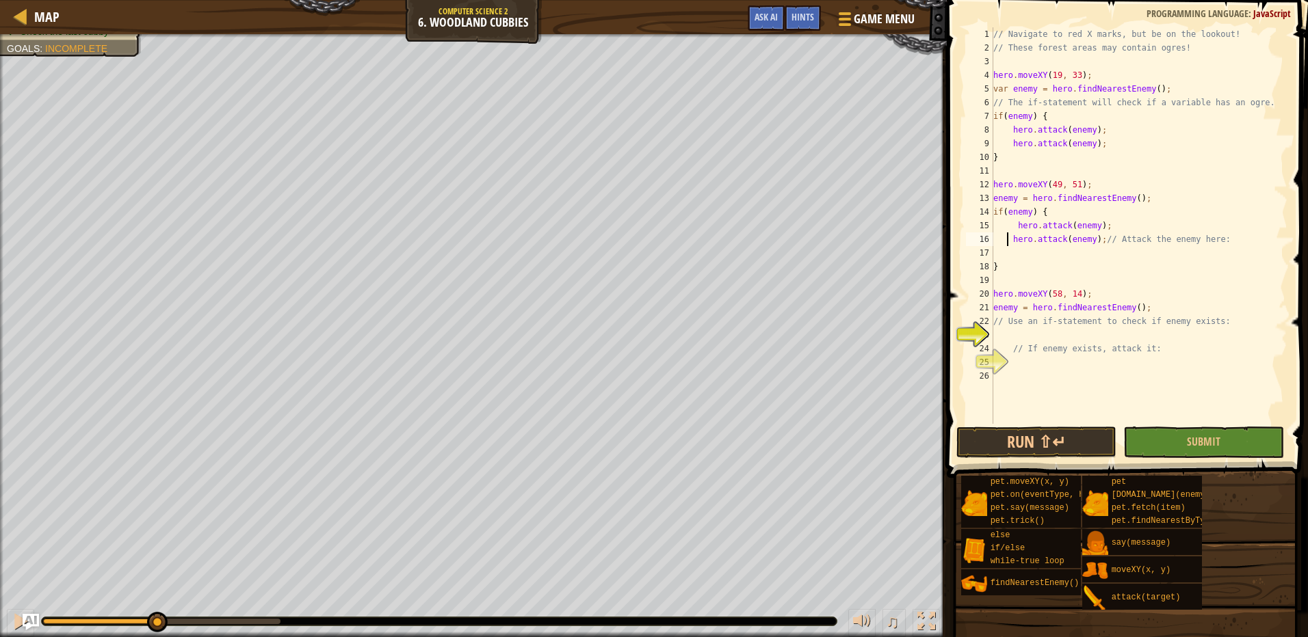
click at [1008, 239] on div "// Navigate to red X marks, but be on the lookout! // These forest areas may co…" at bounding box center [1138, 239] width 297 height 424
click at [1032, 442] on button "Run ⇧↵" at bounding box center [1036, 442] width 161 height 31
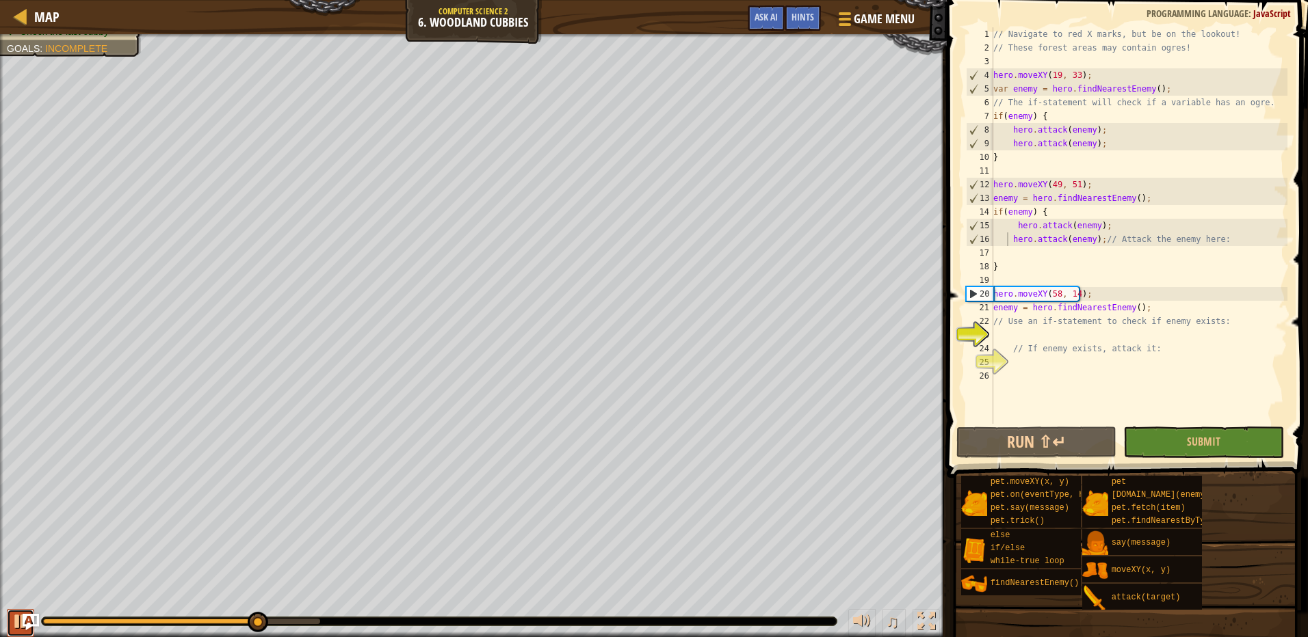
click at [12, 618] on div at bounding box center [21, 622] width 18 height 18
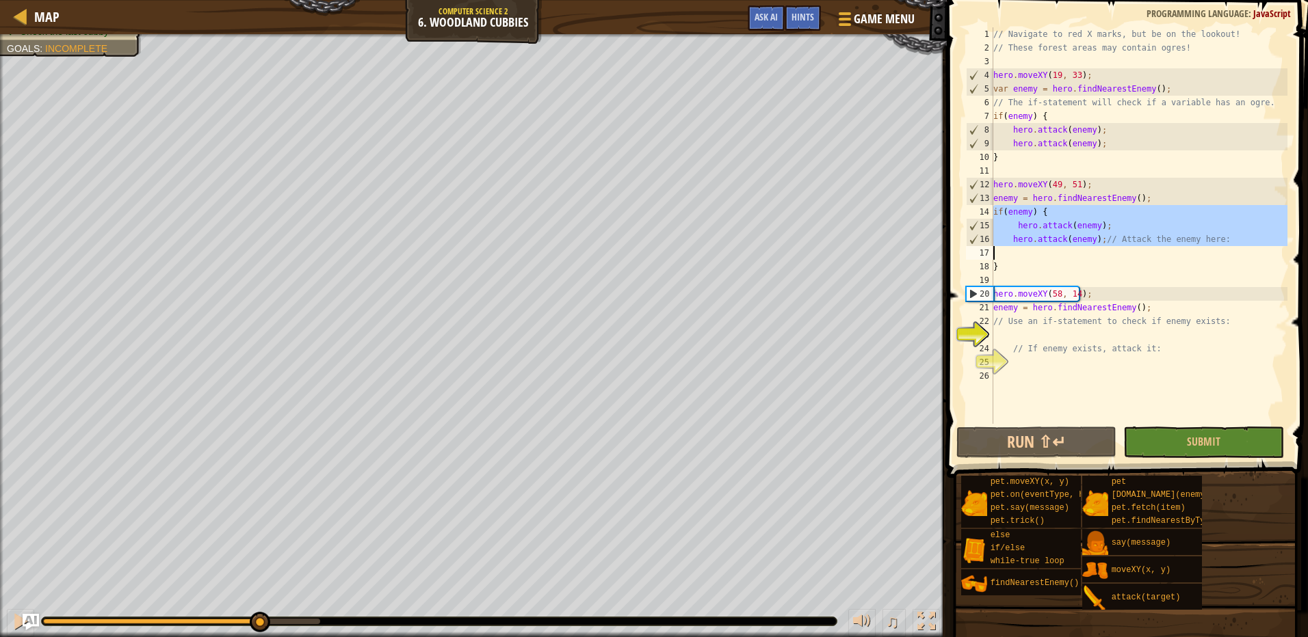
drag, startPoint x: 992, startPoint y: 211, endPoint x: 1096, endPoint y: 239, distance: 107.2
click at [1096, 239] on div "hero.attack(enemy);// Attack the enemy here: 1 2 3 4 5 6 7 8 9 10 11 12 13 14 1…" at bounding box center [1125, 225] width 324 height 397
click at [1178, 235] on div "// Navigate to red X marks, but be on the lookout! // These forest areas may co…" at bounding box center [1138, 225] width 297 height 397
drag, startPoint x: 1097, startPoint y: 241, endPoint x: 991, endPoint y: 215, distance: 109.3
click at [991, 215] on div "hero.attack(enemy);// Attack the enemy here: 1 2 3 4 5 6 7 8 9 10 11 12 13 14 1…" at bounding box center [1125, 225] width 324 height 397
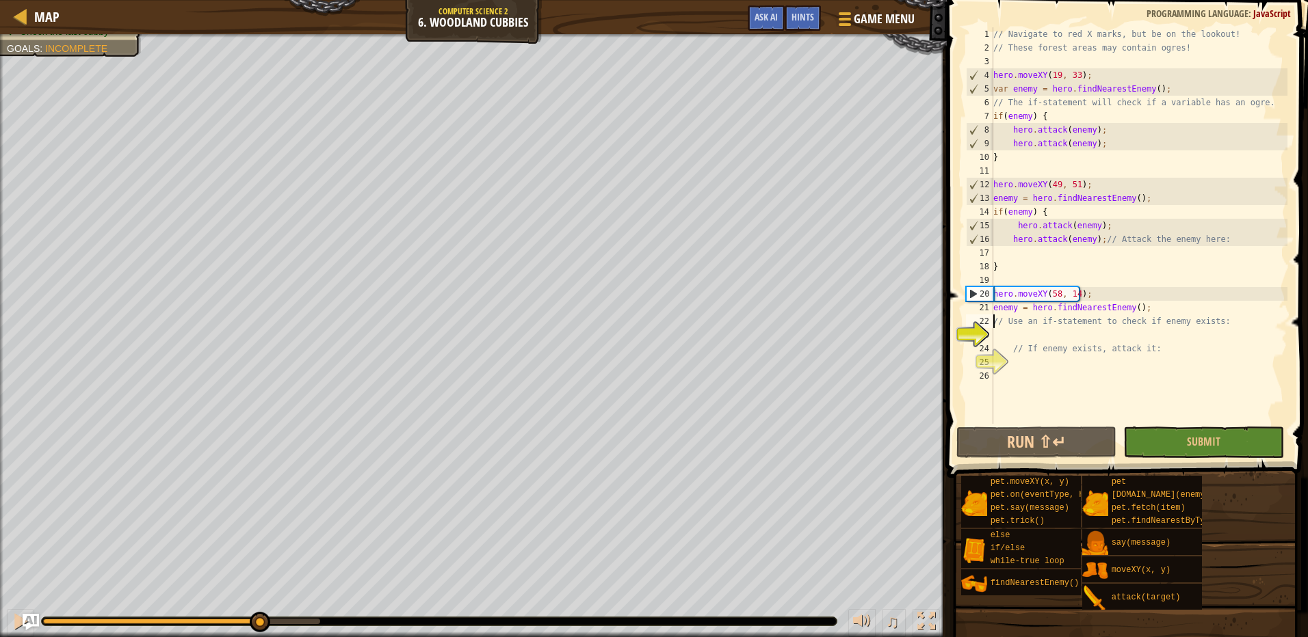
click at [994, 319] on div "// Navigate to red X marks, but be on the lookout! // These forest areas may co…" at bounding box center [1138, 239] width 297 height 424
type textarea "// Use an if-statement to check if enemy exists:"
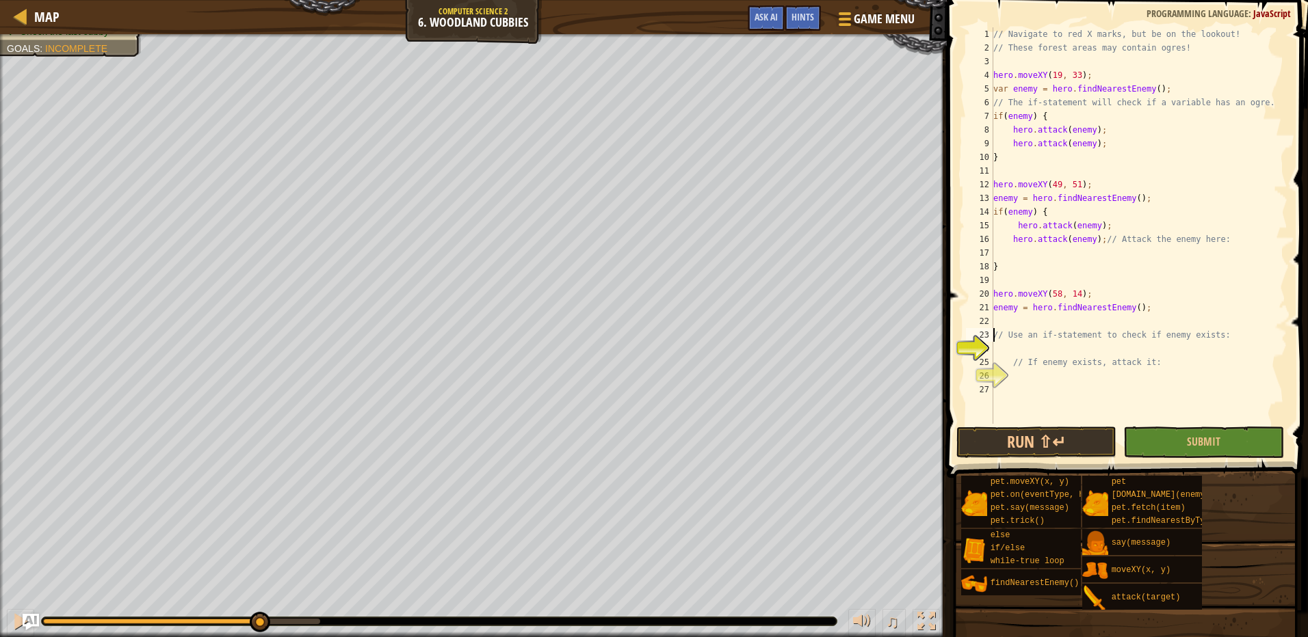
click at [1014, 326] on div "// Navigate to red X marks, but be on the lookout! // These forest areas may co…" at bounding box center [1138, 239] width 297 height 424
paste textarea "hero.attack(enemy);"
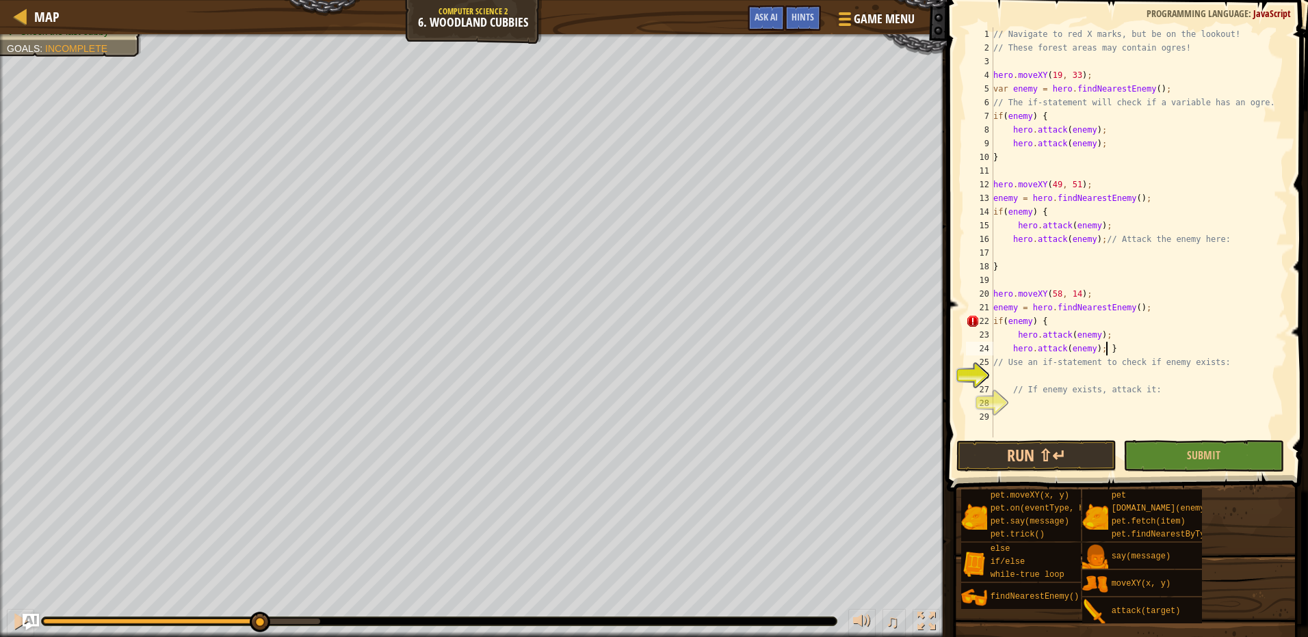
scroll to position [6, 8]
type textarea "hero.attack(enemy); }"
click at [1043, 443] on button "Run ⇧↵" at bounding box center [1036, 455] width 161 height 31
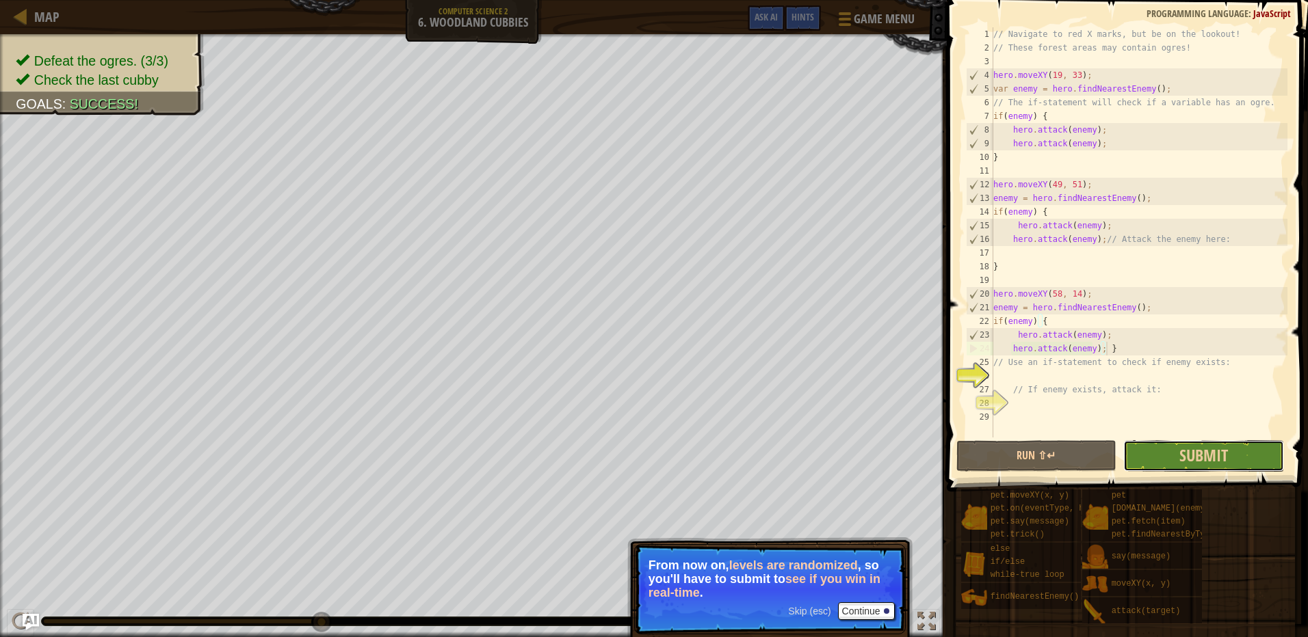
click at [1229, 445] on button "Submit" at bounding box center [1203, 455] width 161 height 31
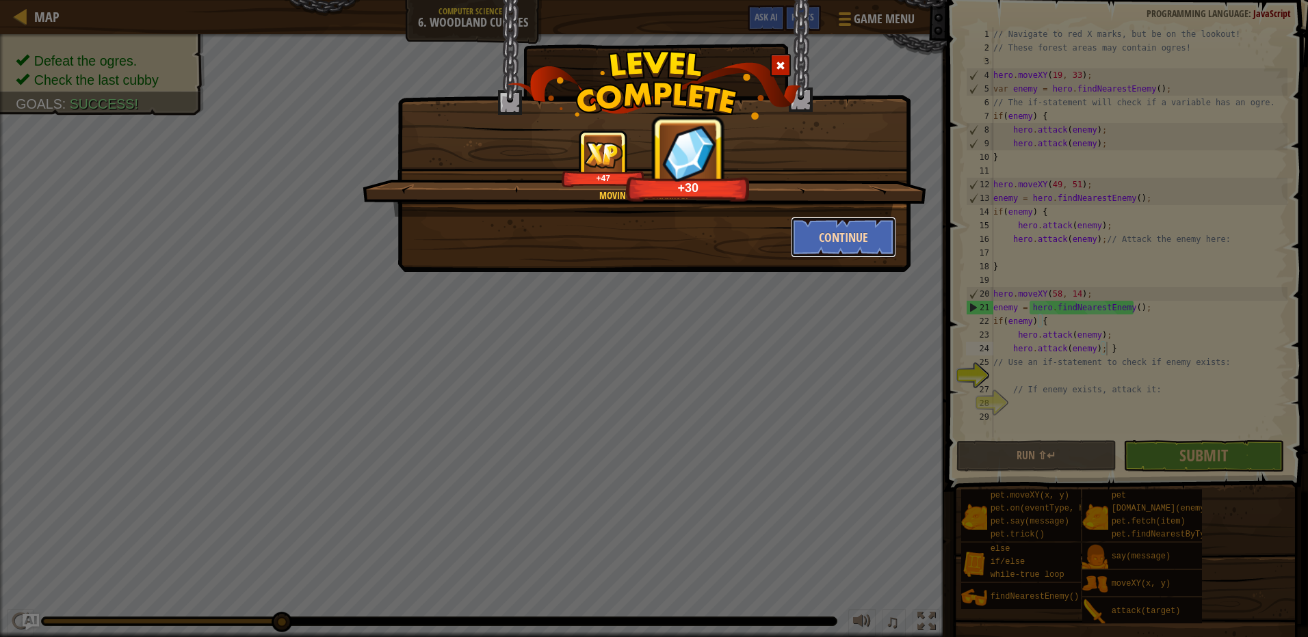
click at [838, 238] on button "Continue" at bounding box center [844, 237] width 106 height 41
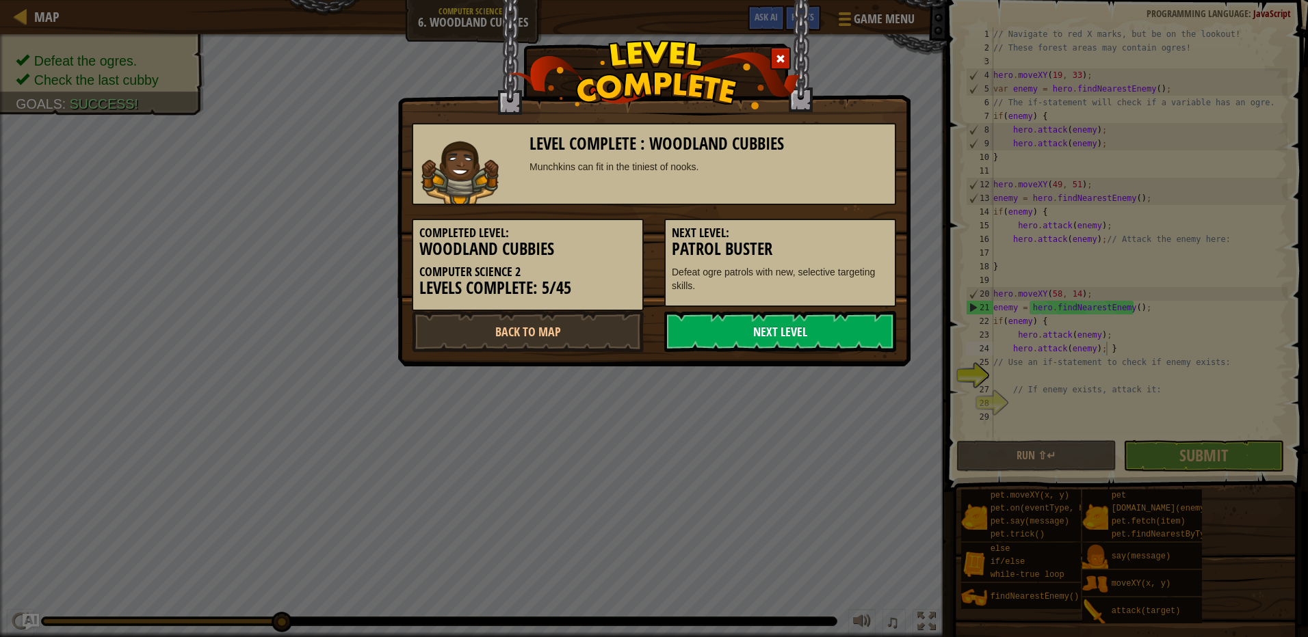
click at [784, 321] on link "Next Level" at bounding box center [780, 331] width 232 height 41
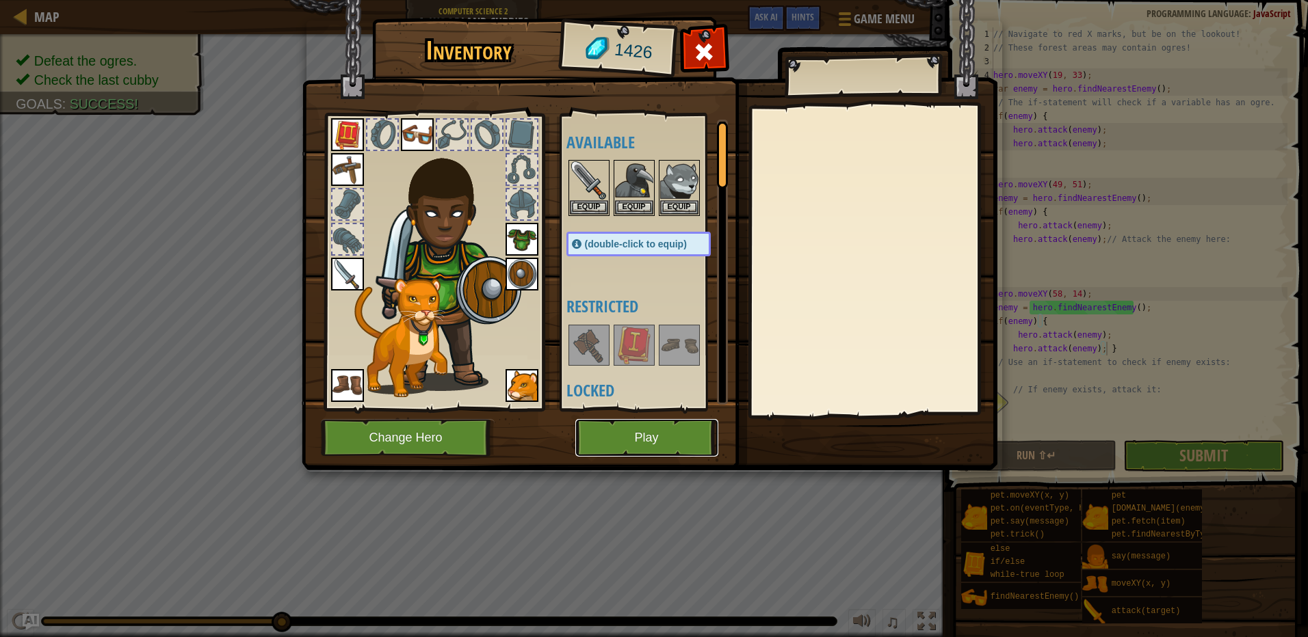
click at [692, 439] on button "Play" at bounding box center [646, 438] width 143 height 38
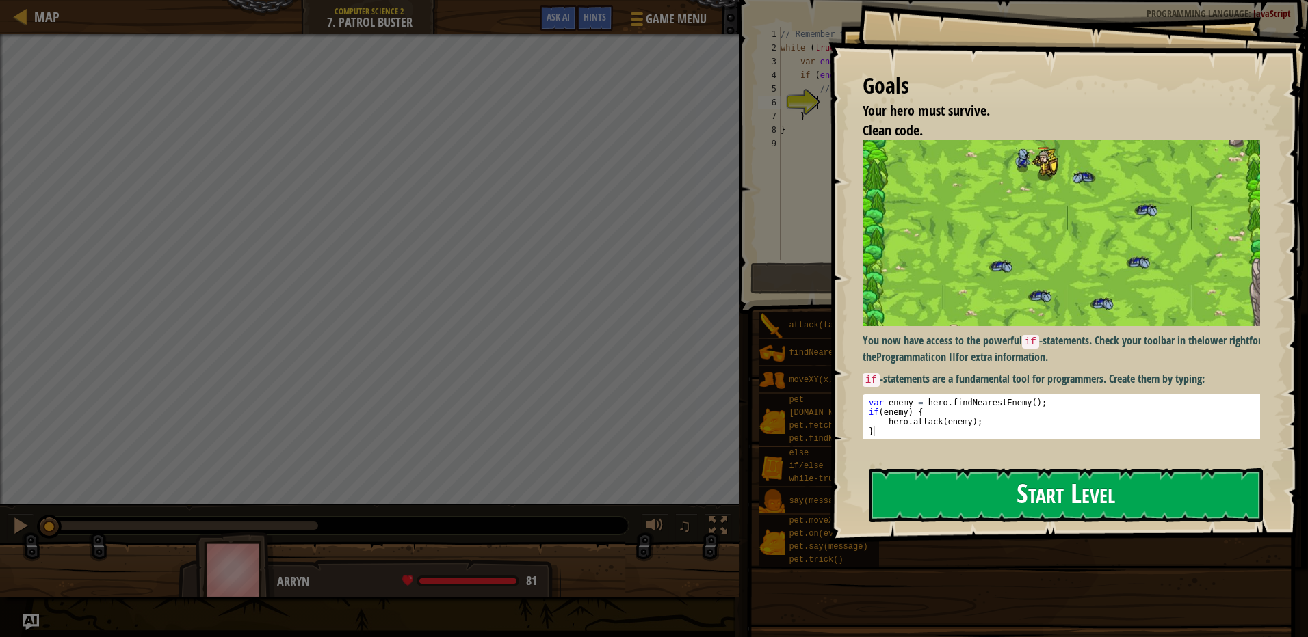
click at [1009, 509] on button "Start Level" at bounding box center [1066, 495] width 394 height 54
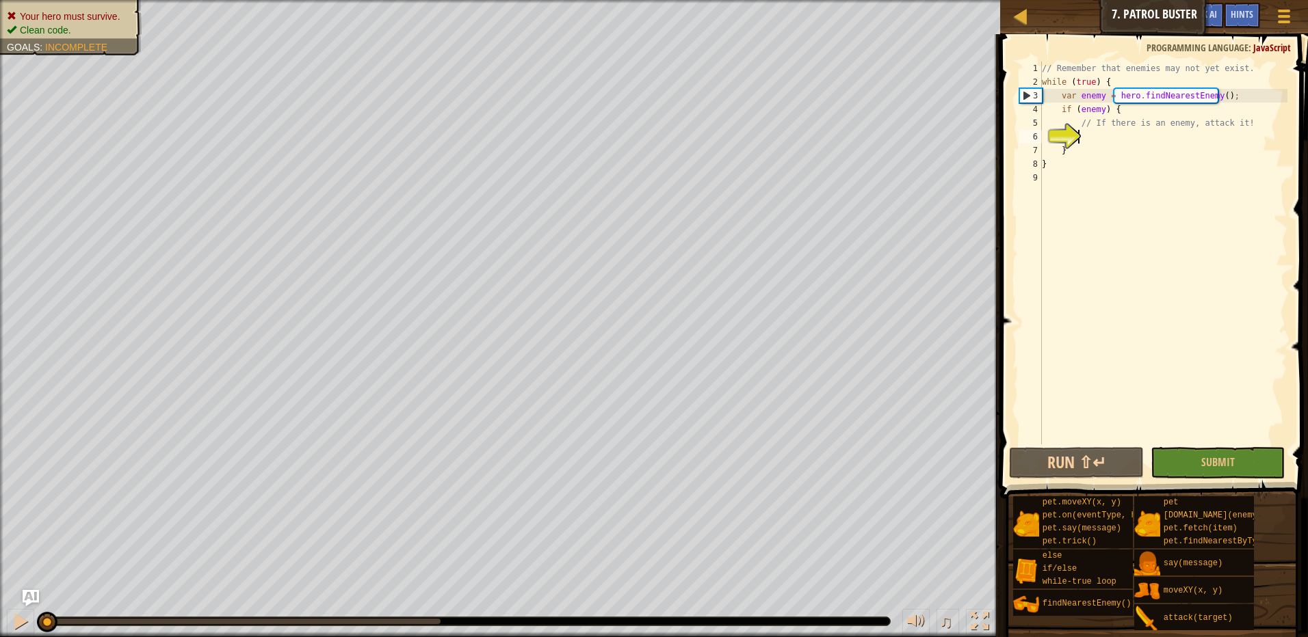
drag, startPoint x: 44, startPoint y: 616, endPoint x: -3, endPoint y: 667, distance: 68.7
click at [0, 0] on html "Map Computer Science 2 7. Patrol Buster Game Menu Done Hints Ask AI 1 ההההההההה…" at bounding box center [654, 0] width 1308 height 0
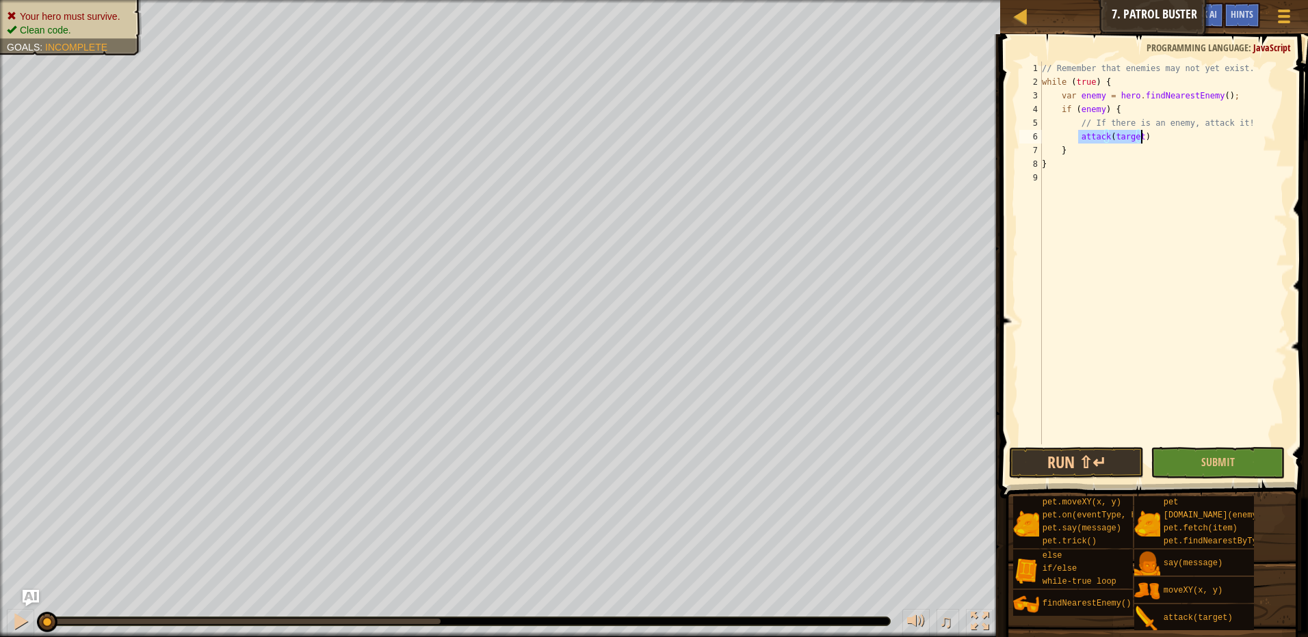
click at [1082, 133] on div "// Remember that enemies may not yet exist. while ( true ) { var enemy = hero .…" at bounding box center [1163, 253] width 248 height 383
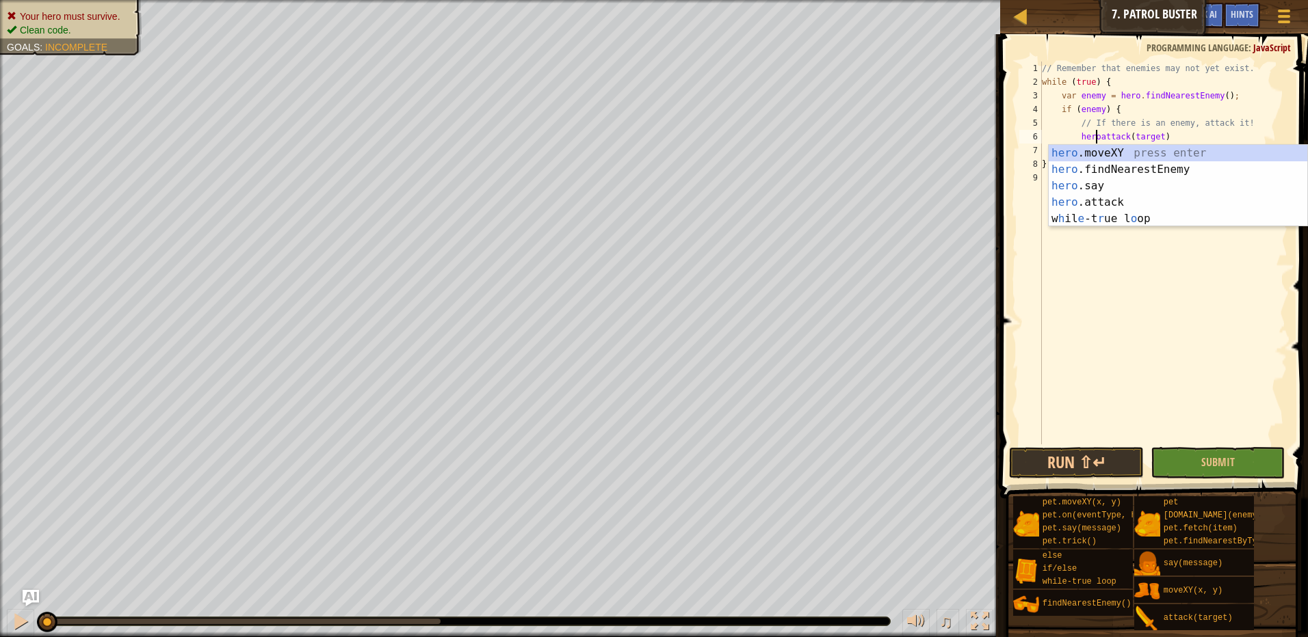
scroll to position [6, 5]
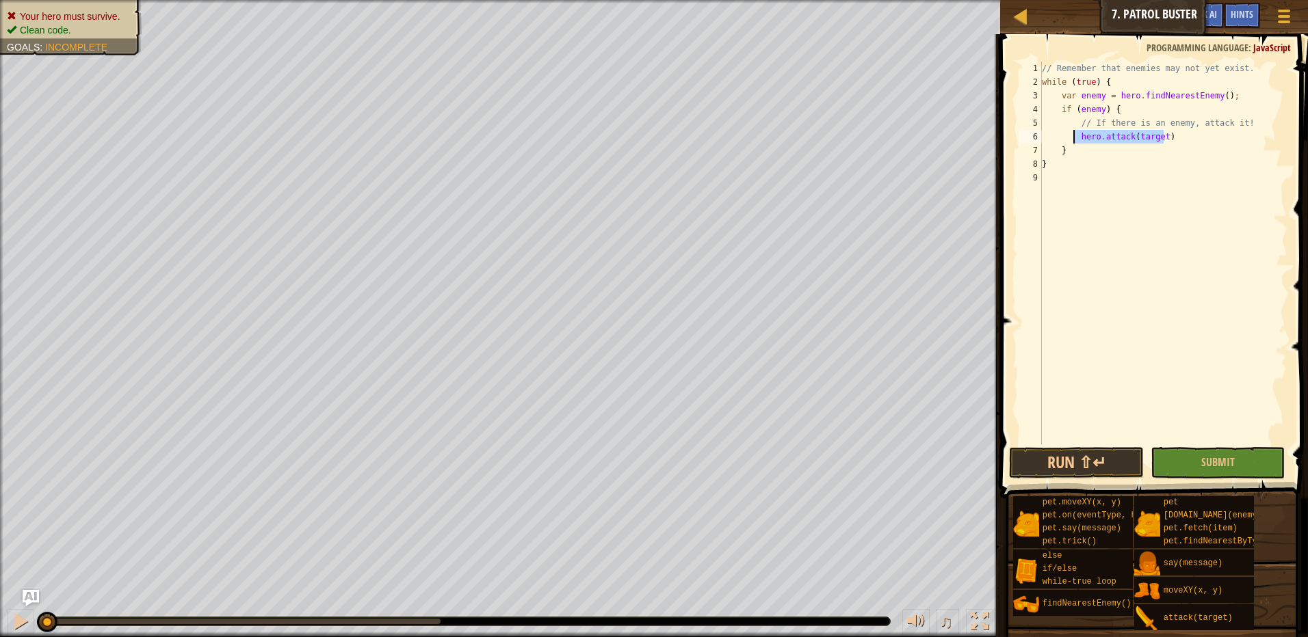
drag, startPoint x: 1169, startPoint y: 134, endPoint x: 1071, endPoint y: 133, distance: 97.8
click at [1071, 133] on div "// Remember that enemies may not yet exist. while ( true ) { var enemy = hero .…" at bounding box center [1163, 267] width 248 height 410
drag, startPoint x: 1083, startPoint y: 132, endPoint x: 1052, endPoint y: 124, distance: 31.9
click at [1048, 124] on div "// Remember that enemies may not yet exist. while ( true ) { var enemy = hero .…" at bounding box center [1163, 267] width 248 height 410
type textarea "// If there is an enemy, attack it!"
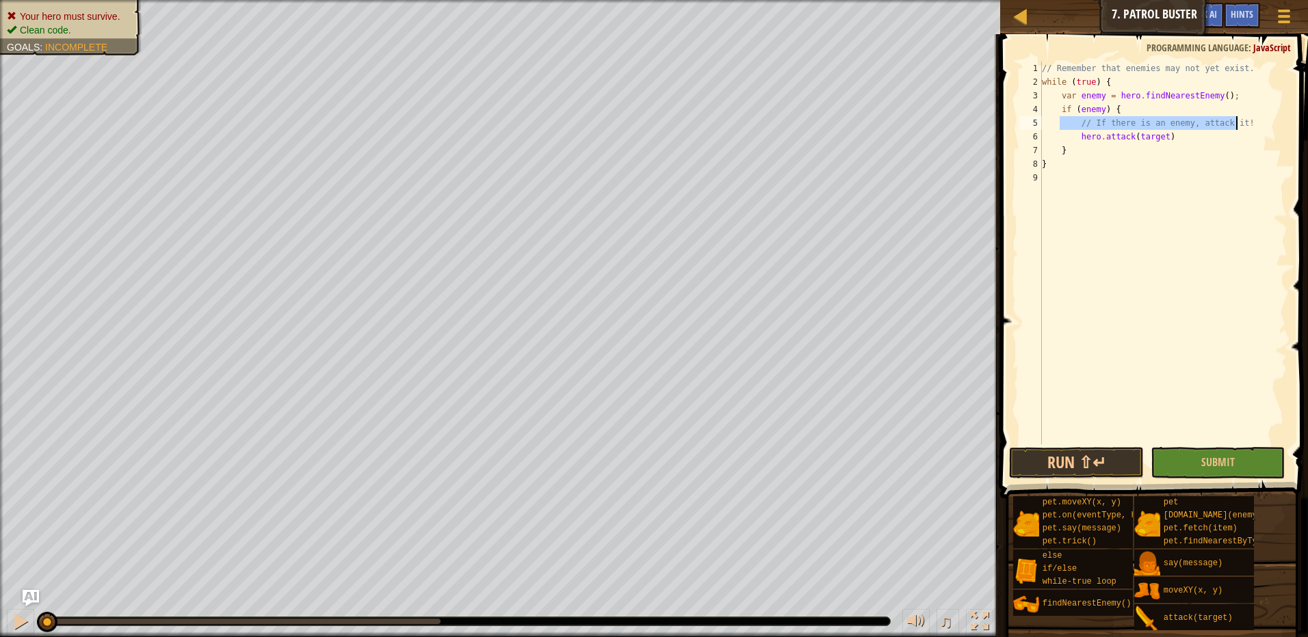
drag, startPoint x: 1061, startPoint y: 122, endPoint x: 1236, endPoint y: 119, distance: 174.4
click at [1236, 119] on div "// Remember that enemies may not yet exist. while ( true ) { var enemy = hero .…" at bounding box center [1163, 267] width 248 height 410
drag, startPoint x: 1180, startPoint y: 129, endPoint x: 1076, endPoint y: 124, distance: 104.1
click at [1076, 124] on div "// Remember that enemies may not yet exist. while ( true ) { var enemy = hero .…" at bounding box center [1163, 267] width 248 height 410
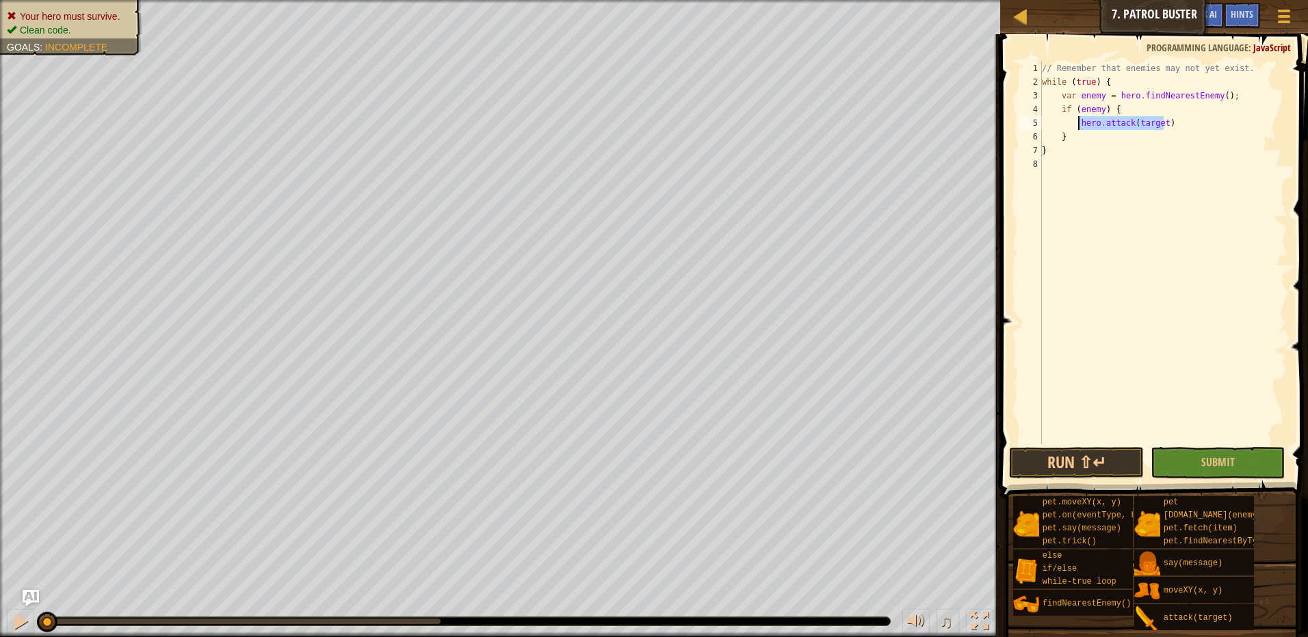
click at [1061, 138] on div "// Remember that enemies may not yet exist. while ( true ) { var enemy = hero .…" at bounding box center [1163, 267] width 248 height 410
type textarea "}"
click at [1081, 132] on div "// Remember that enemies may not yet exist. while ( true ) { var enemy = hero .…" at bounding box center [1163, 267] width 248 height 410
paste textarea "hero.attack(target)"
click at [1107, 460] on button "Run ⇧↵" at bounding box center [1076, 462] width 135 height 31
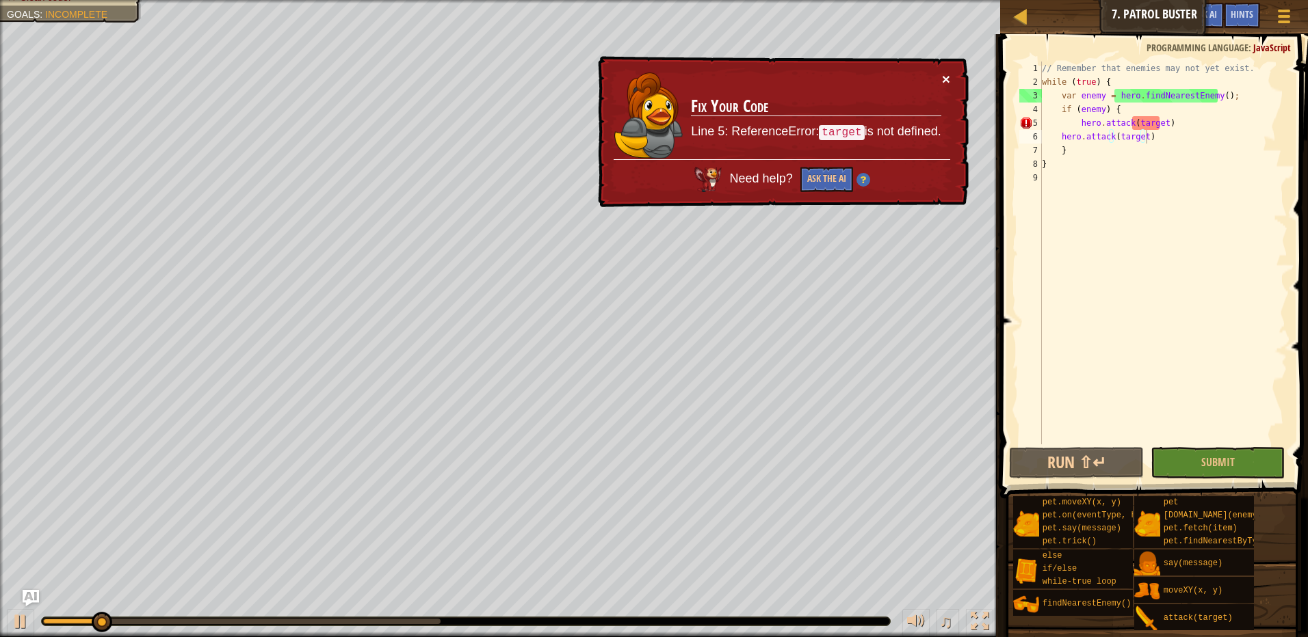
click at [946, 83] on button "×" at bounding box center [946, 79] width 8 height 14
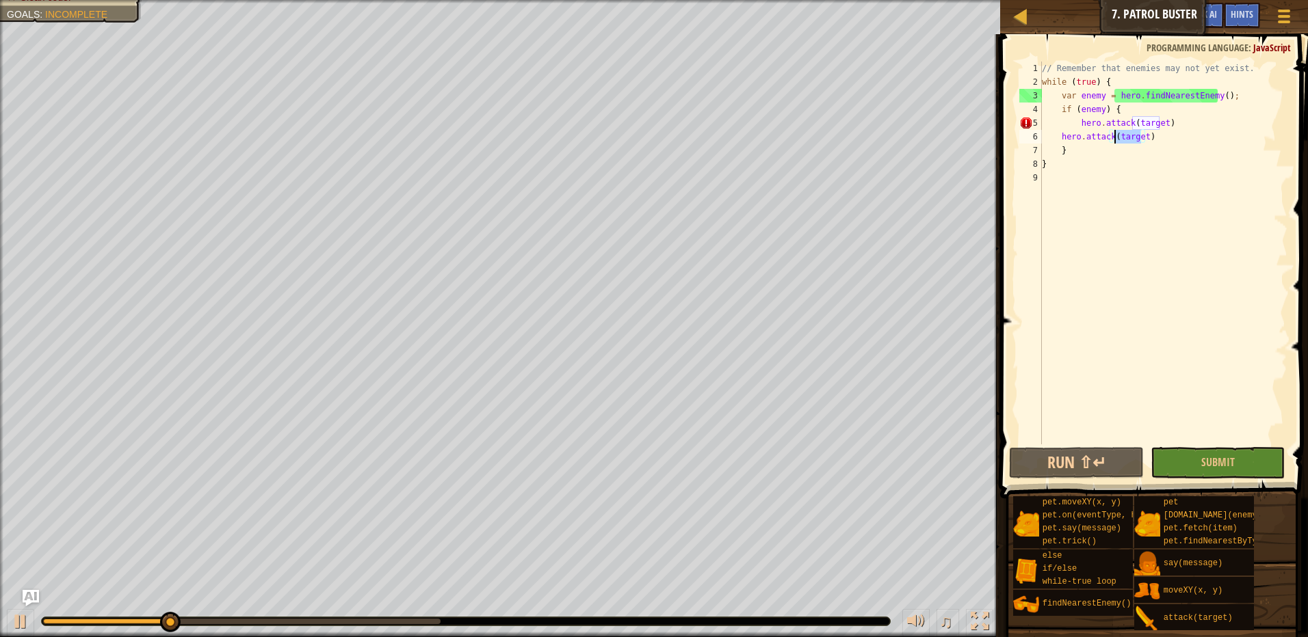
drag, startPoint x: 1142, startPoint y: 139, endPoint x: 1112, endPoint y: 137, distance: 30.2
click at [1112, 137] on div "// Remember that enemies may not yet exist. while ( true ) { var enemy = hero .…" at bounding box center [1163, 267] width 248 height 410
click at [24, 622] on div at bounding box center [21, 622] width 18 height 18
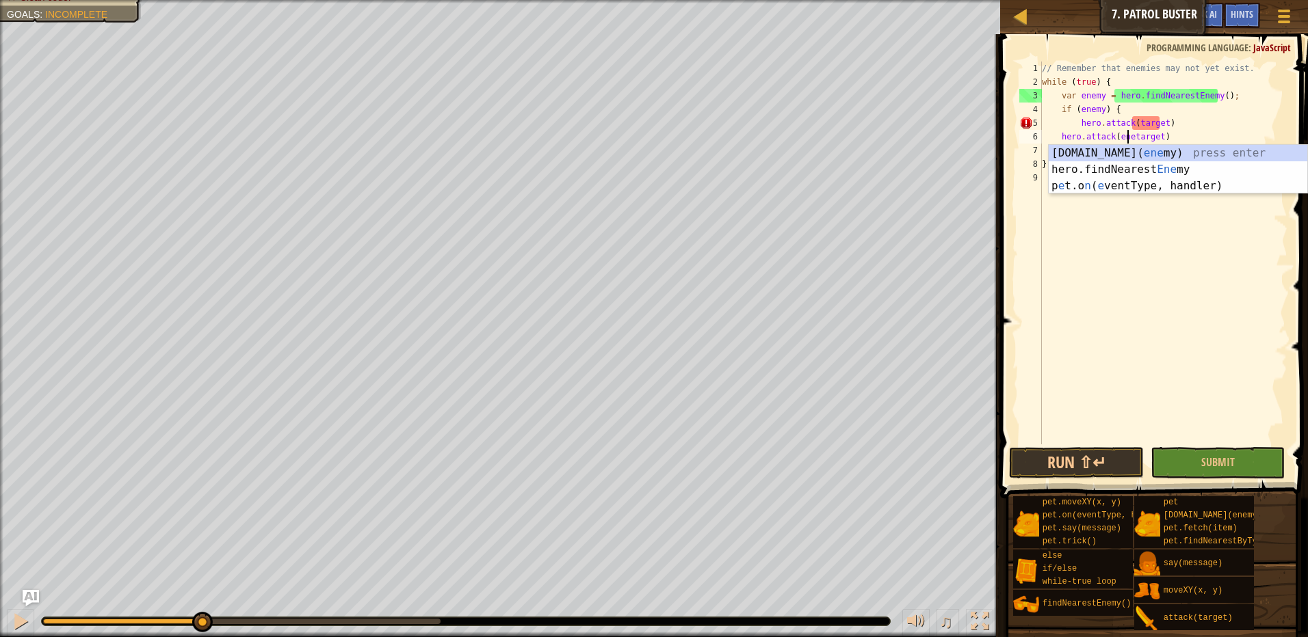
scroll to position [6, 8]
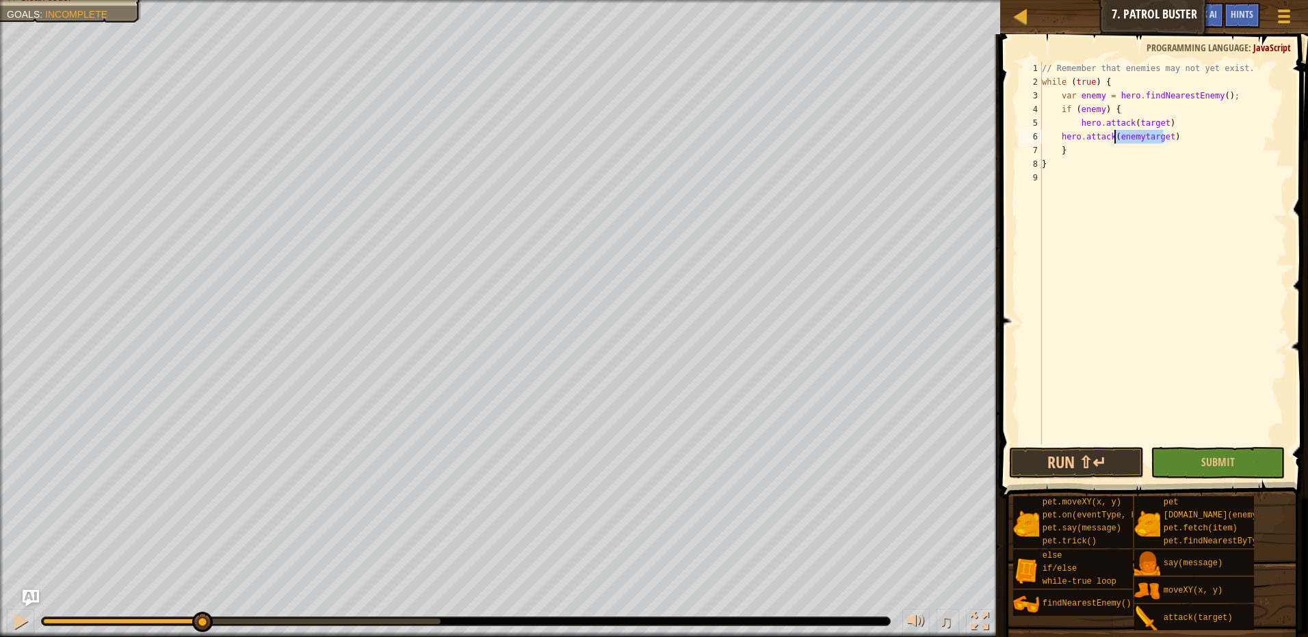
drag, startPoint x: 1143, startPoint y: 134, endPoint x: 1114, endPoint y: 142, distance: 30.5
click at [1114, 142] on div "// Remember that enemies may not yet exist. while ( true ) { var enemy = hero .…" at bounding box center [1163, 267] width 248 height 410
drag, startPoint x: 1130, startPoint y: 124, endPoint x: 1161, endPoint y: 126, distance: 30.8
click at [1161, 126] on div "// Remember that enemies may not yet exist. while ( true ) { var enemy = hero .…" at bounding box center [1163, 267] width 248 height 410
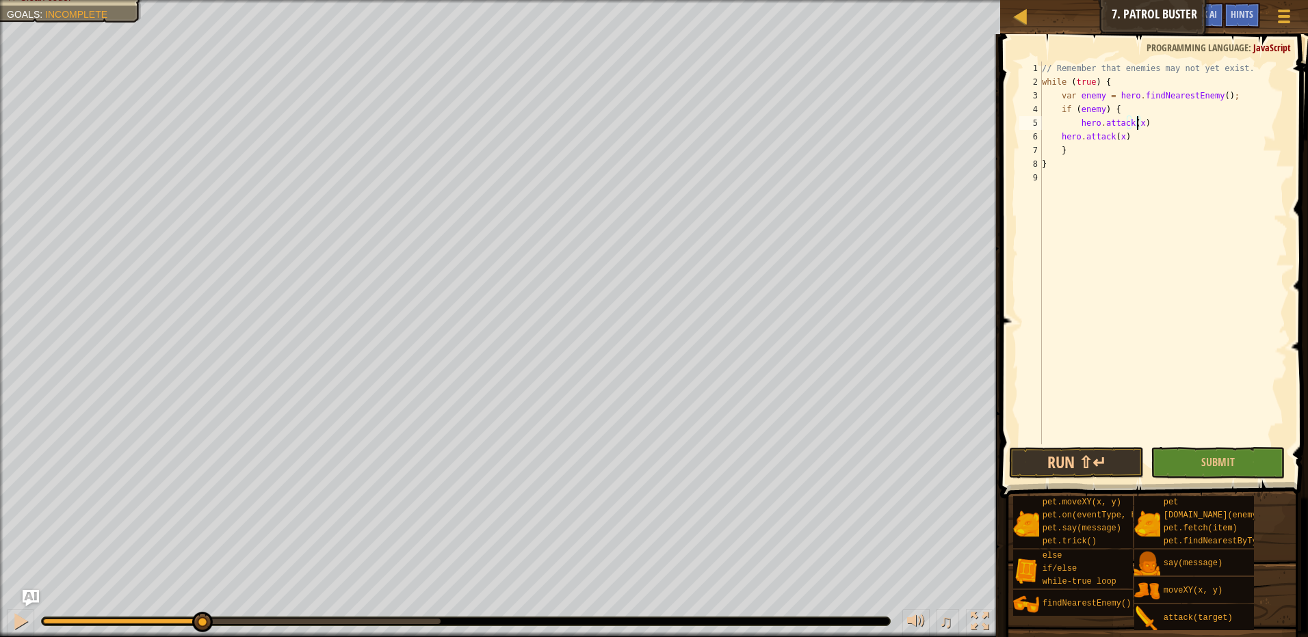
scroll to position [6, 8]
drag, startPoint x: 1099, startPoint y: 98, endPoint x: 1076, endPoint y: 97, distance: 22.6
click at [1076, 97] on div "// Remember that enemies may not yet exist. while ( true ) { var enemy = hero .…" at bounding box center [1163, 267] width 248 height 410
drag, startPoint x: 1078, startPoint y: 110, endPoint x: 1102, endPoint y: 116, distance: 24.6
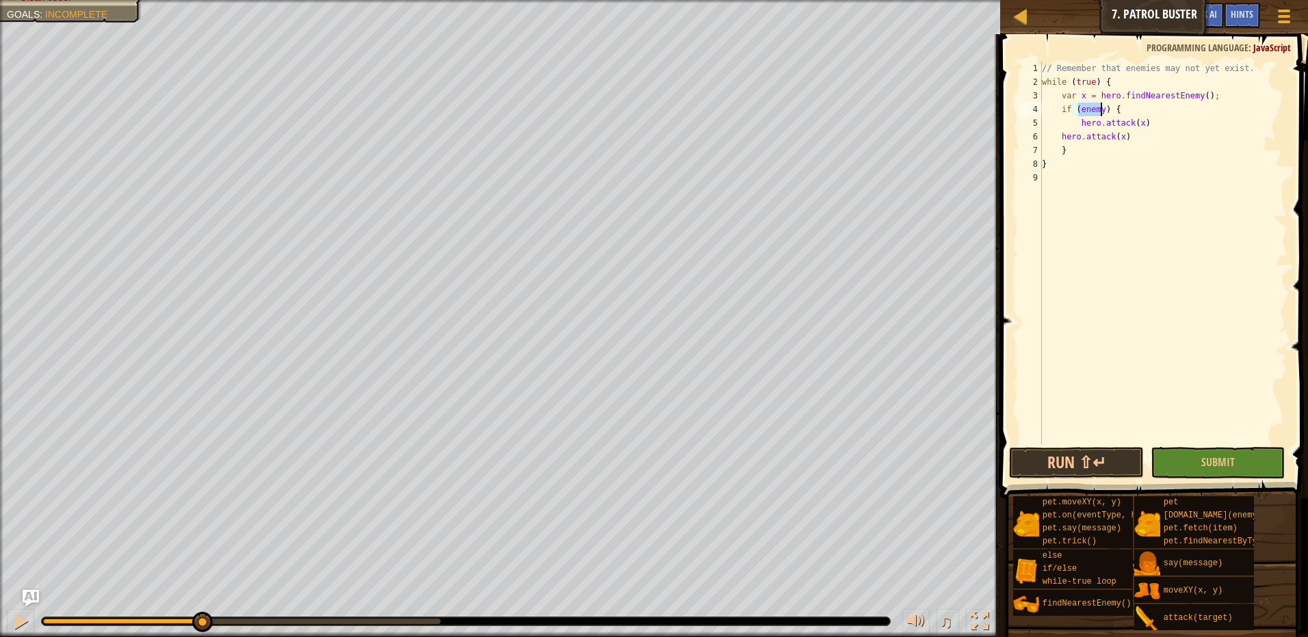
click at [1102, 116] on div "// Remember that enemies may not yet exist. while ( true ) { var x = hero . fin…" at bounding box center [1163, 267] width 248 height 410
type textarea "if (x) {"
click at [1107, 471] on button "Run ⇧↵" at bounding box center [1076, 462] width 135 height 31
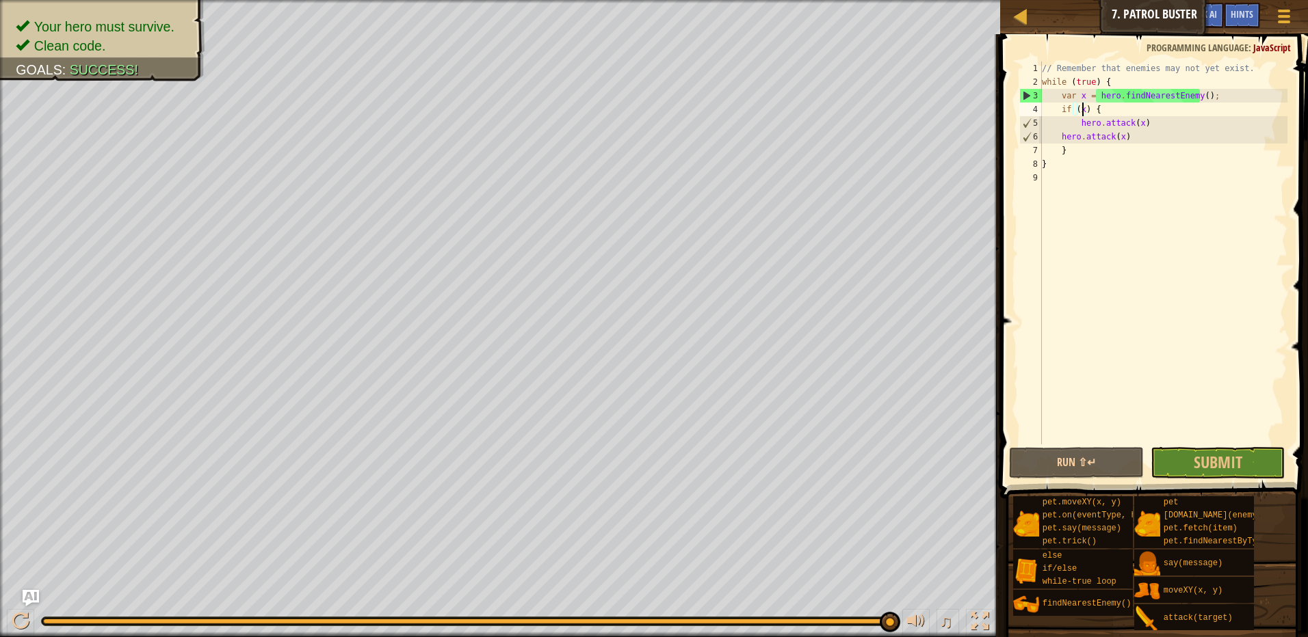
drag, startPoint x: 327, startPoint y: 622, endPoint x: 1235, endPoint y: 492, distance: 917.6
click at [973, 614] on div "♫" at bounding box center [500, 618] width 1000 height 41
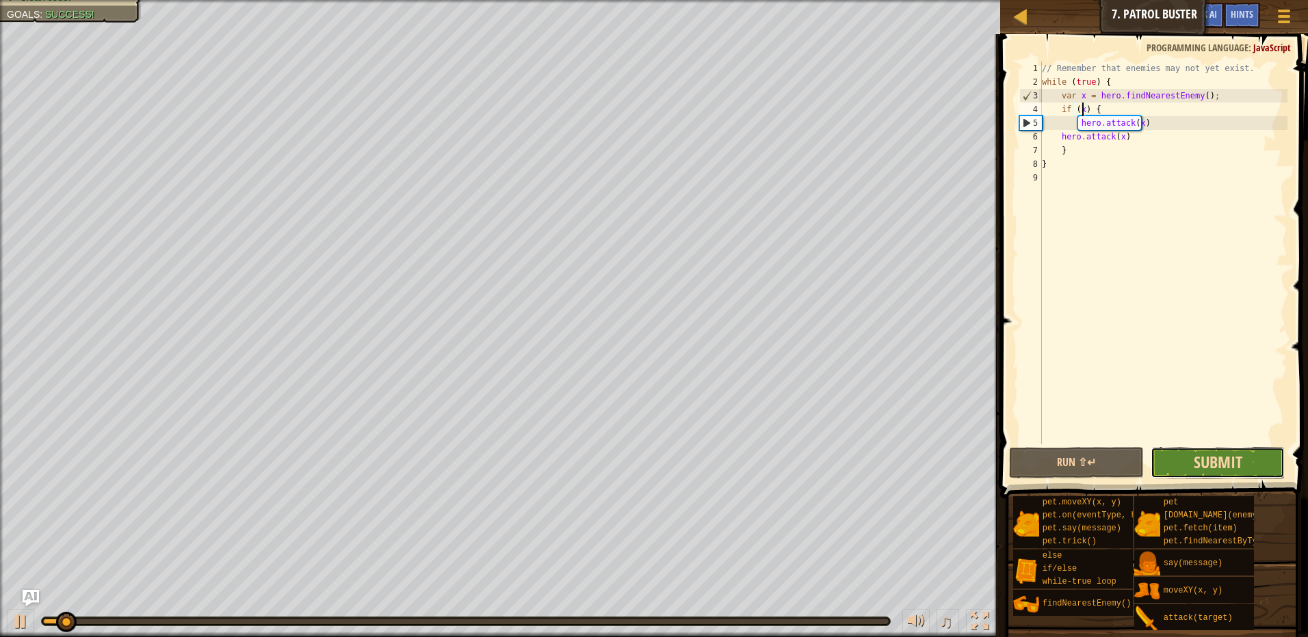
click at [1206, 460] on span "Submit" at bounding box center [1217, 462] width 49 height 22
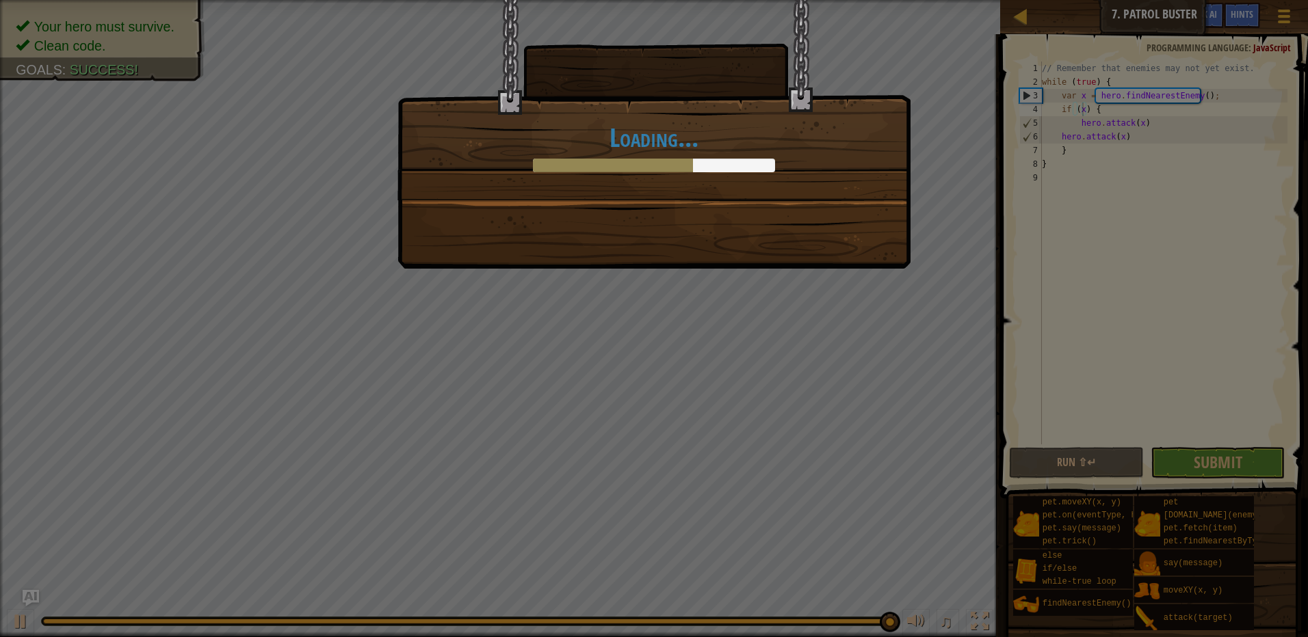
drag, startPoint x: 1221, startPoint y: 454, endPoint x: 711, endPoint y: 187, distance: 576.6
click at [711, 187] on div "Loading..." at bounding box center [654, 318] width 1308 height 637
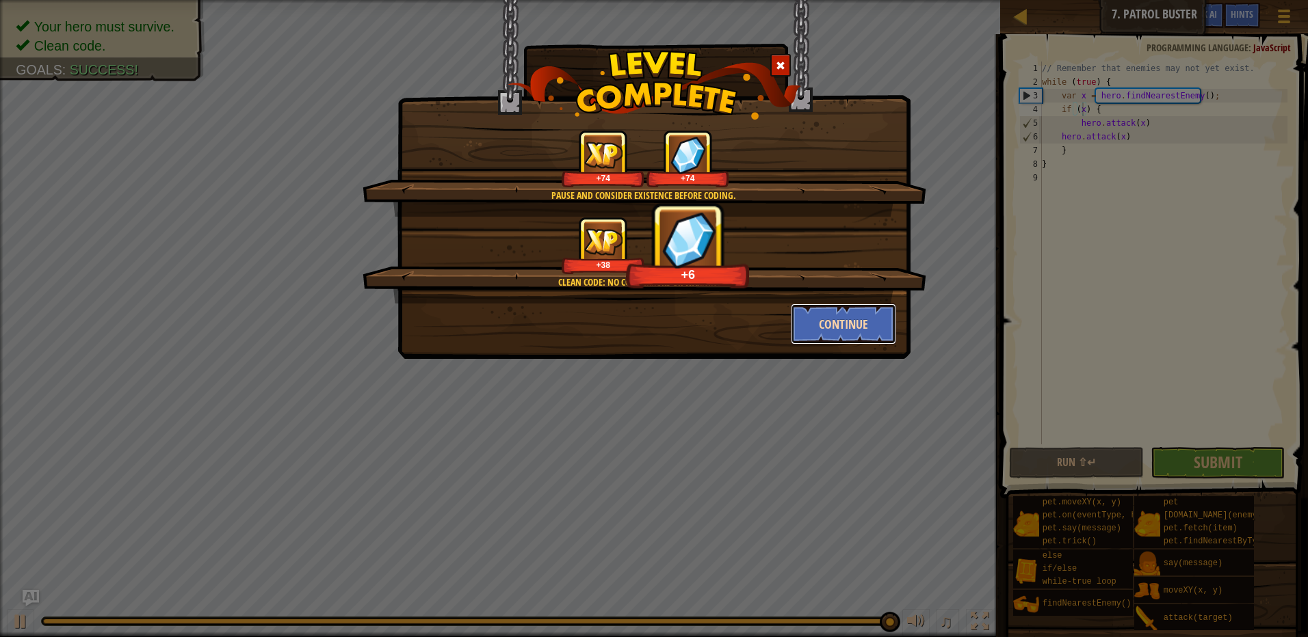
click at [862, 322] on button "Continue" at bounding box center [844, 324] width 106 height 41
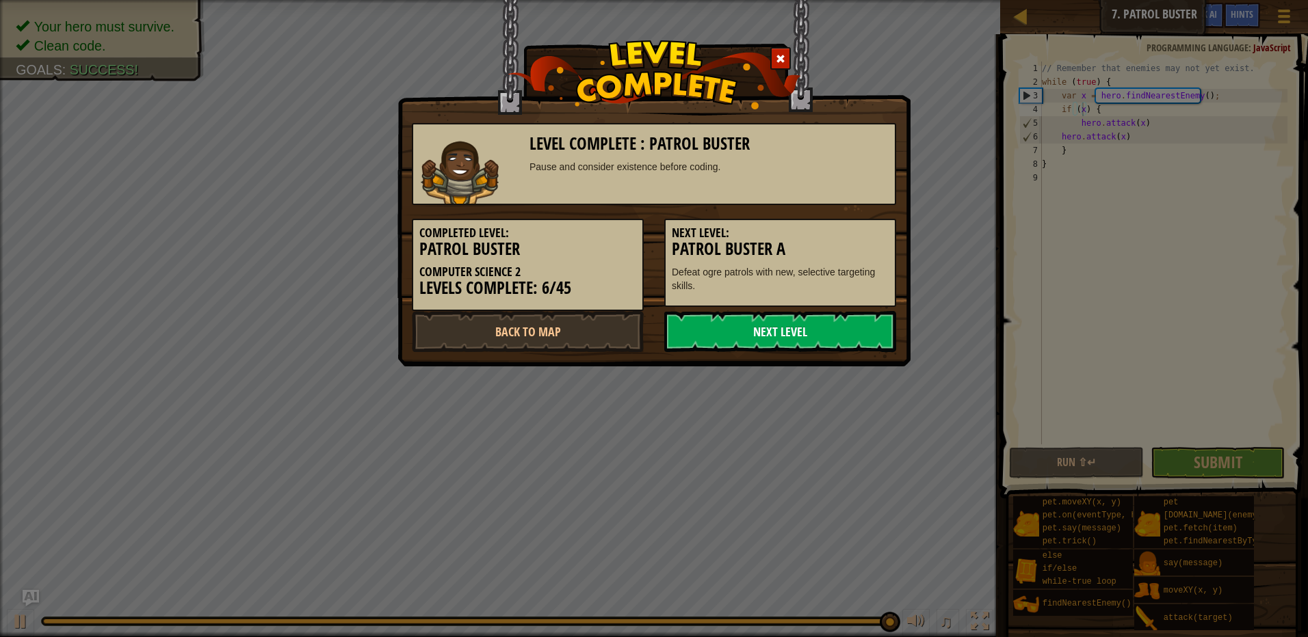
click at [822, 337] on link "Next Level" at bounding box center [780, 331] width 232 height 41
click at [809, 326] on link "Next Level" at bounding box center [780, 331] width 232 height 41
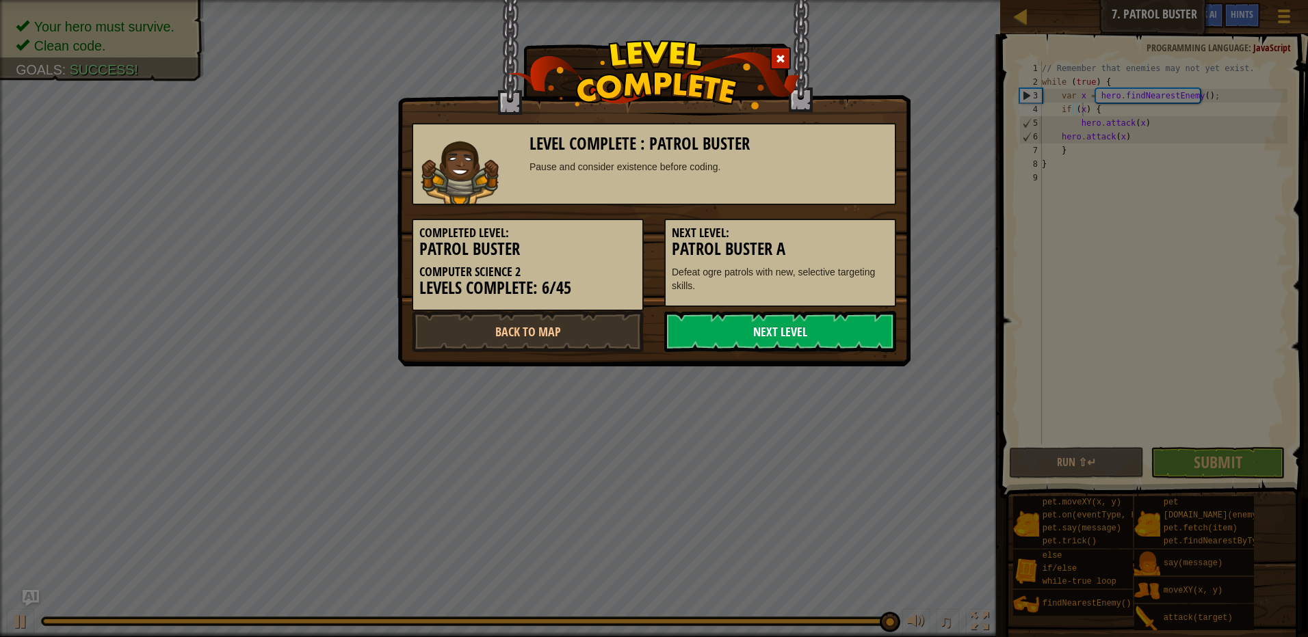
click at [809, 326] on link "Next Level" at bounding box center [780, 331] width 232 height 41
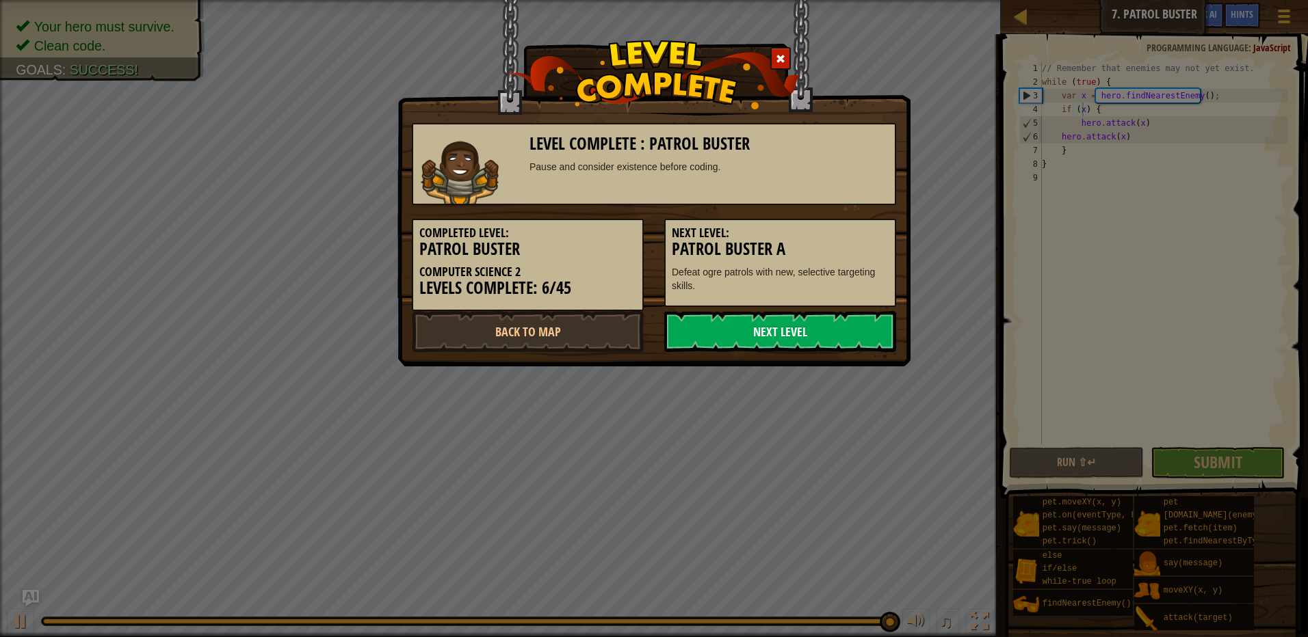
click at [809, 326] on link "Next Level" at bounding box center [780, 331] width 232 height 41
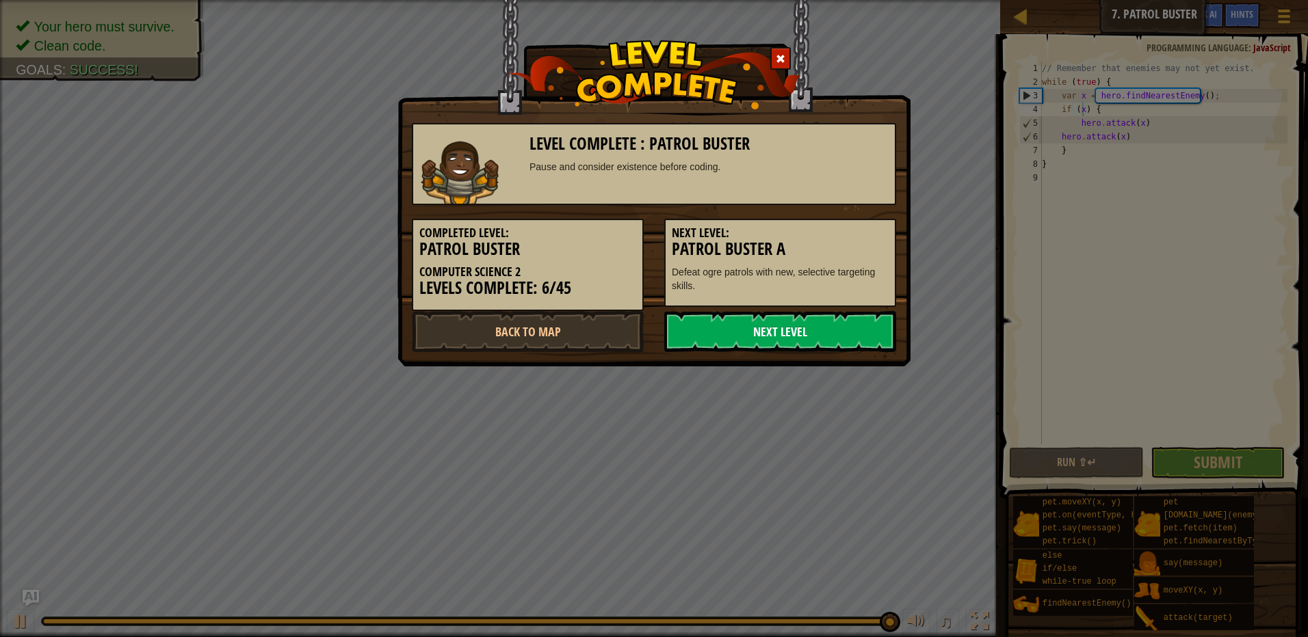
click at [809, 326] on link "Next Level" at bounding box center [780, 331] width 232 height 41
click at [812, 329] on link "Next Level" at bounding box center [780, 331] width 232 height 41
click at [814, 326] on link "Next Level" at bounding box center [780, 331] width 232 height 41
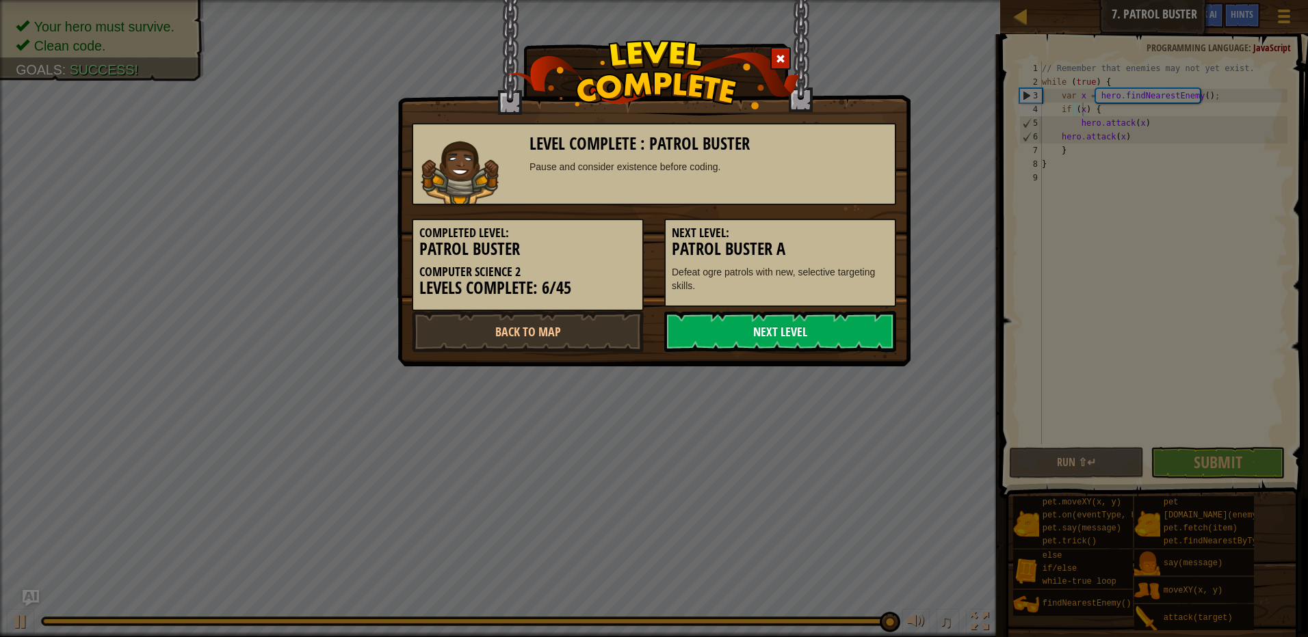
click at [814, 326] on link "Next Level" at bounding box center [780, 331] width 232 height 41
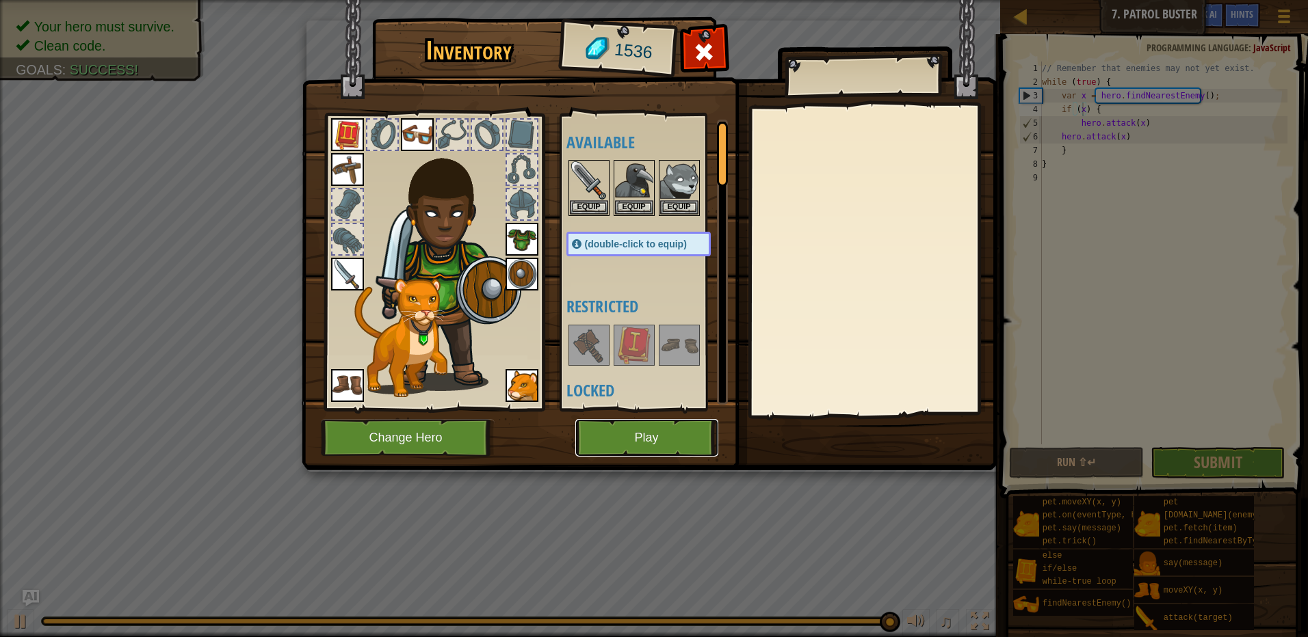
click at [651, 438] on button "Play" at bounding box center [646, 438] width 143 height 38
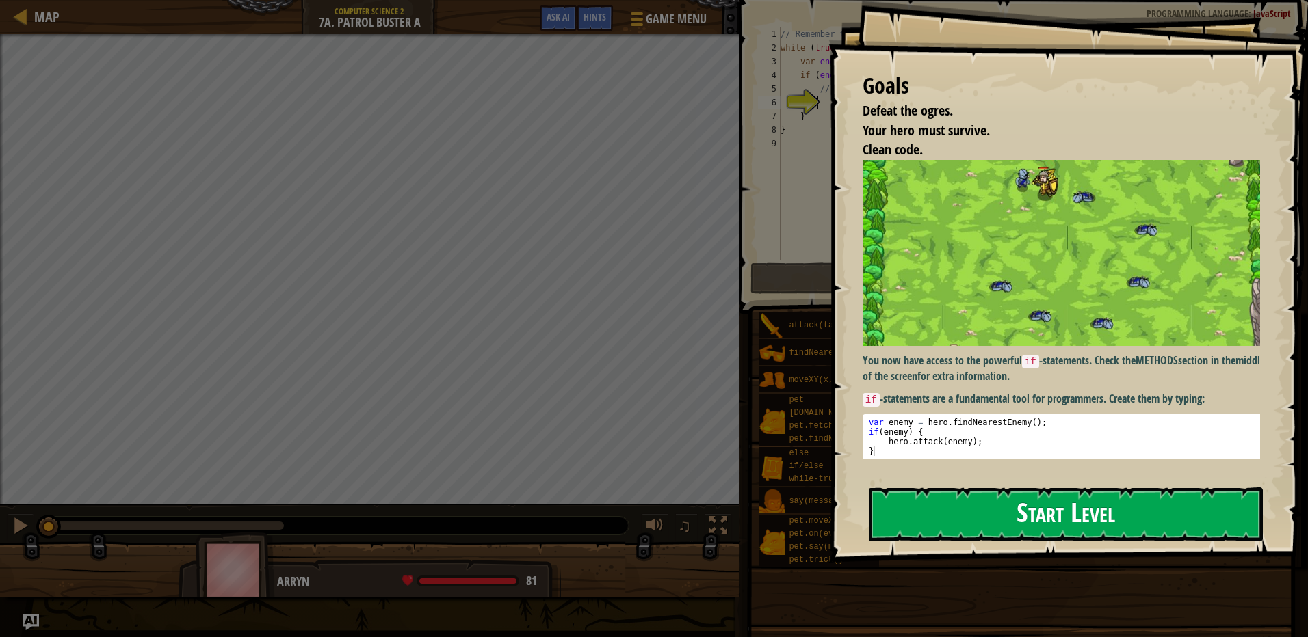
click at [988, 512] on button "Start Level" at bounding box center [1066, 515] width 394 height 54
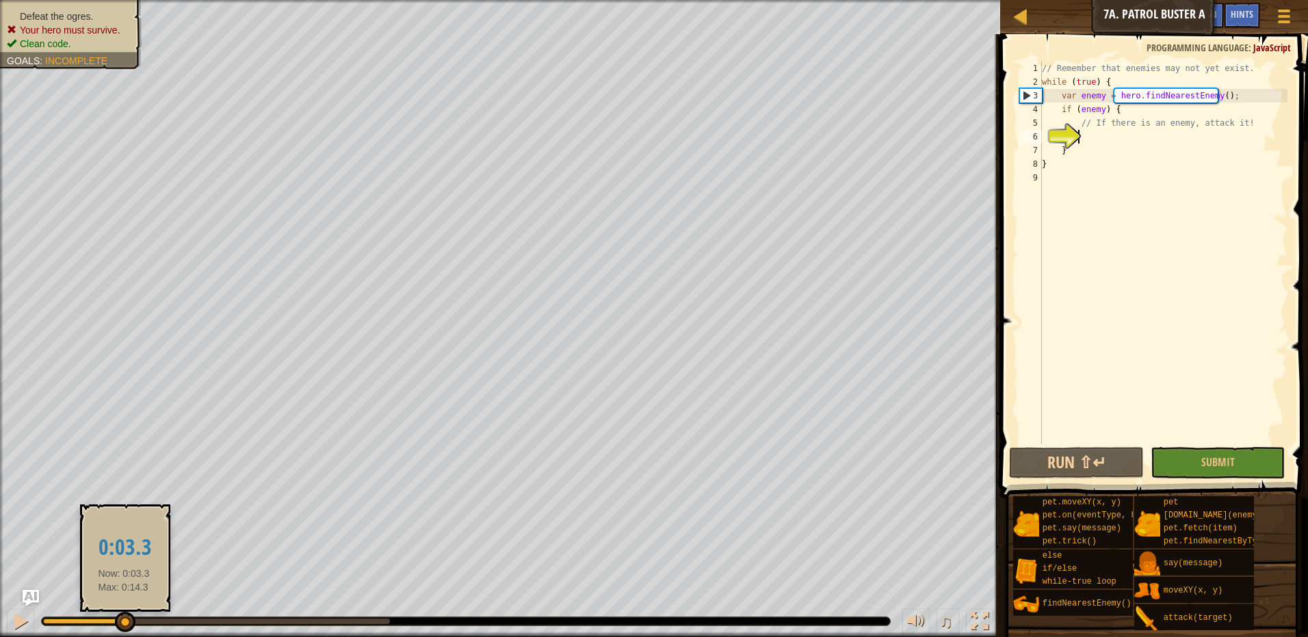
drag, startPoint x: 47, startPoint y: 616, endPoint x: 124, endPoint y: 627, distance: 77.5
click at [124, 627] on div at bounding box center [125, 622] width 21 height 21
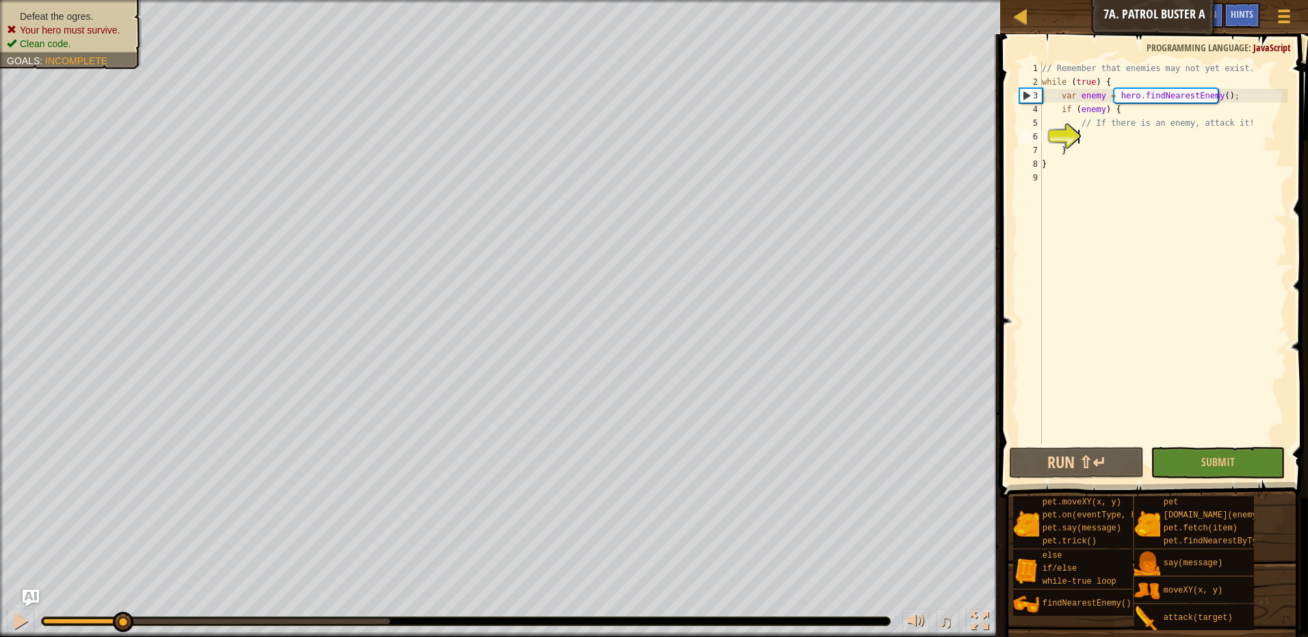
drag, startPoint x: 124, startPoint y: 627, endPoint x: 123, endPoint y: 642, distance: 15.1
click at [123, 0] on html "Map Computer Science 2 7a. Patrol Buster A Game Menu Done Hints Ask AI 1 הההההה…" at bounding box center [654, 0] width 1308 height 0
click at [1078, 120] on div "// Remember that enemies may not yet exist. while ( true ) { var enemy = hero .…" at bounding box center [1163, 267] width 248 height 410
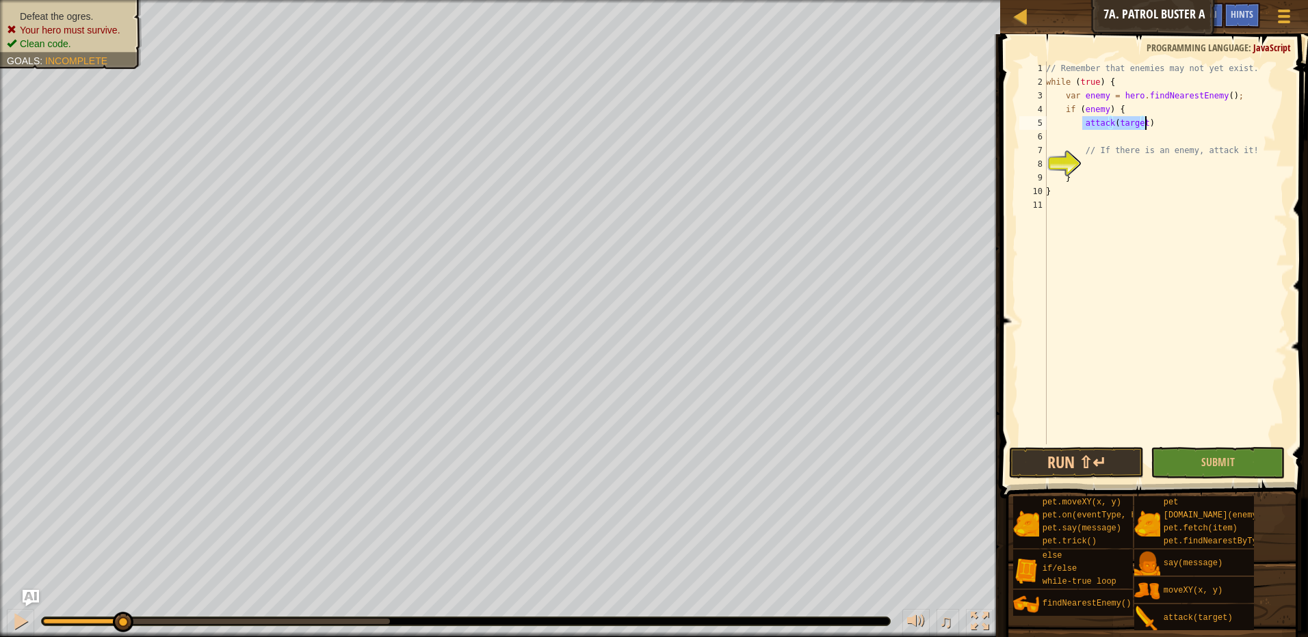
click at [1079, 121] on div "// Remember that enemies may not yet exist. while ( true ) { var enemy = hero .…" at bounding box center [1165, 267] width 244 height 410
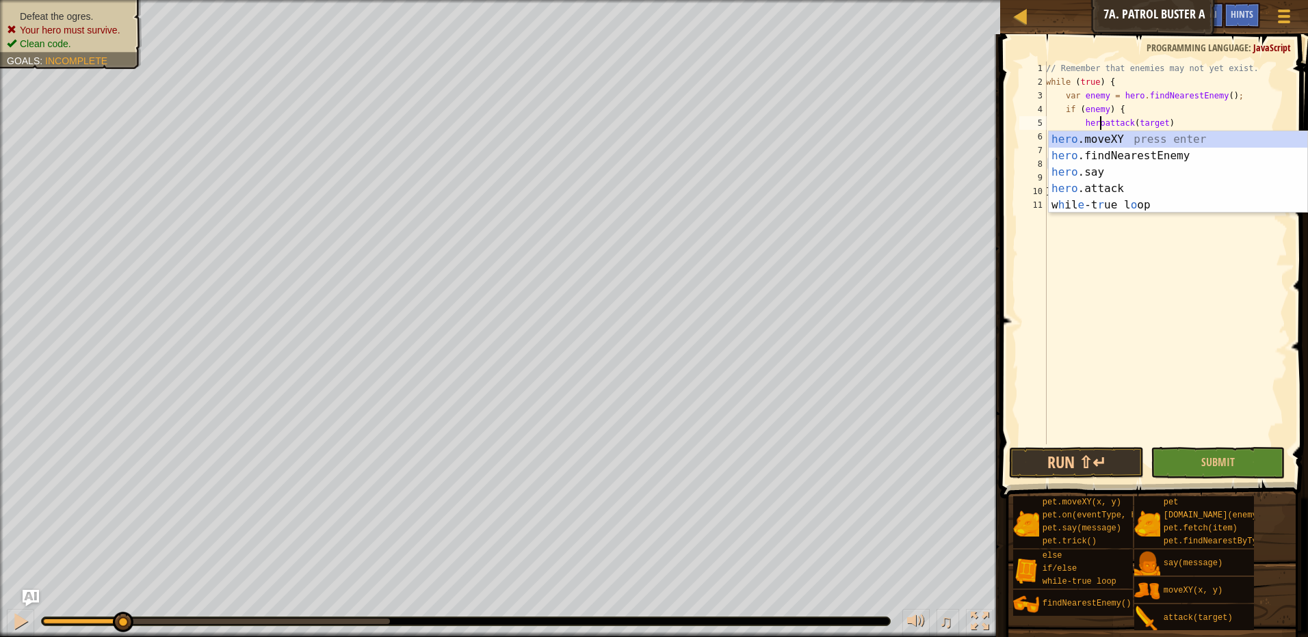
scroll to position [6, 5]
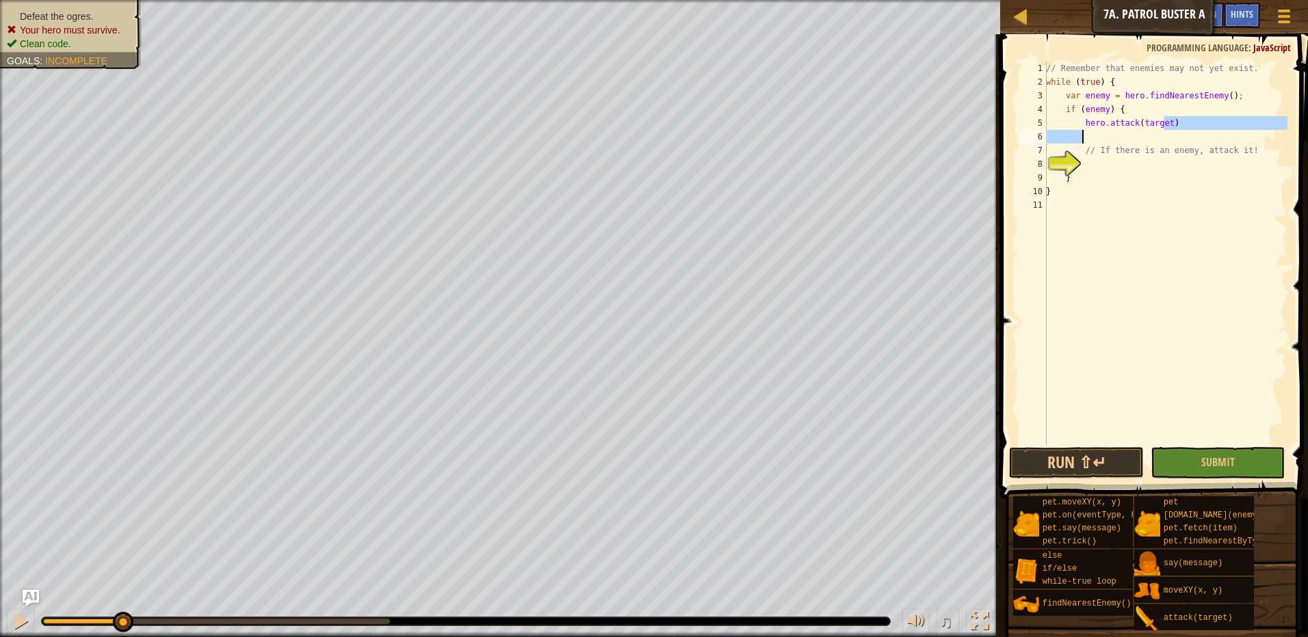
drag, startPoint x: 1163, startPoint y: 124, endPoint x: 1132, endPoint y: 138, distance: 34.0
click at [1132, 138] on div "// Remember that enemies may not yet exist. while ( true ) { var enemy = hero .…" at bounding box center [1165, 267] width 244 height 410
click at [1083, 109] on div "// Remember that enemies may not yet exist. while ( true ) { var enemy = hero .…" at bounding box center [1165, 267] width 244 height 410
type textarea "if (enemy) {"
drag, startPoint x: 1065, startPoint y: 131, endPoint x: 1081, endPoint y: 134, distance: 16.1
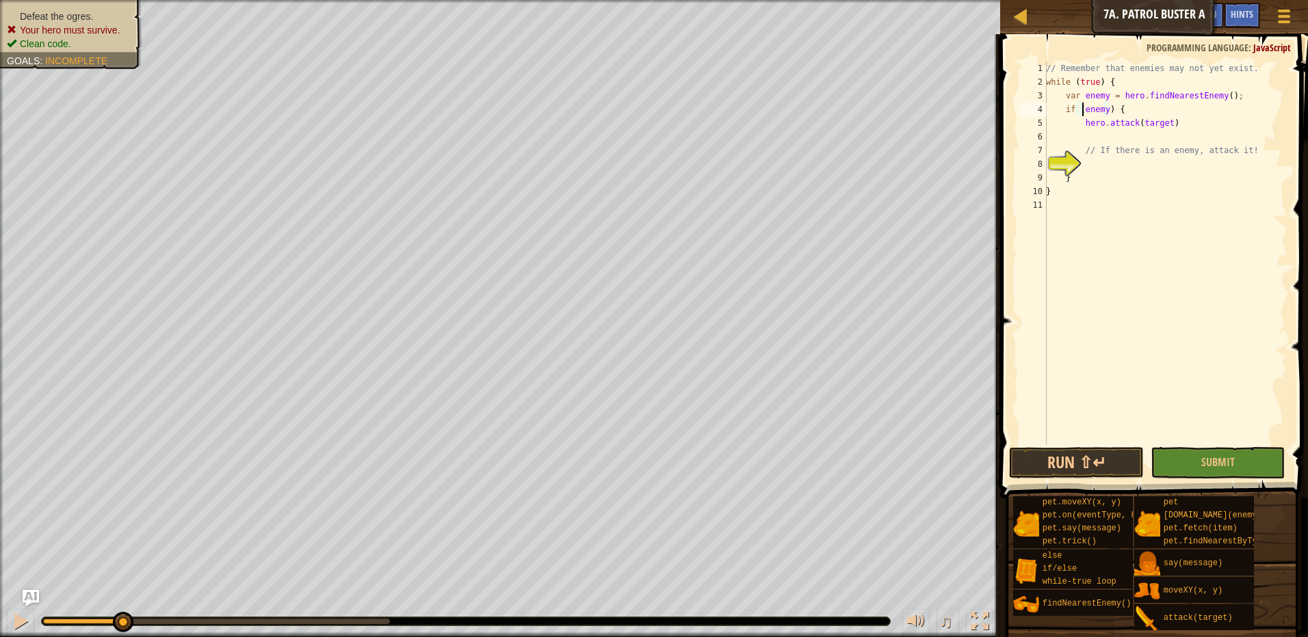
click at [1070, 131] on div "// Remember that enemies may not yet exist. while ( true ) { var enemy = hero .…" at bounding box center [1165, 267] width 244 height 410
click at [1085, 134] on div "// Remember that enemies may not yet exist. while ( true ) { var enemy = hero .…" at bounding box center [1165, 267] width 244 height 410
paste textarea "hero.attack(target)"
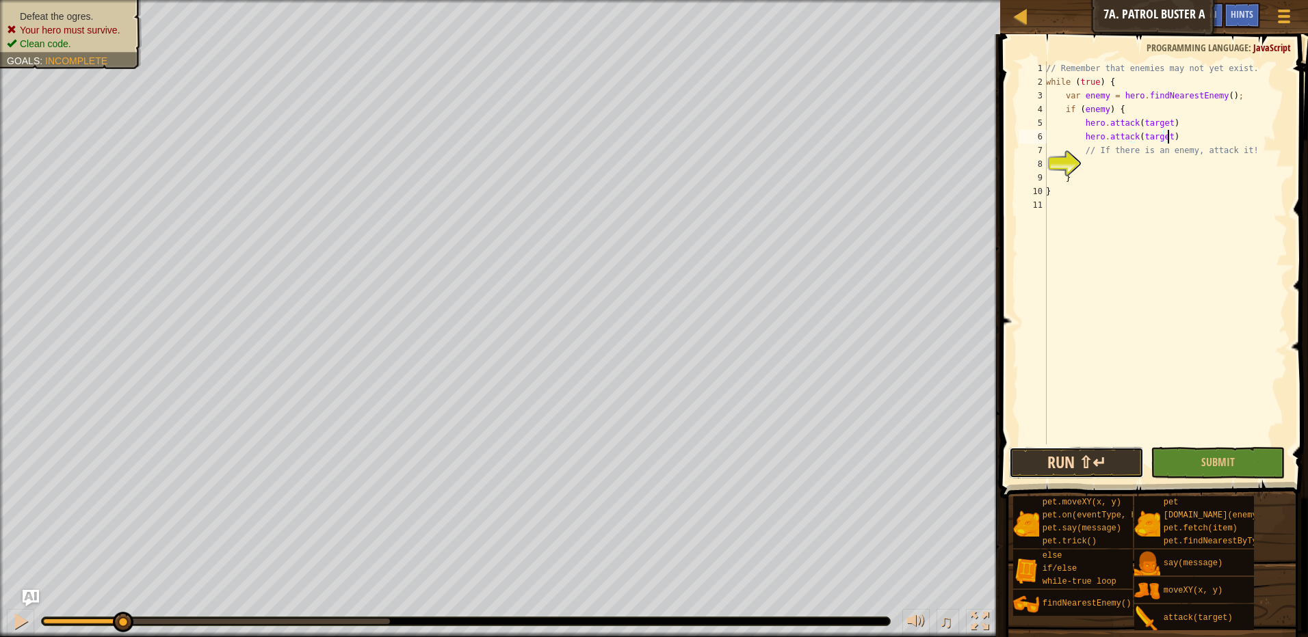
click at [1096, 463] on button "Run ⇧↵" at bounding box center [1076, 462] width 135 height 31
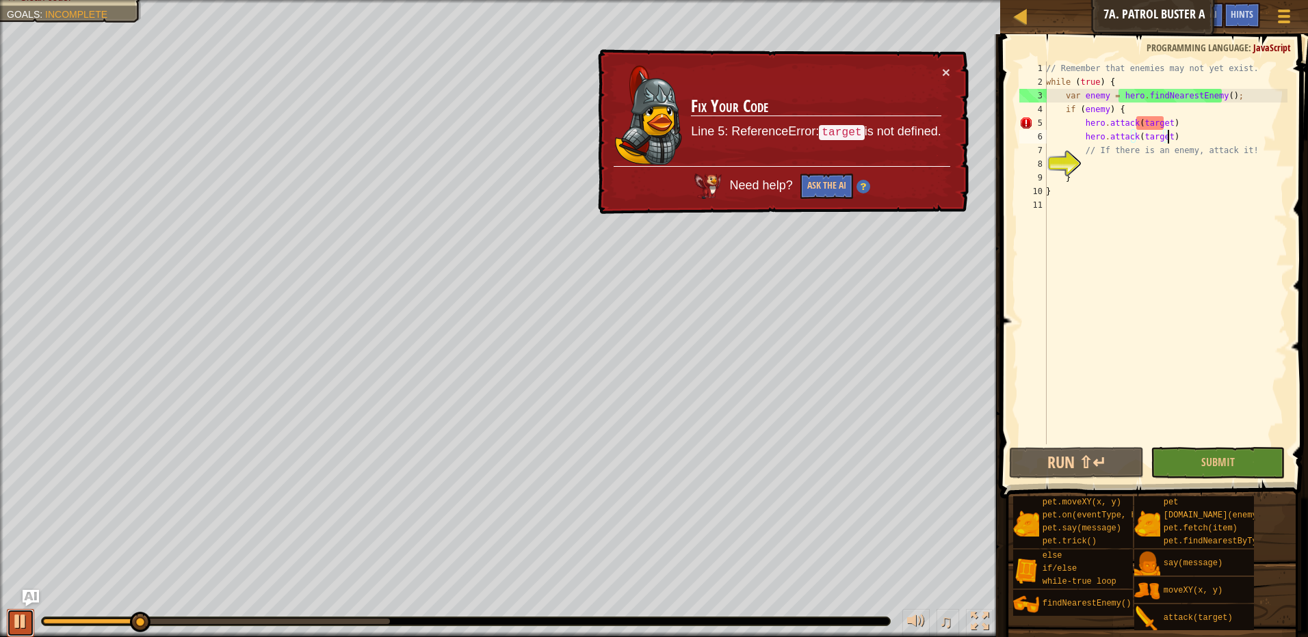
click at [14, 616] on div at bounding box center [21, 622] width 18 height 18
drag, startPoint x: 1163, startPoint y: 120, endPoint x: 1135, endPoint y: 122, distance: 28.8
click at [1135, 122] on div "// Remember that enemies may not yet exist. while ( true ) { var enemy = hero .…" at bounding box center [1165, 267] width 244 height 410
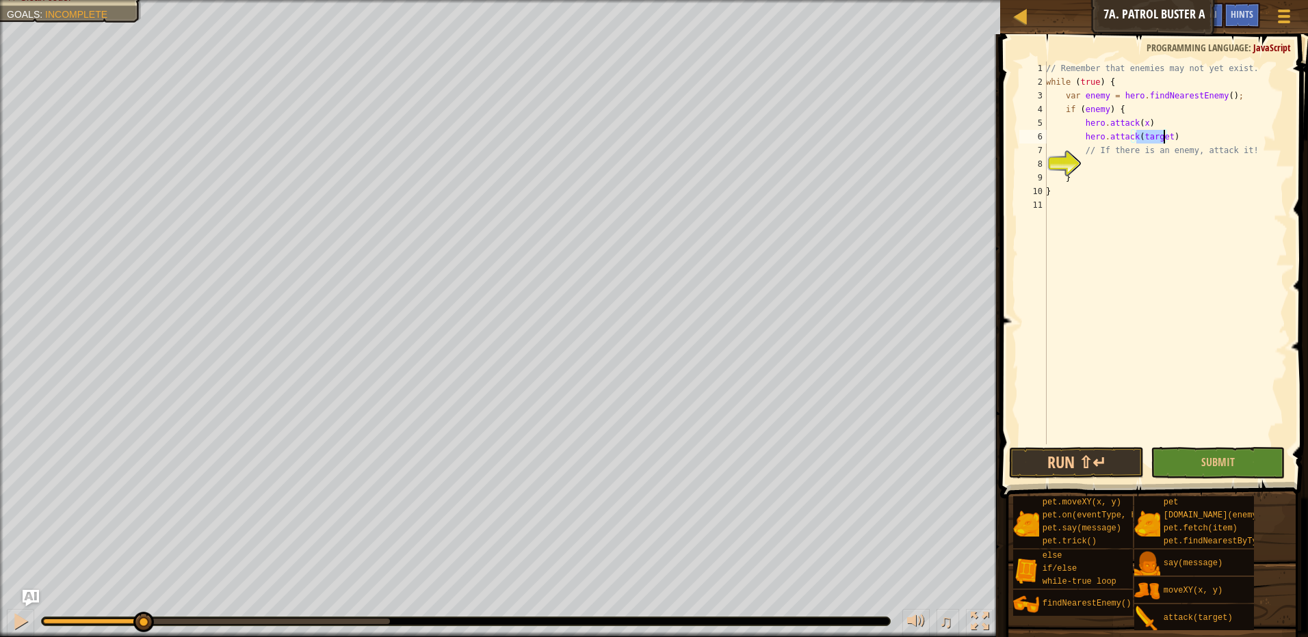
drag, startPoint x: 1135, startPoint y: 137, endPoint x: 1163, endPoint y: 143, distance: 29.4
click at [1163, 143] on div "// Remember that enemies may not yet exist. while ( true ) { var enemy = hero .…" at bounding box center [1165, 267] width 244 height 410
drag, startPoint x: 1081, startPoint y: 108, endPoint x: 1103, endPoint y: 112, distance: 22.9
click at [1103, 112] on div "// Remember that enemies may not yet exist. while ( true ) { var enemy = hero .…" at bounding box center [1165, 267] width 244 height 410
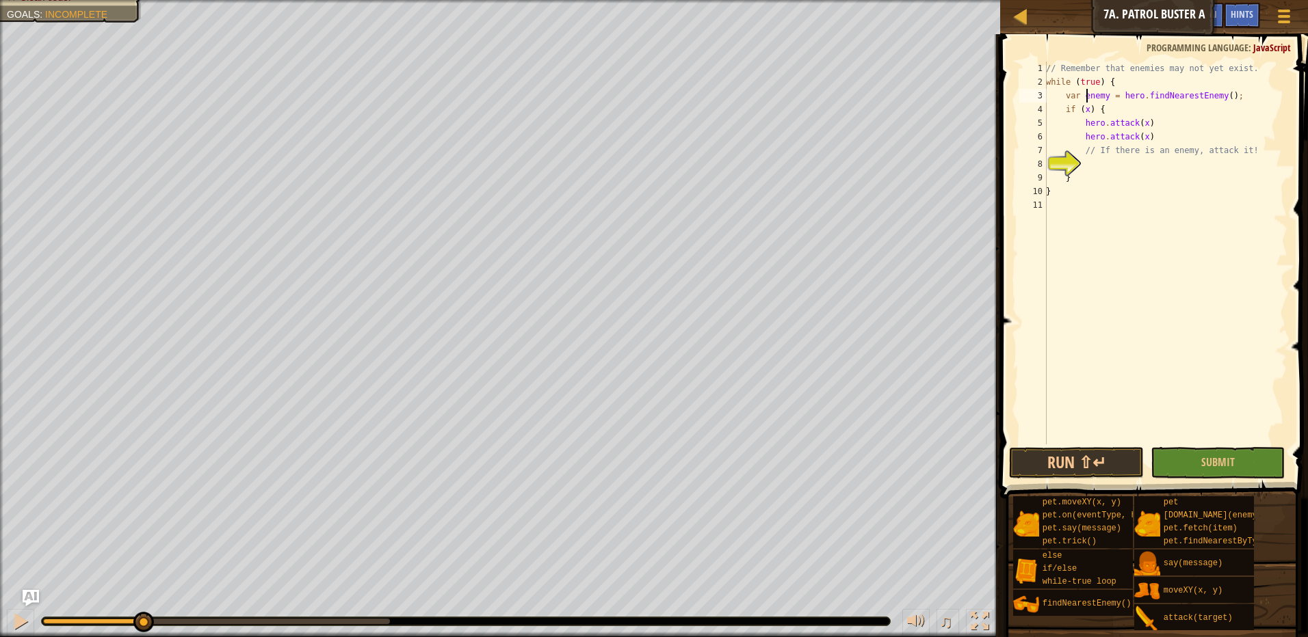
click at [1088, 93] on div "// Remember that enemies may not yet exist. while ( true ) { var enemy = hero .…" at bounding box center [1165, 267] width 244 height 410
drag, startPoint x: 1083, startPoint y: 93, endPoint x: 1105, endPoint y: 98, distance: 22.6
click at [1105, 98] on div "// Remember that enemies may not yet exist. while ( true ) { var enemy = hero .…" at bounding box center [1165, 267] width 244 height 410
click at [1177, 153] on div "// Remember that enemies may not yet exist. while ( true ) { var x = hero . fin…" at bounding box center [1165, 267] width 244 height 410
type textarea "// If there is an enemy, attack it!"
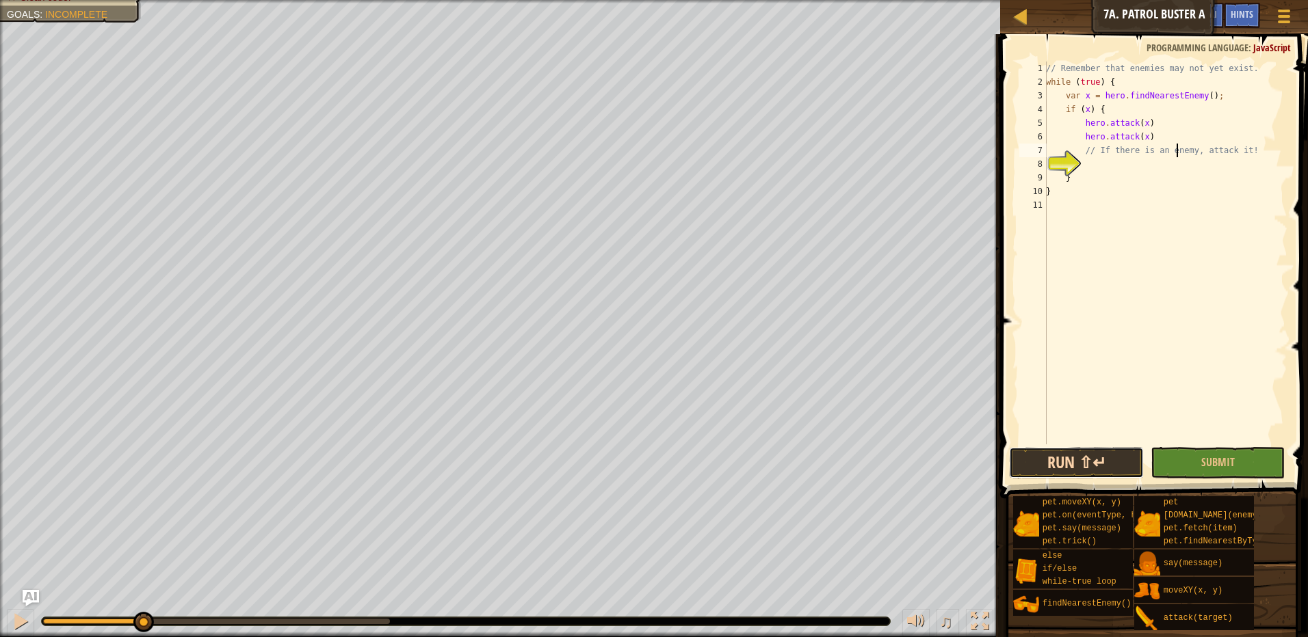
click at [1056, 464] on button "Run ⇧↵" at bounding box center [1076, 462] width 135 height 31
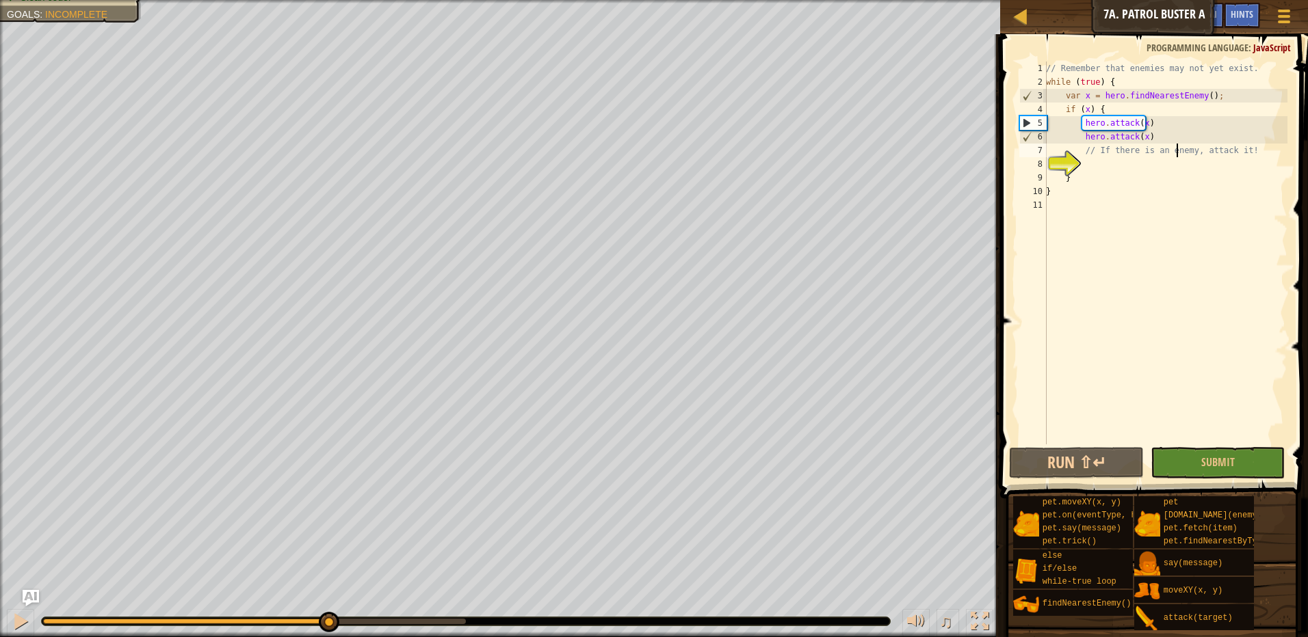
drag, startPoint x: 241, startPoint y: 622, endPoint x: 327, endPoint y: 666, distance: 96.7
click at [327, 0] on html "Map Computer Science 2 7a. Patrol Buster A Game Menu Done Hints Ask AI 1 הההההה…" at bounding box center [654, 0] width 1308 height 0
click at [16, 624] on div at bounding box center [21, 622] width 18 height 18
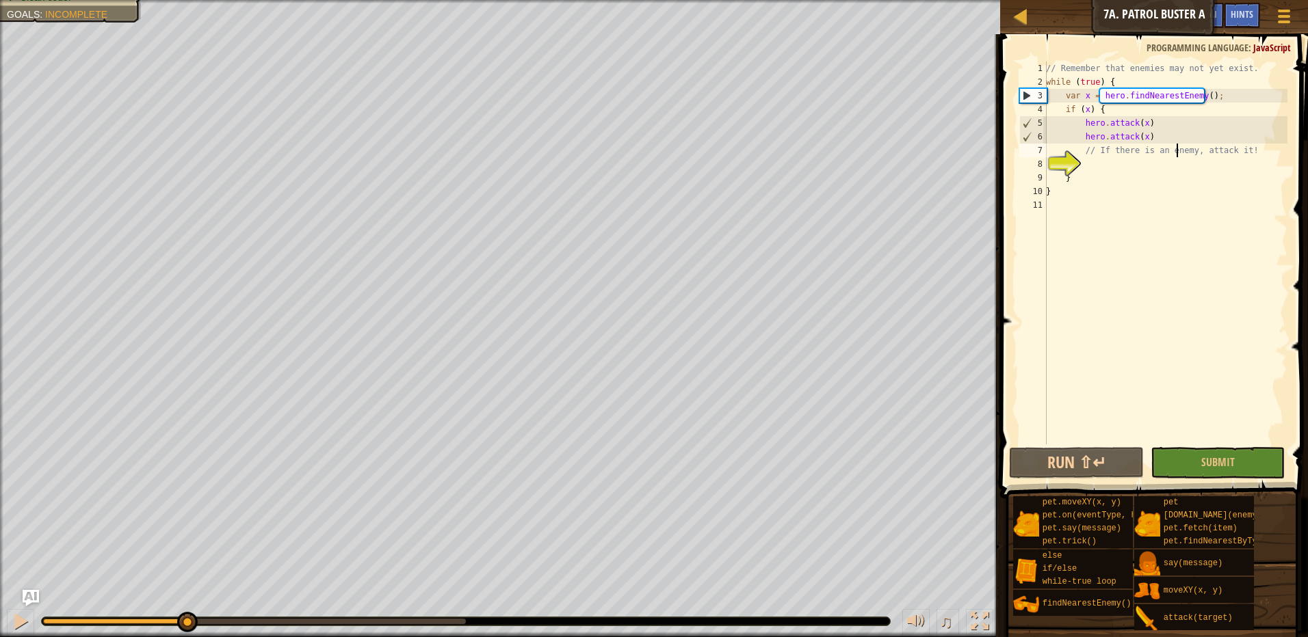
click at [185, 544] on div "Defeat the ogres. Your hero must survive. Clean code. Goals : Incomplete ♫ Arry…" at bounding box center [654, 318] width 1308 height 637
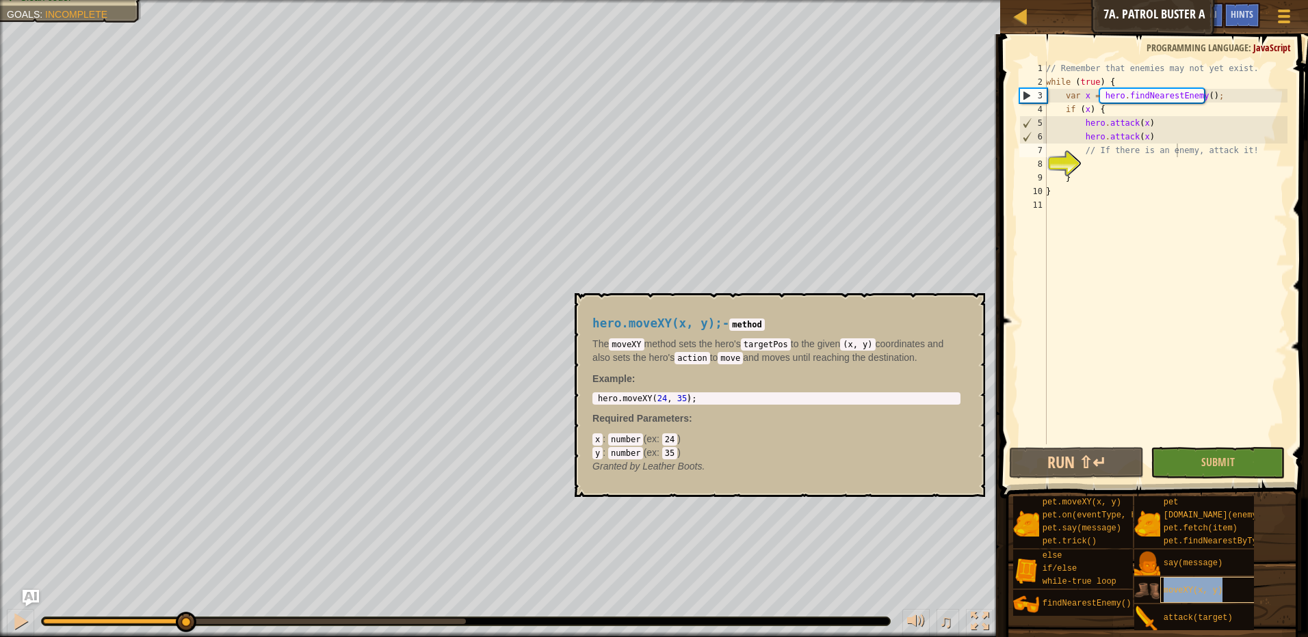
type textarea "}"
type textarea "// If there is an enemy, attack it!"
type textarea "moveXY(x, y) // If there is an enemy, attack it!"
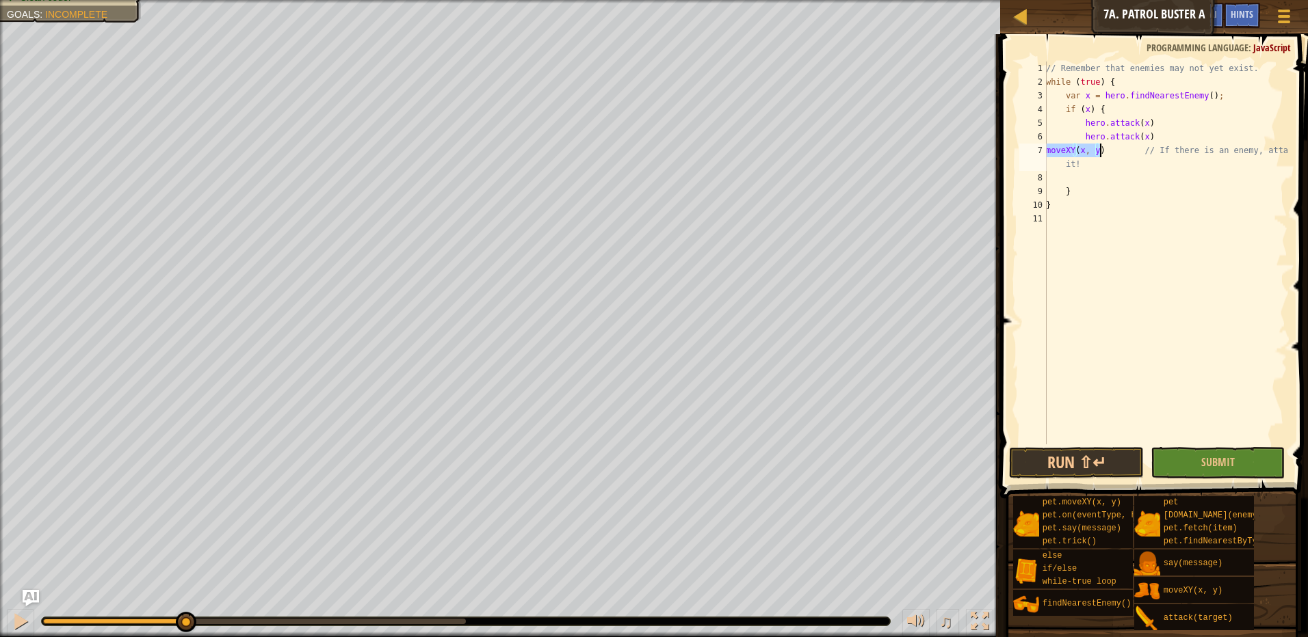
click at [1044, 146] on div "// Remember that enemies may not yet exist. while ( true ) { var x = hero . fin…" at bounding box center [1165, 267] width 244 height 410
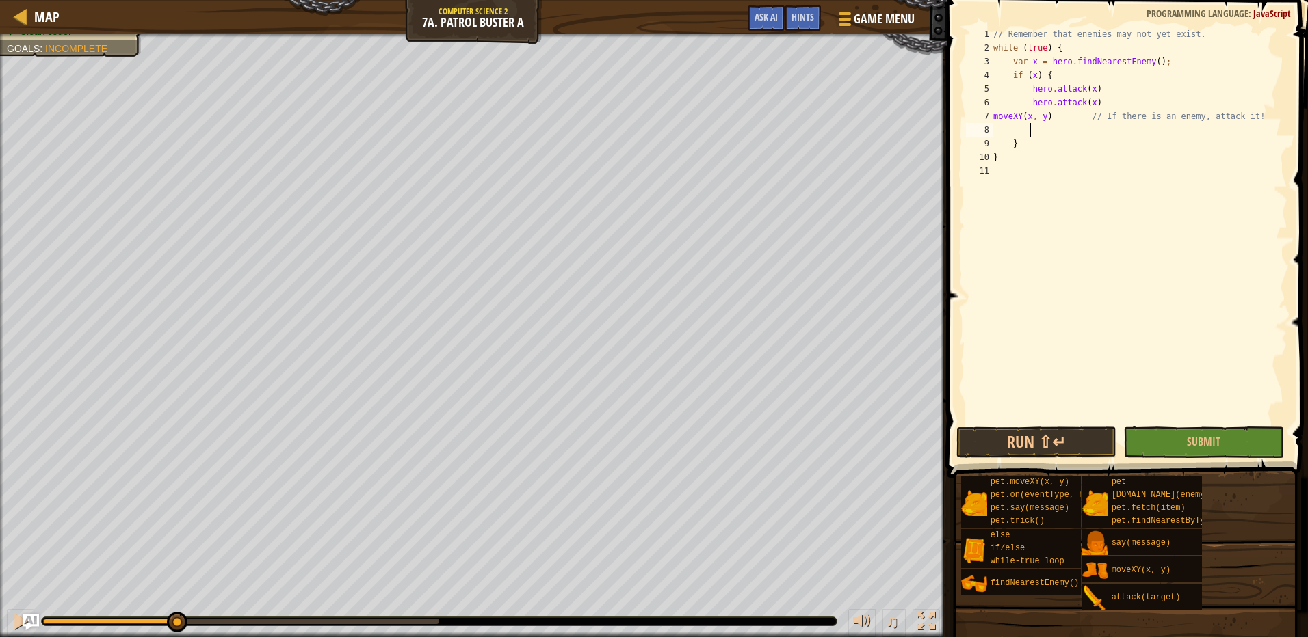
click at [994, 109] on div "// Remember that enemies may not yet exist. while ( true ) { var x = hero . fin…" at bounding box center [1138, 239] width 297 height 424
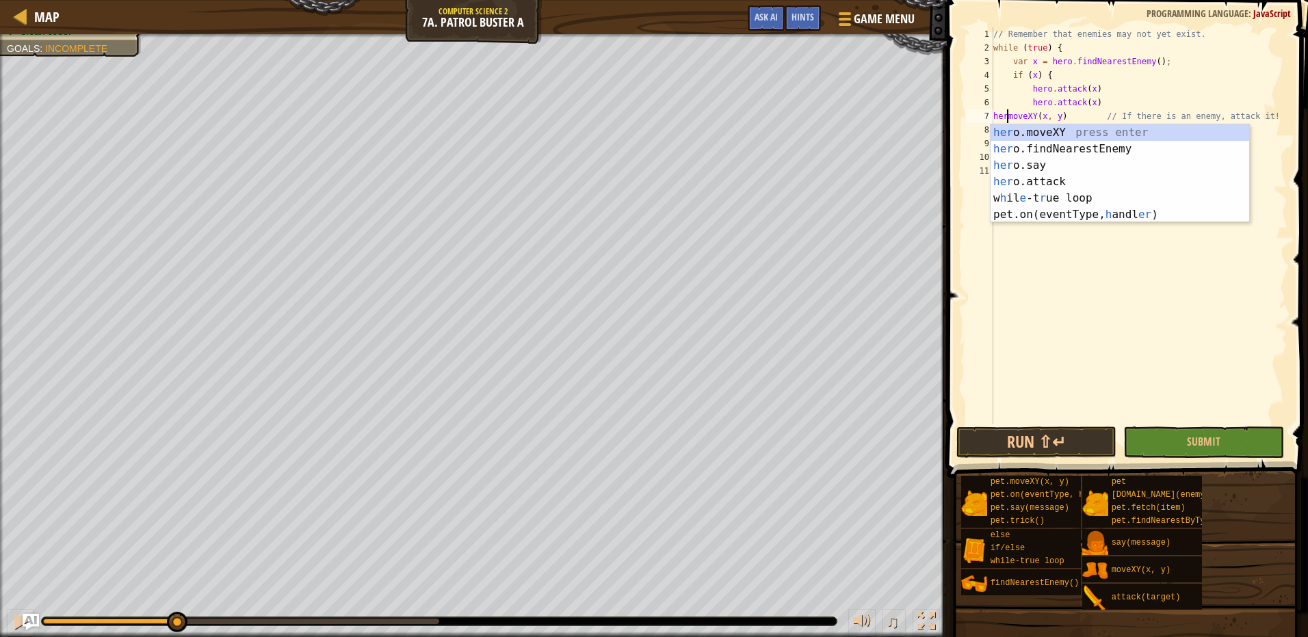
scroll to position [6, 1]
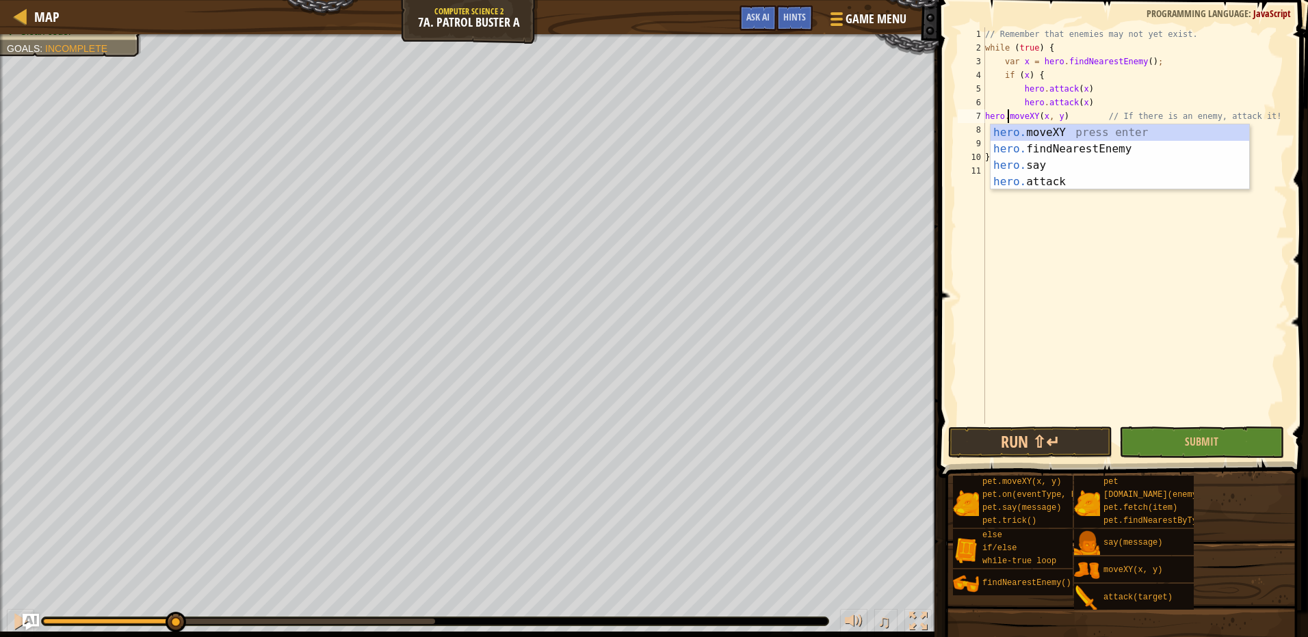
click at [1048, 118] on div "// Remember that enemies may not yet exist. while ( true ) { var x = hero . fin…" at bounding box center [1134, 239] width 305 height 424
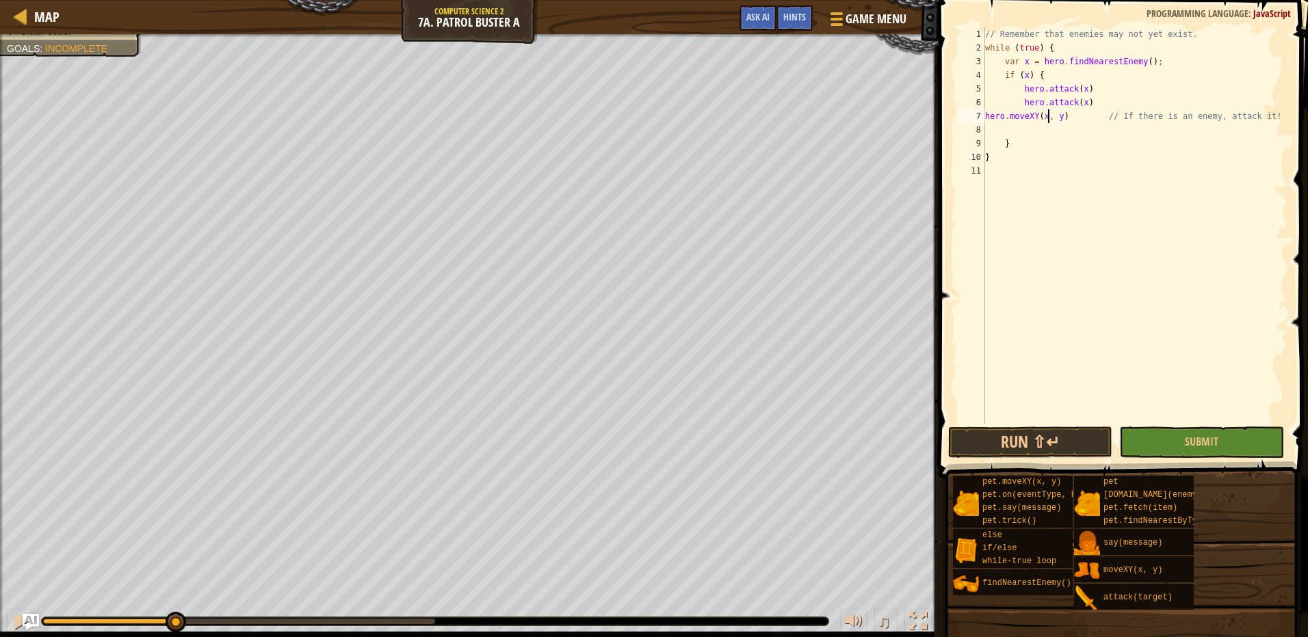
click at [1044, 118] on div "// Remember that enemies may not yet exist. while ( true ) { var x = hero . fin…" at bounding box center [1134, 239] width 305 height 424
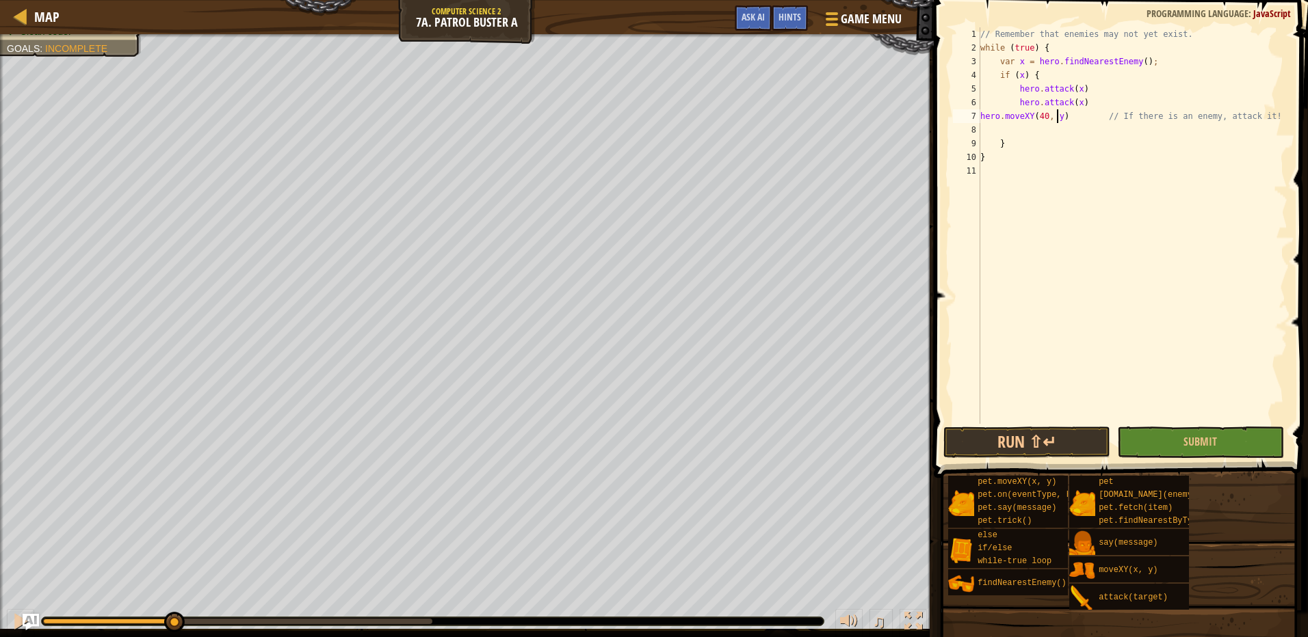
click at [1057, 114] on div "// Remember that enemies may not yet exist. while ( true ) { var x = hero . fin…" at bounding box center [1132, 239] width 310 height 424
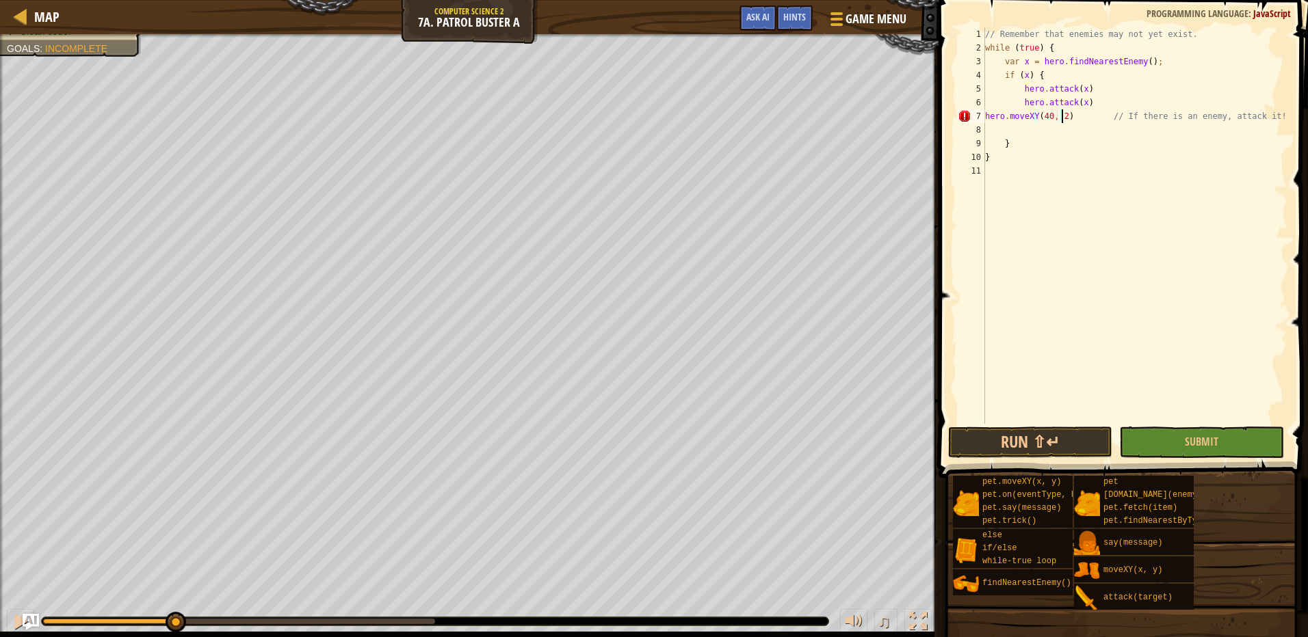
scroll to position [6, 6]
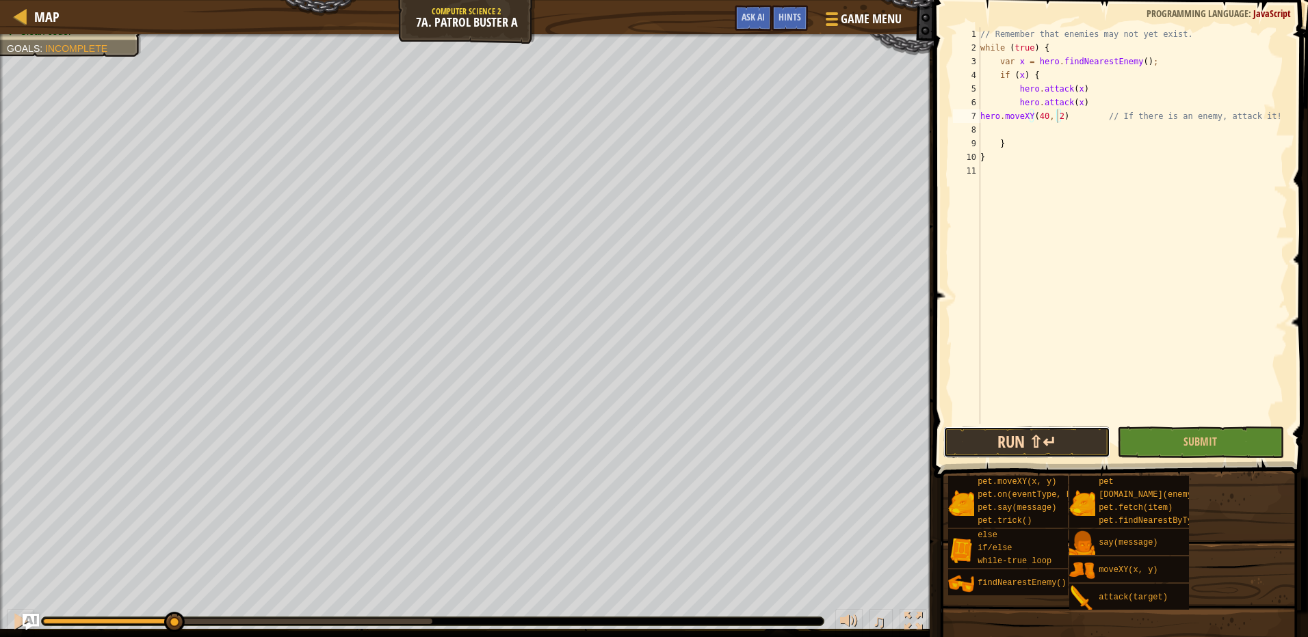
click at [1013, 440] on button "Run ⇧↵" at bounding box center [1026, 442] width 167 height 31
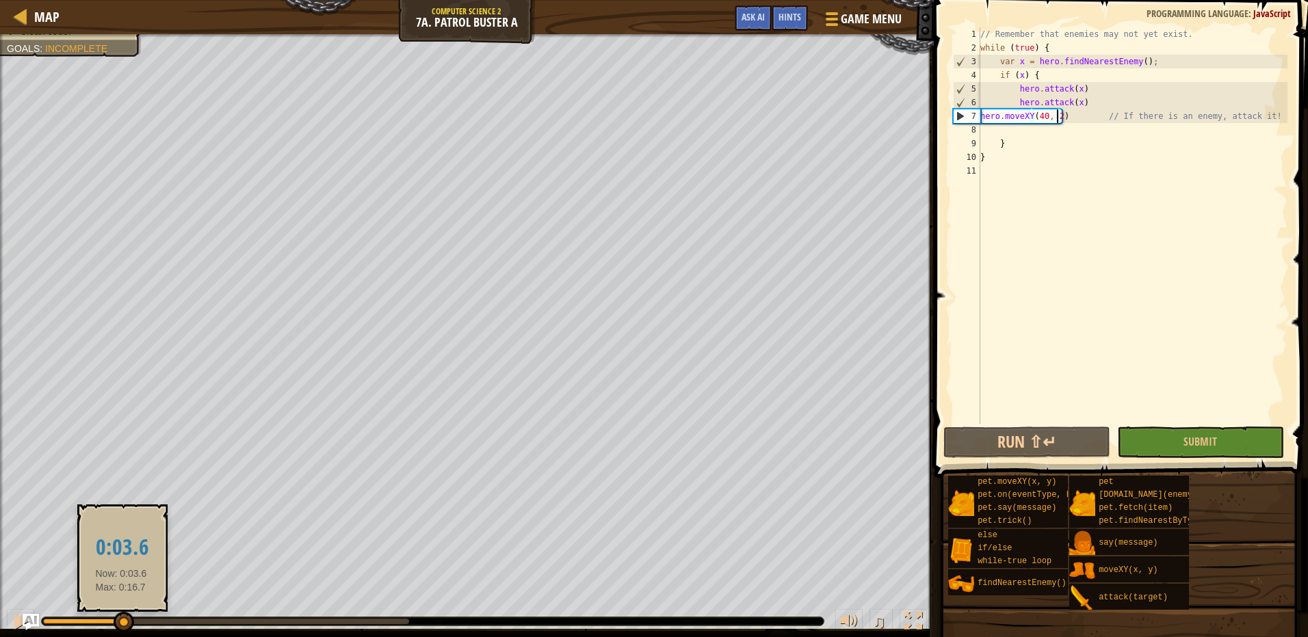
drag, startPoint x: 131, startPoint y: 618, endPoint x: 121, endPoint y: 617, distance: 9.7
click at [121, 617] on div at bounding box center [124, 622] width 21 height 21
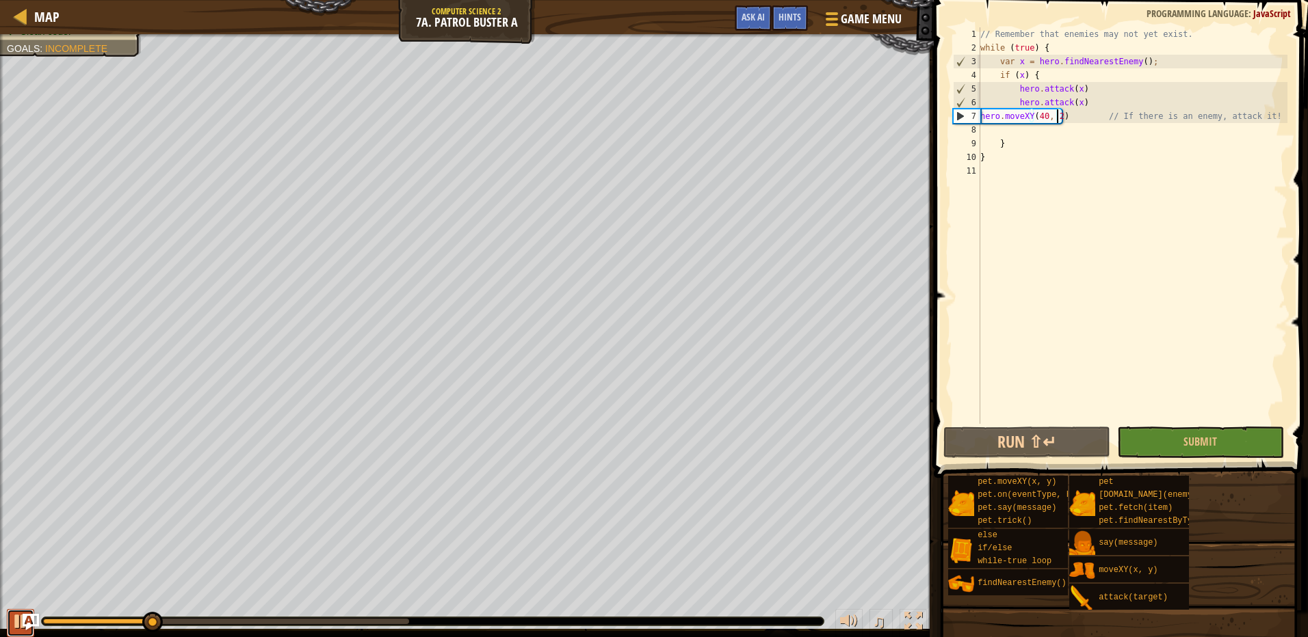
click at [11, 619] on button at bounding box center [20, 623] width 27 height 28
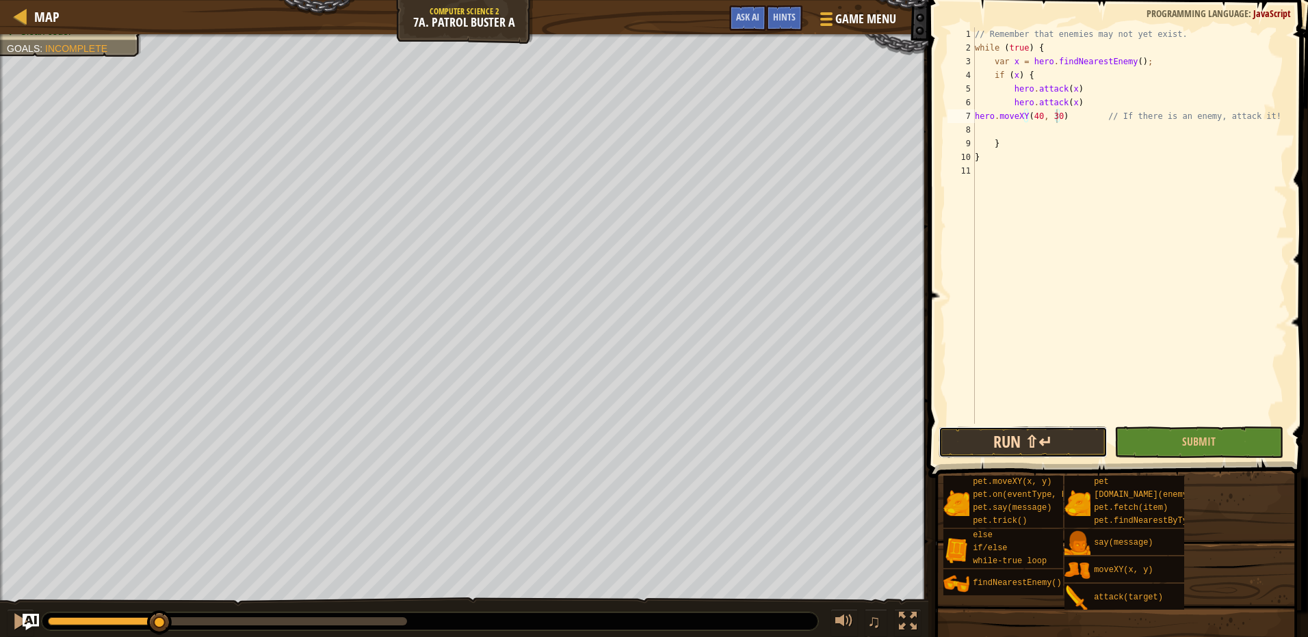
click at [1011, 442] on button "Run ⇧↵" at bounding box center [1022, 442] width 169 height 31
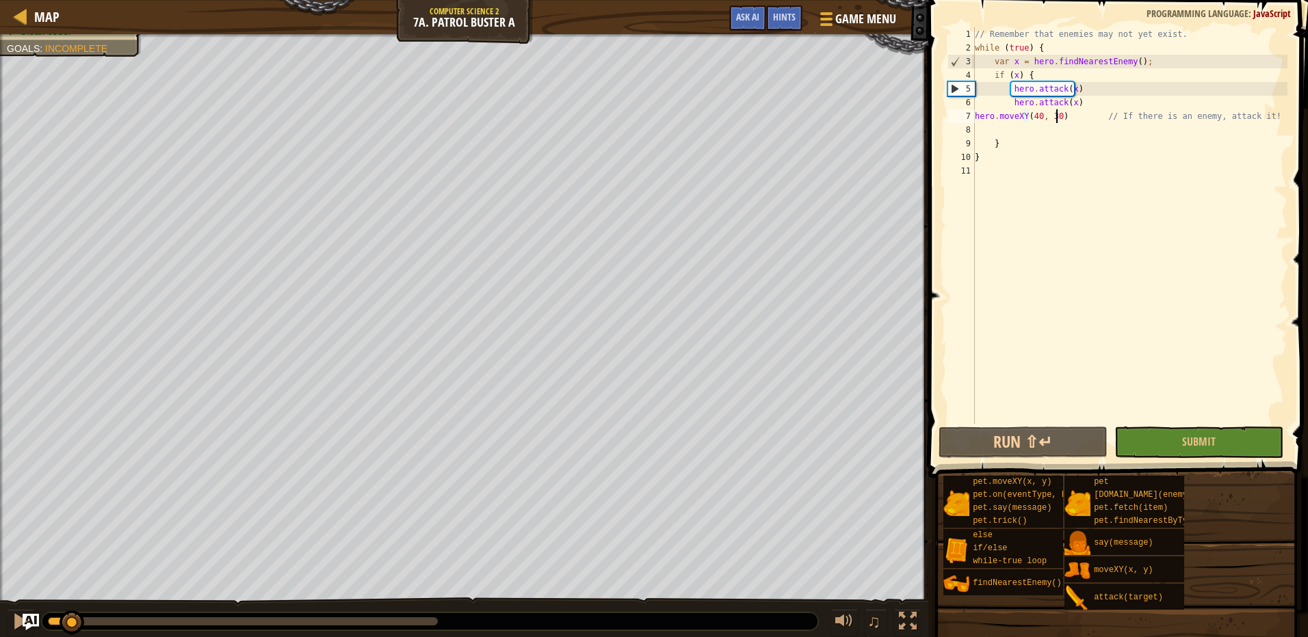
drag, startPoint x: 222, startPoint y: 624, endPoint x: 49, endPoint y: 655, distance: 176.5
click at [49, 0] on html "Map Computer Science 2 7a. Patrol Buster A Game Menu Done Hints Ask AI 1 הההההה…" at bounding box center [654, 0] width 1308 height 0
click at [10, 624] on button at bounding box center [20, 623] width 27 height 28
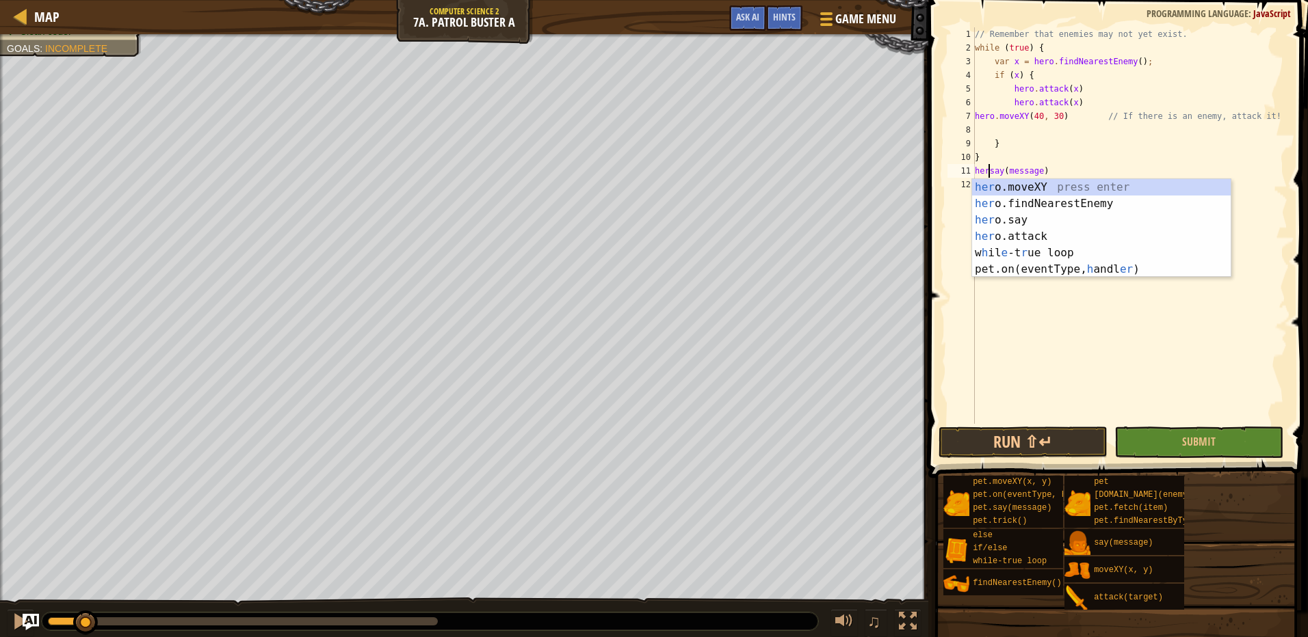
scroll to position [6, 2]
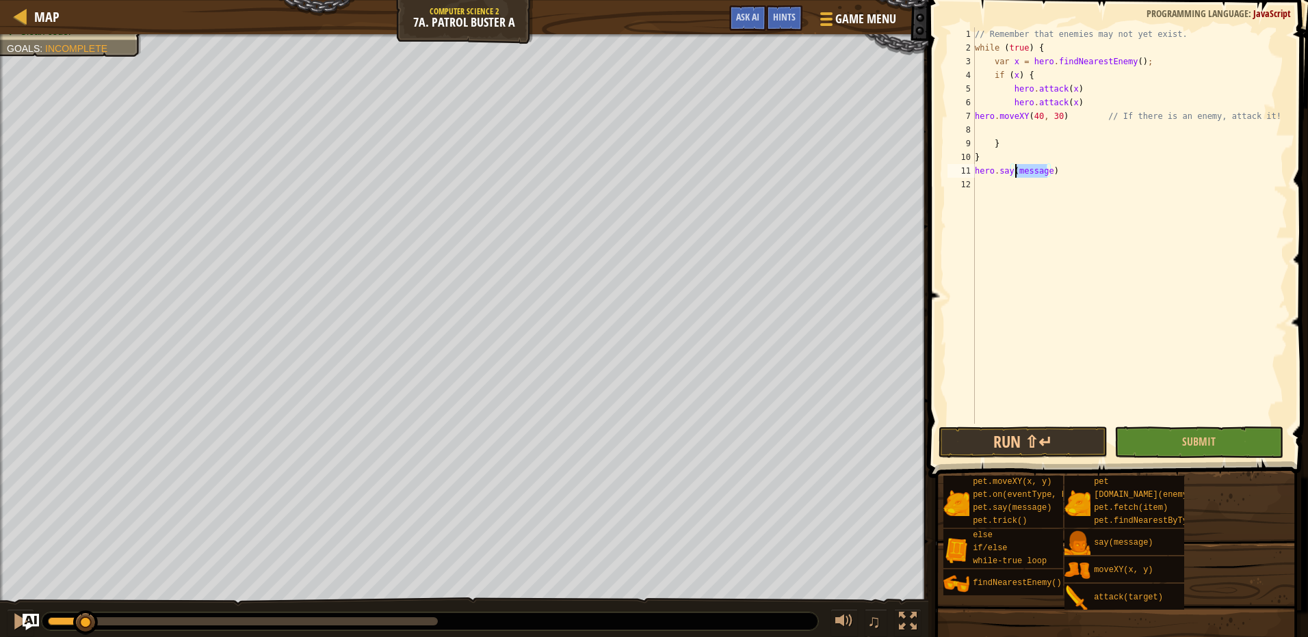
drag, startPoint x: 1047, startPoint y: 170, endPoint x: 1016, endPoint y: 174, distance: 31.7
click at [1016, 174] on div "// Remember that enemies may not yet exist. while ( true ) { var x = hero . fin…" at bounding box center [1129, 239] width 315 height 424
drag, startPoint x: 1056, startPoint y: 178, endPoint x: 942, endPoint y: 173, distance: 113.6
click at [942, 173] on div "hero.say("e") 1 2 3 4 5 6 7 8 9 10 11 12 // Remember that enemies may not yet e…" at bounding box center [1116, 266] width 384 height 518
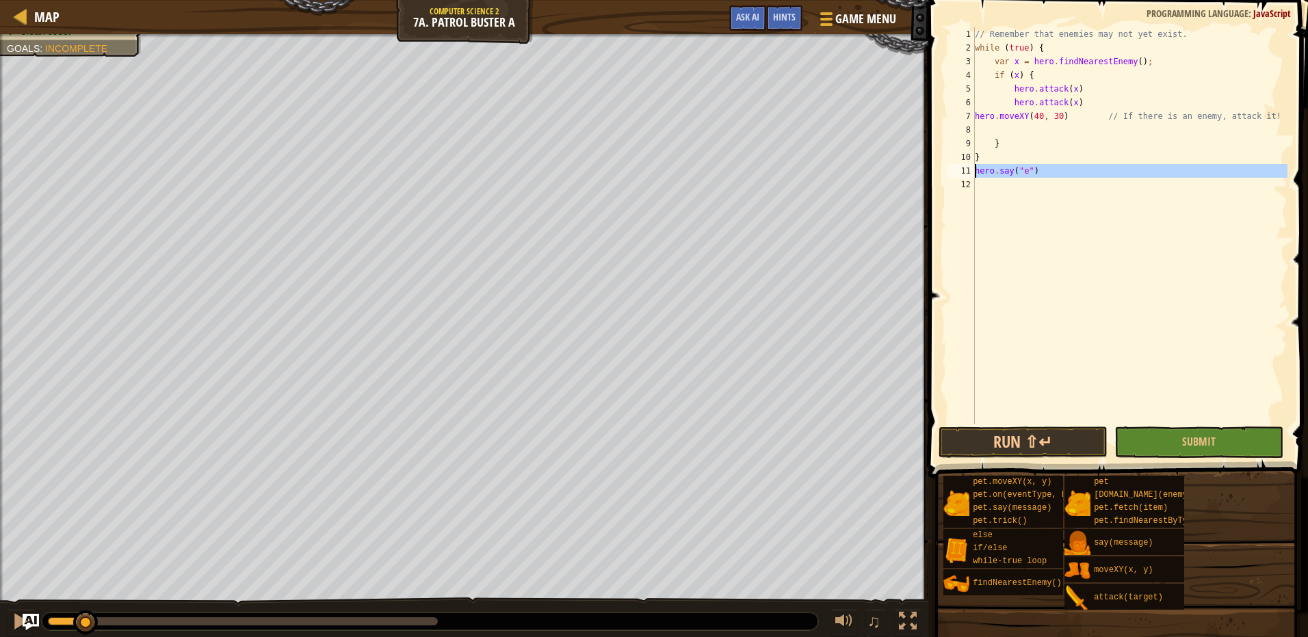
click at [1065, 116] on div "// Remember that enemies may not yet exist. while ( true ) { var x = hero . fin…" at bounding box center [1129, 239] width 315 height 424
drag, startPoint x: 1065, startPoint y: 116, endPoint x: 976, endPoint y: 117, distance: 88.9
click at [976, 117] on div "// Remember that enemies may not yet exist. while ( true ) { var x = hero . fin…" at bounding box center [1129, 239] width 315 height 424
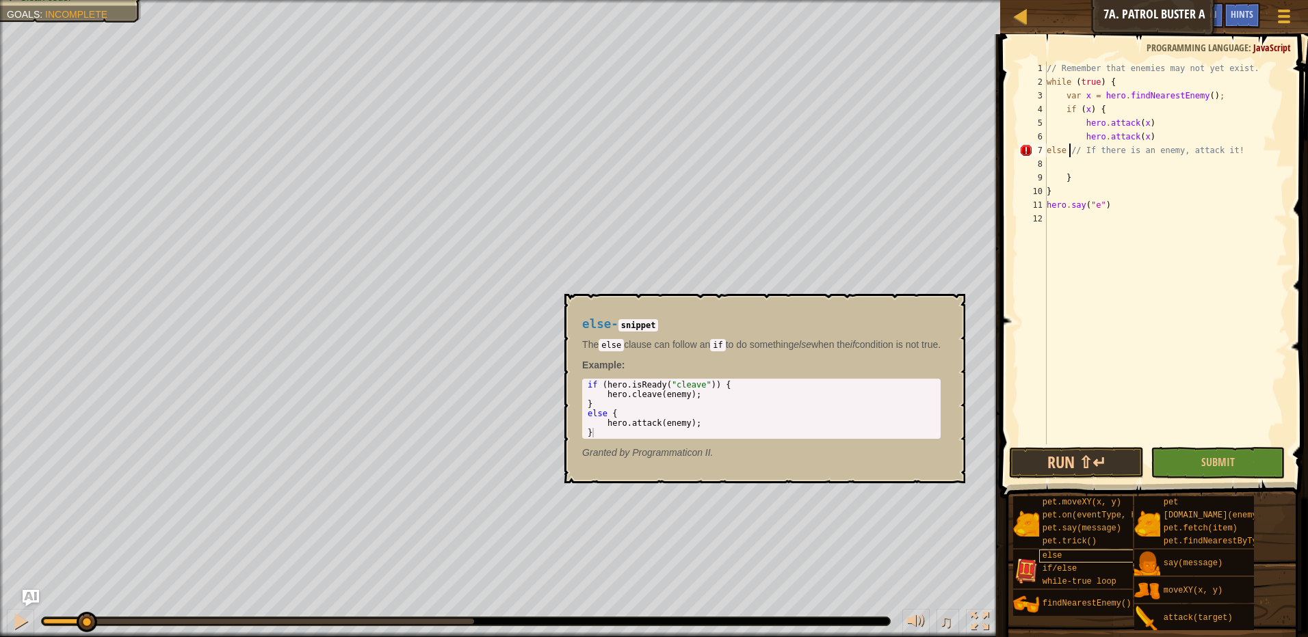
scroll to position [6, 3]
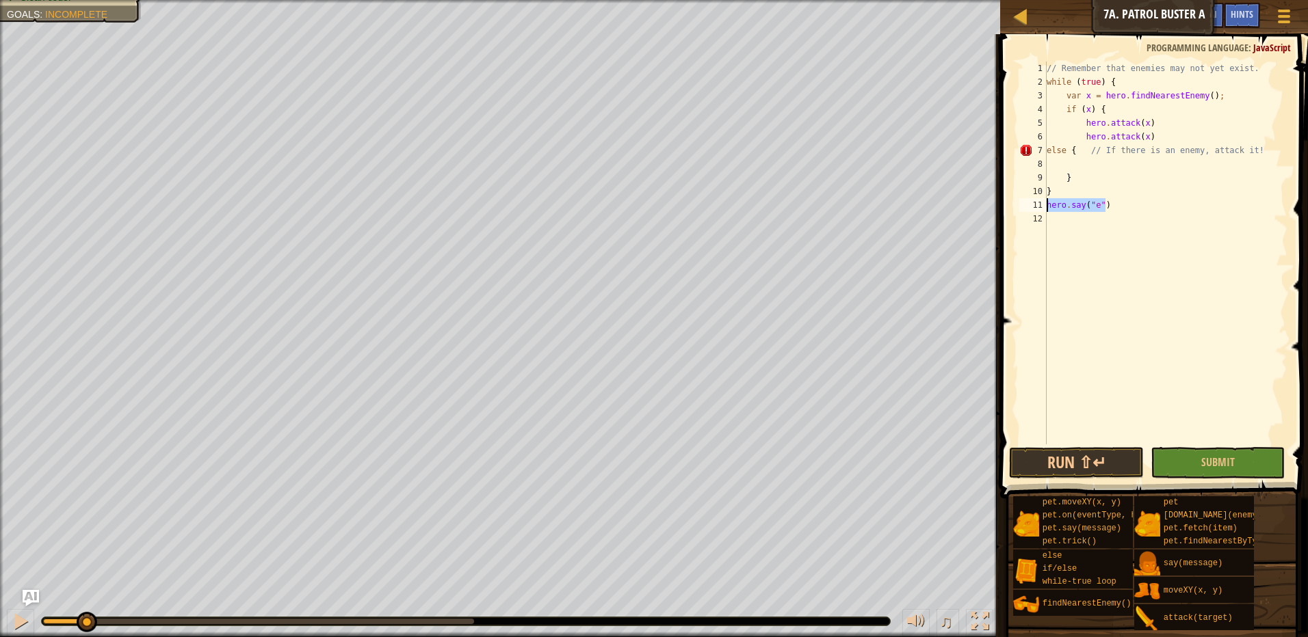
drag, startPoint x: 1112, startPoint y: 204, endPoint x: 1046, endPoint y: 207, distance: 65.7
click at [1046, 207] on div "// Remember that enemies may not yet exist. while ( true ) { var x = hero . fin…" at bounding box center [1165, 267] width 243 height 410
type textarea "}"
type textarea "else { // If there is an enemy, attack it!"
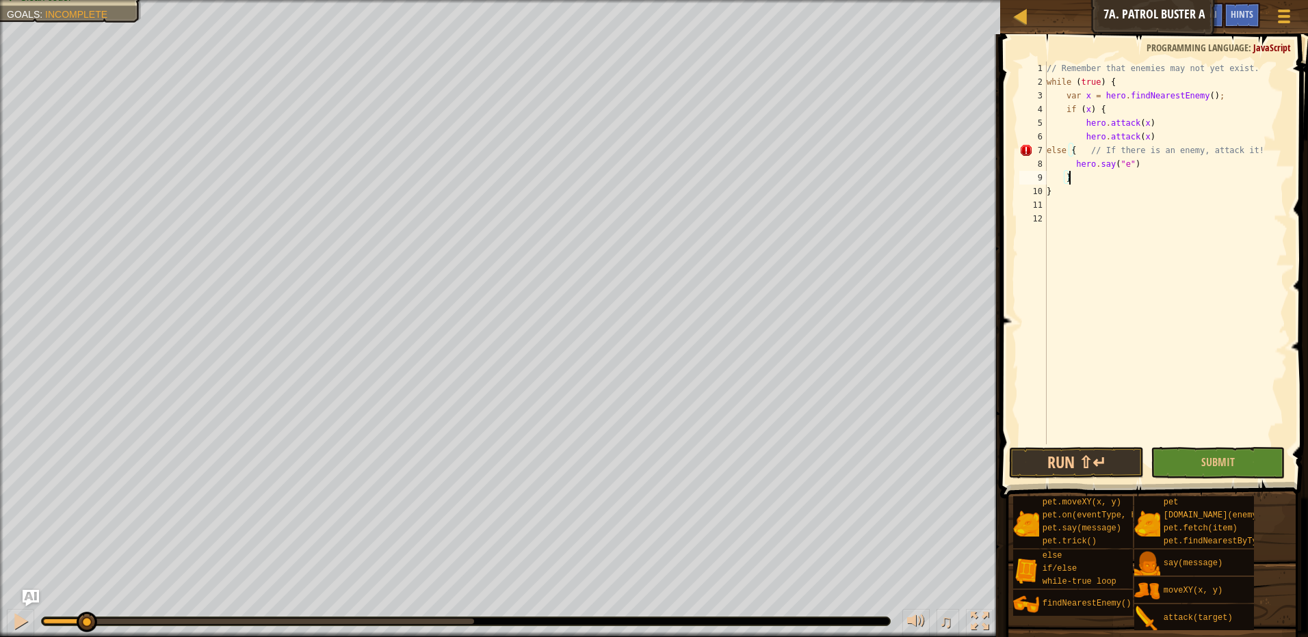
click at [1089, 178] on div "// Remember that enemies may not yet exist. while ( true ) { var x = hero . fin…" at bounding box center [1165, 267] width 243 height 410
type textarea "}"
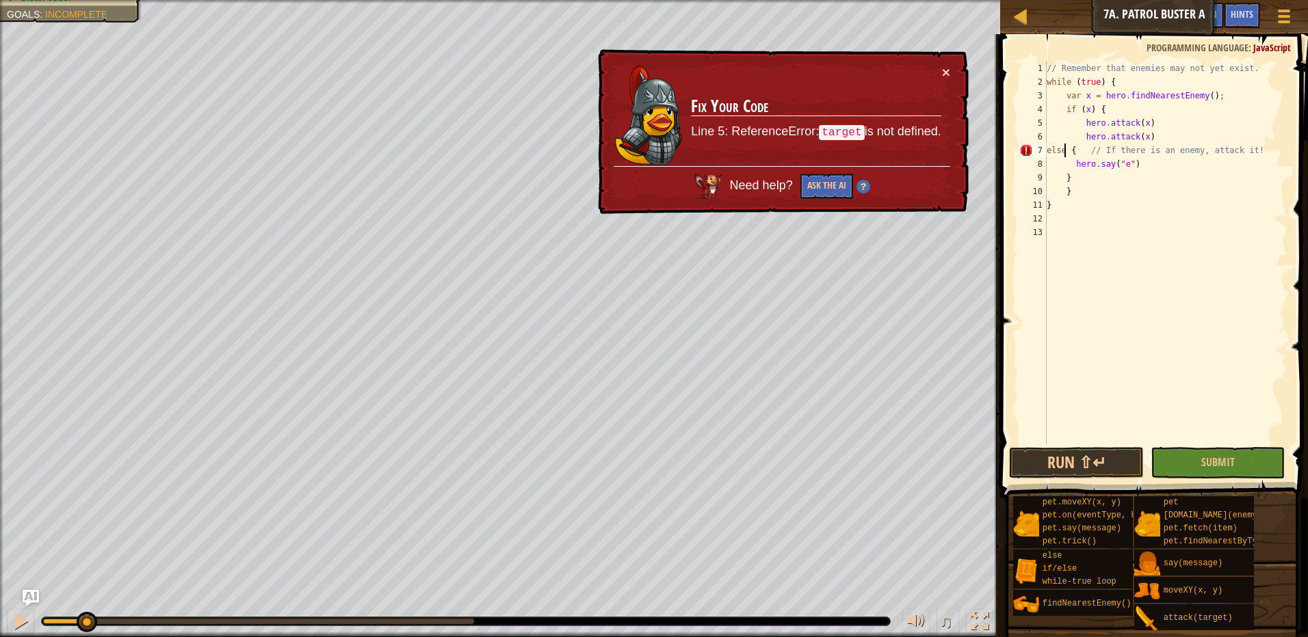
drag, startPoint x: 1066, startPoint y: 152, endPoint x: 1121, endPoint y: 160, distance: 55.3
click at [1074, 152] on div "// Remember that enemies may not yet exist. while ( true ) { var x = hero . fin…" at bounding box center [1165, 267] width 243 height 410
click at [1071, 153] on div "// Remember that enemies may not yet exist. while ( true ) { var x = hero . fin…" at bounding box center [1165, 253] width 243 height 383
click at [1066, 152] on div "// Remember that enemies may not yet exist. while ( true ) { var x = hero . fin…" at bounding box center [1165, 267] width 243 height 410
click at [1068, 151] on div "// Remember that enemies may not yet exist. while ( true ) { var x = hero . fin…" at bounding box center [1165, 253] width 243 height 383
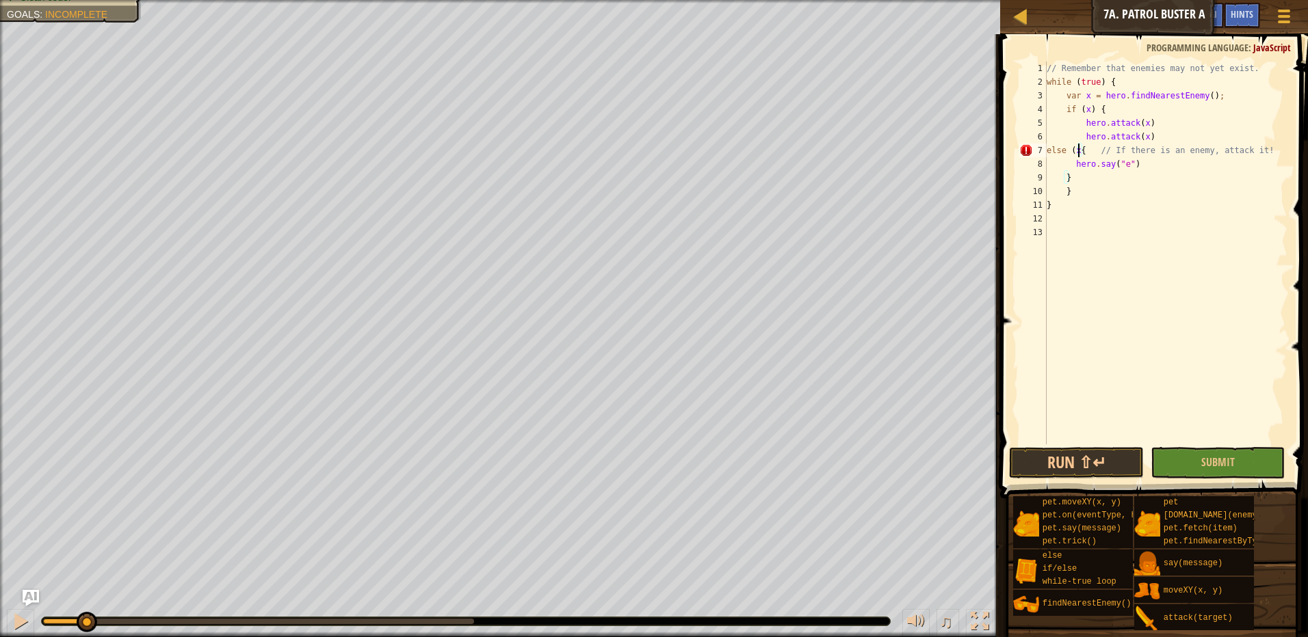
scroll to position [6, 3]
click at [1068, 168] on div "// Remember that enemies may not yet exist. while ( true ) { var x = hero . fin…" at bounding box center [1165, 267] width 243 height 410
click at [1065, 181] on div "// Remember that enemies may not yet exist. while ( true ) { var x = hero . fin…" at bounding box center [1165, 267] width 243 height 410
click at [1072, 156] on div "// Remember that enemies may not yet exist. while ( true ) { var x = hero . fin…" at bounding box center [1165, 267] width 243 height 410
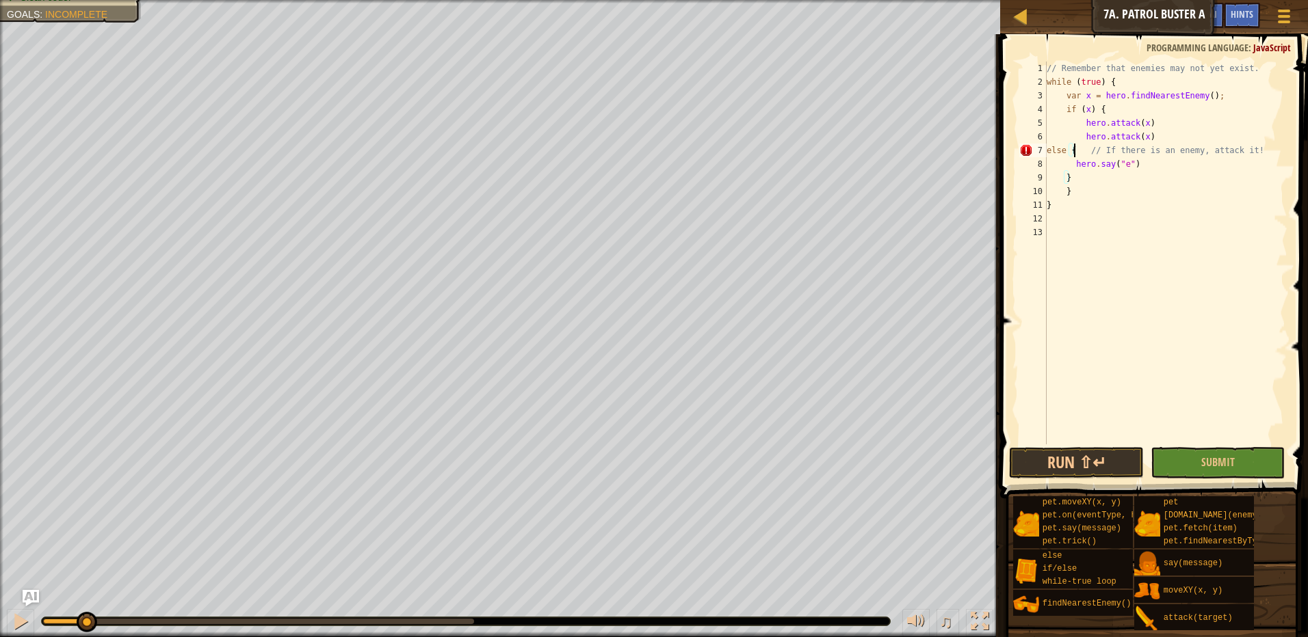
click at [1073, 174] on div "// Remember that enemies may not yet exist. while ( true ) { var x = hero . fin…" at bounding box center [1165, 267] width 243 height 410
type textarea "}"
click at [1148, 133] on div "// Remember that enemies may not yet exist. while ( true ) { var x = hero . fin…" at bounding box center [1165, 267] width 243 height 410
type textarea "hero.attack(x)"
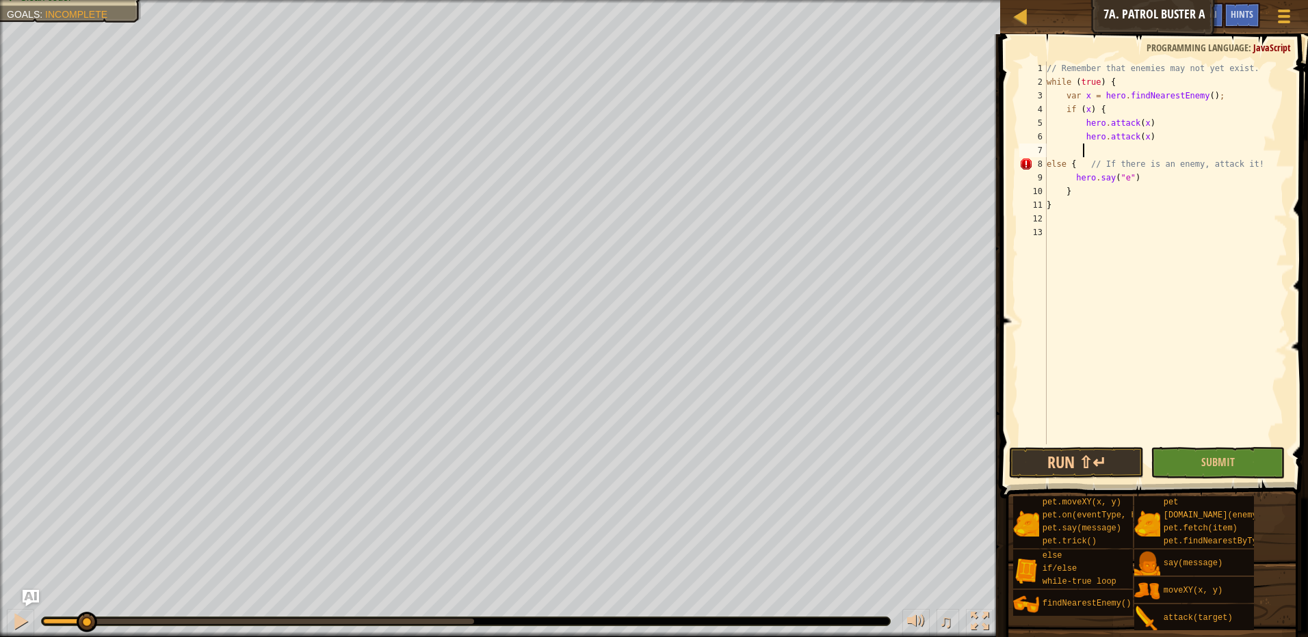
scroll to position [6, 3]
click at [1074, 474] on button "Run ⇧↵" at bounding box center [1076, 462] width 135 height 31
type textarea "}"
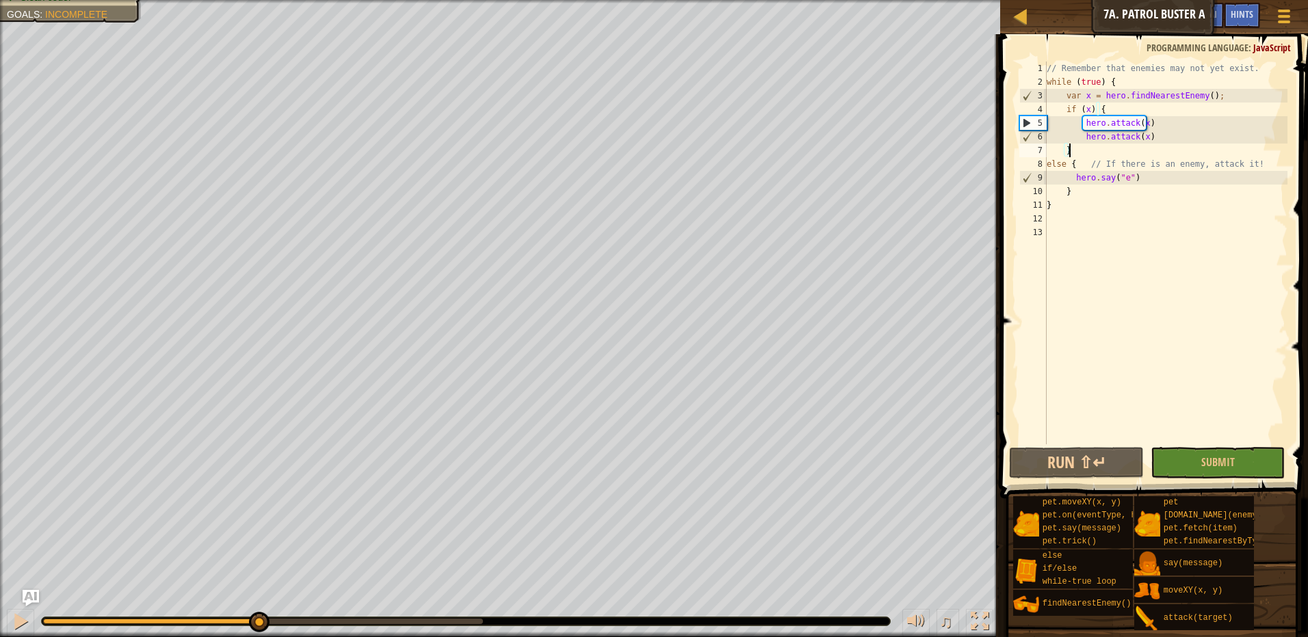
drag, startPoint x: 161, startPoint y: 621, endPoint x: 258, endPoint y: 643, distance: 98.9
click at [258, 0] on html "Map Computer Science 2 7a. Patrol Buster A Game Menu Done Hints Ask AI 1 הההההה…" at bounding box center [654, 0] width 1308 height 0
click at [19, 622] on div at bounding box center [21, 622] width 18 height 18
click at [1234, 20] on span "Hints" at bounding box center [1241, 14] width 23 height 13
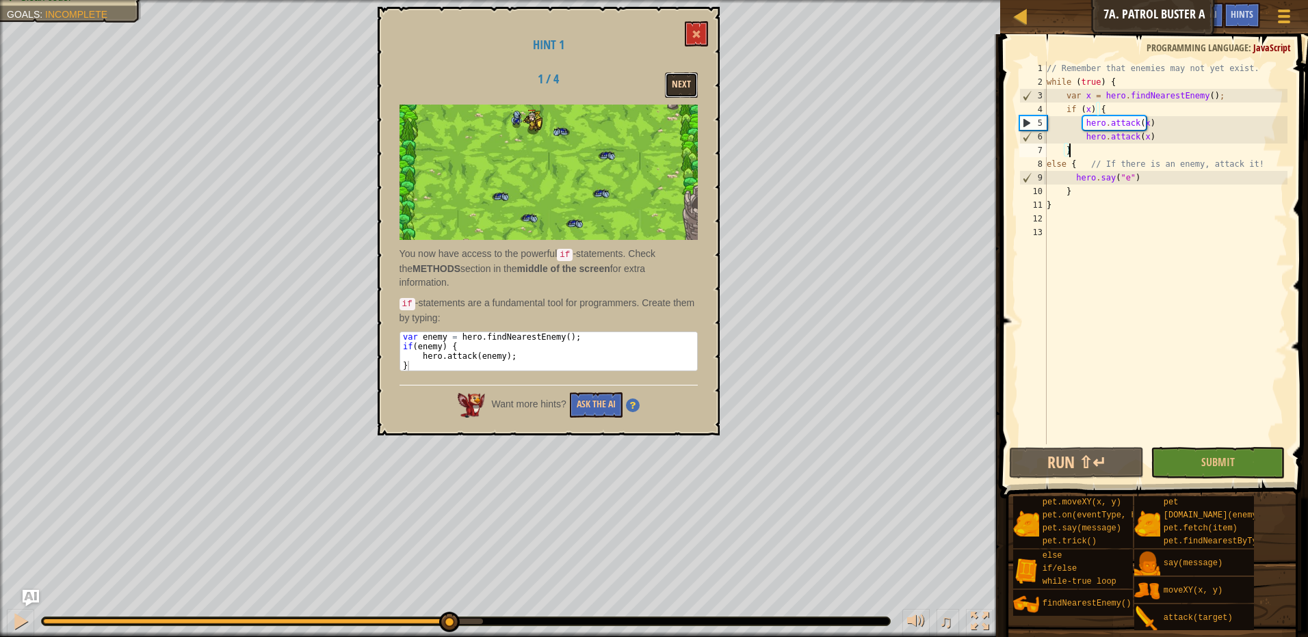
click at [683, 81] on button "Next" at bounding box center [681, 84] width 33 height 25
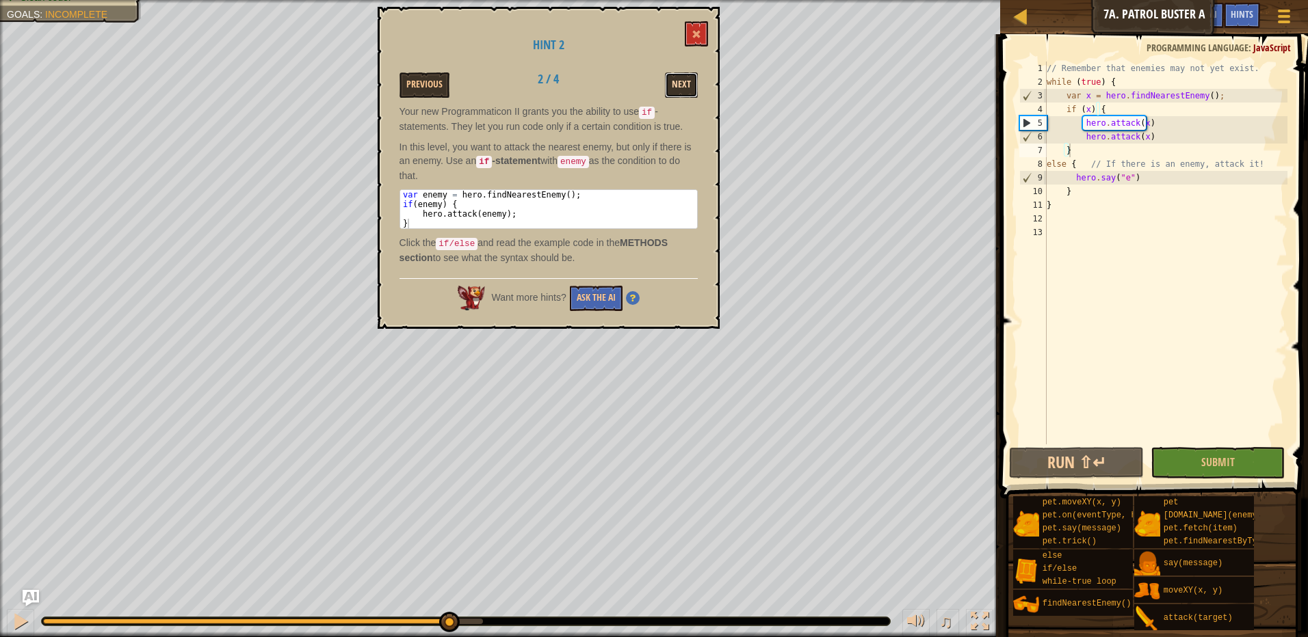
click at [676, 92] on button "Next" at bounding box center [681, 84] width 33 height 25
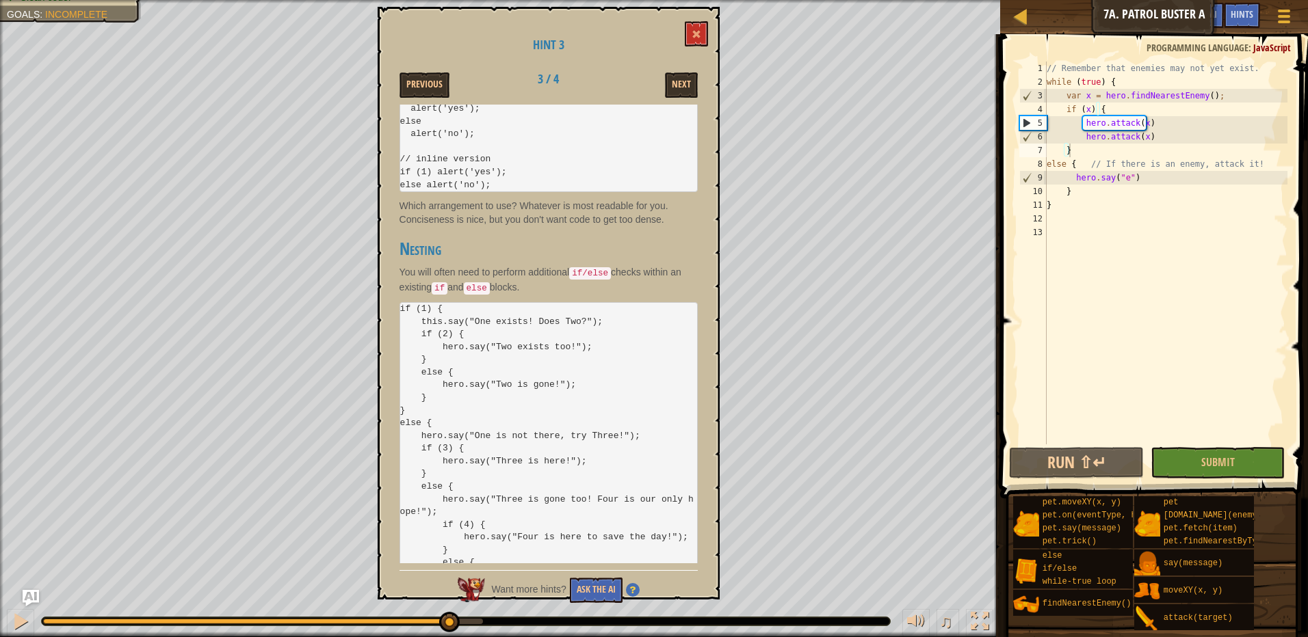
scroll to position [1149, 0]
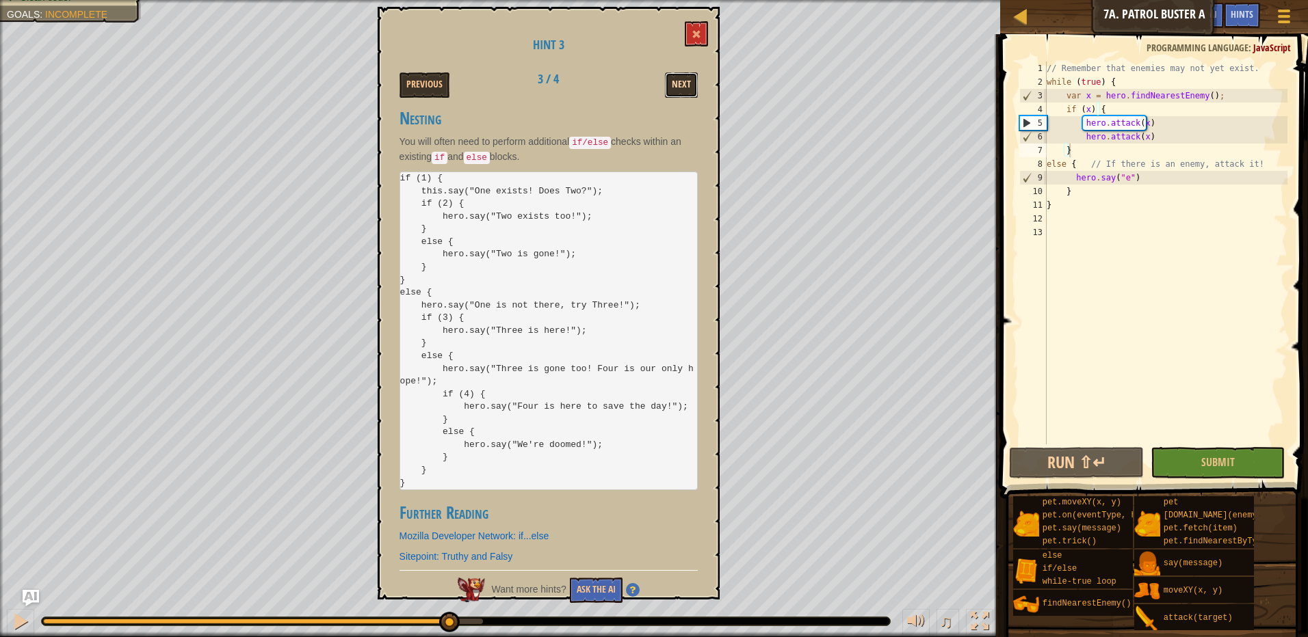
click at [692, 81] on button "Next" at bounding box center [681, 84] width 33 height 25
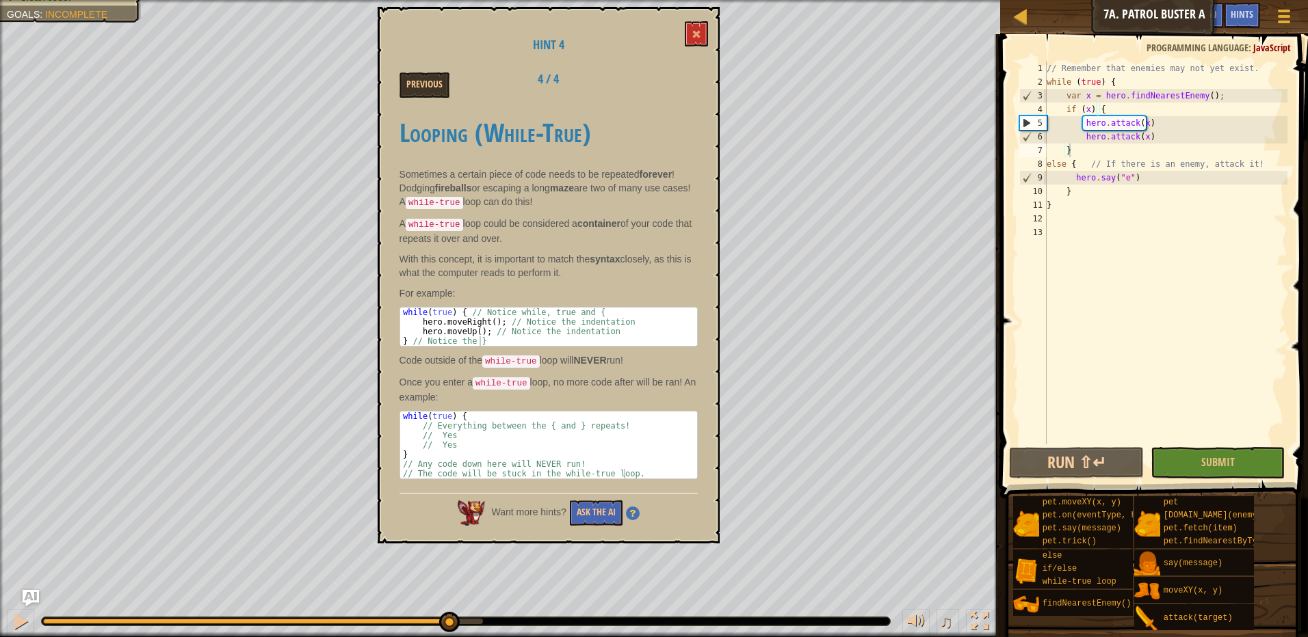
click at [709, 28] on div "Hint 4 Previous 4 / 4 Looping (While-True) Sometimes a certain piece of code ne…" at bounding box center [549, 275] width 342 height 537
click at [689, 28] on button at bounding box center [696, 33] width 23 height 25
